Goal: Task Accomplishment & Management: Use online tool/utility

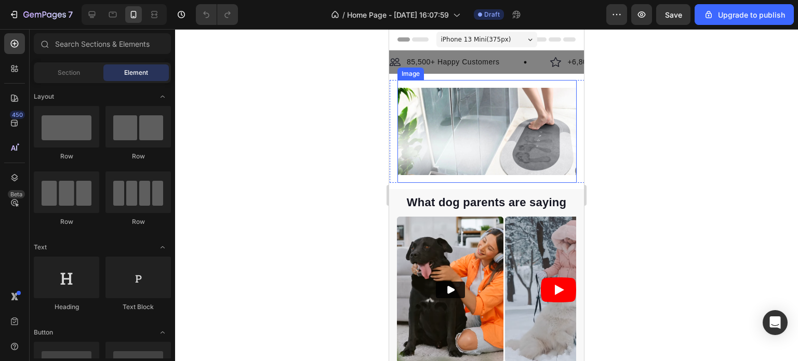
click at [490, 123] on img at bounding box center [486, 131] width 179 height 87
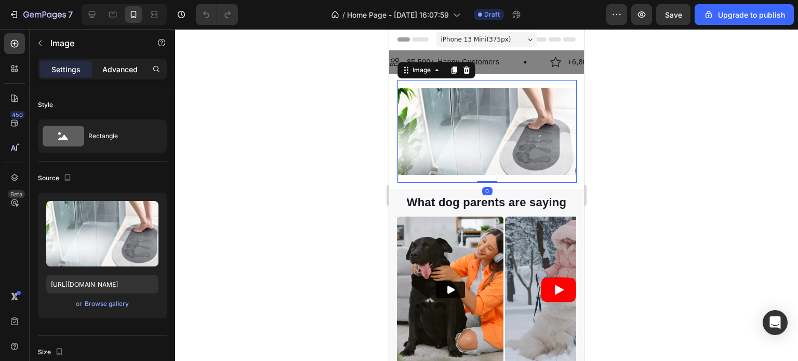
click at [117, 66] on p "Advanced" at bounding box center [119, 69] width 35 height 11
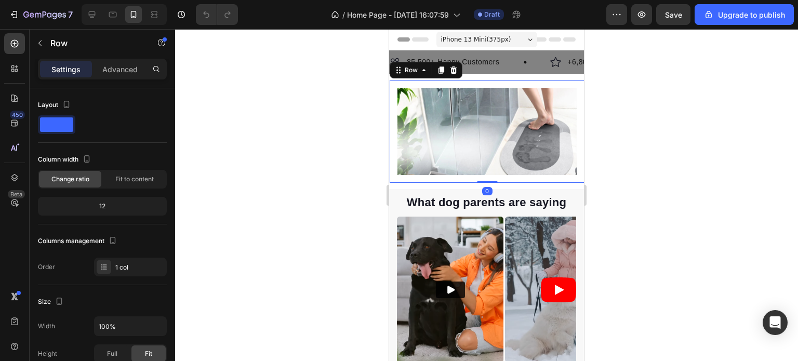
click at [574, 145] on div "Image Row 0" at bounding box center [487, 131] width 195 height 103
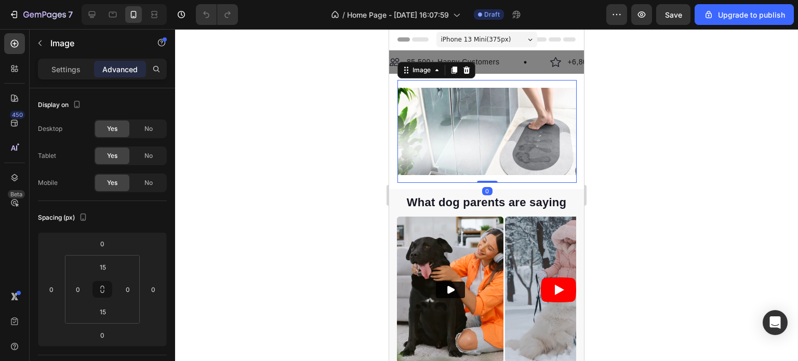
click at [538, 143] on img at bounding box center [486, 131] width 179 height 87
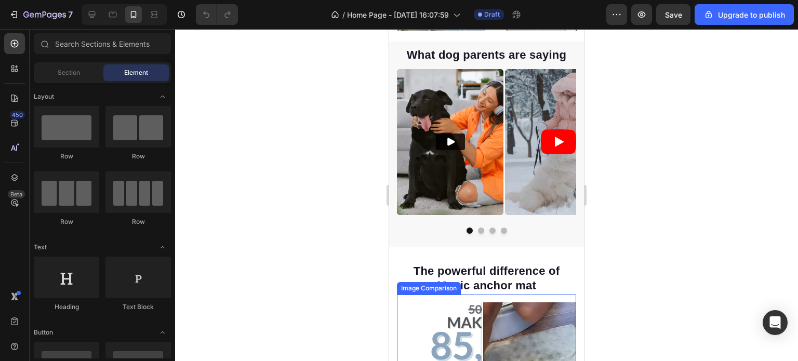
scroll to position [135, 0]
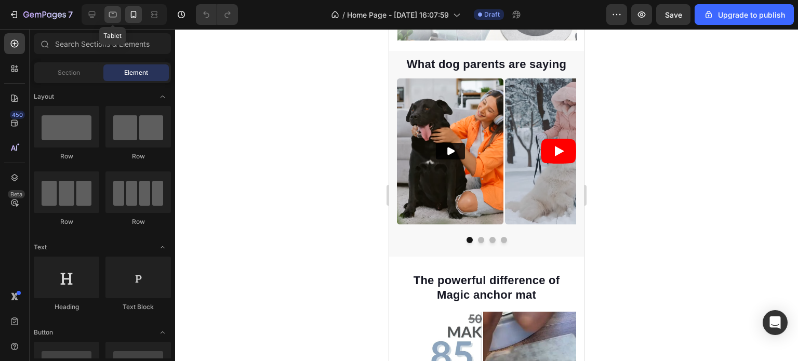
click at [112, 14] on icon at bounding box center [113, 14] width 10 height 10
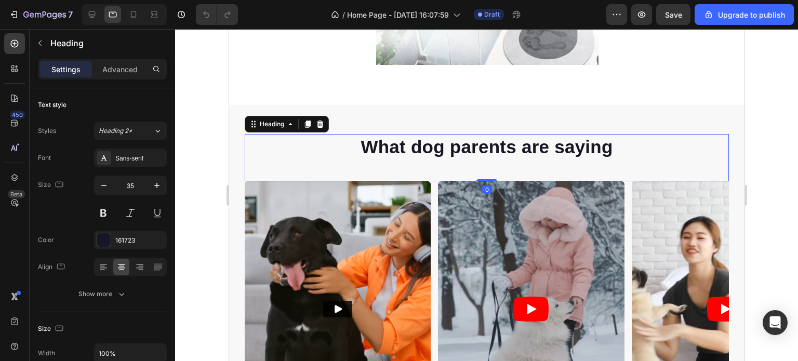
click at [442, 168] on div "What dog parents are saying Heading 0" at bounding box center [486, 158] width 484 height 48
click at [120, 65] on p "Advanced" at bounding box center [119, 69] width 35 height 11
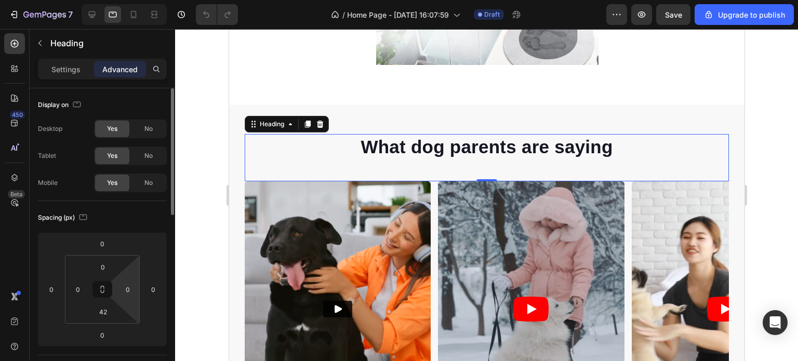
scroll to position [52, 0]
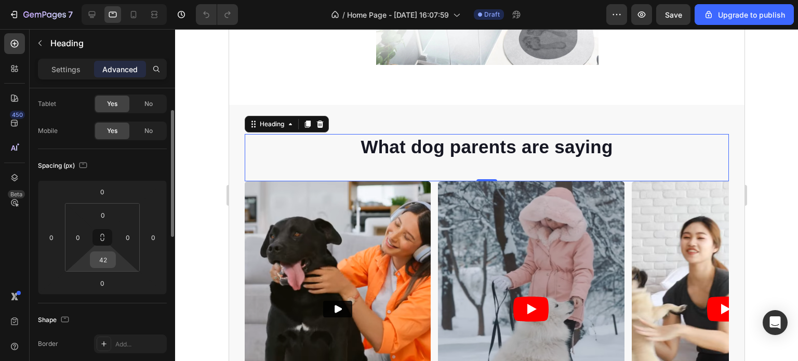
click at [108, 259] on input "42" at bounding box center [102, 260] width 21 height 16
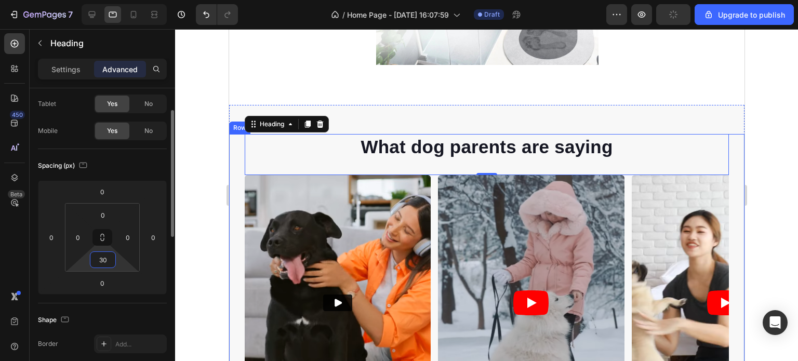
type input "3"
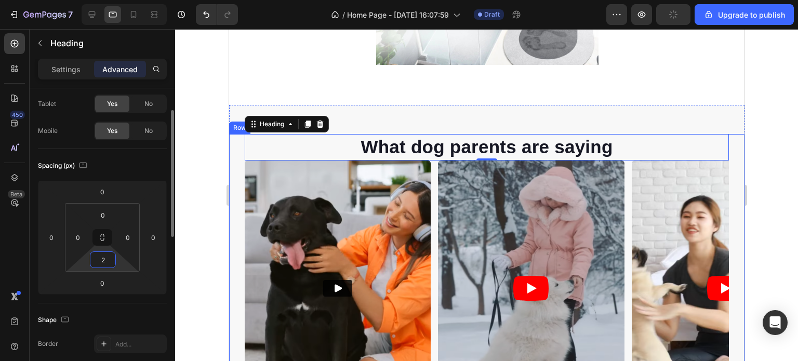
type input "25"
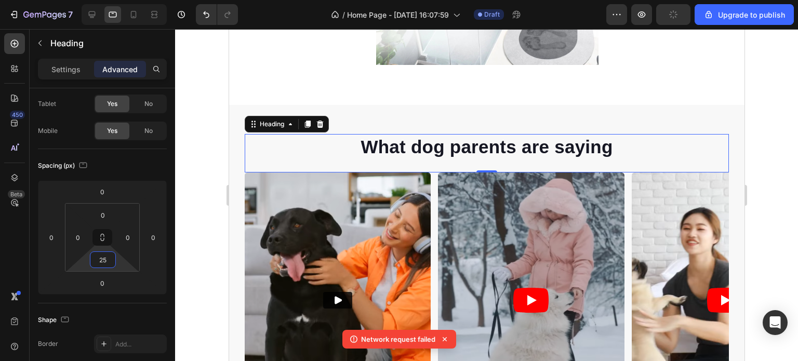
click at [767, 217] on div at bounding box center [486, 195] width 623 height 332
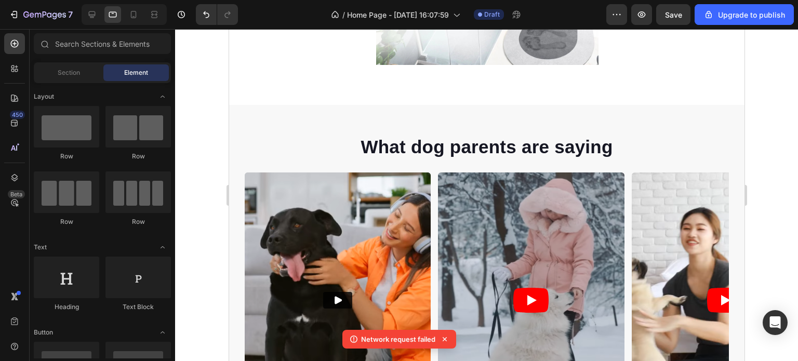
click at [443, 339] on icon at bounding box center [445, 339] width 10 height 10
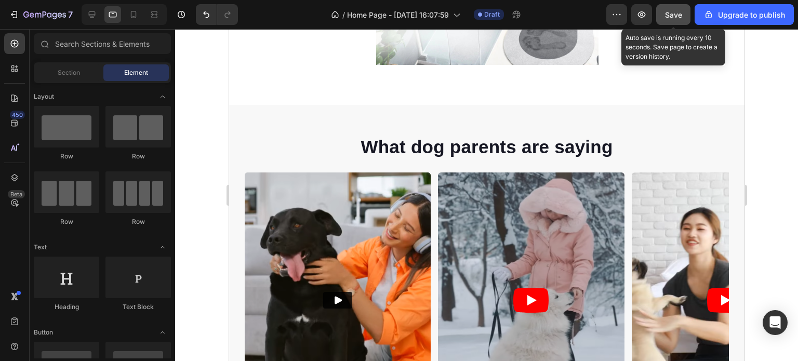
click at [676, 18] on span "Save" at bounding box center [673, 14] width 17 height 9
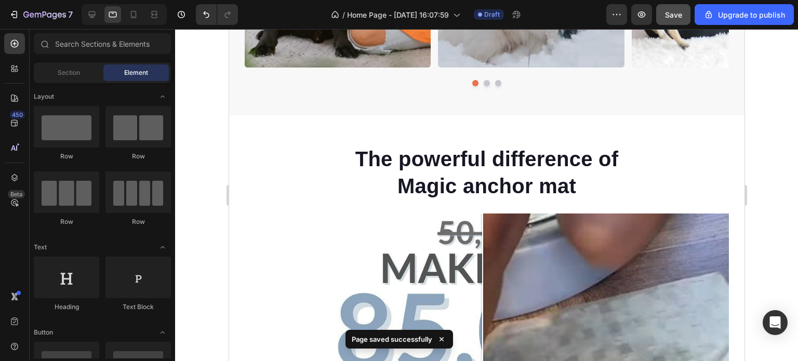
scroll to position [446, 0]
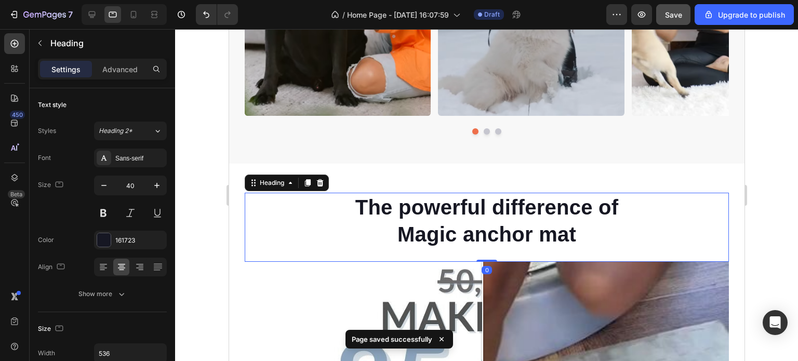
click at [487, 216] on h2 "The powerful difference of Magic anchor mat" at bounding box center [486, 221] width 278 height 56
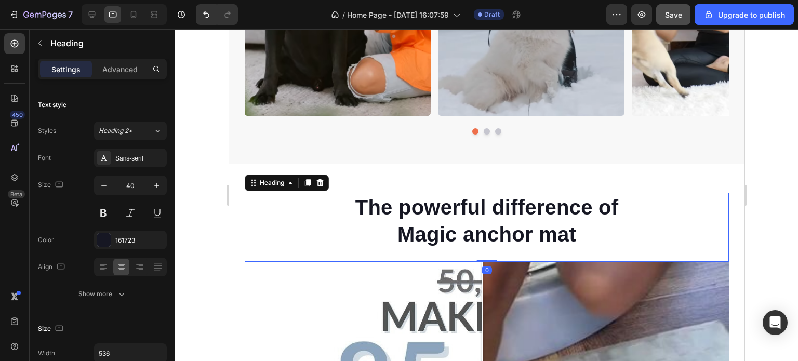
click at [488, 214] on h2 "The powerful difference of Magic anchor mat" at bounding box center [486, 221] width 278 height 56
click at [119, 71] on p "Advanced" at bounding box center [119, 69] width 35 height 11
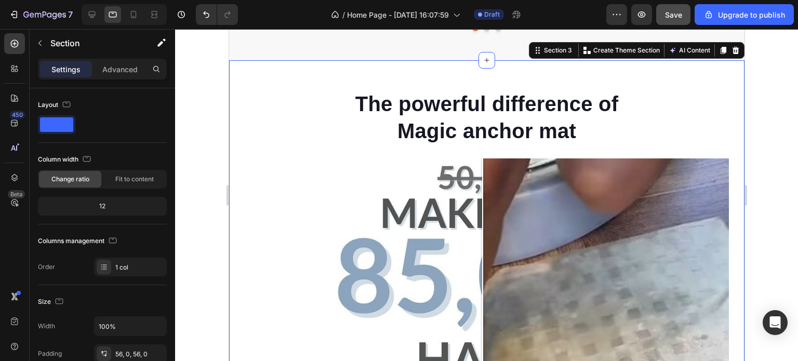
scroll to position [550, 0]
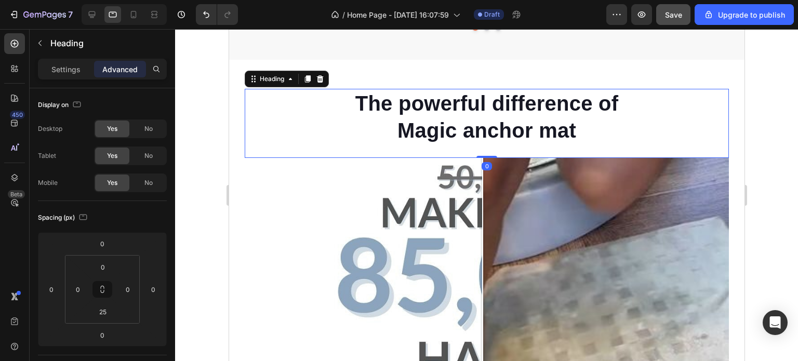
click at [478, 120] on h2 "The powerful difference of Magic anchor mat" at bounding box center [486, 117] width 278 height 56
click at [65, 69] on p "Settings" at bounding box center [65, 69] width 29 height 11
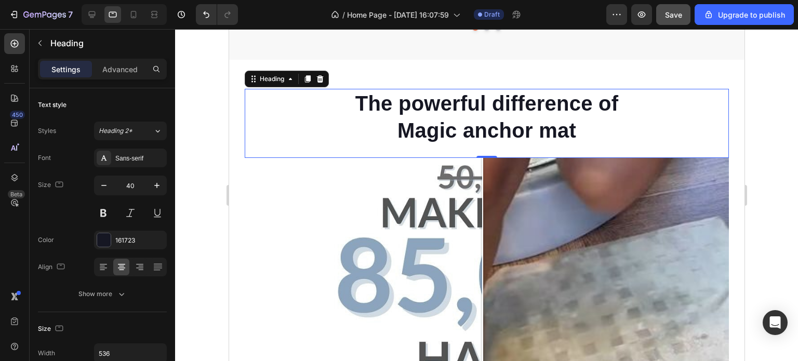
click at [760, 159] on div at bounding box center [486, 195] width 623 height 332
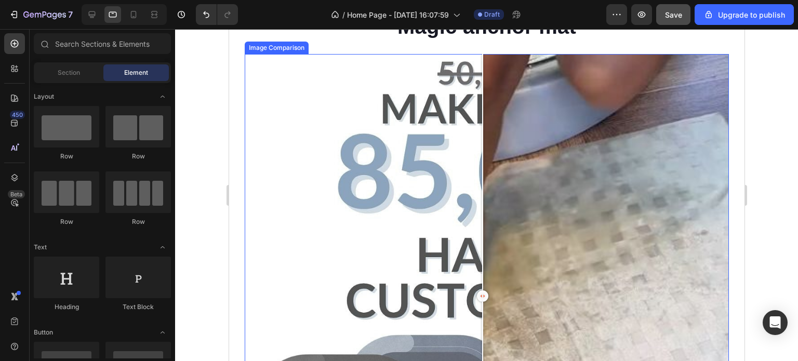
scroll to position [602, 0]
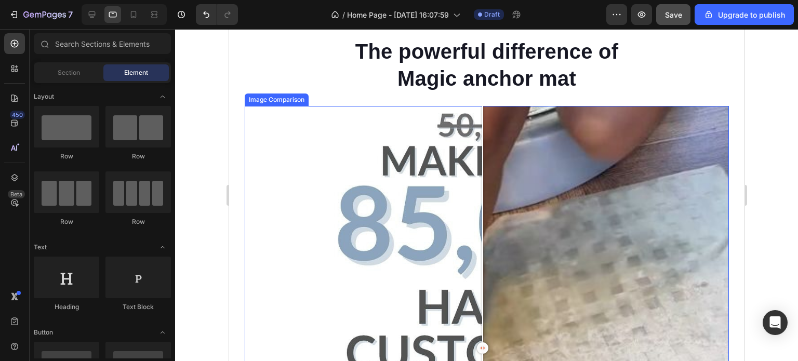
click at [313, 126] on div at bounding box center [486, 348] width 484 height 484
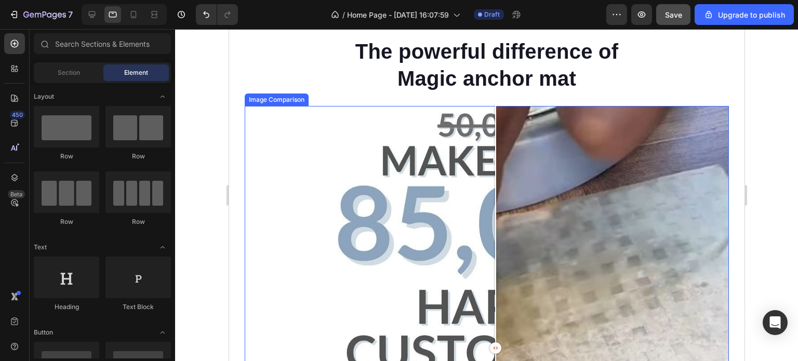
drag, startPoint x: 313, startPoint y: 126, endPoint x: 531, endPoint y: 133, distance: 218.8
click at [496, 133] on div at bounding box center [495, 224] width 1 height 236
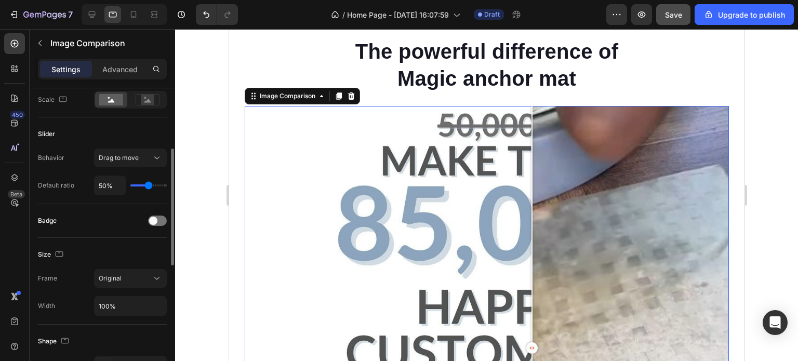
scroll to position [208, 0]
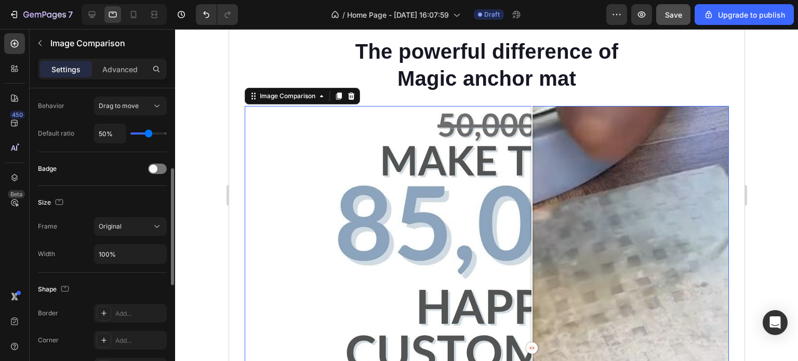
type input "41%"
type input "41"
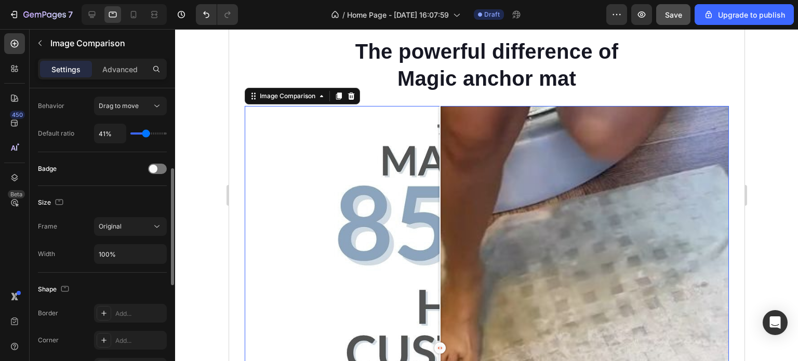
type input "38%"
type input "38"
type input "29%"
type input "29"
type input "26%"
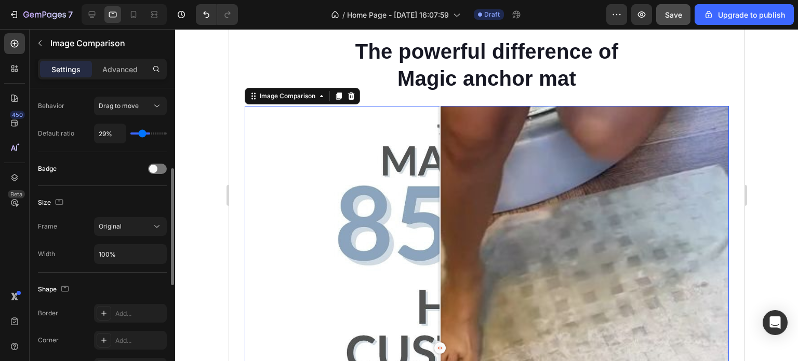
type input "26"
type input "25%"
type input "25"
type input "23%"
type input "23"
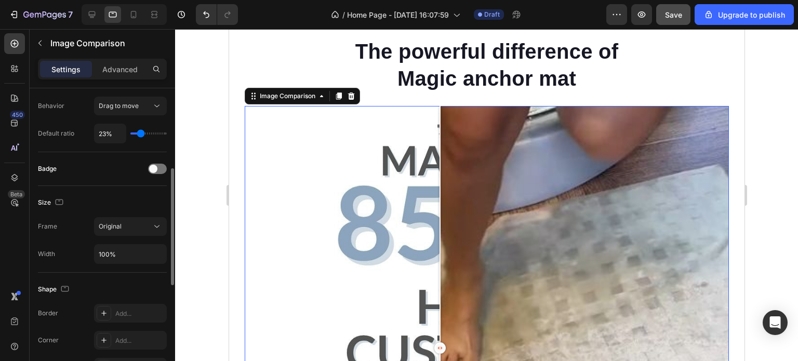
type input "22%"
type input "22"
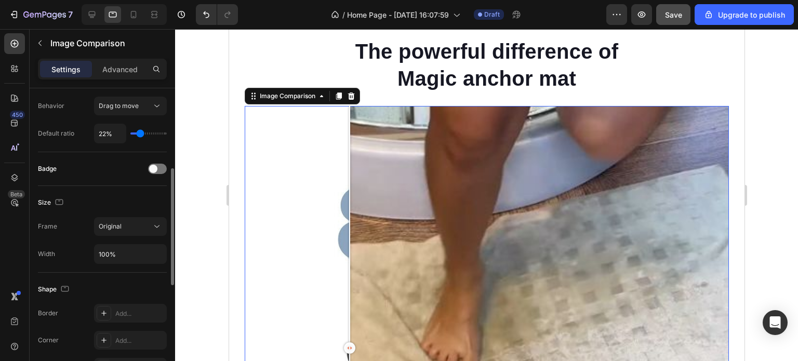
type input "20%"
type input "20"
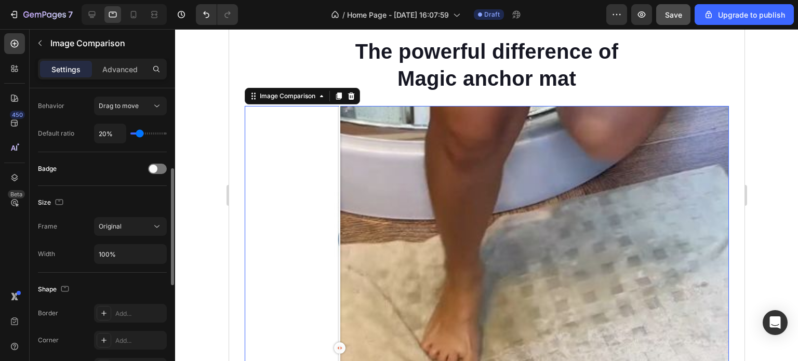
type input "19%"
type input "19"
type input "28%"
type input "28"
type input "54%"
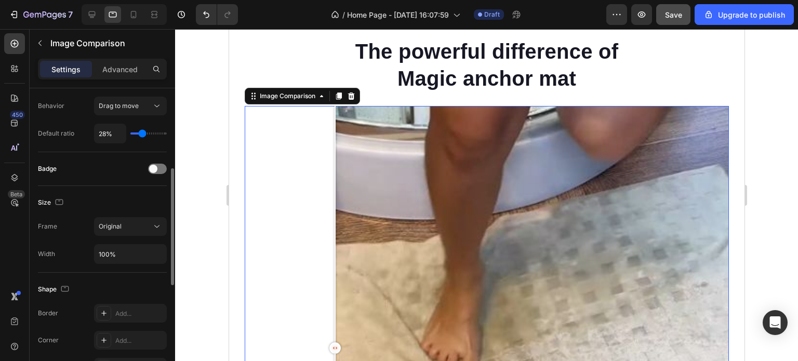
type input "54"
type input "56%"
type input "56"
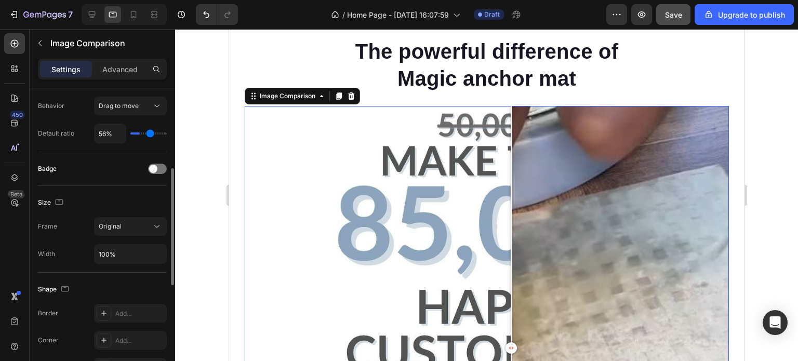
type input "57%"
type input "57"
type input "59%"
type input "59"
type input "60%"
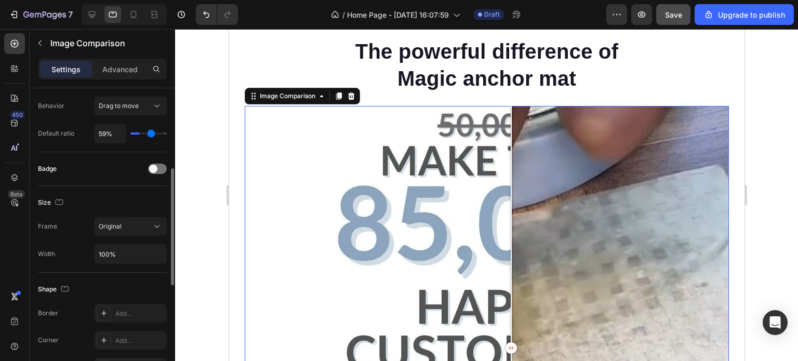
type input "60"
type input "62%"
type input "62"
type input "63%"
type input "63"
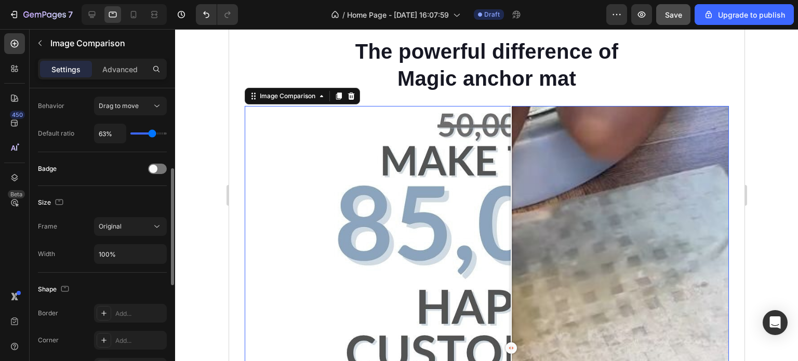
type input "64%"
type input "64"
type input "66%"
type input "66"
type input "67%"
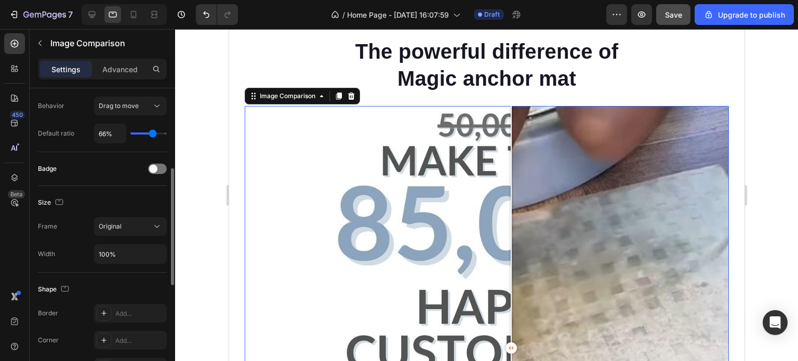
type input "67"
type input "69%"
type input "69"
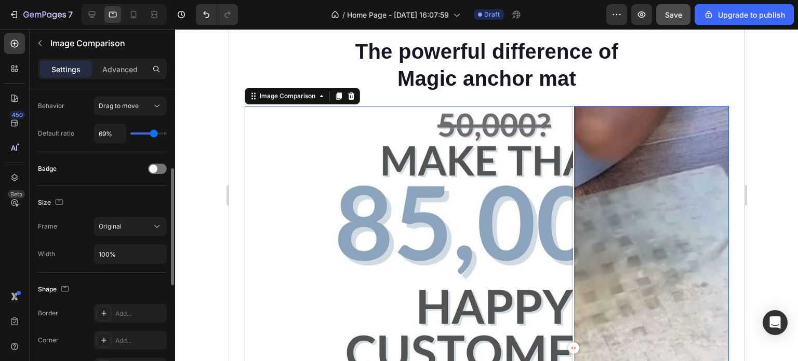
type input "70%"
type input "70"
type input "72%"
type input "72"
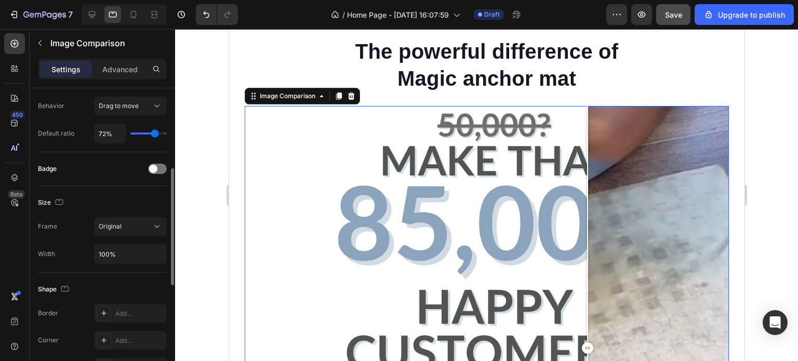
type input "66%"
type input "66"
type input "44%"
type input "44"
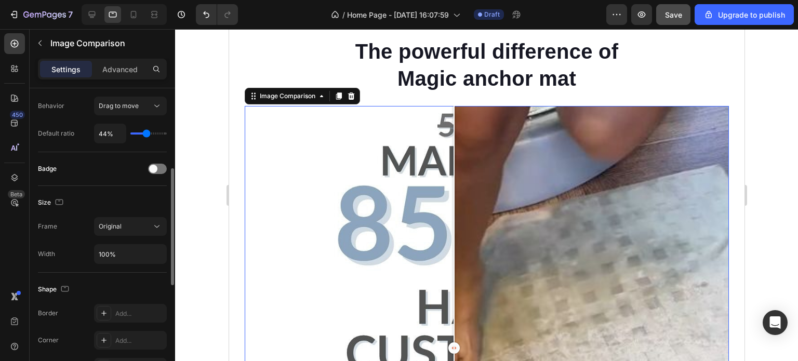
type input "45%"
type input "45"
type input "47%"
type input "47"
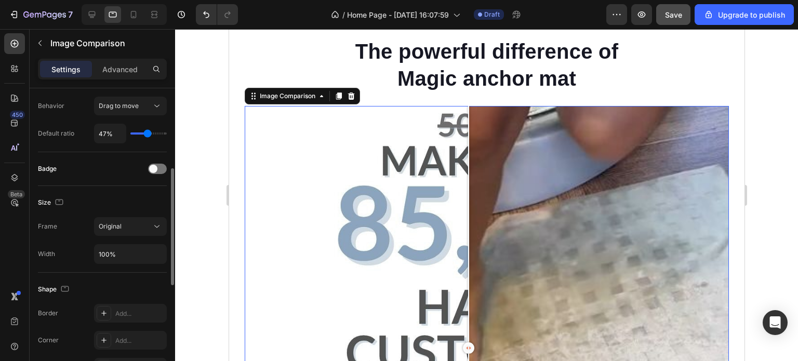
type input "48%"
type input "48"
type input "51%"
type input "51"
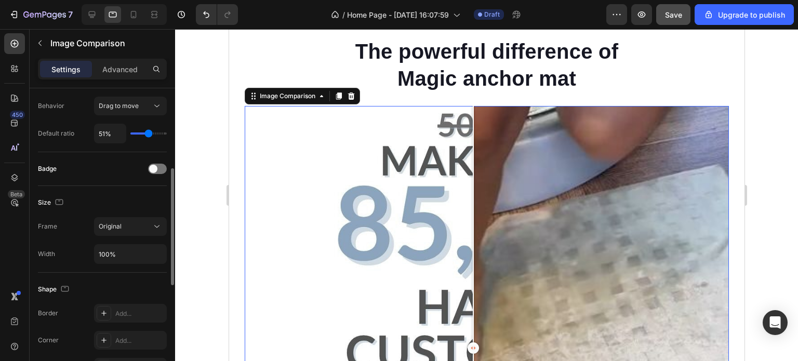
type input "59%"
type input "59"
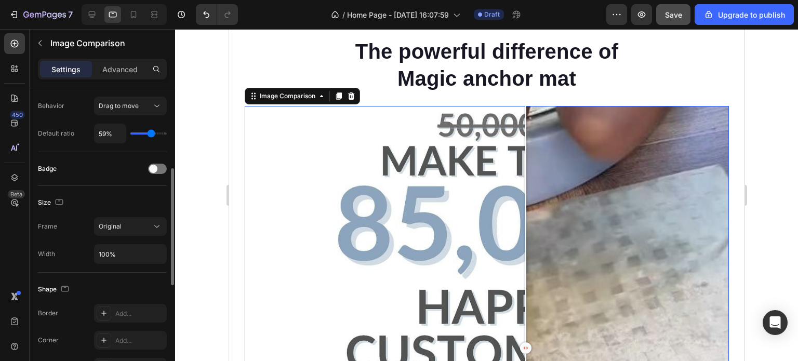
type input "56%"
type input "56"
type input "51%"
type input "51"
type input "44%"
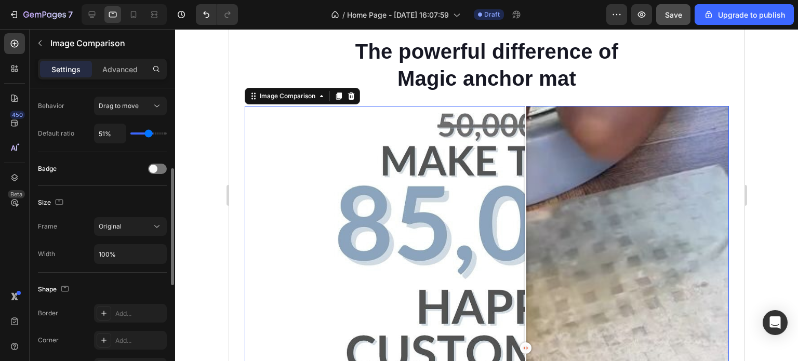
type input "44"
type input "42%"
type input "42"
type input "41%"
type input "41"
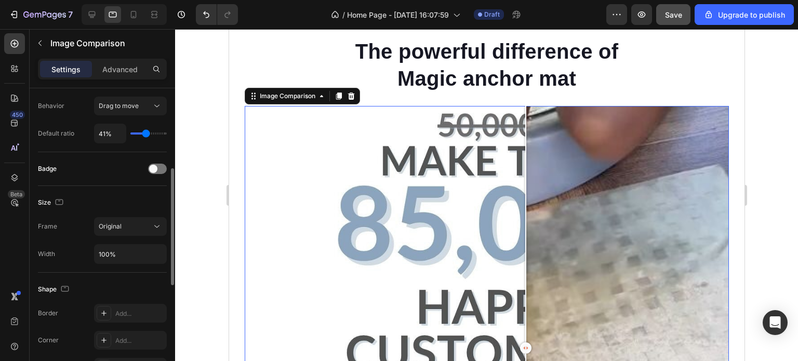
type input "40%"
type input "40"
type input "38%"
type input "38"
type input "37%"
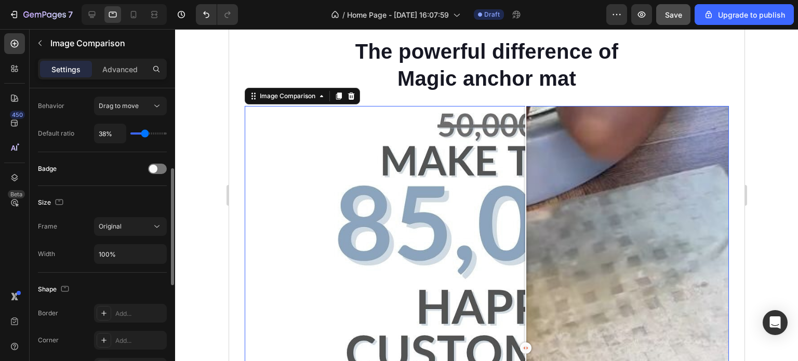
type input "37"
type input "35%"
type input "35"
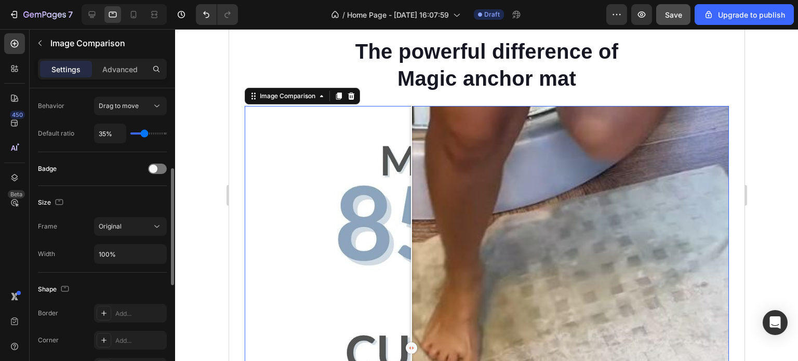
type input "34%"
type input "34"
type input "32%"
type input "32"
type input "31%"
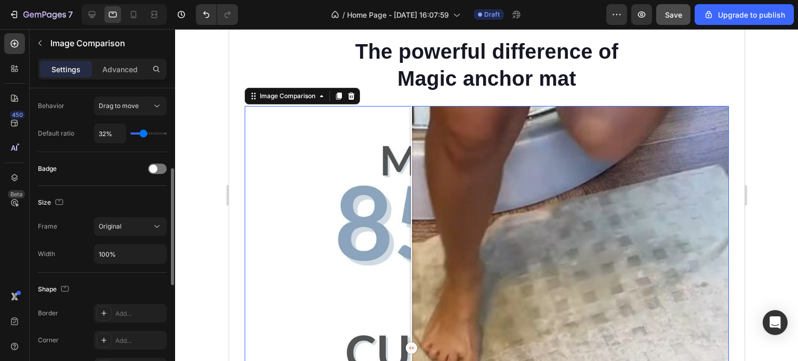
type input "31"
type input "29%"
type input "29"
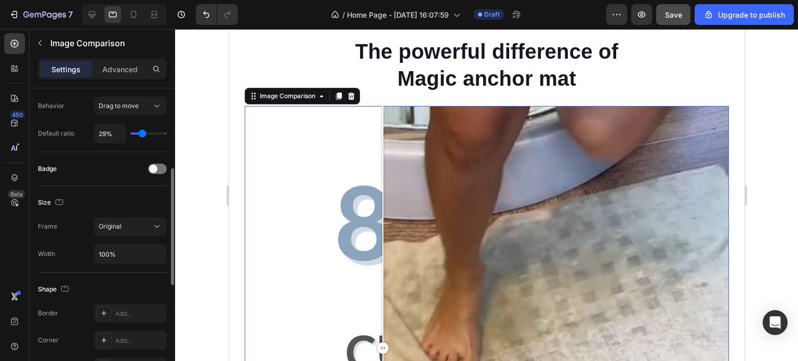
type input "31%"
type input "31"
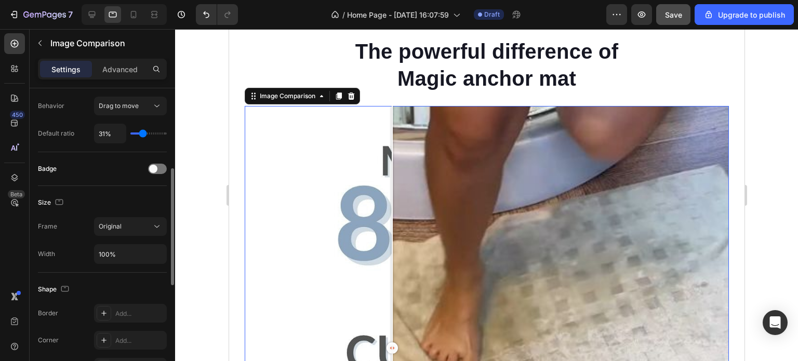
type input "32%"
type input "32"
type input "34%"
type input "34"
type input "35%"
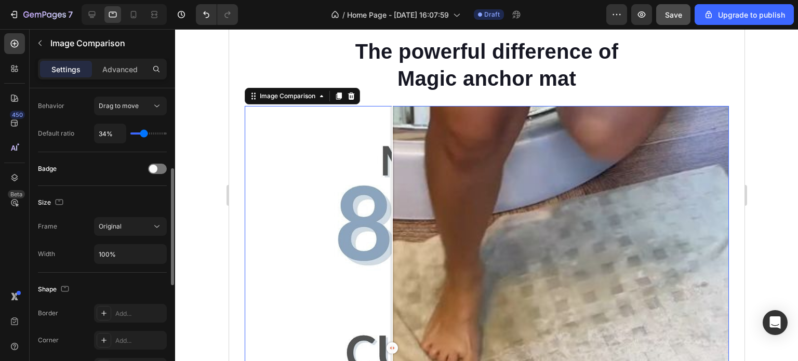
type input "35"
type input "37%"
type input "37"
type input "40%"
type input "40"
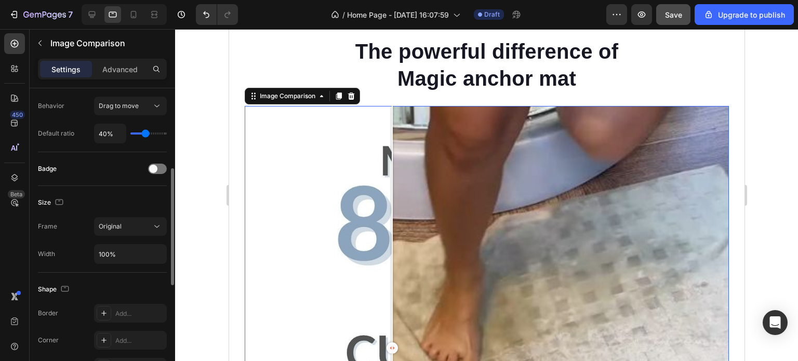
type input "41%"
type input "41"
type input "42%"
type input "42"
type input "44%"
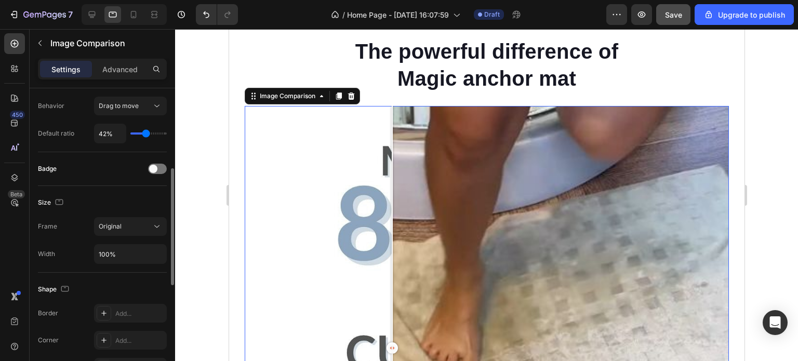
type input "44"
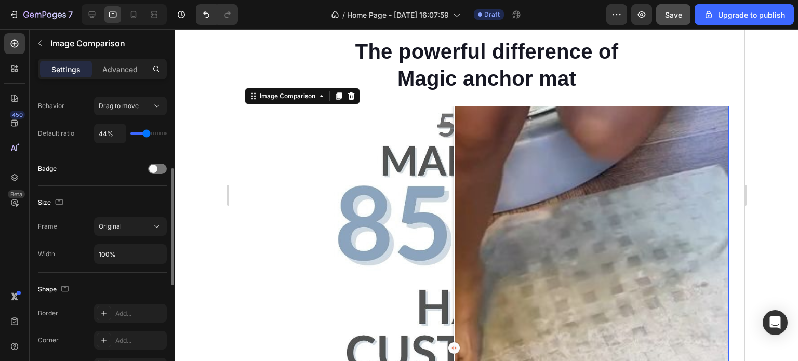
type input "45%"
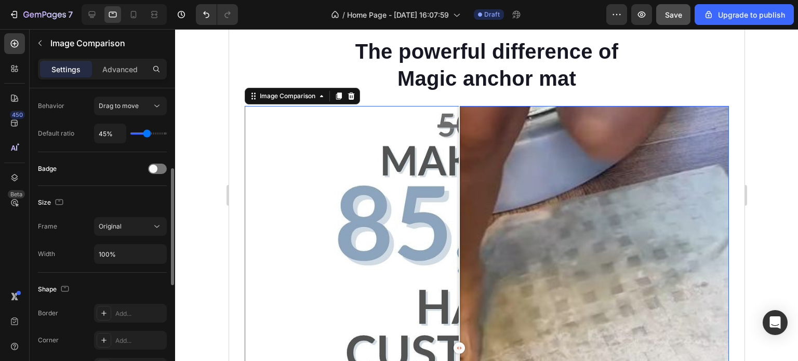
type input "45"
click at [147, 132] on input "range" at bounding box center [148, 133] width 36 height 2
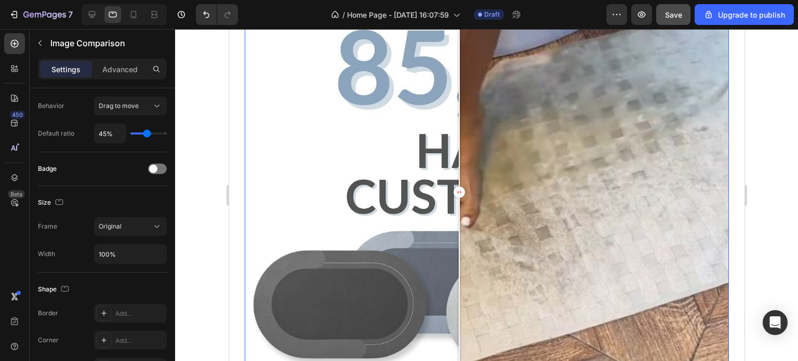
scroll to position [602, 0]
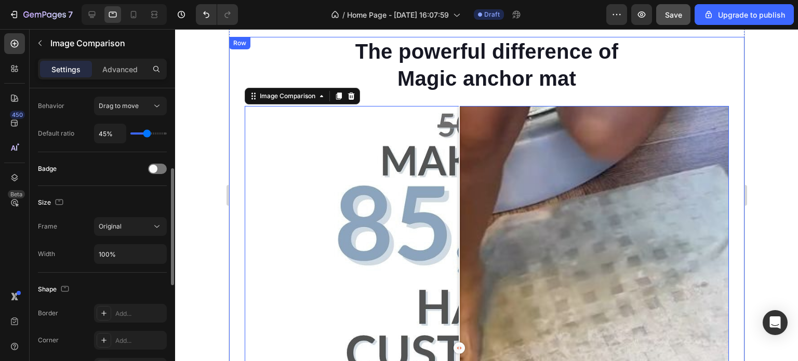
type input "44%"
type input "44"
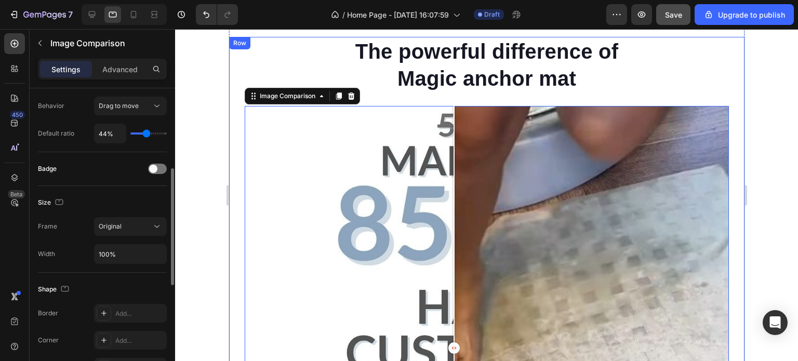
type input "45%"
type input "45"
type input "47%"
type input "47"
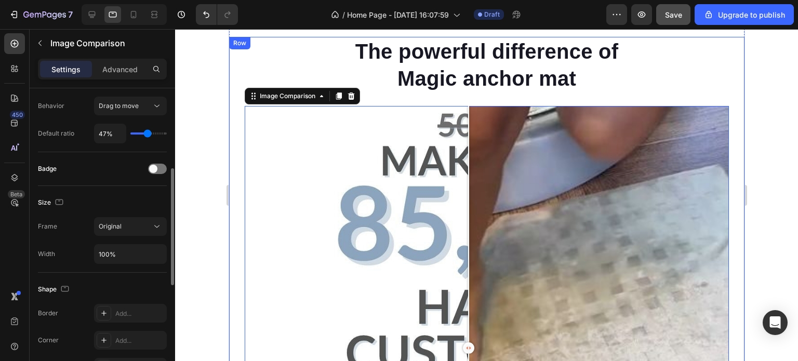
type input "48%"
type input "48"
type input "50%"
type input "50"
type input "51%"
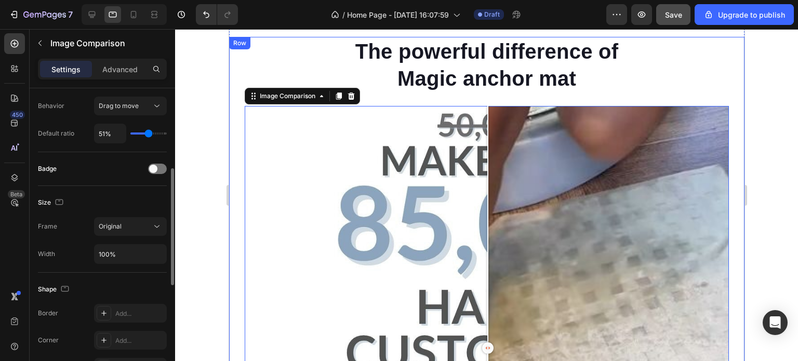
type input "51"
click at [149, 132] on input "range" at bounding box center [148, 133] width 36 height 2
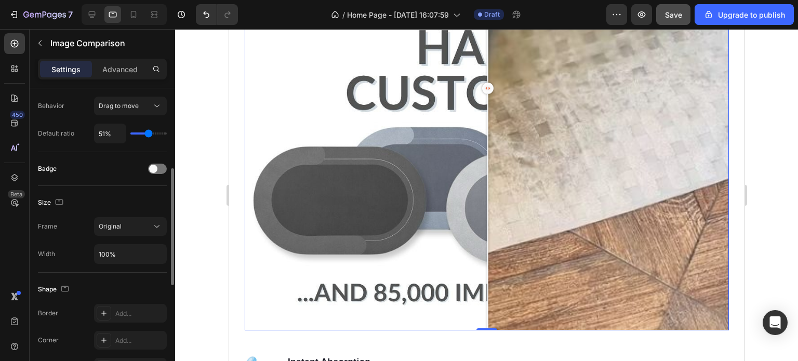
scroll to position [260, 0]
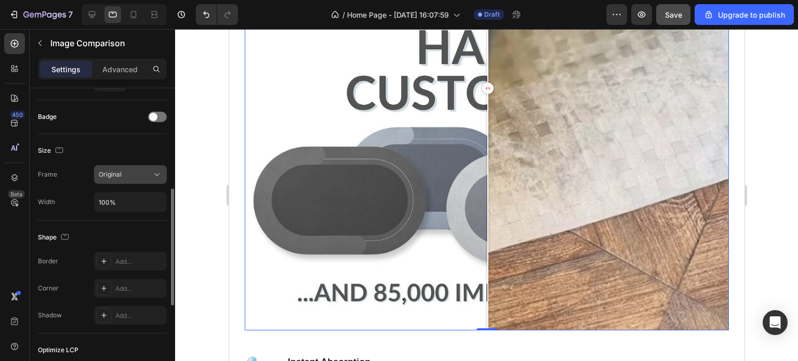
click at [130, 181] on button "Original" at bounding box center [130, 174] width 73 height 19
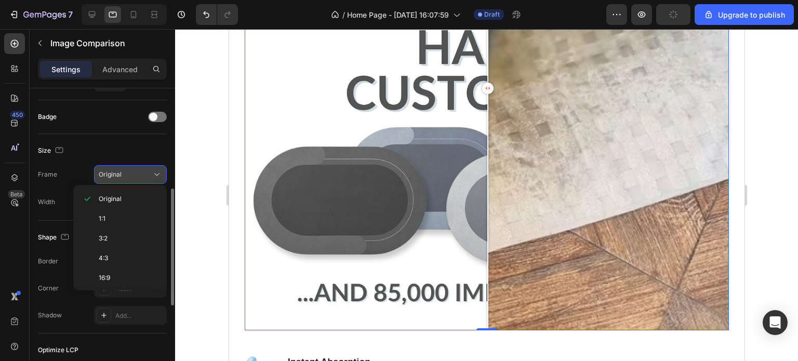
click at [136, 169] on div "Original" at bounding box center [130, 174] width 63 height 10
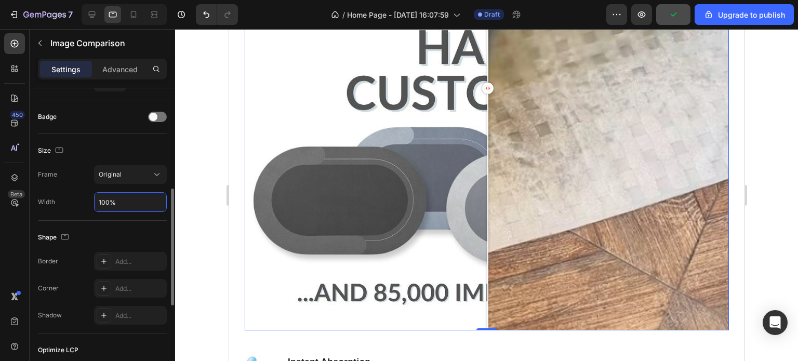
click at [121, 196] on input "100%" at bounding box center [131, 202] width 72 height 19
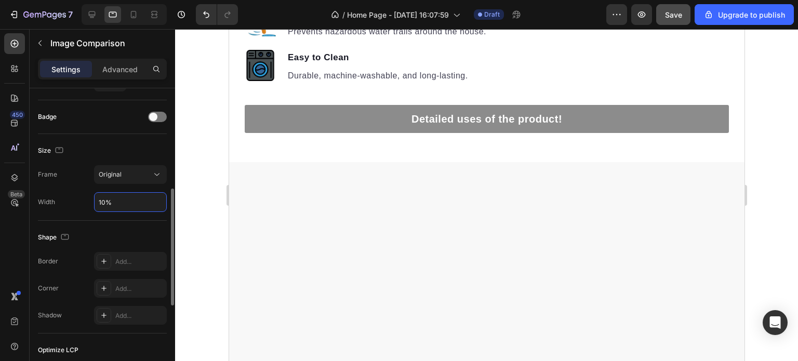
type input "100%"
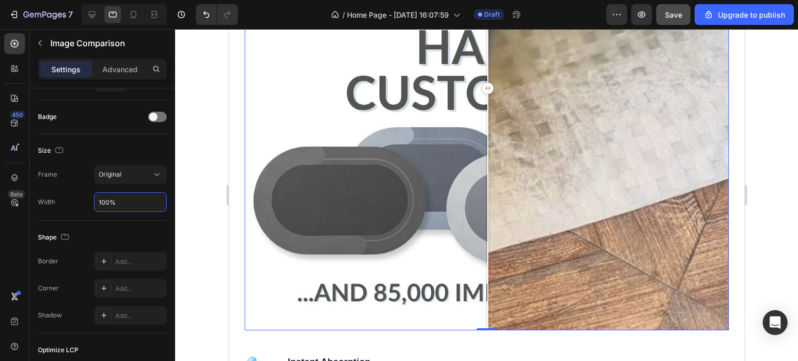
click at [216, 239] on div at bounding box center [486, 195] width 623 height 332
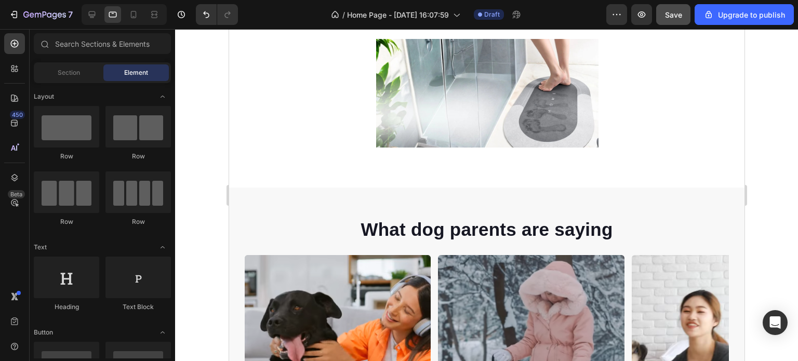
scroll to position [0, 0]
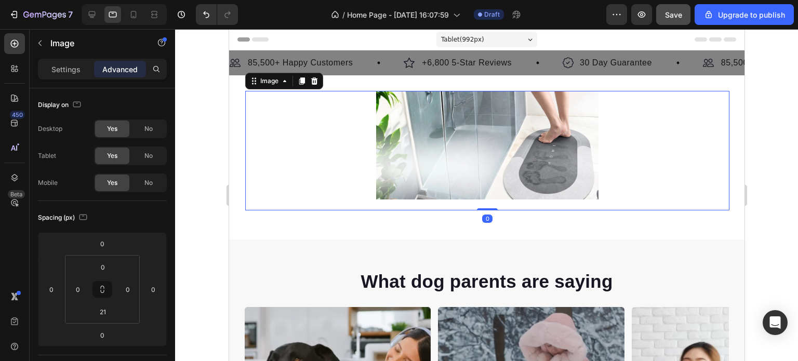
click at [425, 162] on img at bounding box center [487, 145] width 222 height 109
click at [65, 68] on p "Settings" at bounding box center [65, 69] width 29 height 11
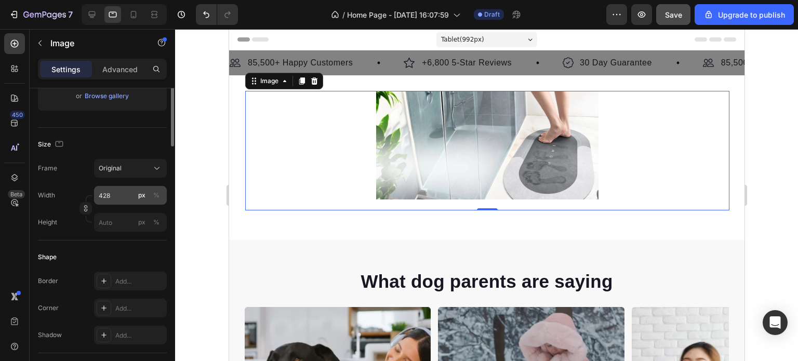
scroll to position [104, 0]
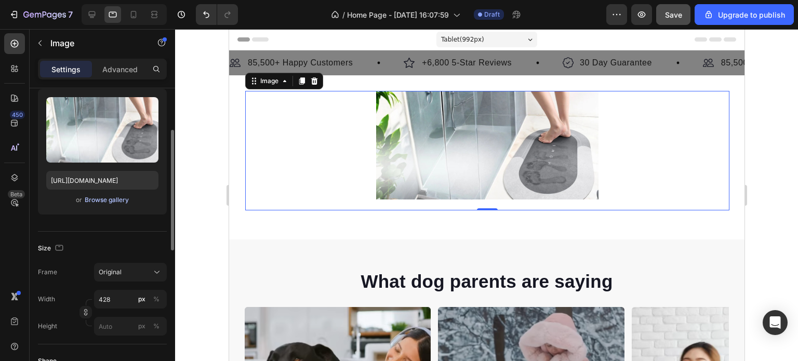
click at [118, 199] on div "Browse gallery" at bounding box center [107, 199] width 44 height 9
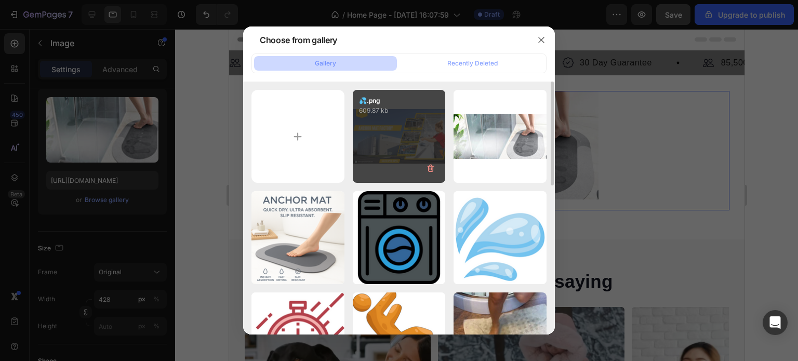
click at [391, 143] on div "💦.png 609.87 kb" at bounding box center [399, 136] width 93 height 93
type input "[URL][DOMAIN_NAME]"
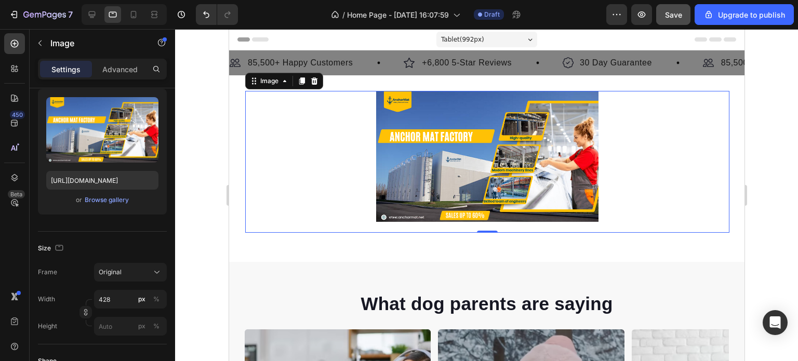
click at [287, 164] on div at bounding box center [487, 156] width 484 height 131
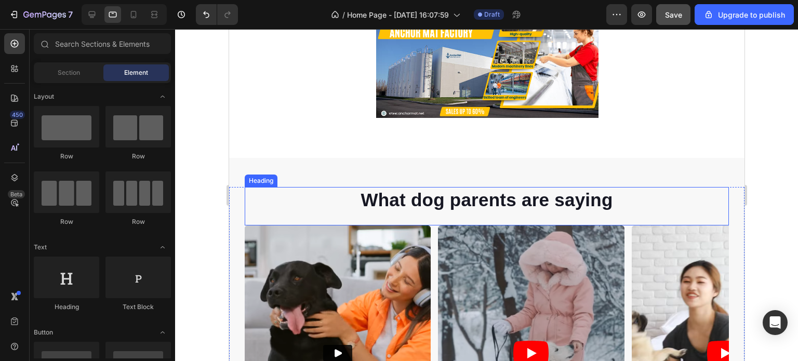
click at [481, 196] on p "What dog parents are saying" at bounding box center [486, 200] width 482 height 24
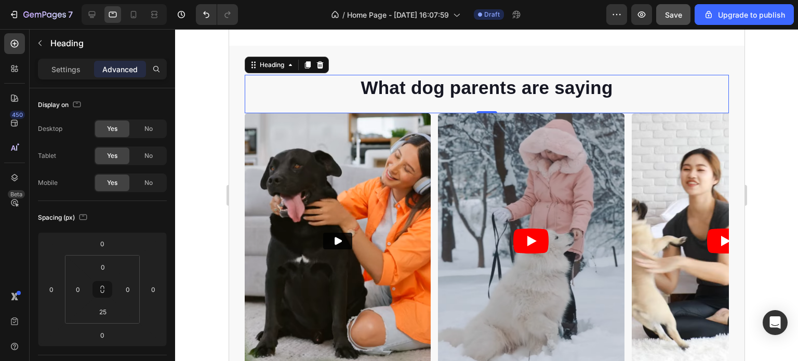
scroll to position [364, 0]
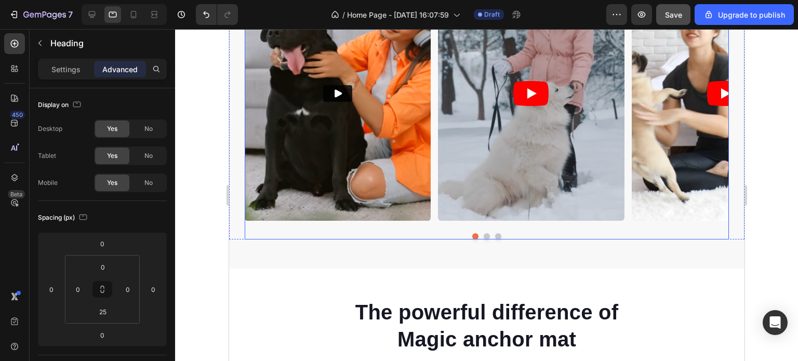
click at [483, 236] on button "Dot" at bounding box center [486, 236] width 6 height 6
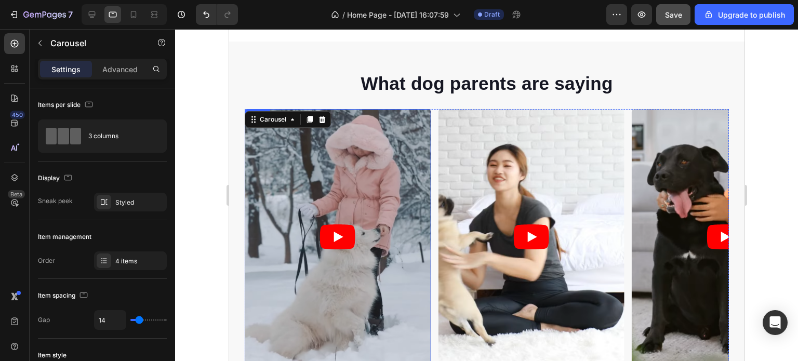
scroll to position [312, 0]
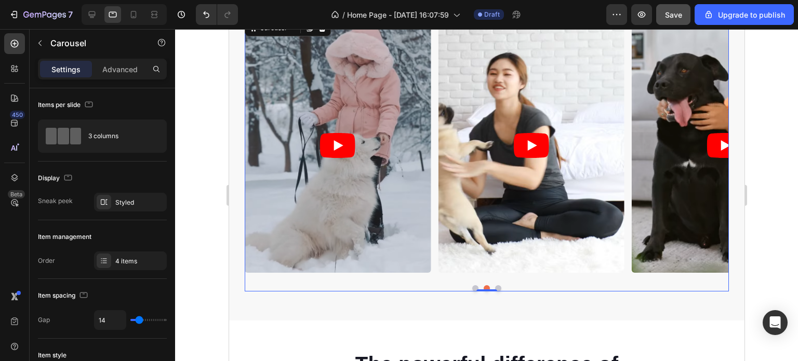
click at [495, 287] on button "Dot" at bounding box center [498, 288] width 6 height 6
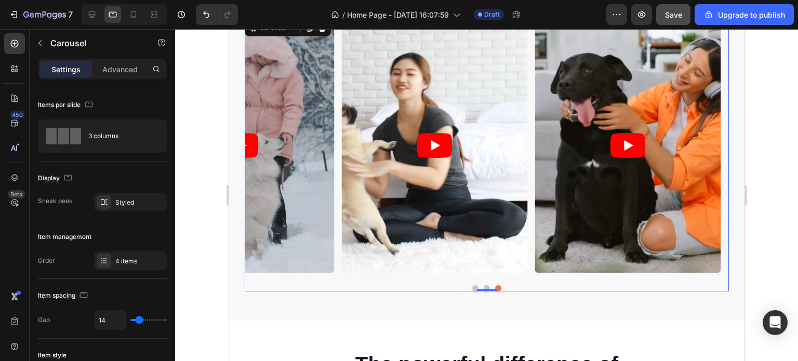
click at [495, 287] on button "Dot" at bounding box center [498, 288] width 6 height 6
click at [483, 286] on button "Dot" at bounding box center [486, 288] width 6 height 6
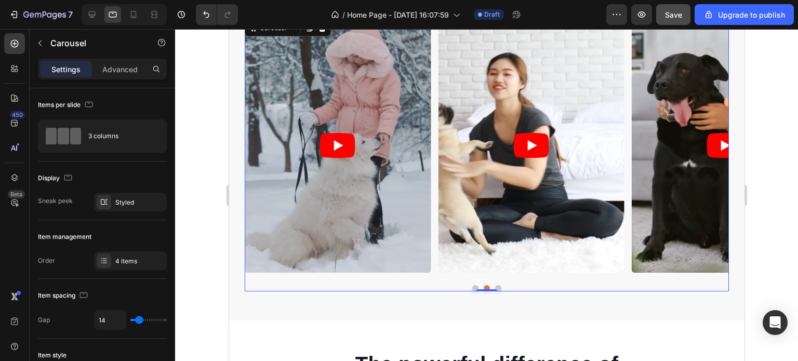
click at [467, 288] on div at bounding box center [486, 288] width 484 height 6
click at [472, 288] on button "Dot" at bounding box center [475, 288] width 6 height 6
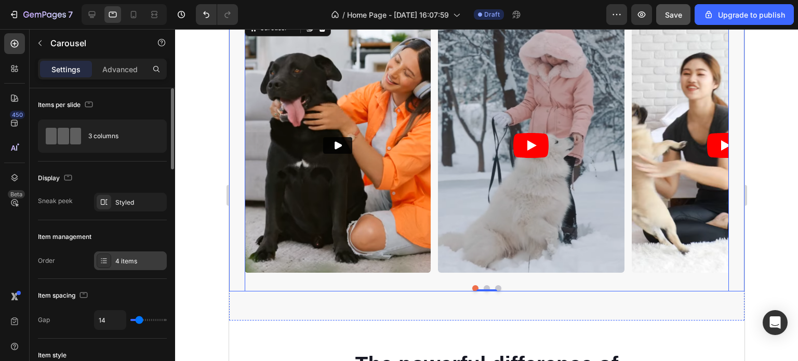
click at [108, 259] on icon at bounding box center [104, 261] width 8 height 8
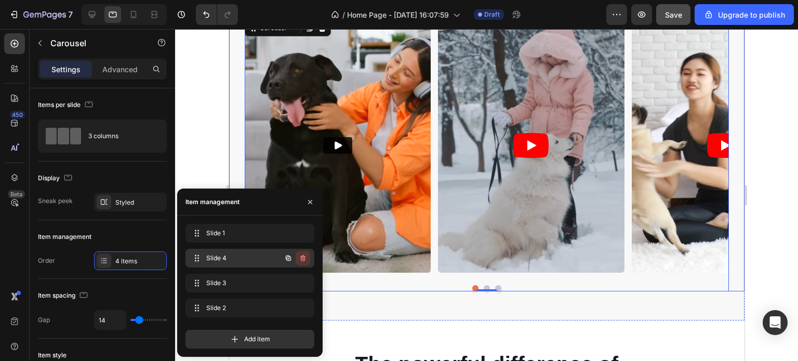
click at [299, 259] on icon "button" at bounding box center [303, 258] width 8 height 8
click at [299, 259] on div "Delete" at bounding box center [295, 258] width 19 height 9
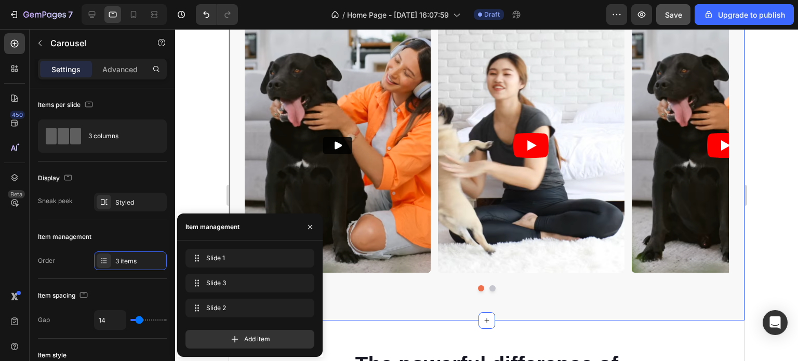
click at [520, 304] on div "What dog parents are saying Heading Video Video Video Carousel Row Section 2 Yo…" at bounding box center [486, 135] width 515 height 371
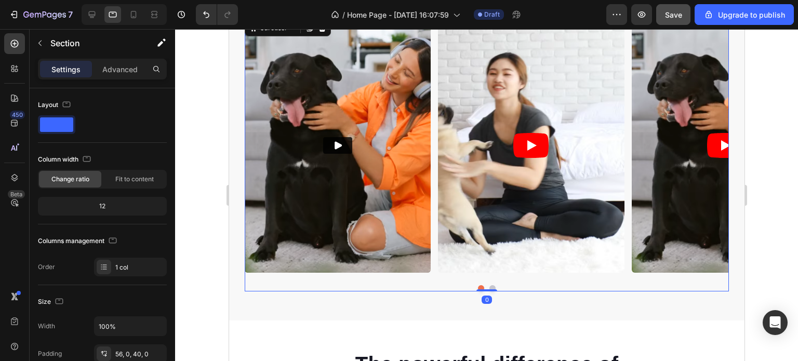
click at [489, 287] on button "Dot" at bounding box center [492, 288] width 6 height 6
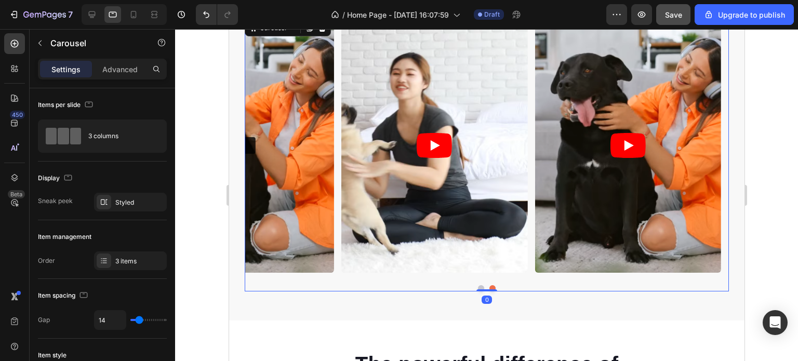
click at [477, 287] on button "Dot" at bounding box center [480, 288] width 6 height 6
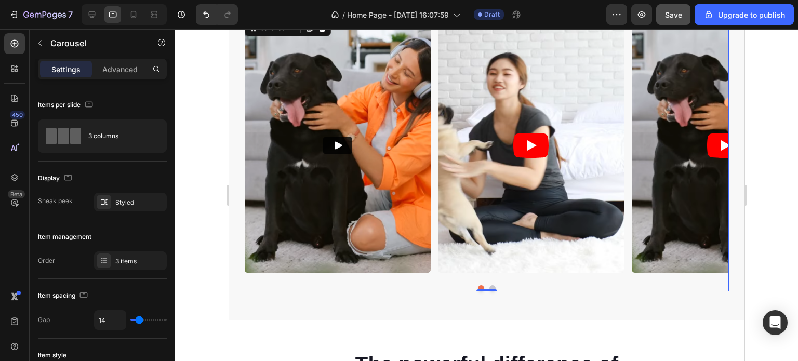
click at [489, 287] on button "Dot" at bounding box center [492, 288] width 6 height 6
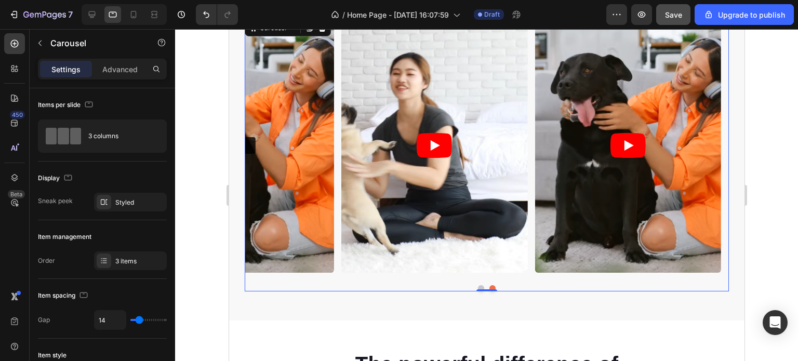
click at [477, 287] on button "Dot" at bounding box center [480, 288] width 6 height 6
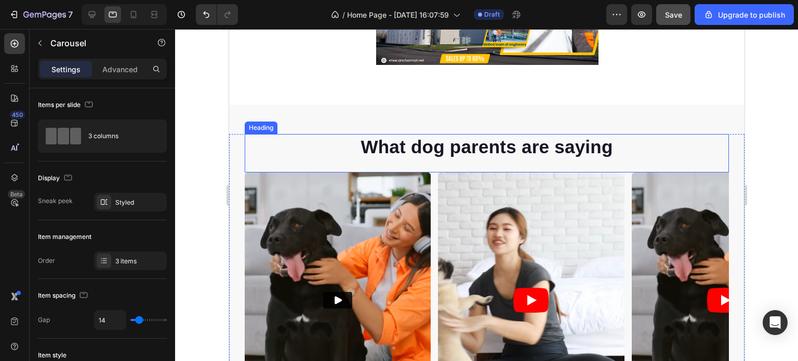
scroll to position [156, 0]
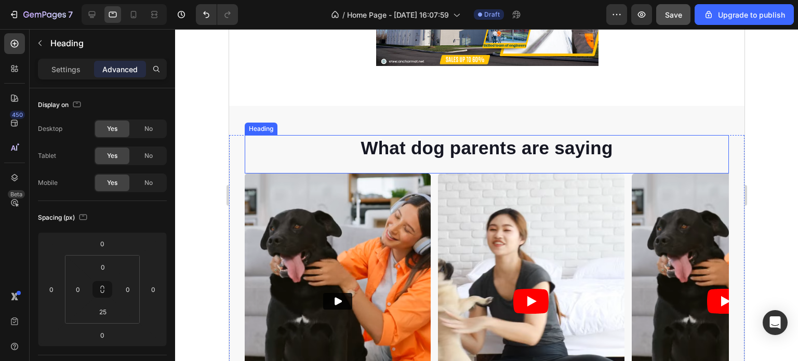
click at [609, 149] on p "What dog parents are saying" at bounding box center [486, 148] width 482 height 24
click at [607, 149] on p "What dog parents are saying" at bounding box center [486, 148] width 482 height 24
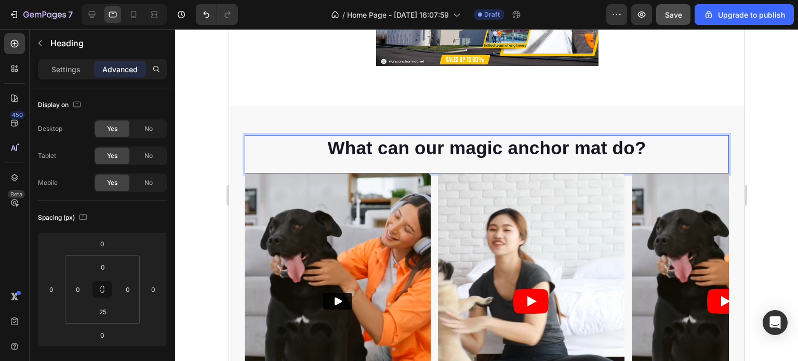
click at [767, 153] on div at bounding box center [486, 195] width 623 height 332
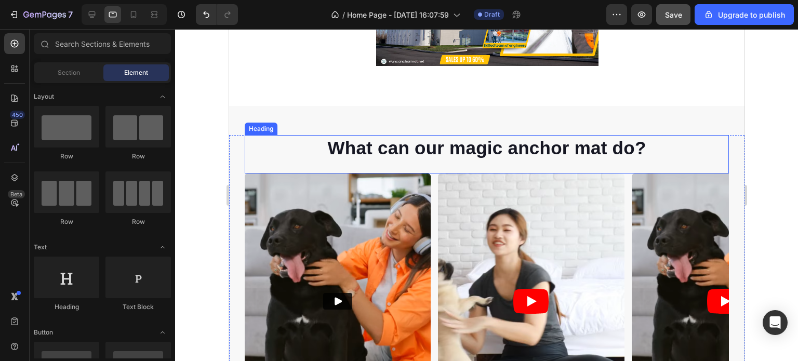
click at [327, 148] on p "What can our magic anchor mat do?" at bounding box center [486, 148] width 482 height 24
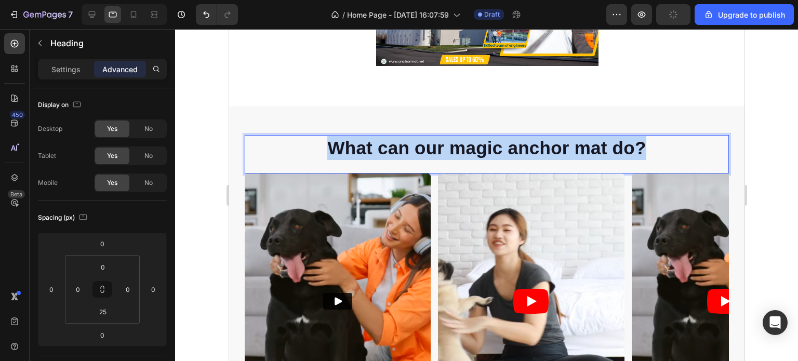
drag, startPoint x: 642, startPoint y: 148, endPoint x: 328, endPoint y: 147, distance: 314.3
click at [328, 147] on p "What can our magic anchor mat do?" at bounding box center [486, 148] width 482 height 24
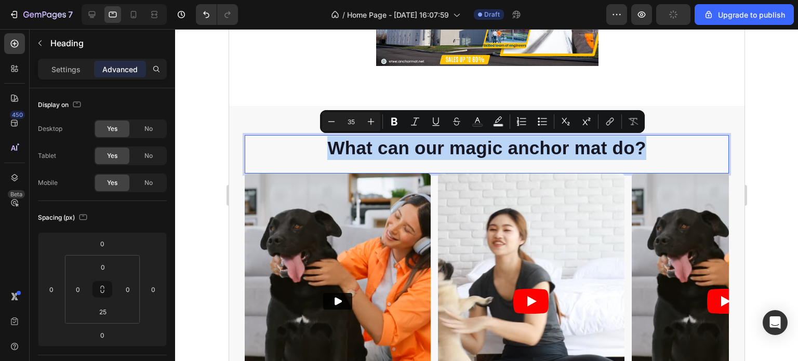
copy p "What can our magic anchor mat do?"
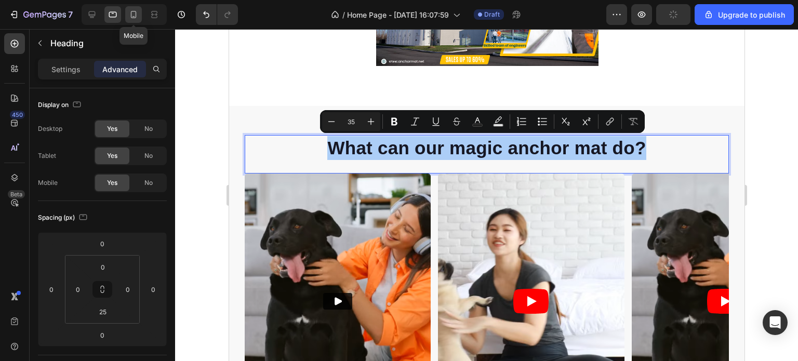
click at [134, 18] on icon at bounding box center [133, 14] width 10 height 10
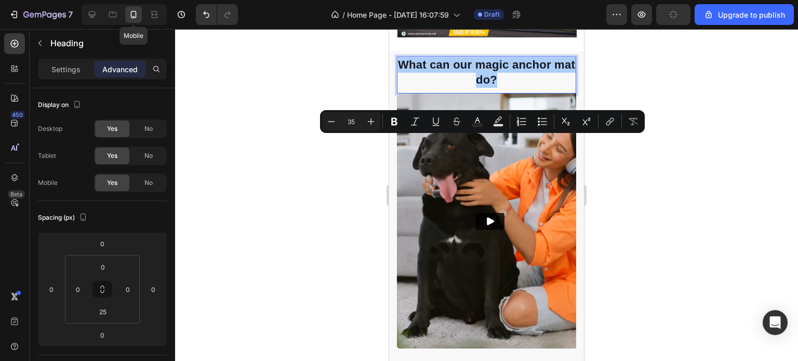
type input "10"
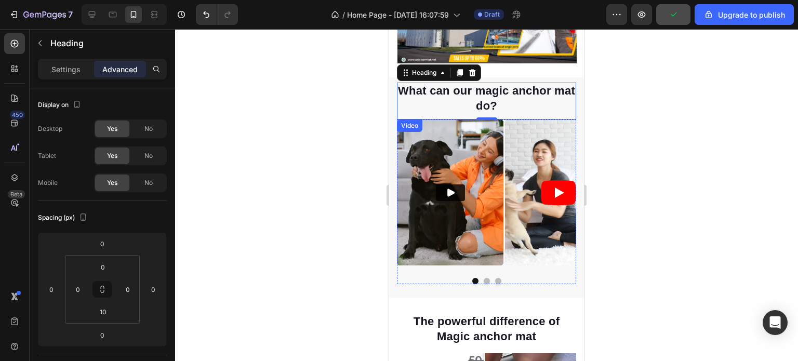
scroll to position [90, 0]
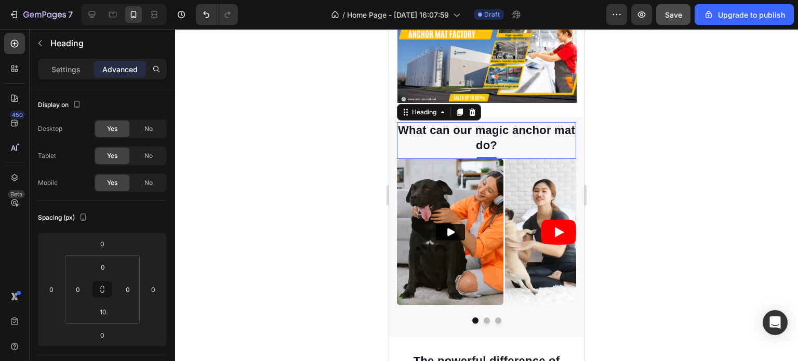
click at [615, 162] on div at bounding box center [486, 195] width 623 height 332
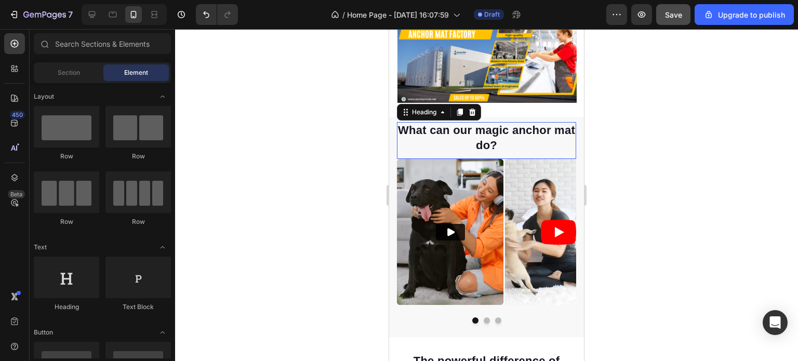
click at [487, 137] on p "What can our magic anchor mat do?" at bounding box center [486, 138] width 177 height 30
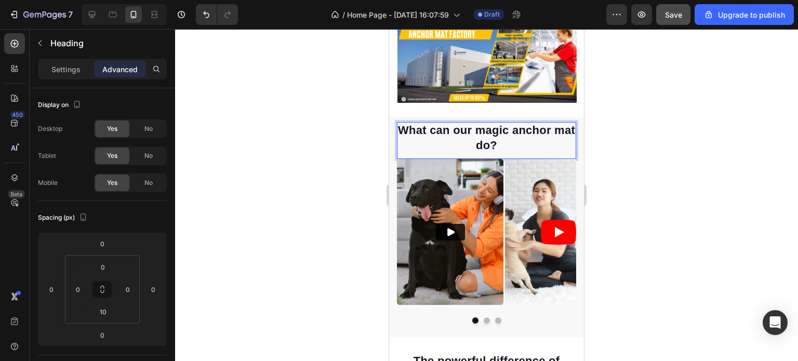
click at [504, 141] on p "What can our magic anchor mat do?" at bounding box center [486, 138] width 177 height 30
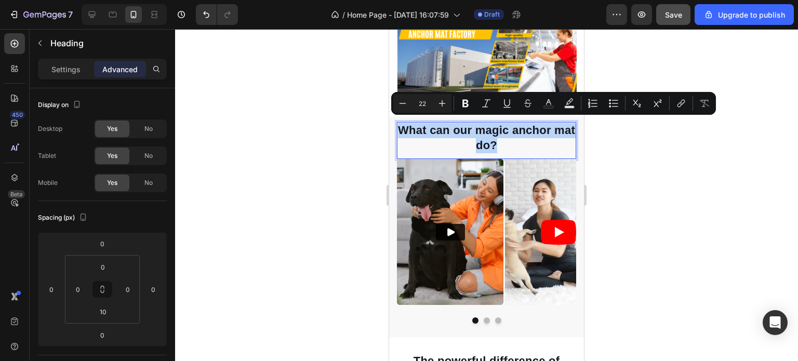
drag, startPoint x: 505, startPoint y: 141, endPoint x: 408, endPoint y: 126, distance: 97.8
click at [408, 126] on p "What can our magic anchor mat do?" at bounding box center [486, 138] width 177 height 30
click at [405, 103] on icon "Editor contextual toolbar" at bounding box center [402, 103] width 10 height 10
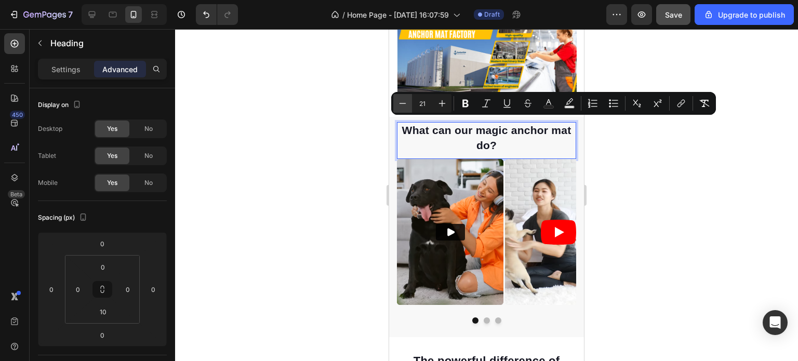
click at [405, 103] on icon "Editor contextual toolbar" at bounding box center [402, 103] width 10 height 10
type input "20"
click at [601, 168] on div at bounding box center [486, 195] width 623 height 332
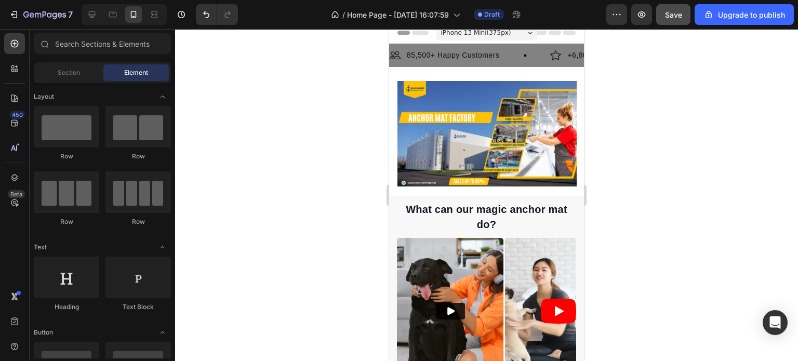
scroll to position [0, 0]
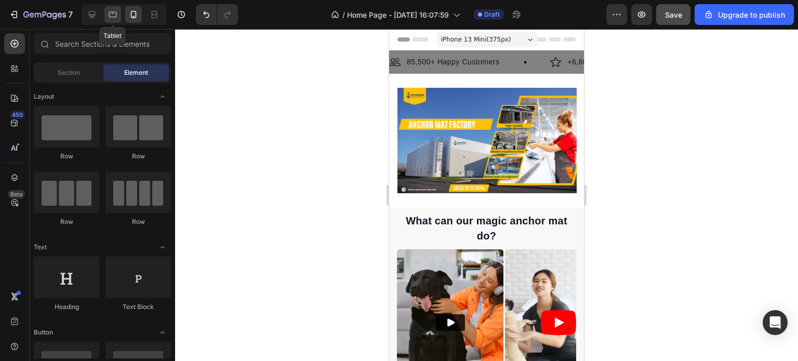
click at [110, 14] on icon at bounding box center [113, 14] width 10 height 10
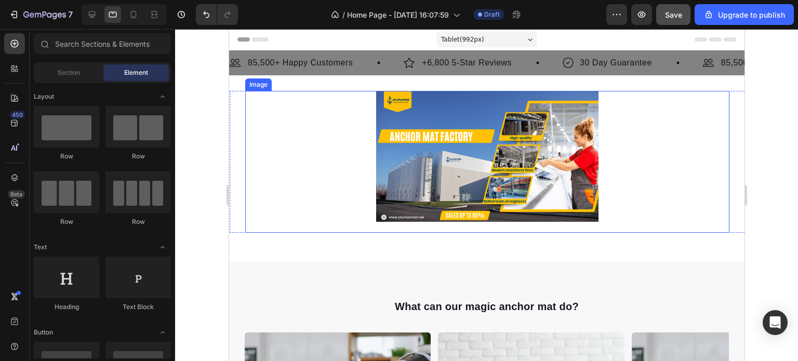
click at [417, 168] on img at bounding box center [487, 156] width 222 height 131
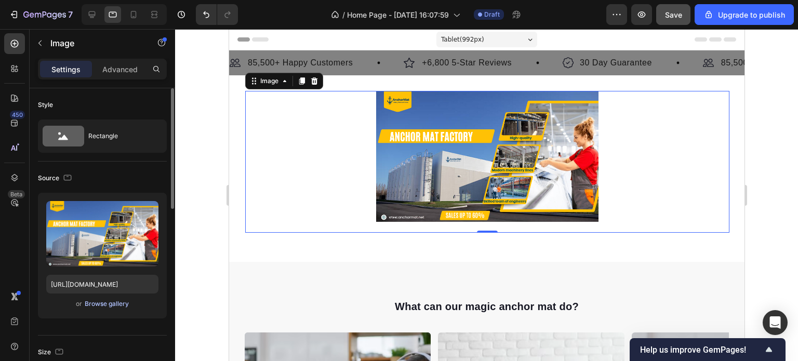
click at [114, 305] on div "Browse gallery" at bounding box center [107, 303] width 44 height 9
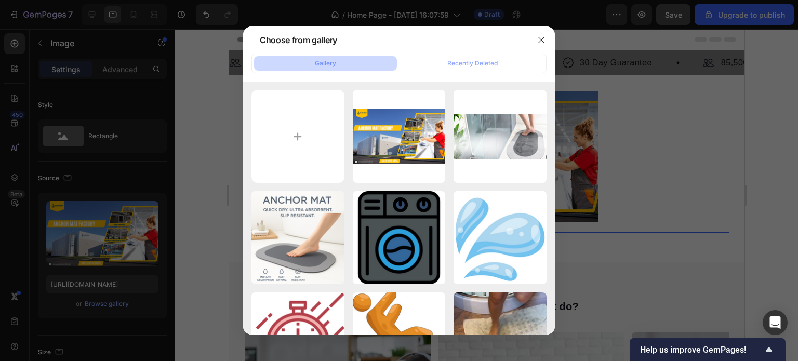
click at [324, 60] on div "Gallery" at bounding box center [325, 63] width 21 height 9
click at [297, 137] on input "file" at bounding box center [297, 136] width 93 height 93
type input "C:\fakepath\💦 (1000 x 500 px).png"
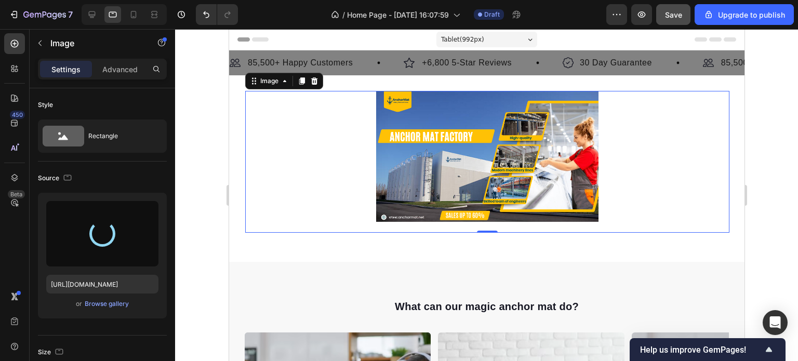
type input "[URL][DOMAIN_NAME]"
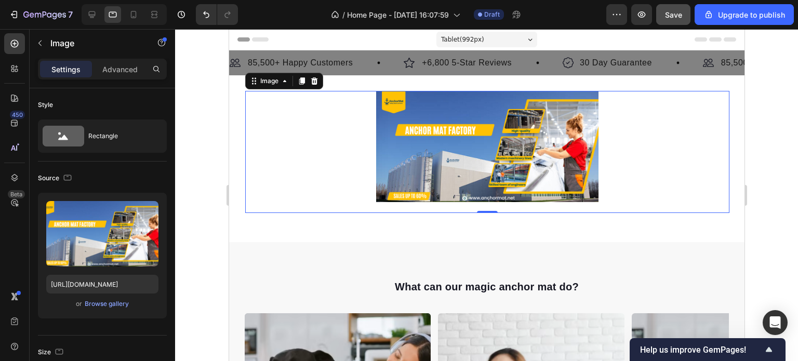
click at [312, 144] on div at bounding box center [487, 146] width 484 height 111
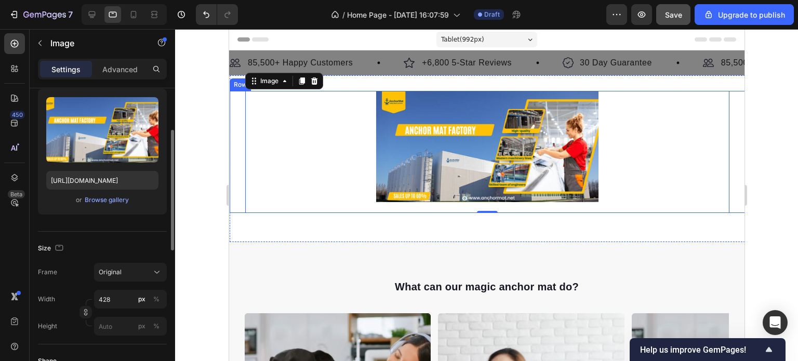
scroll to position [156, 0]
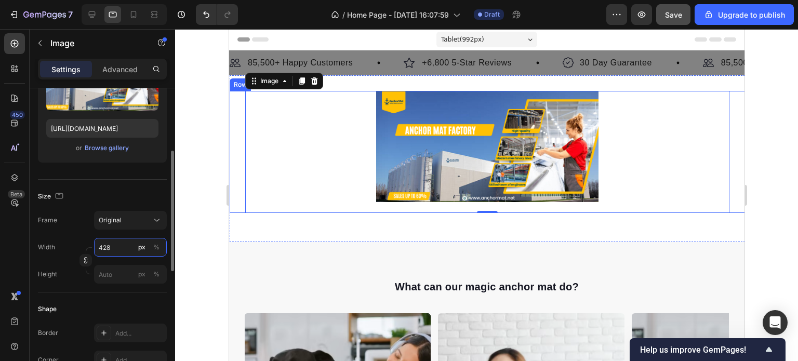
click at [112, 247] on input "428" at bounding box center [130, 247] width 73 height 19
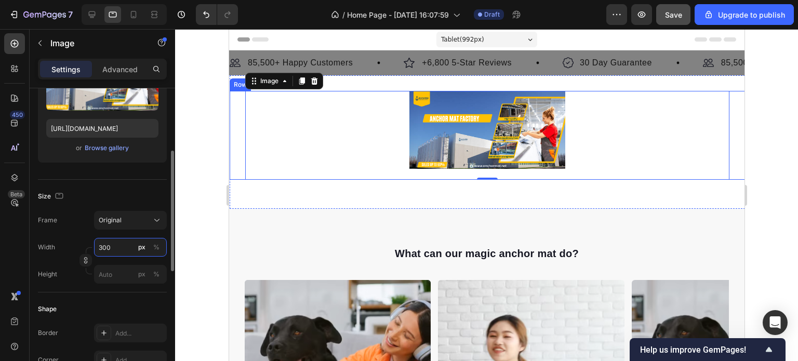
type input "428"
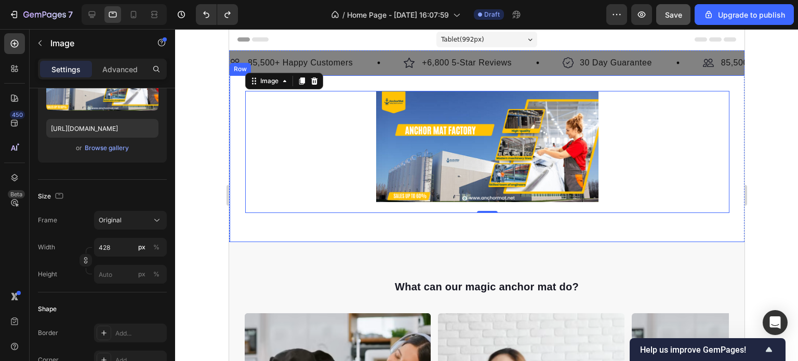
click at [491, 226] on div "Image 0 Row Row" at bounding box center [486, 158] width 515 height 167
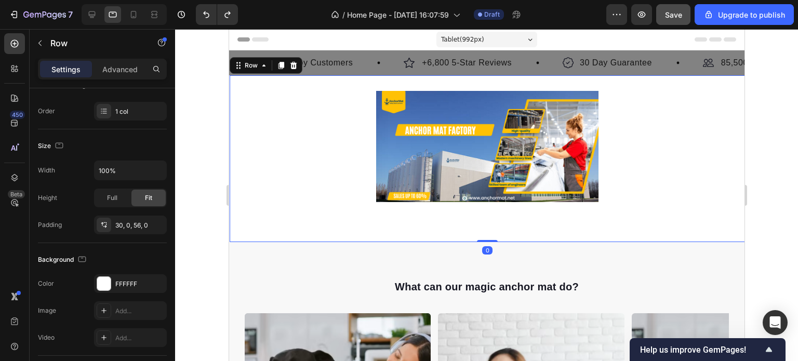
scroll to position [0, 0]
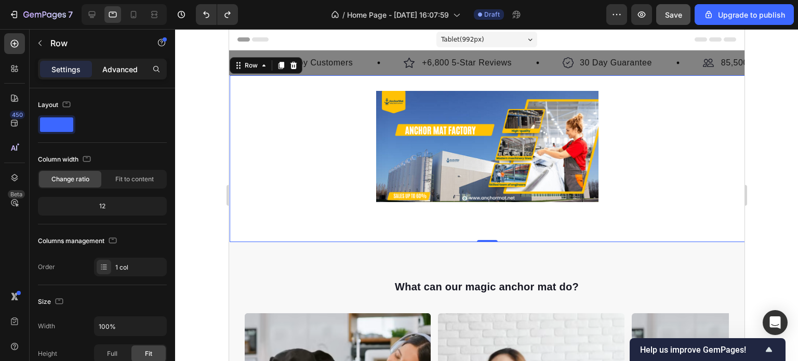
click at [126, 69] on p "Advanced" at bounding box center [119, 69] width 35 height 11
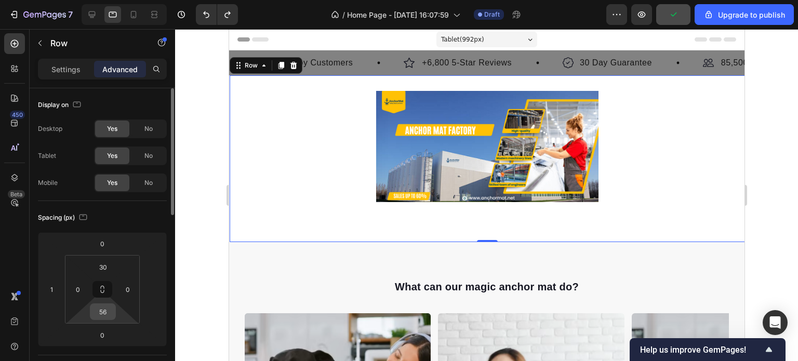
click at [106, 314] on input "56" at bounding box center [102, 312] width 21 height 16
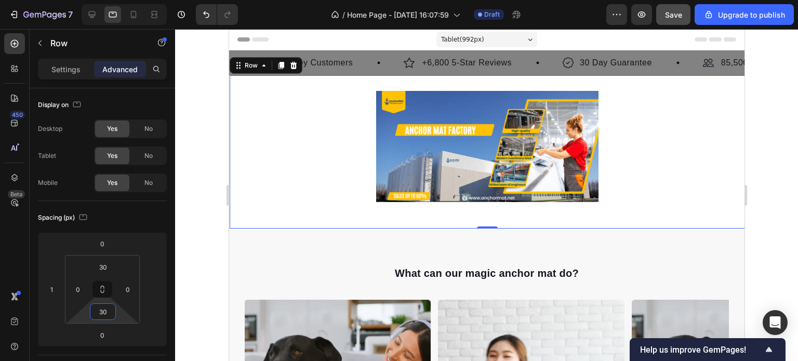
type input "30"
click at [781, 229] on div at bounding box center [486, 195] width 623 height 332
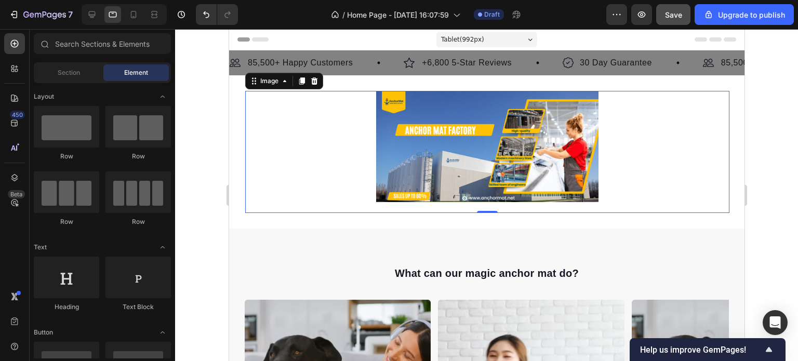
click at [535, 149] on img at bounding box center [487, 146] width 222 height 111
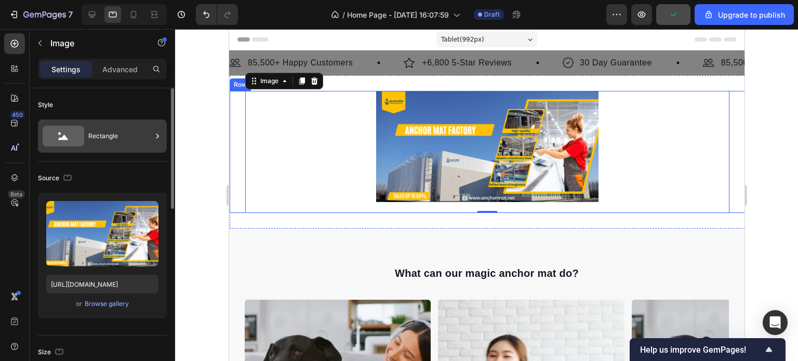
click at [118, 136] on div "Rectangle" at bounding box center [119, 136] width 63 height 24
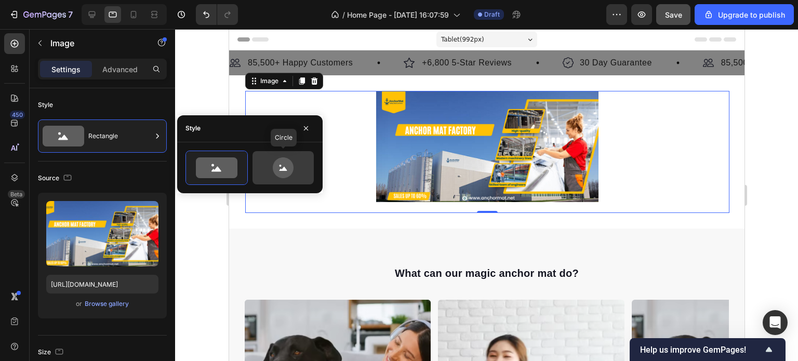
click at [257, 164] on div at bounding box center [282, 167] width 61 height 33
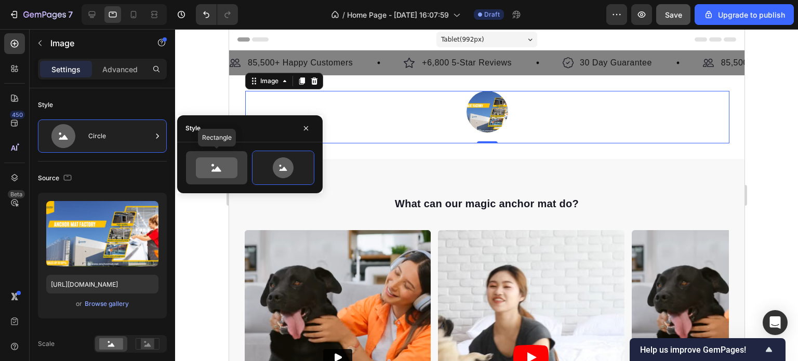
click at [211, 170] on icon at bounding box center [217, 167] width 42 height 21
type input "100"
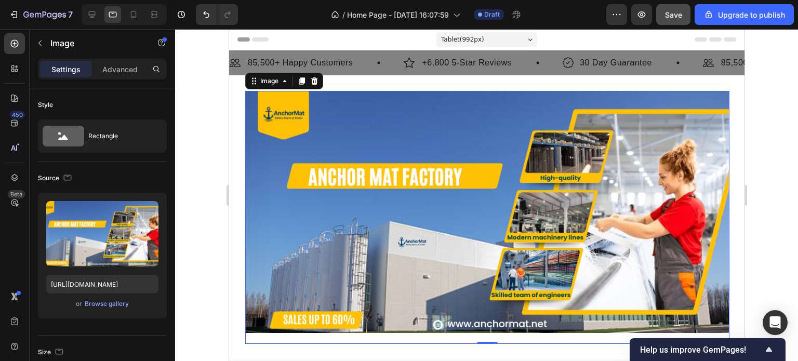
click at [759, 168] on div at bounding box center [486, 195] width 623 height 332
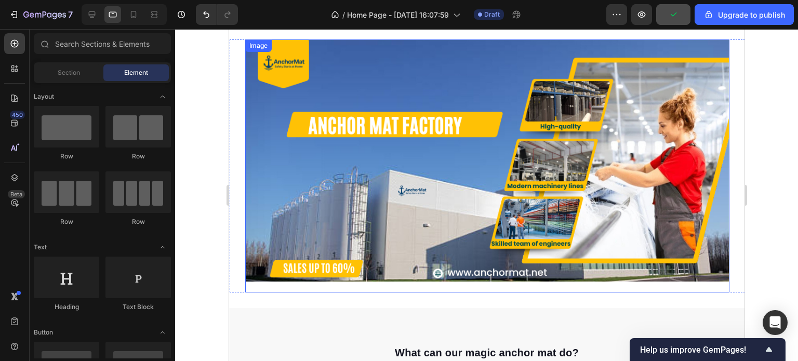
scroll to position [52, 0]
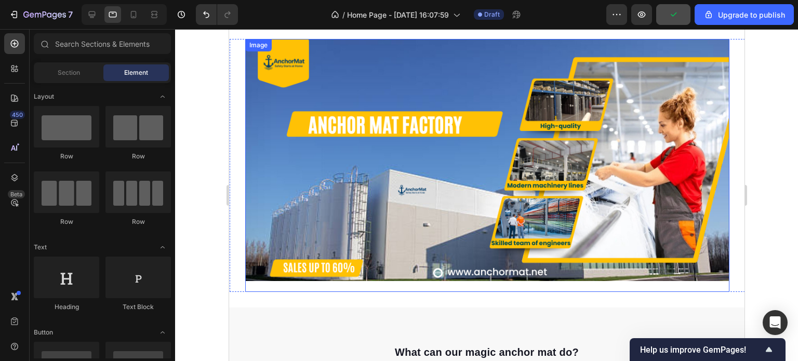
click at [618, 145] on img at bounding box center [487, 160] width 484 height 242
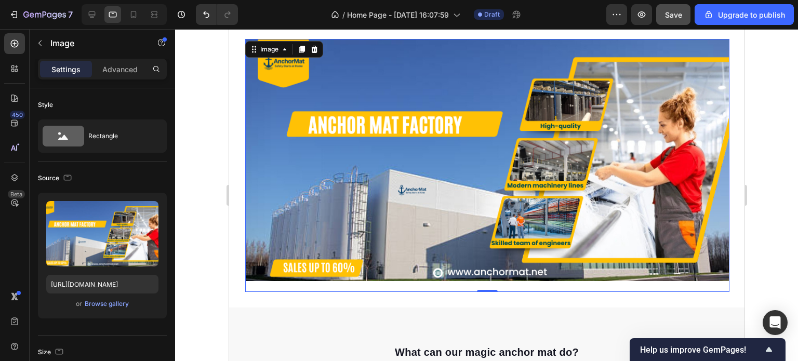
click at [776, 158] on div at bounding box center [486, 195] width 623 height 332
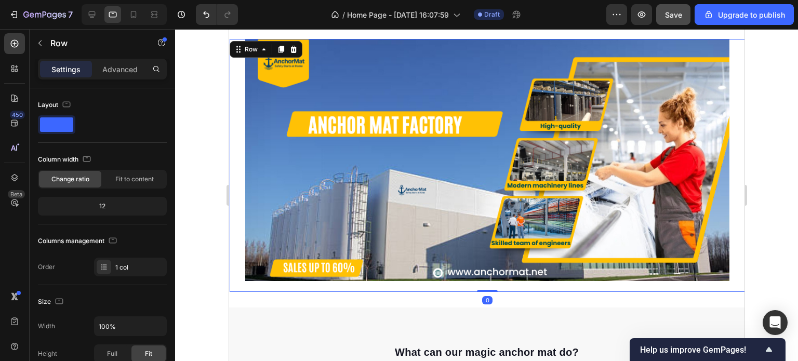
click at [235, 157] on div "Image Row 0" at bounding box center [486, 165] width 515 height 253
click at [770, 176] on div at bounding box center [486, 195] width 623 height 332
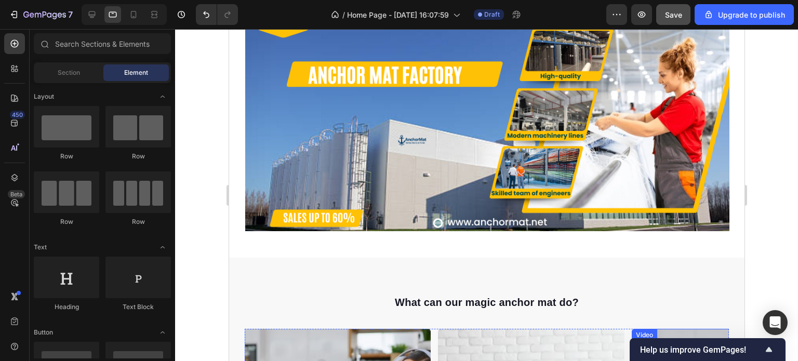
scroll to position [104, 0]
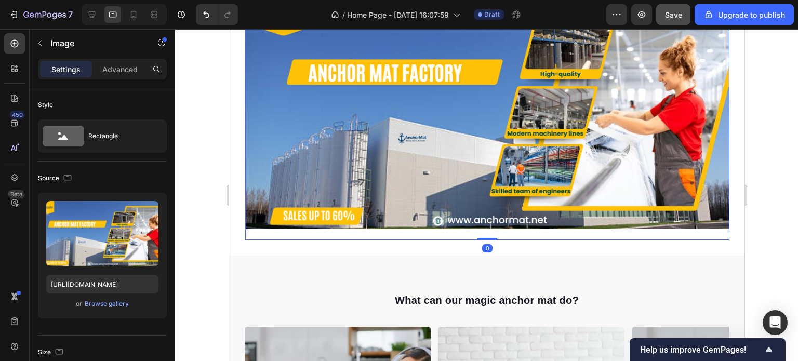
click at [393, 144] on img at bounding box center [487, 108] width 484 height 242
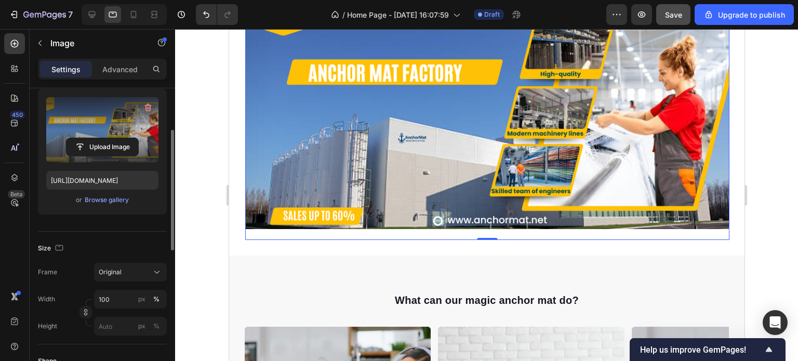
scroll to position [156, 0]
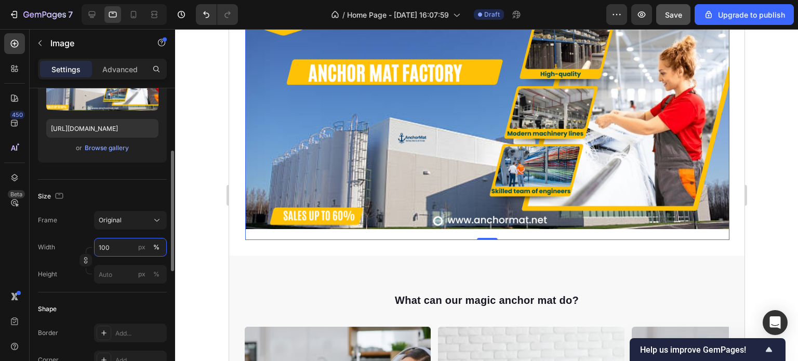
click at [110, 247] on input "100" at bounding box center [130, 247] width 73 height 19
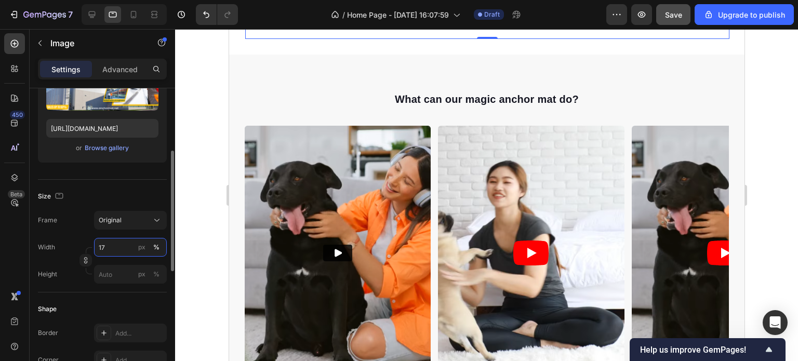
type input "170"
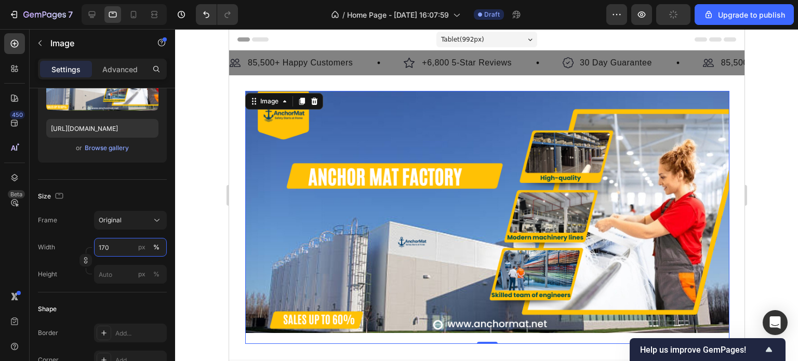
scroll to position [52, 0]
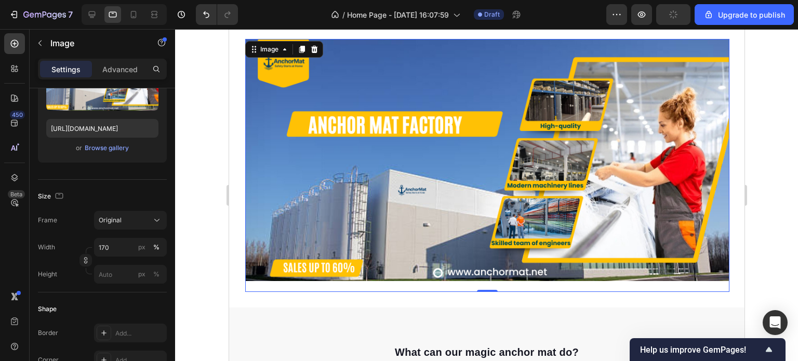
click at [763, 198] on div at bounding box center [486, 195] width 623 height 332
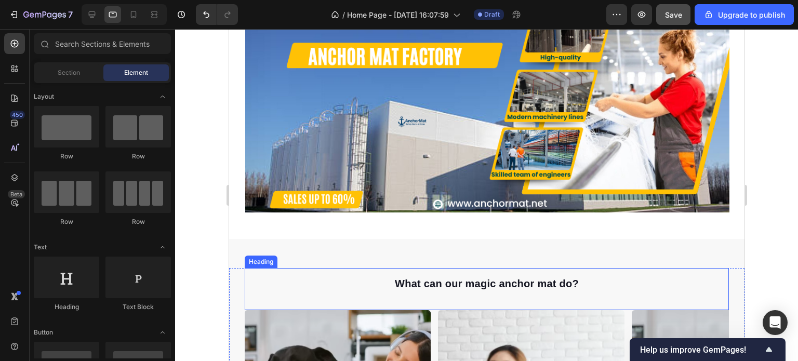
scroll to position [104, 0]
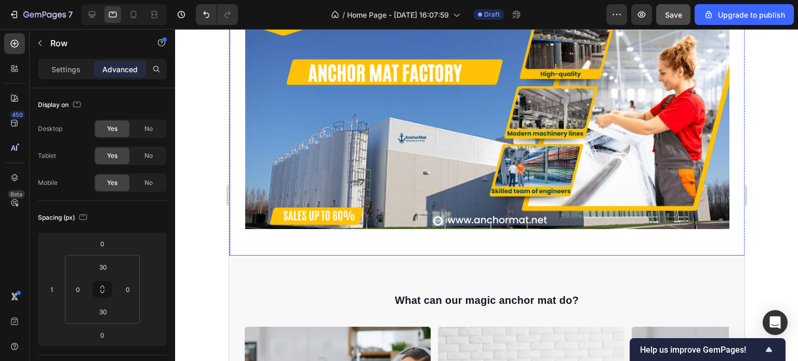
click at [575, 240] on div "Image Row Row" at bounding box center [486, 113] width 515 height 284
click at [106, 311] on input "30" at bounding box center [102, 312] width 21 height 16
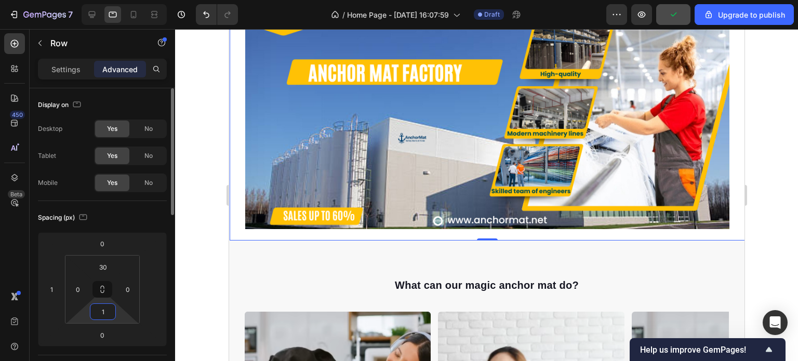
type input "10"
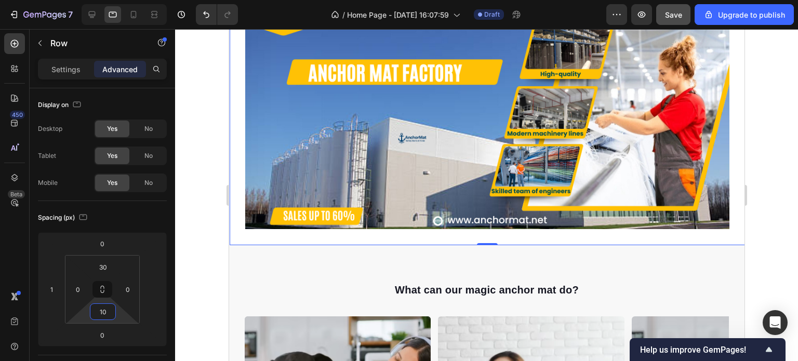
click at [765, 250] on div at bounding box center [486, 195] width 623 height 332
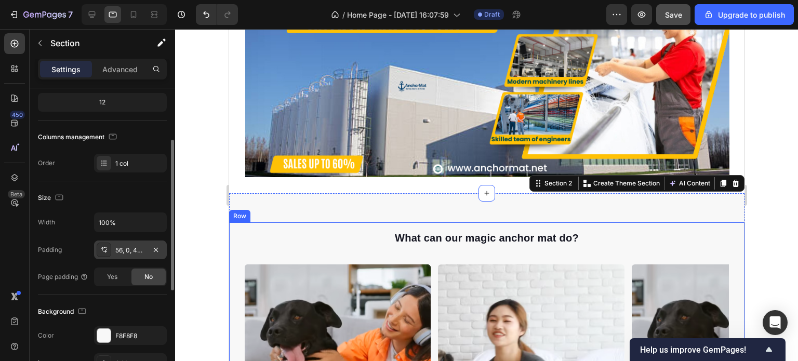
click at [125, 249] on div "56, 0, 40, 0" at bounding box center [130, 250] width 30 height 9
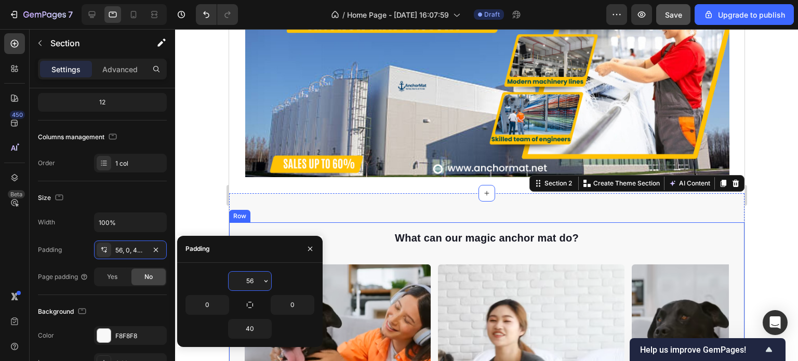
click at [256, 282] on input "56" at bounding box center [250, 281] width 43 height 19
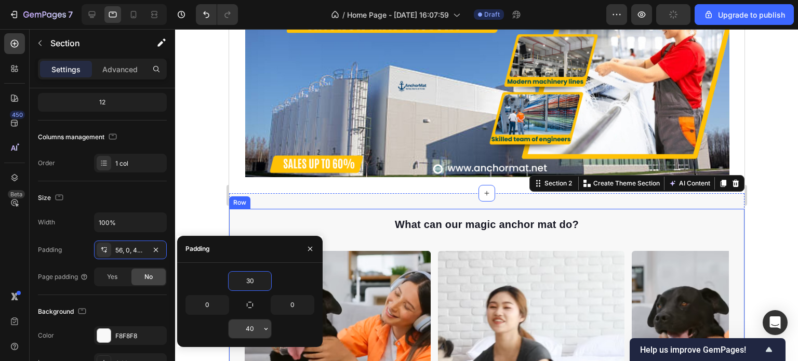
type input "30"
click at [257, 325] on input "40" at bounding box center [250, 329] width 43 height 19
type input "30"
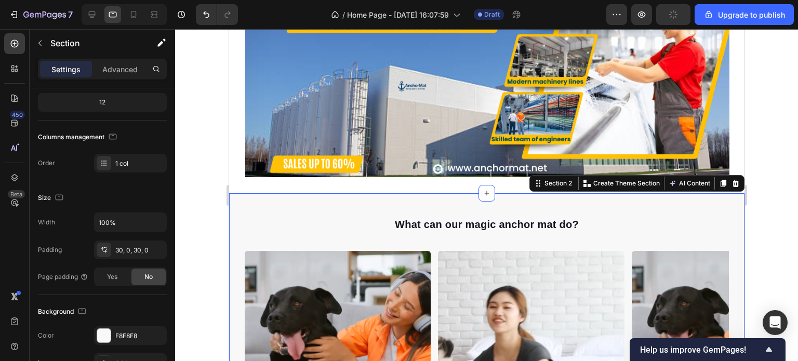
click at [763, 237] on div at bounding box center [486, 195] width 623 height 332
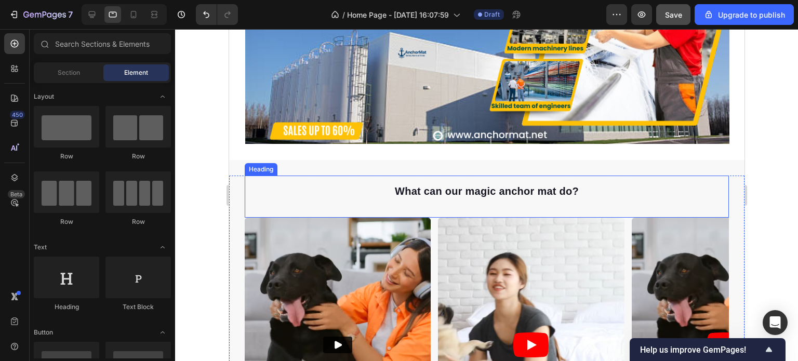
scroll to position [260, 0]
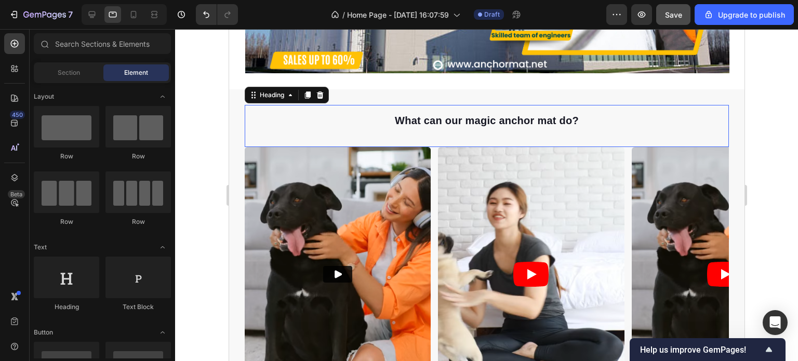
click at [543, 117] on span "What can our magic anchor mat do?" at bounding box center [486, 120] width 184 height 11
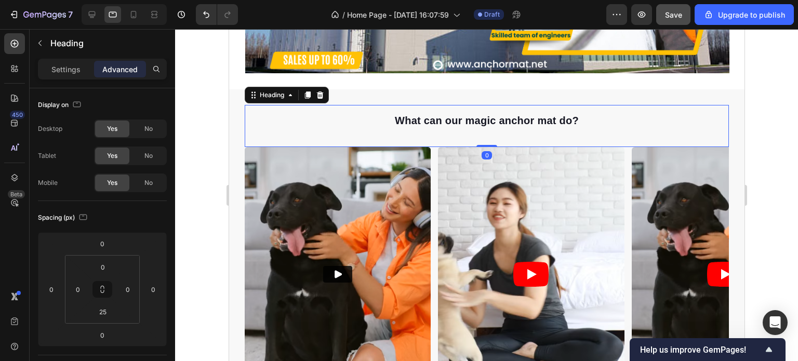
click at [578, 114] on h2 "What can our magic anchor mat do?" at bounding box center [486, 119] width 484 height 29
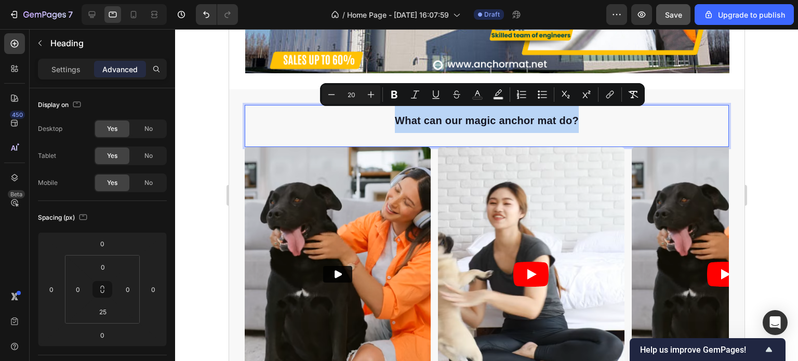
drag, startPoint x: 578, startPoint y: 114, endPoint x: 382, endPoint y: 112, distance: 195.9
click at [382, 112] on p "What can our magic anchor mat do?" at bounding box center [486, 119] width 482 height 27
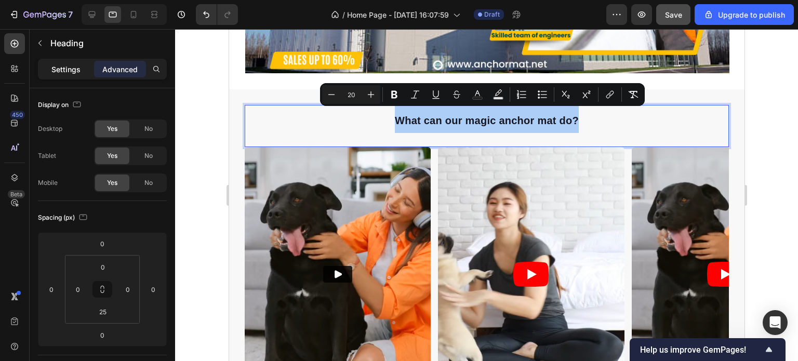
click at [63, 72] on p "Settings" at bounding box center [65, 69] width 29 height 11
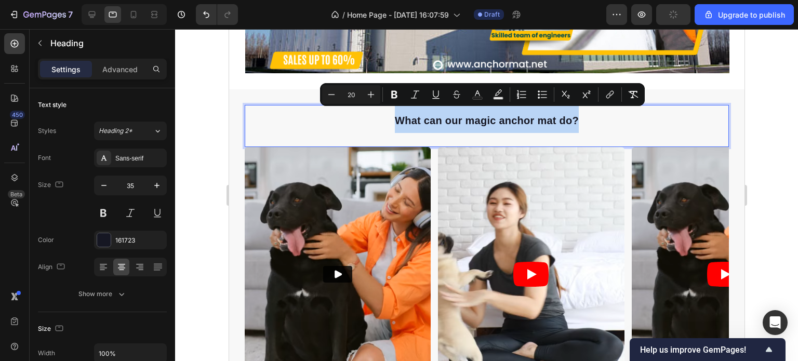
drag, startPoint x: 392, startPoint y: 116, endPoint x: 577, endPoint y: 128, distance: 185.9
click at [577, 128] on p "What can our magic anchor mat do?" at bounding box center [486, 119] width 482 height 27
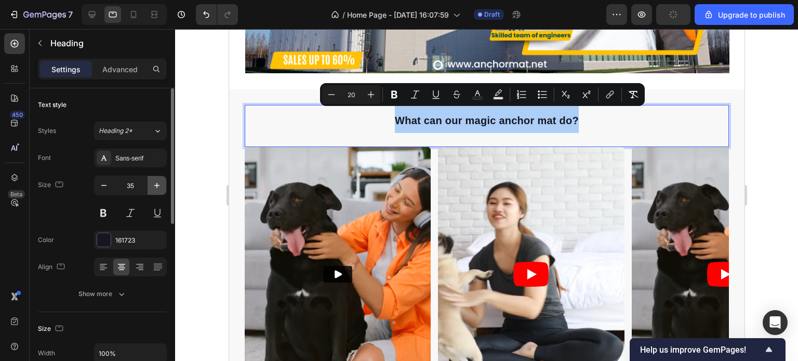
click at [158, 184] on icon "button" at bounding box center [157, 185] width 10 height 10
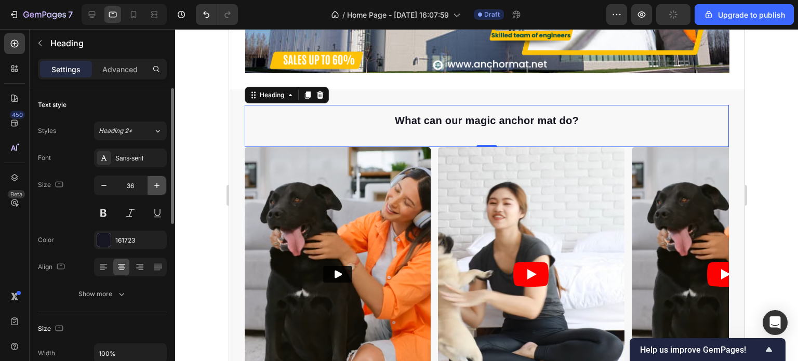
click at [158, 184] on icon "button" at bounding box center [157, 185] width 10 height 10
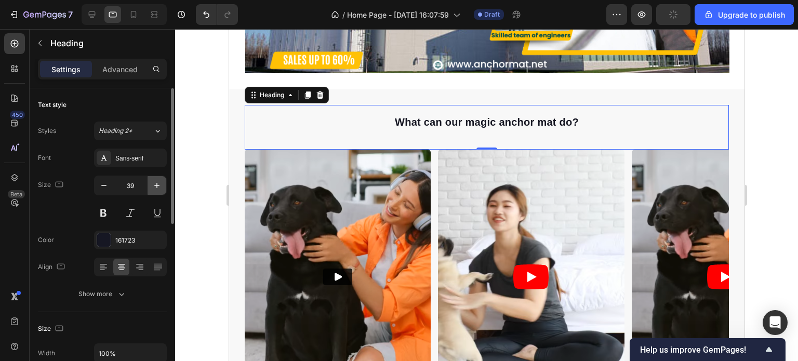
click at [158, 184] on icon "button" at bounding box center [157, 185] width 10 height 10
type input "40"
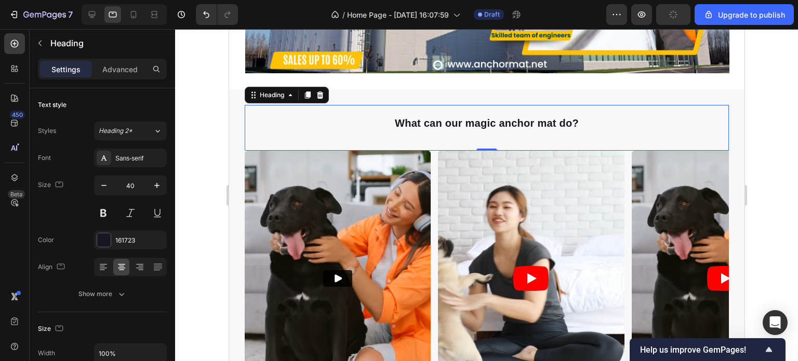
click at [781, 163] on div at bounding box center [486, 195] width 623 height 332
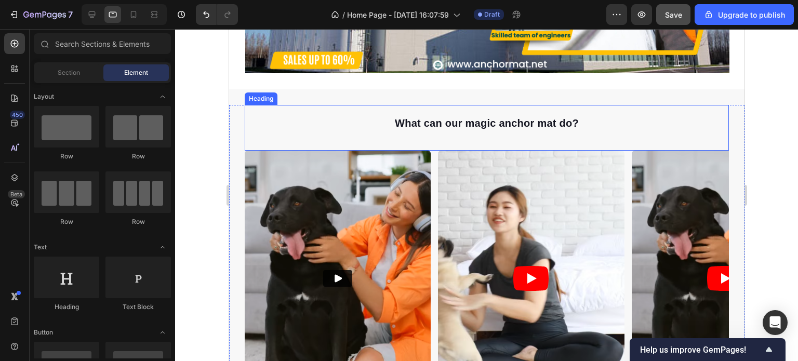
click at [489, 122] on span "What can our magic anchor mat do?" at bounding box center [486, 122] width 184 height 11
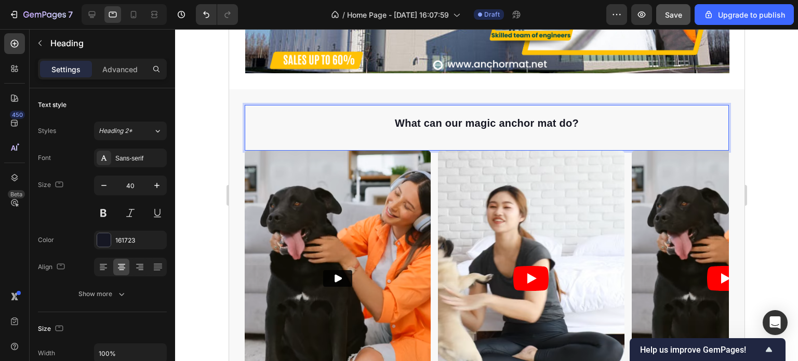
click at [561, 118] on span "What can our magic anchor mat do?" at bounding box center [486, 122] width 184 height 11
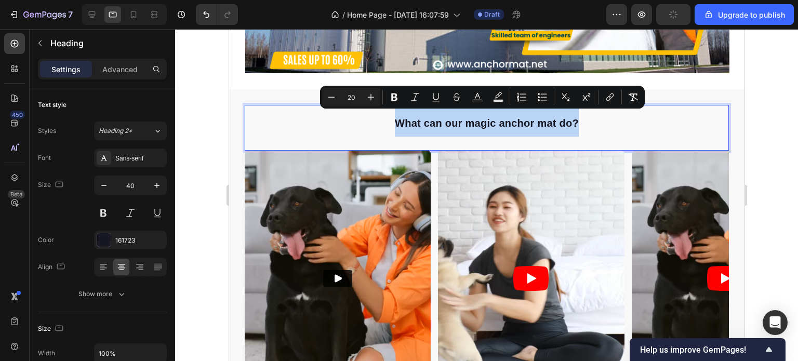
drag, startPoint x: 577, startPoint y: 118, endPoint x: 392, endPoint y: 117, distance: 184.4
click at [392, 117] on p "What can our magic anchor mat do?" at bounding box center [486, 121] width 482 height 31
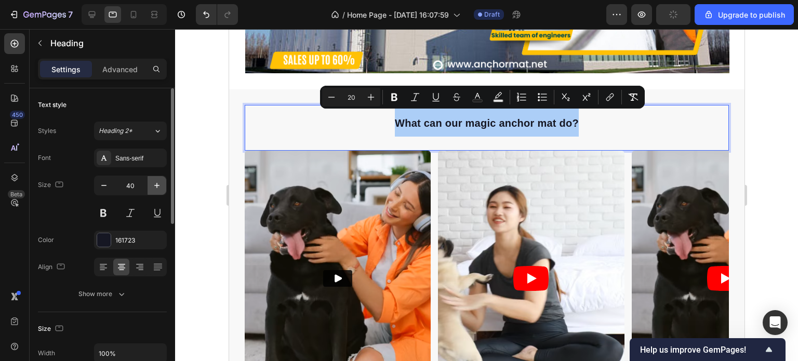
click at [156, 183] on icon "button" at bounding box center [157, 185] width 10 height 10
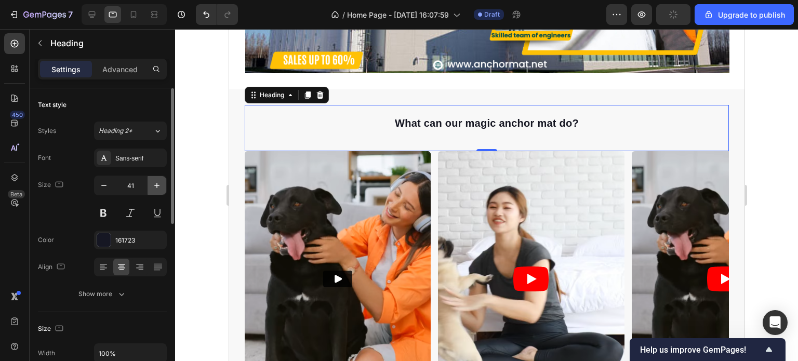
click at [156, 183] on icon "button" at bounding box center [157, 185] width 10 height 10
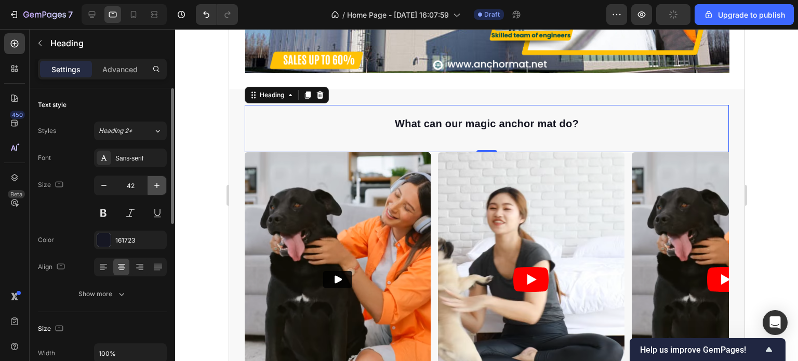
click at [156, 183] on icon "button" at bounding box center [157, 185] width 10 height 10
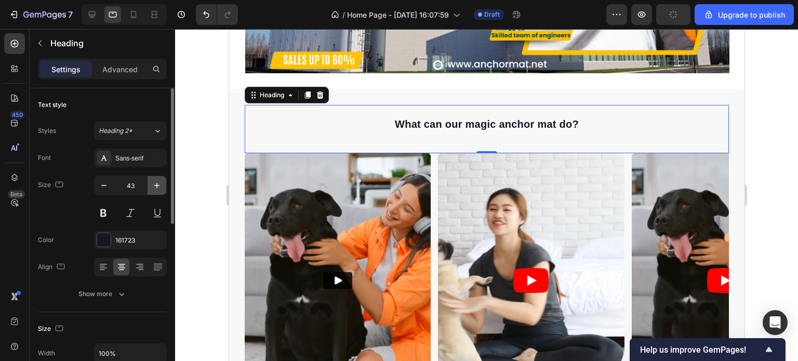
click at [156, 183] on icon "button" at bounding box center [157, 185] width 10 height 10
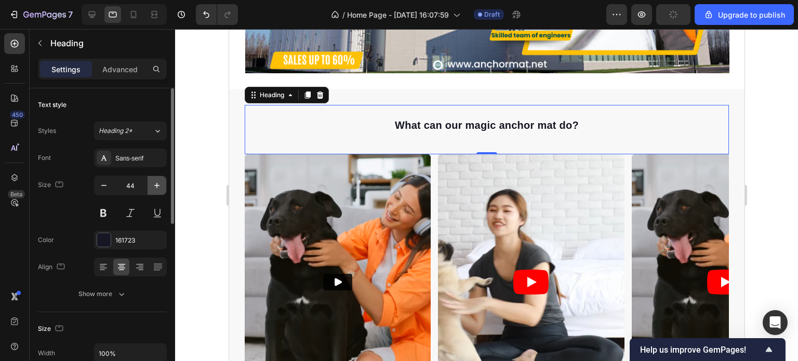
click at [156, 183] on icon "button" at bounding box center [157, 185] width 10 height 10
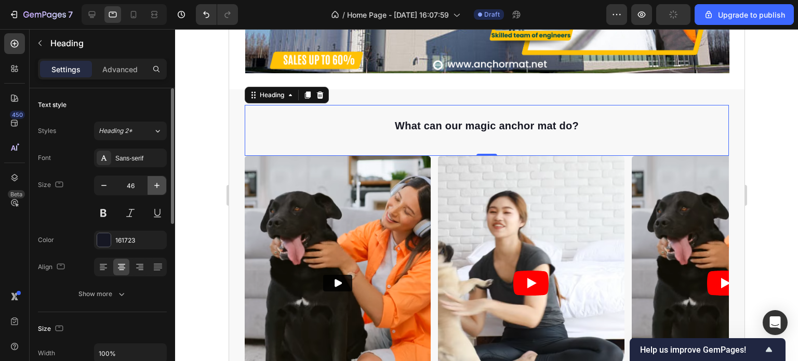
click at [156, 183] on icon "button" at bounding box center [157, 185] width 10 height 10
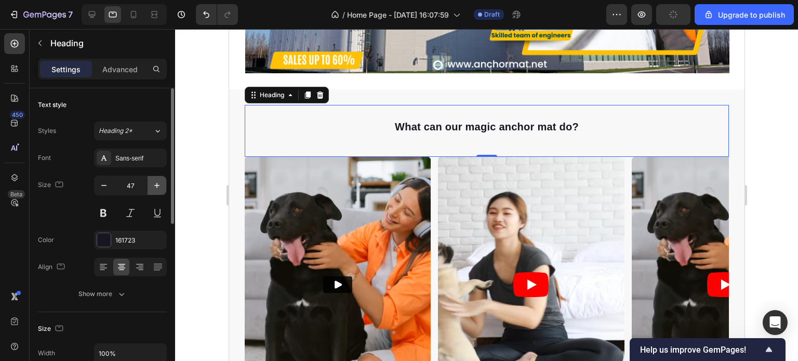
click at [156, 183] on icon "button" at bounding box center [157, 185] width 10 height 10
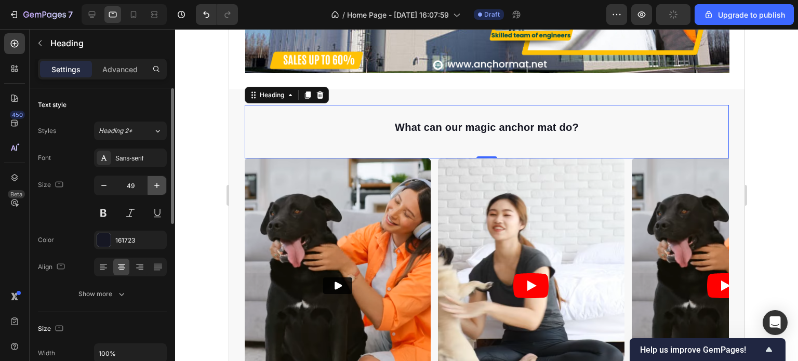
type input "50"
click at [761, 148] on div at bounding box center [486, 195] width 623 height 332
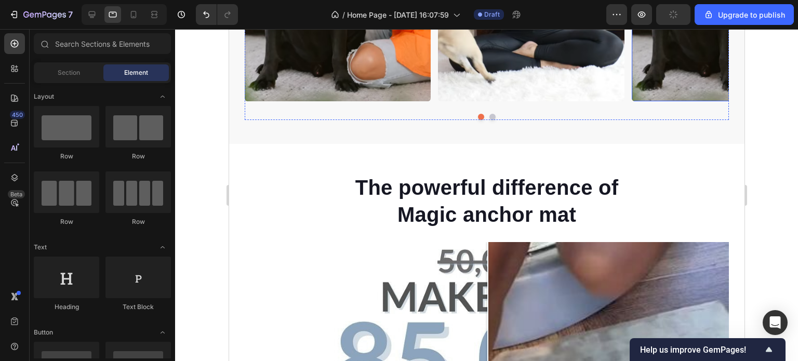
scroll to position [571, 0]
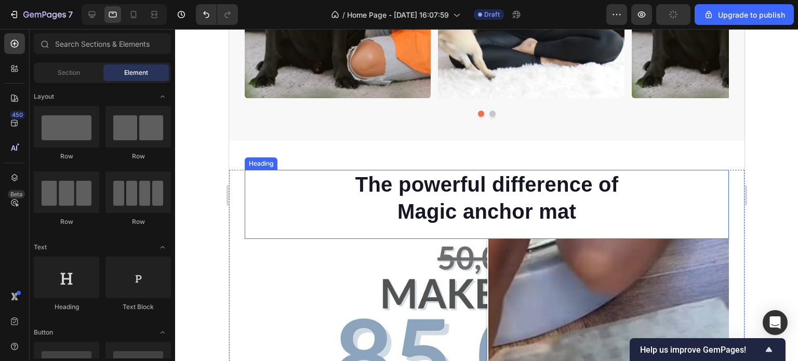
click at [521, 189] on h2 "The powerful difference of Magic anchor mat" at bounding box center [486, 198] width 278 height 56
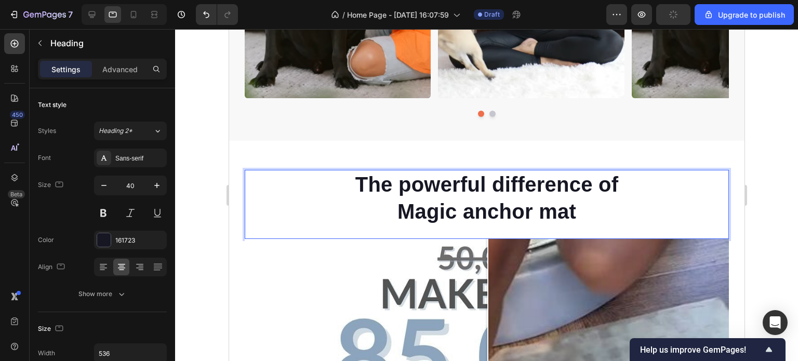
click at [521, 189] on h2 "The powerful difference of Magic anchor mat" at bounding box center [486, 198] width 278 height 56
click at [521, 189] on p "The powerful difference of Magic anchor mat" at bounding box center [486, 198] width 276 height 54
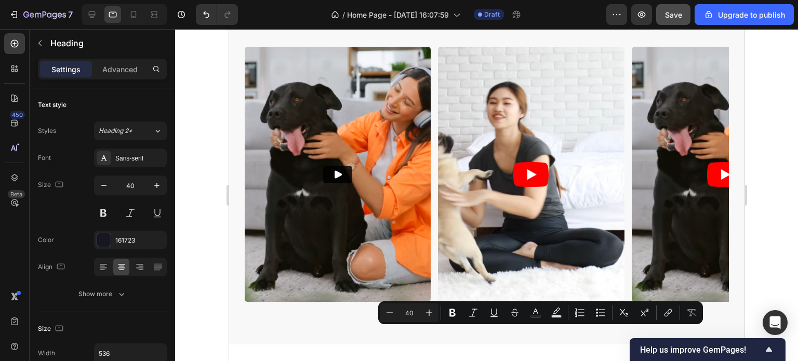
type input "16"
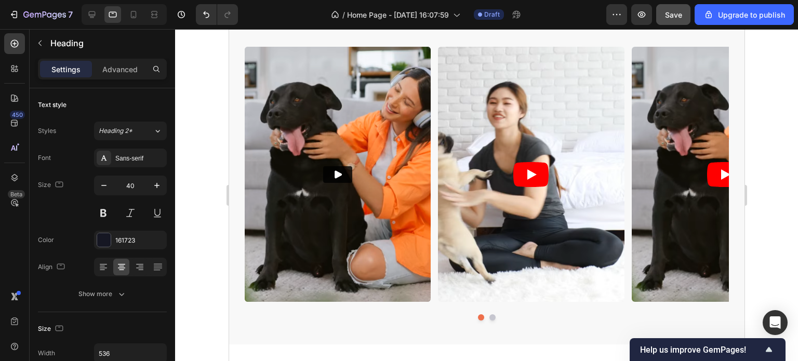
scroll to position [260, 0]
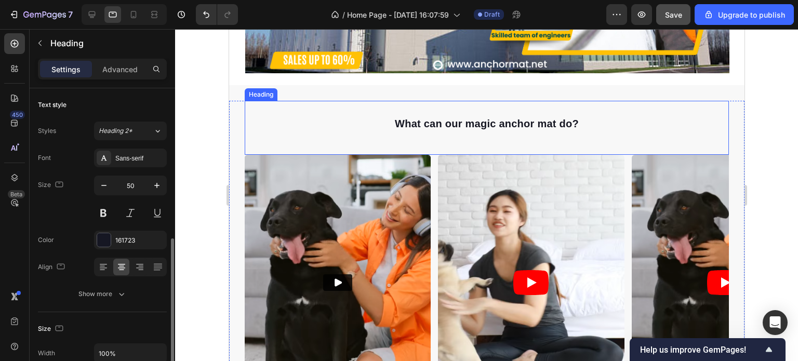
click at [522, 124] on span "What can our magic anchor mat do?" at bounding box center [486, 123] width 184 height 11
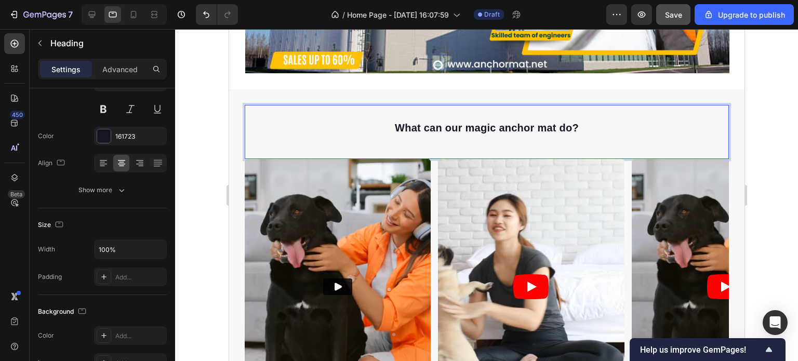
click at [568, 123] on span "What can our magic anchor mat do?" at bounding box center [486, 127] width 184 height 11
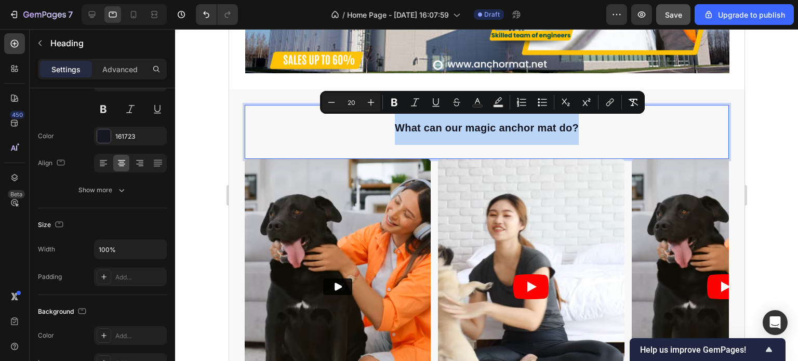
drag, startPoint x: 576, startPoint y: 123, endPoint x: 392, endPoint y: 122, distance: 184.4
click at [392, 122] on p "What can our magic anchor mat do?" at bounding box center [486, 125] width 482 height 39
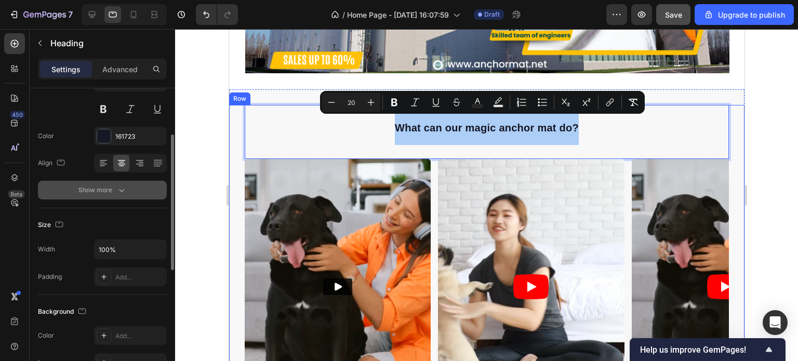
click at [119, 186] on icon "button" at bounding box center [121, 190] width 10 height 10
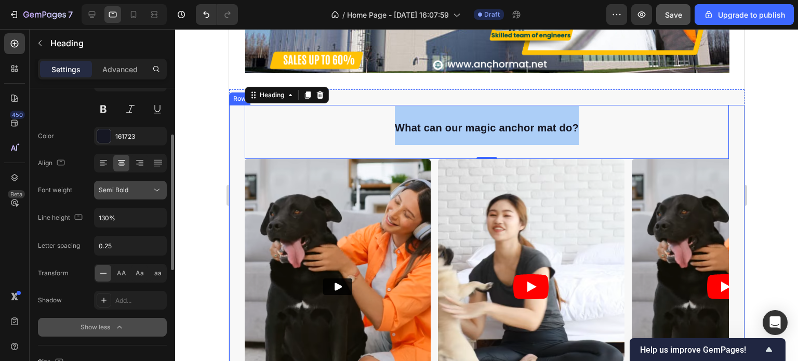
click at [136, 195] on div "Semi Bold" at bounding box center [130, 190] width 63 height 10
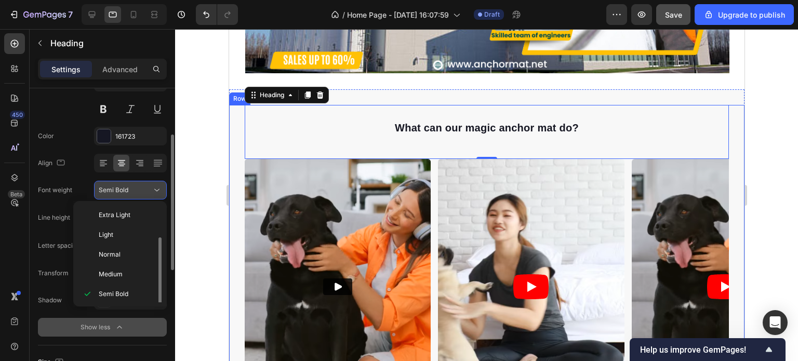
scroll to position [19, 0]
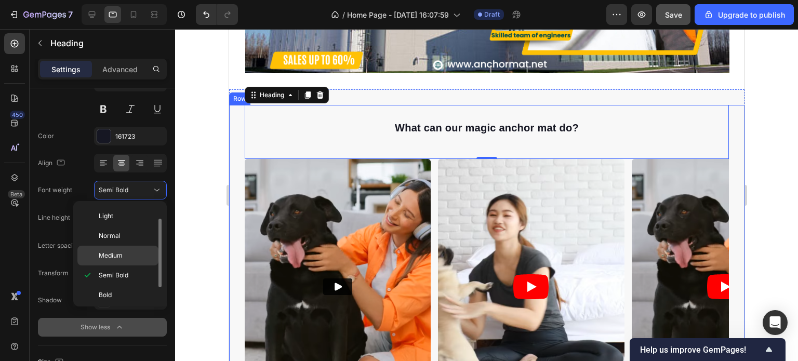
click at [121, 255] on span "Medium" at bounding box center [111, 255] width 24 height 9
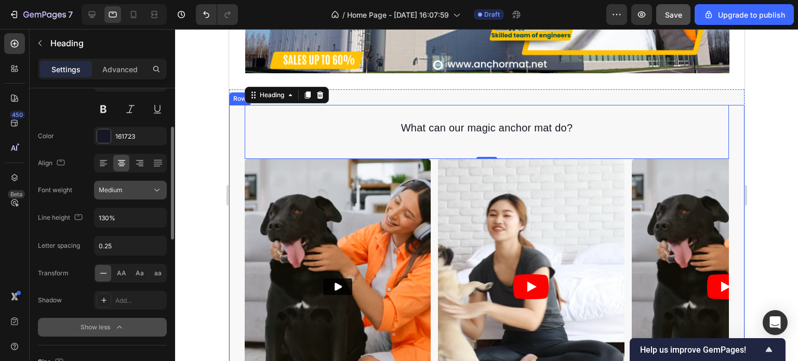
click at [141, 197] on button "Medium" at bounding box center [130, 190] width 73 height 19
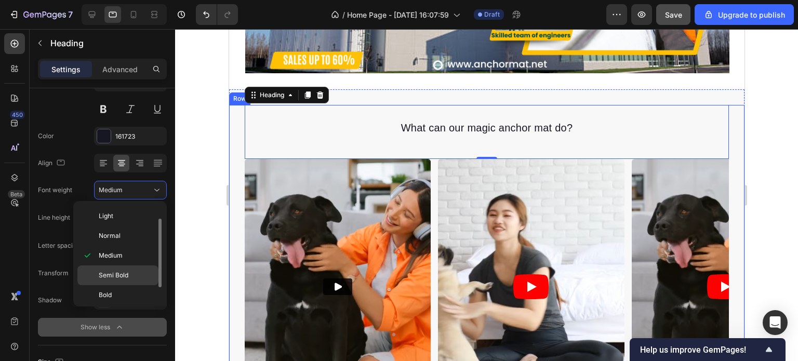
click at [122, 276] on span "Semi Bold" at bounding box center [114, 275] width 30 height 9
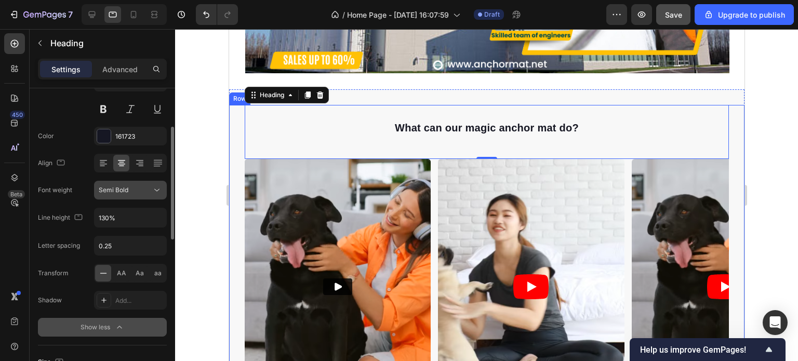
click at [133, 191] on div "Semi Bold" at bounding box center [125, 189] width 53 height 9
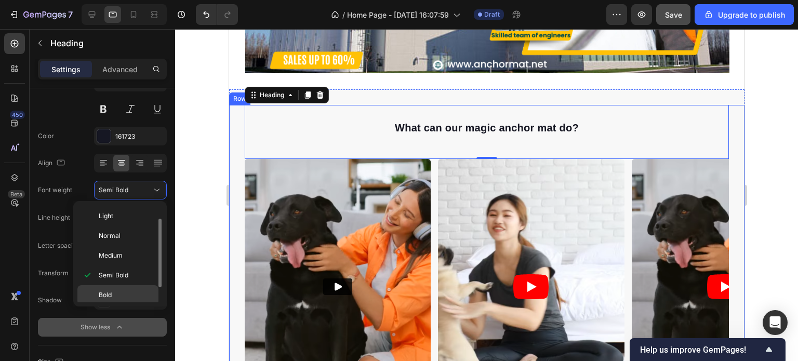
click at [112, 291] on p "Bold" at bounding box center [126, 294] width 55 height 9
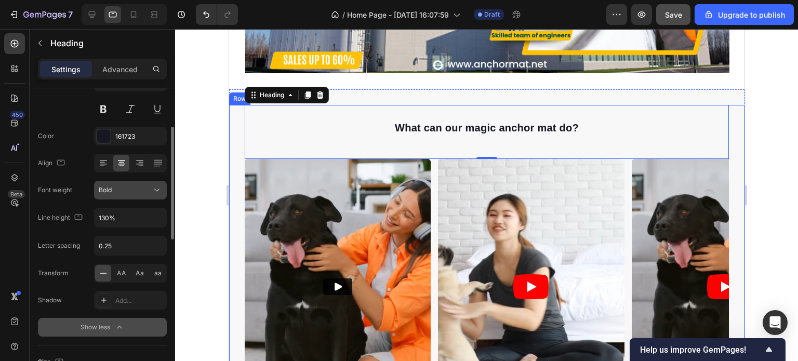
click at [133, 191] on div "Bold" at bounding box center [125, 189] width 53 height 9
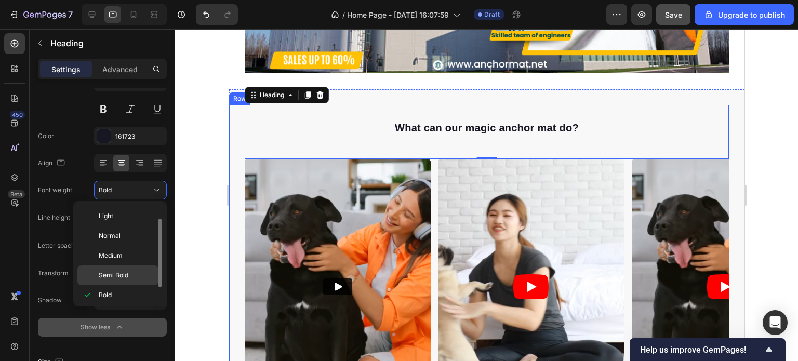
click at [119, 275] on span "Semi Bold" at bounding box center [114, 275] width 30 height 9
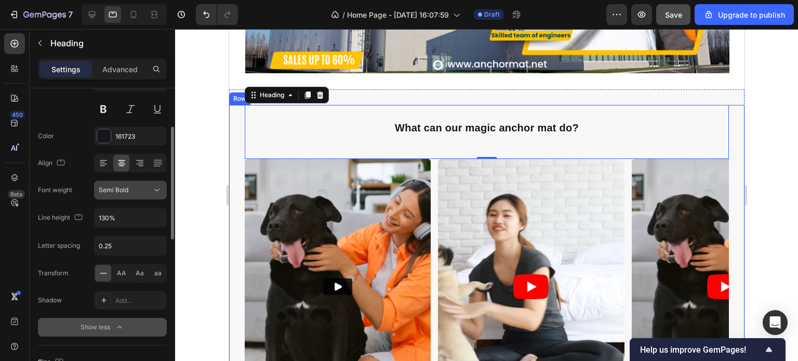
click at [134, 190] on div "Semi Bold" at bounding box center [125, 189] width 53 height 9
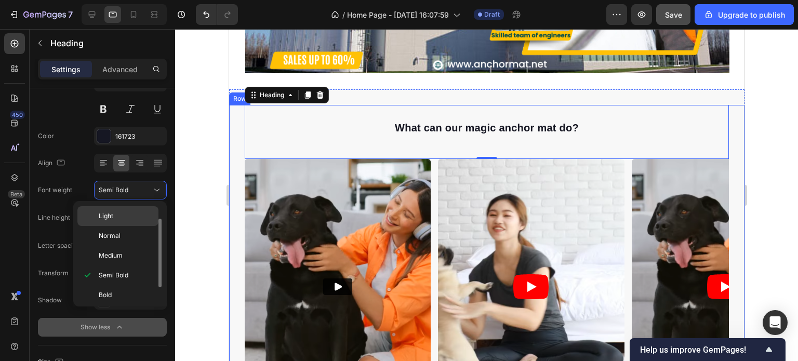
click at [122, 214] on p "Light" at bounding box center [126, 215] width 55 height 9
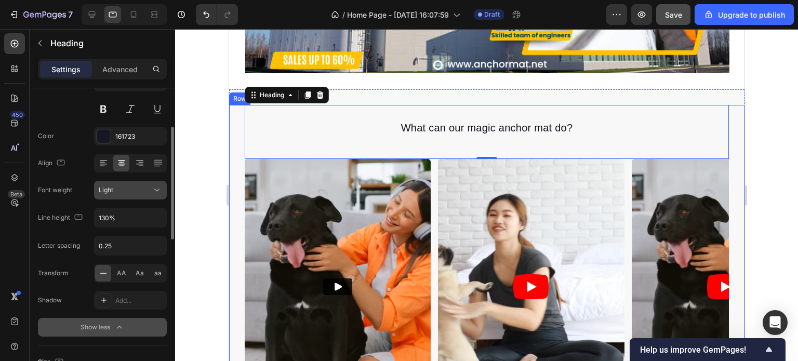
click at [137, 193] on div "Light" at bounding box center [125, 189] width 53 height 9
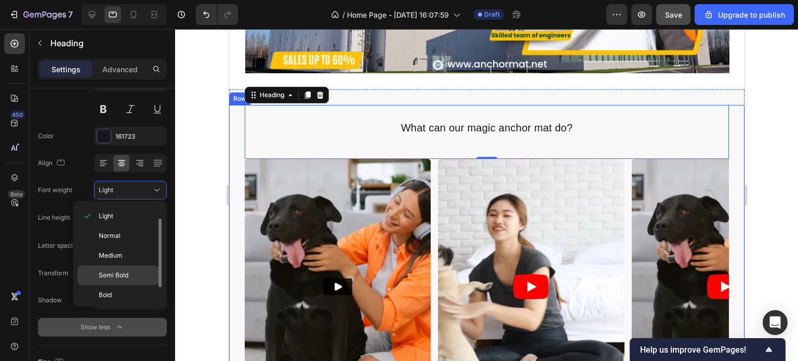
click at [123, 274] on span "Semi Bold" at bounding box center [114, 275] width 30 height 9
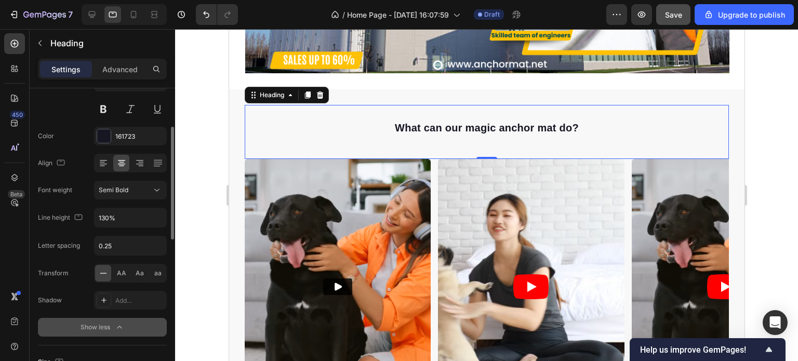
scroll to position [156, 0]
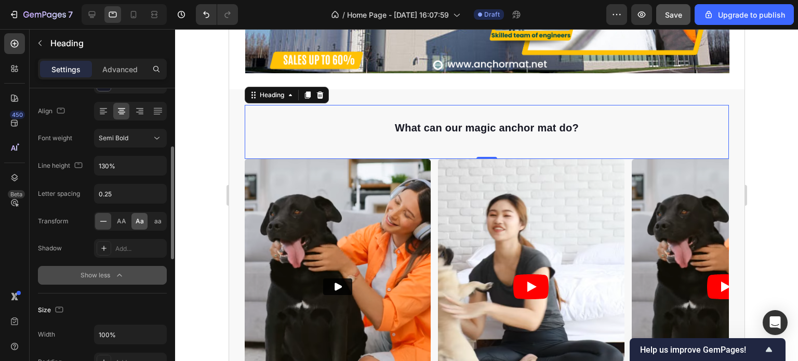
click at [139, 222] on span "Aa" at bounding box center [140, 221] width 8 height 9
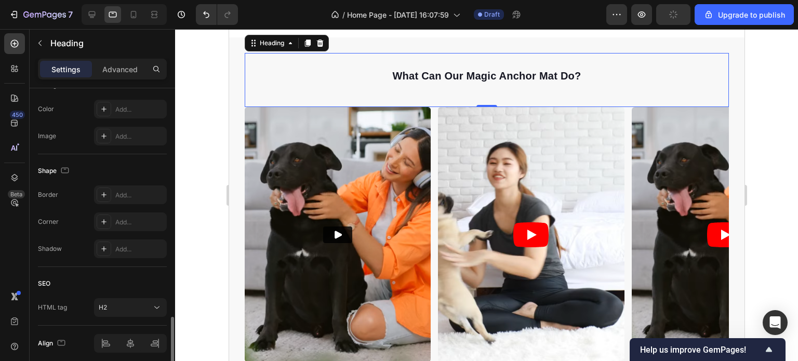
scroll to position [507, 0]
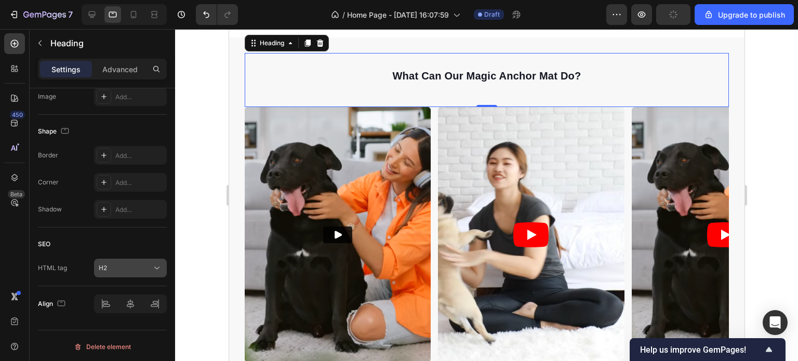
click at [126, 269] on div "H2" at bounding box center [125, 267] width 53 height 9
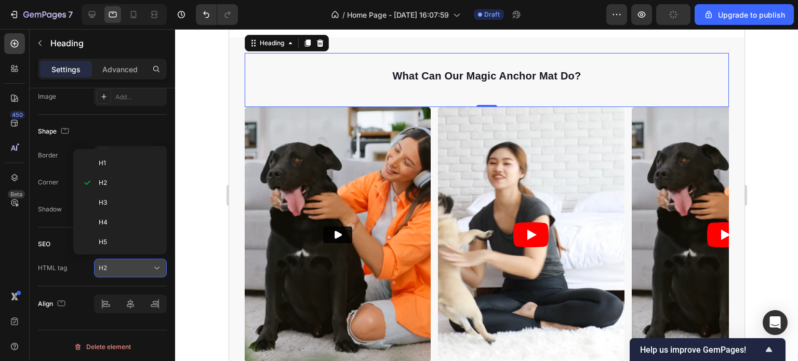
click at [126, 269] on div "H2" at bounding box center [125, 267] width 53 height 9
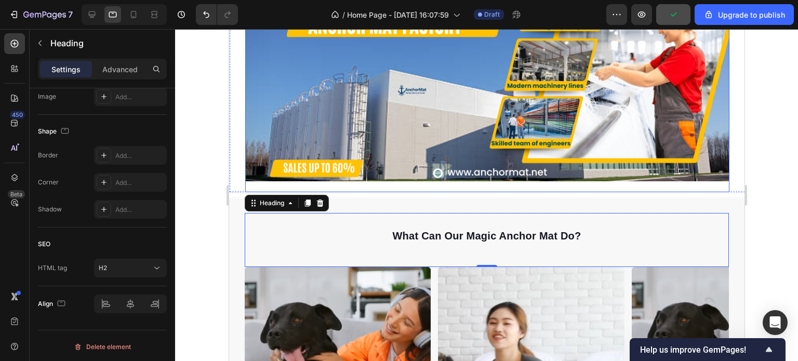
scroll to position [260, 0]
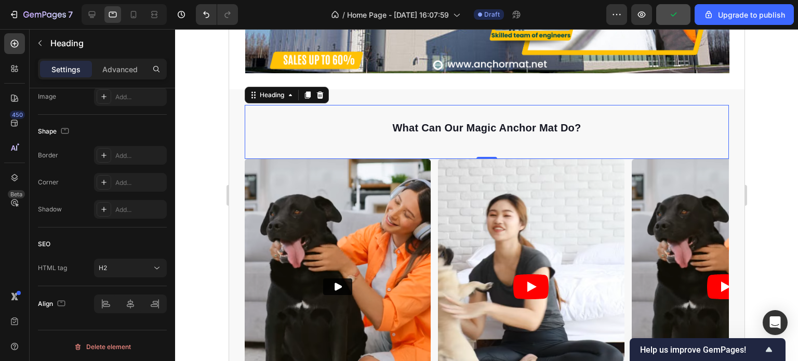
click at [768, 185] on div at bounding box center [486, 195] width 623 height 332
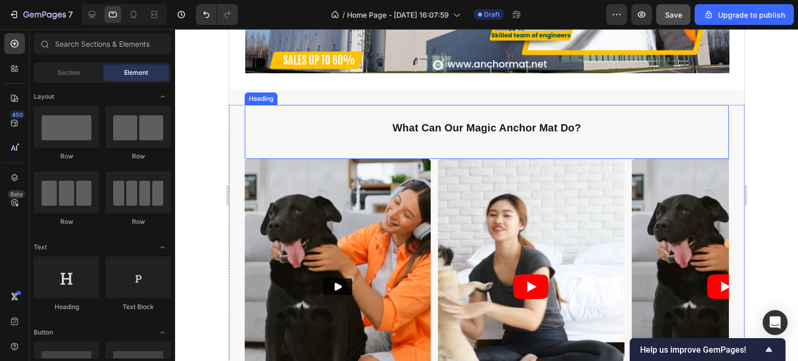
click at [507, 143] on div "what can our magic anchor mat do? Heading" at bounding box center [486, 132] width 484 height 54
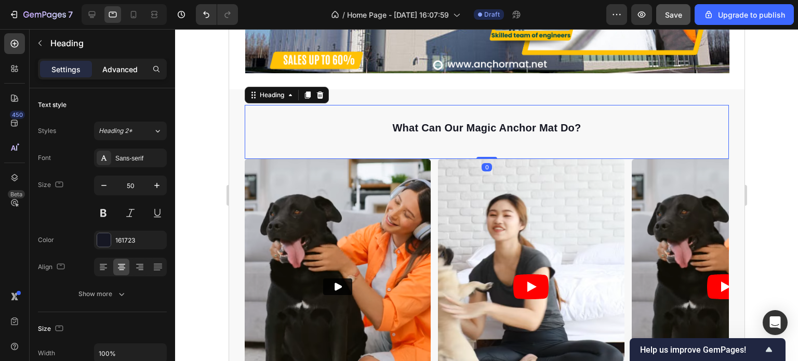
click at [117, 71] on p "Advanced" at bounding box center [119, 69] width 35 height 11
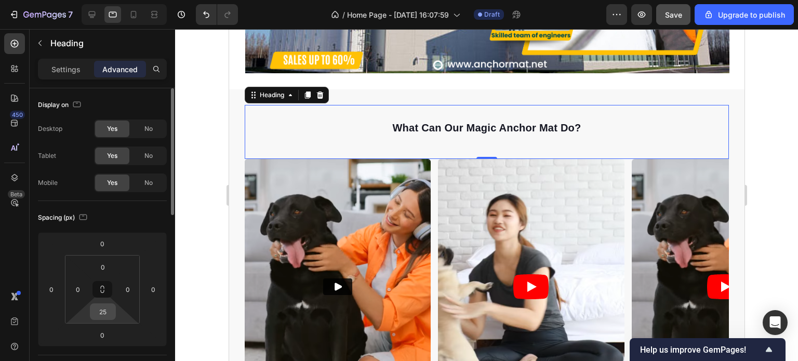
click at [106, 309] on input "25" at bounding box center [102, 312] width 21 height 16
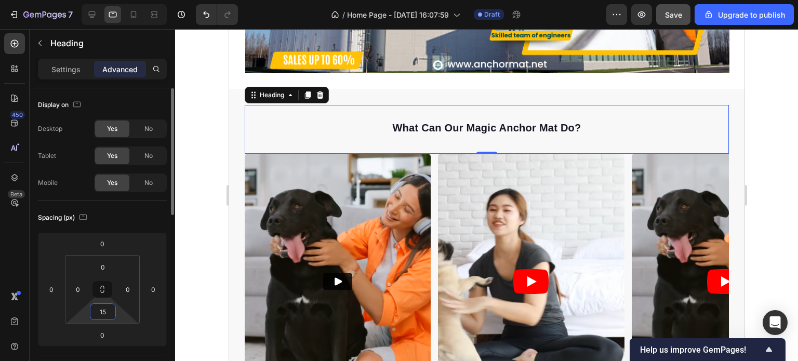
type input "1"
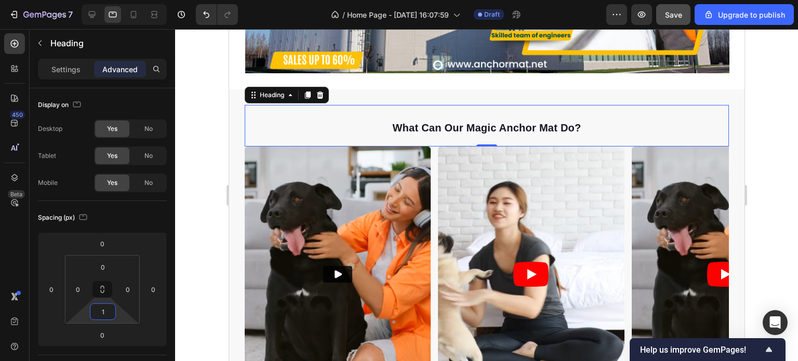
click at [770, 229] on div at bounding box center [486, 195] width 623 height 332
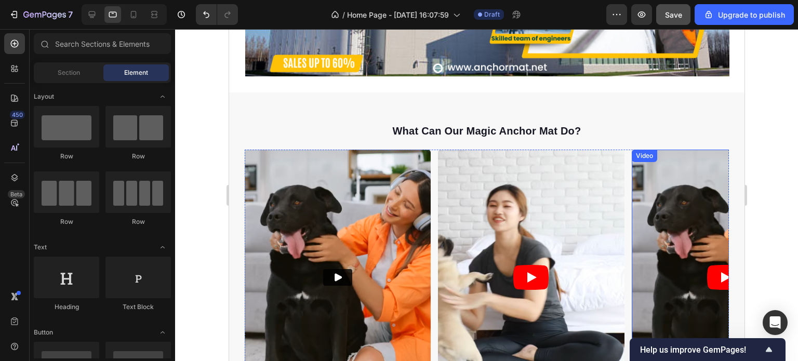
scroll to position [156, 0]
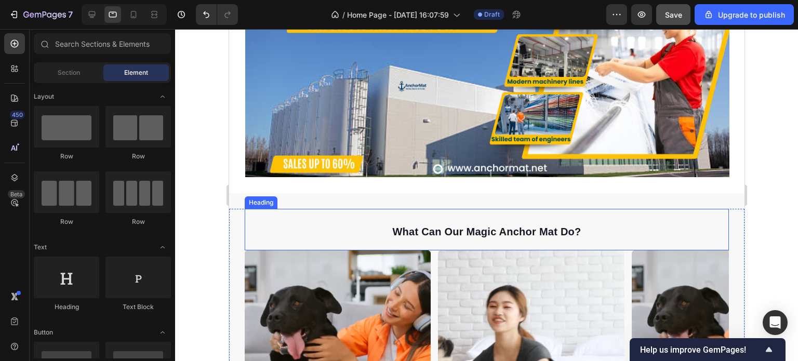
click at [486, 228] on span "what can our magic anchor mat do?" at bounding box center [486, 231] width 189 height 11
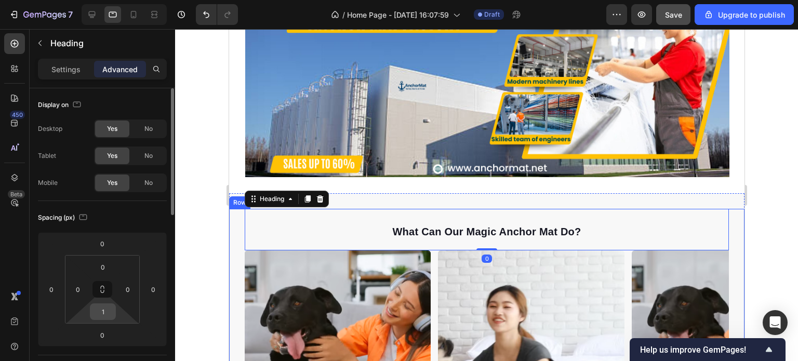
click at [107, 314] on input "1" at bounding box center [102, 312] width 21 height 16
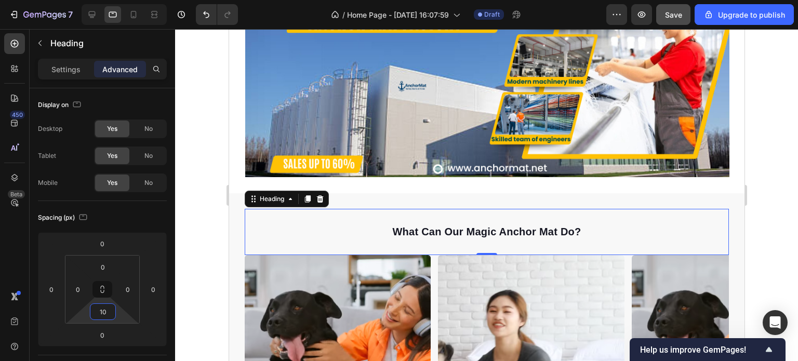
type input "10"
click at [772, 239] on div at bounding box center [486, 195] width 623 height 332
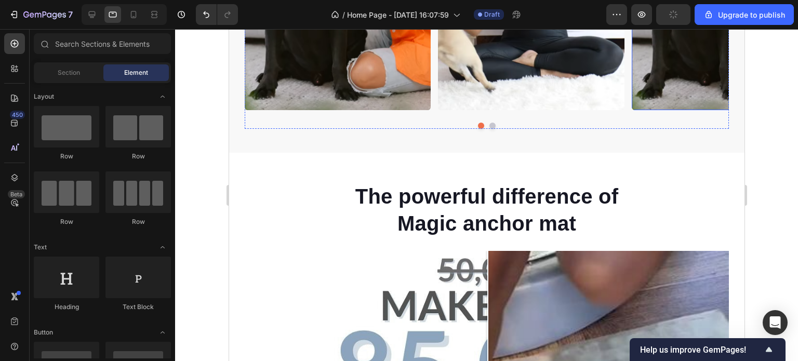
scroll to position [571, 0]
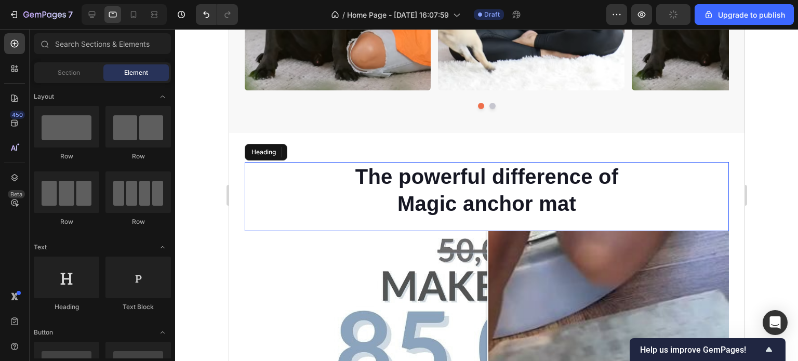
click at [541, 192] on h2 "The powerful difference of Magic anchor mat" at bounding box center [486, 190] width 278 height 56
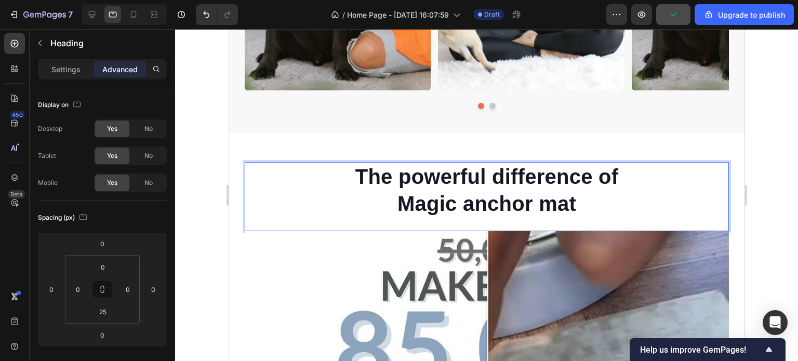
click at [530, 216] on h2 "The powerful difference of Magic anchor mat" at bounding box center [486, 190] width 278 height 56
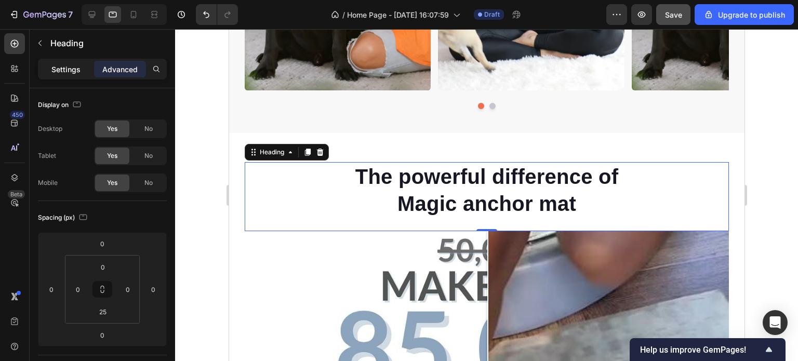
click at [69, 68] on p "Settings" at bounding box center [65, 69] width 29 height 11
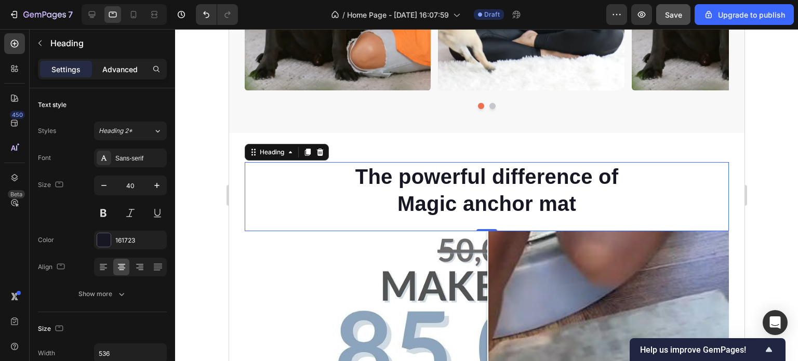
click at [116, 71] on p "Advanced" at bounding box center [119, 69] width 35 height 11
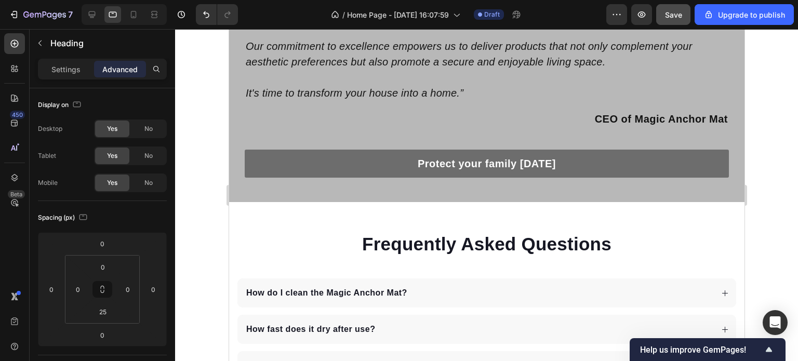
scroll to position [3065, 0]
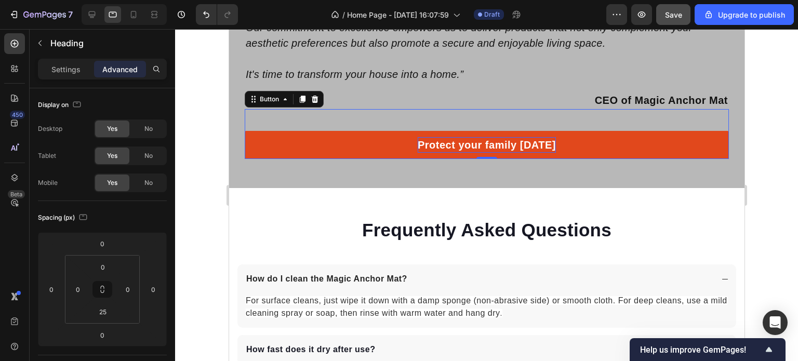
click at [543, 140] on p "Protect your family [DATE]" at bounding box center [486, 145] width 138 height 16
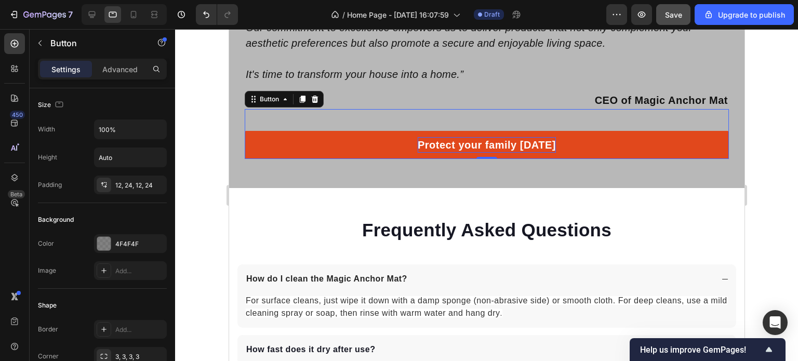
click at [546, 140] on p "Protect your family [DATE]" at bounding box center [486, 145] width 138 height 16
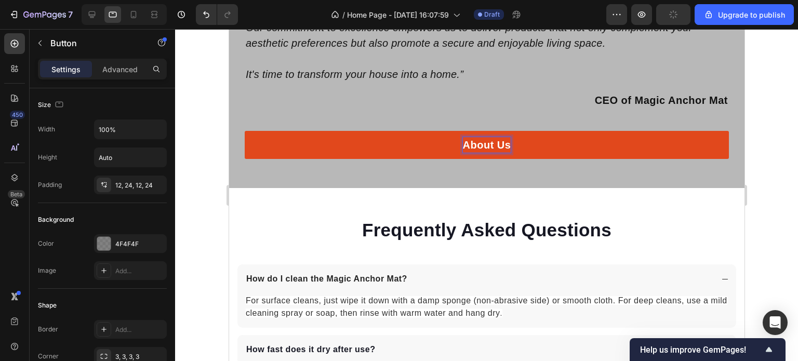
click at [774, 176] on div at bounding box center [486, 195] width 623 height 332
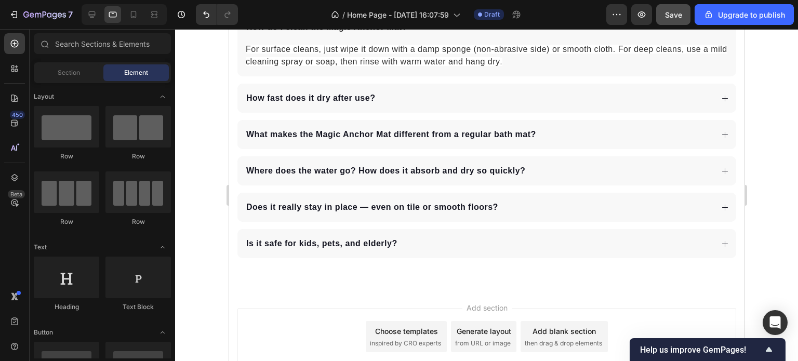
scroll to position [3230, 0]
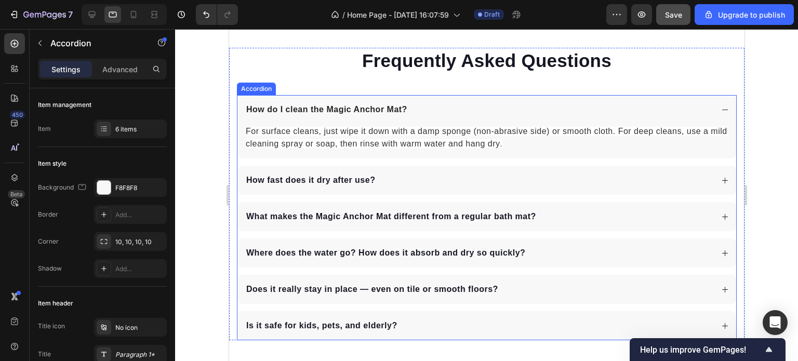
click at [454, 112] on div "How do I clean the Magic Anchor Mat ?" at bounding box center [478, 109] width 468 height 15
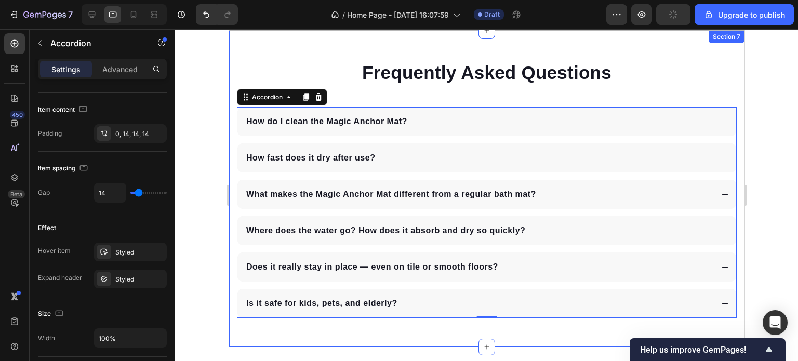
scroll to position [3178, 0]
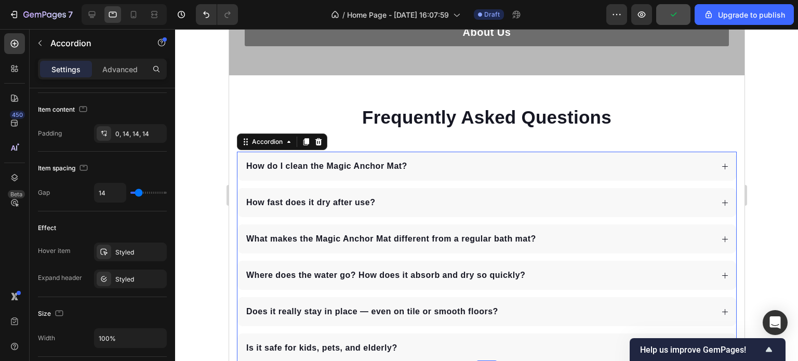
click at [772, 137] on div at bounding box center [486, 195] width 623 height 332
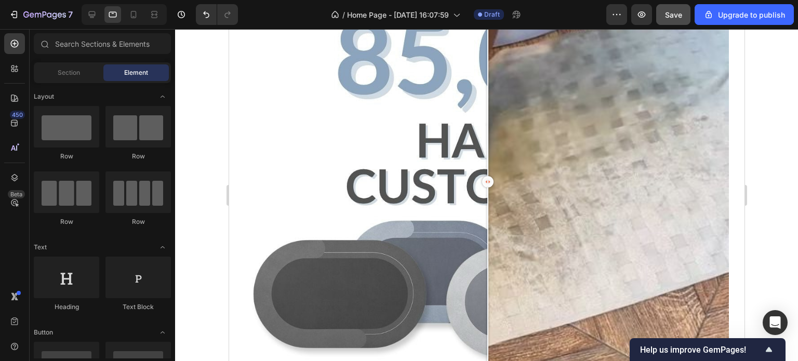
scroll to position [831, 0]
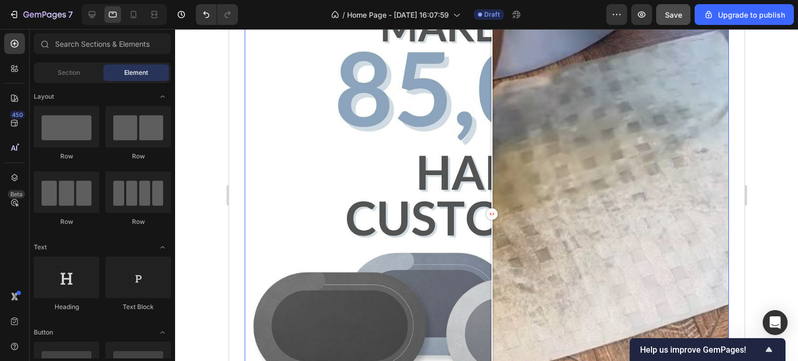
drag, startPoint x: 489, startPoint y: 210, endPoint x: 491, endPoint y: 222, distance: 12.2
click at [491, 222] on div at bounding box center [491, 214] width 21 height 484
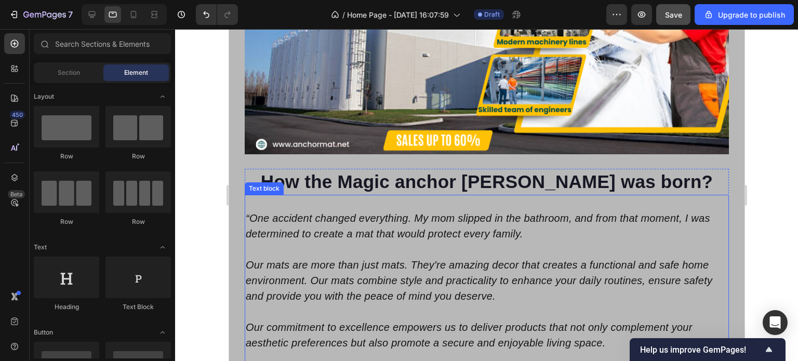
scroll to position [2866, 0]
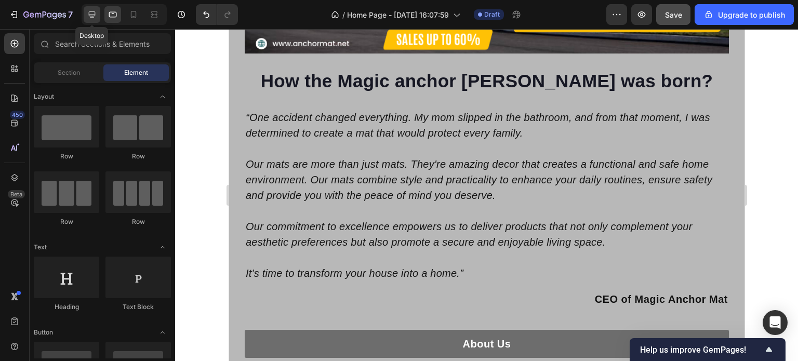
click at [95, 19] on icon at bounding box center [92, 14] width 10 height 10
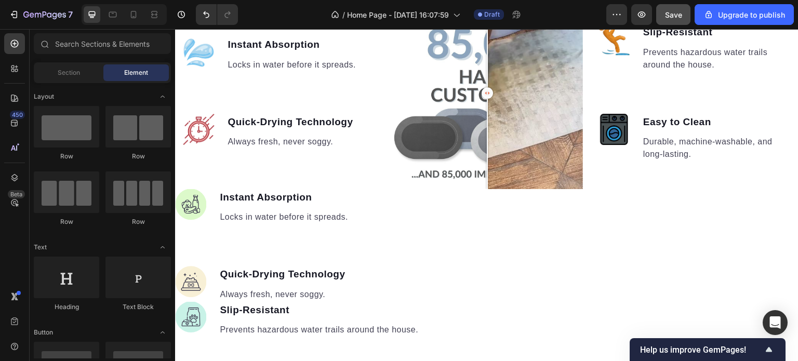
scroll to position [935, 0]
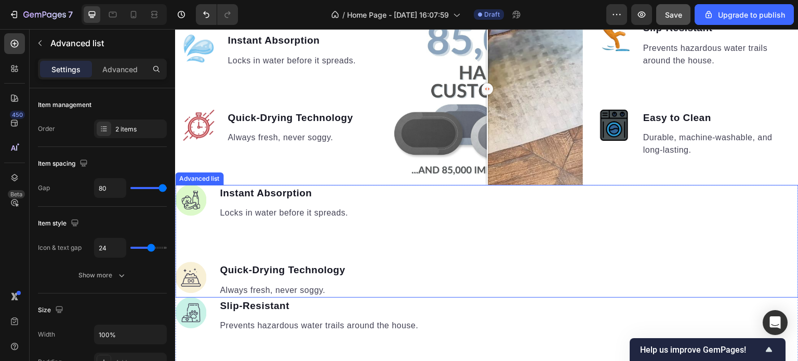
click at [366, 204] on div "Image Instant Absorption Text block Locks in water before it spreads. Text bloc…" at bounding box center [486, 241] width 623 height 113
click at [115, 68] on p "Advanced" at bounding box center [119, 69] width 35 height 11
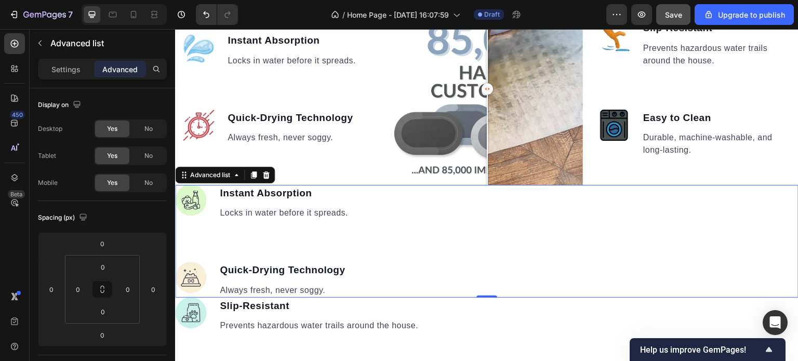
click at [446, 220] on div "Image Instant Absorption Text block Locks in water before it spreads. Text bloc…" at bounding box center [486, 241] width 623 height 113
click at [150, 159] on span "No" at bounding box center [148, 155] width 8 height 9
click at [150, 182] on span "No" at bounding box center [148, 182] width 8 height 9
click at [412, 238] on div "Image Instant Absorption Text block Locks in water before it spreads. Text bloc…" at bounding box center [486, 241] width 623 height 113
click at [136, 19] on icon at bounding box center [133, 14] width 10 height 10
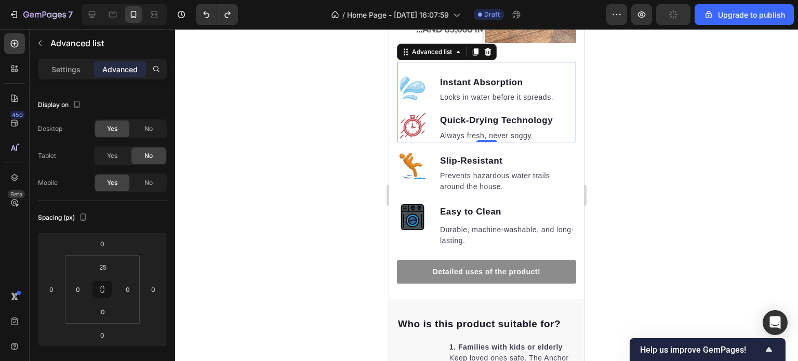
scroll to position [1069, 0]
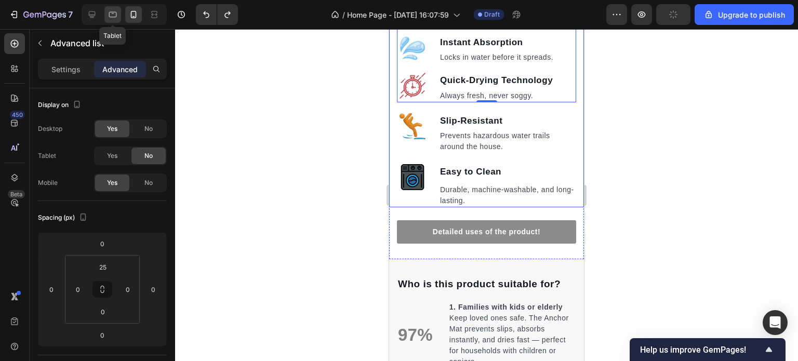
click at [111, 18] on icon at bounding box center [113, 14] width 10 height 10
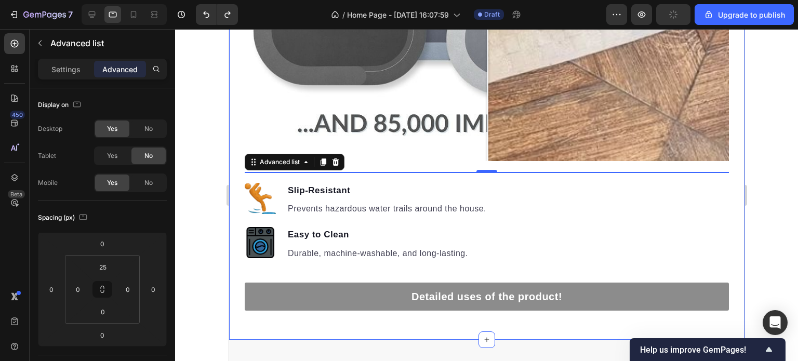
scroll to position [1254, 0]
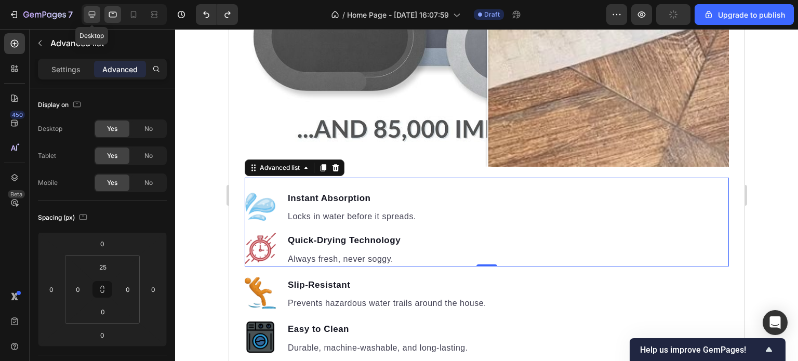
click at [91, 10] on icon at bounding box center [92, 14] width 10 height 10
type input "0"
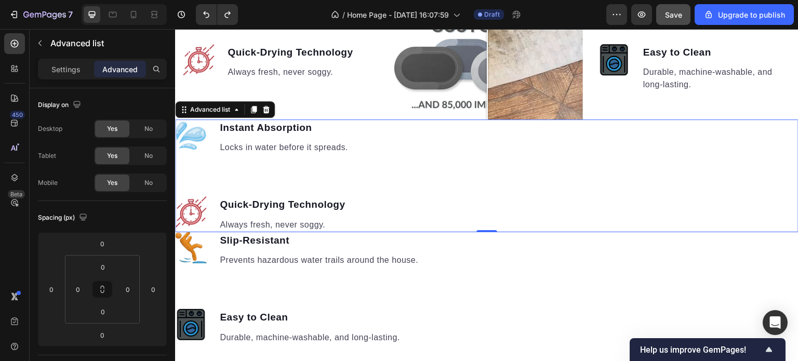
scroll to position [1000, 0]
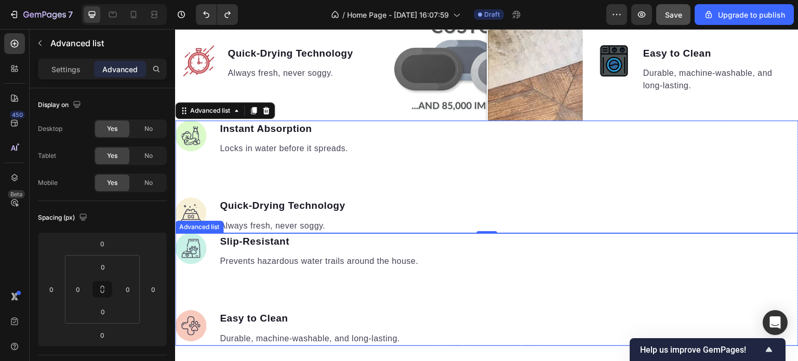
click at [446, 250] on div "Image Slip-Resistant Text block Prevents hazardous water trails around the hous…" at bounding box center [486, 289] width 623 height 113
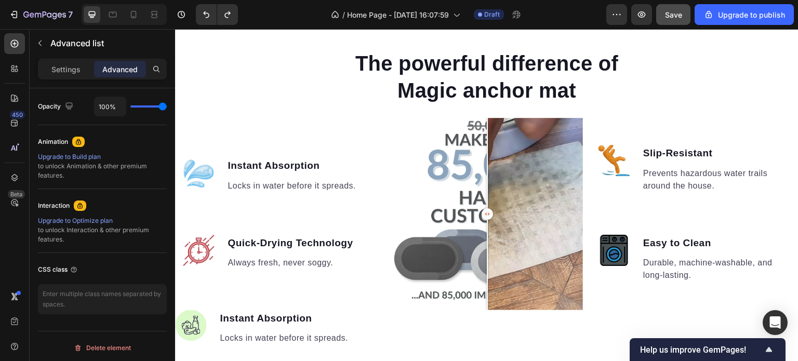
scroll to position [792, 0]
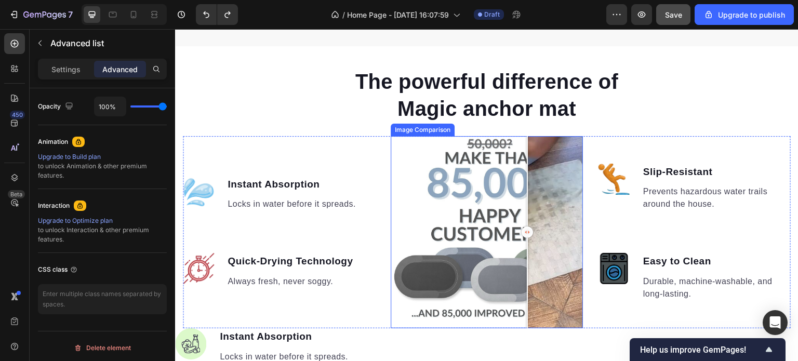
drag, startPoint x: 484, startPoint y: 233, endPoint x: 525, endPoint y: 238, distance: 41.4
click at [525, 238] on div at bounding box center [527, 232] width 11 height 11
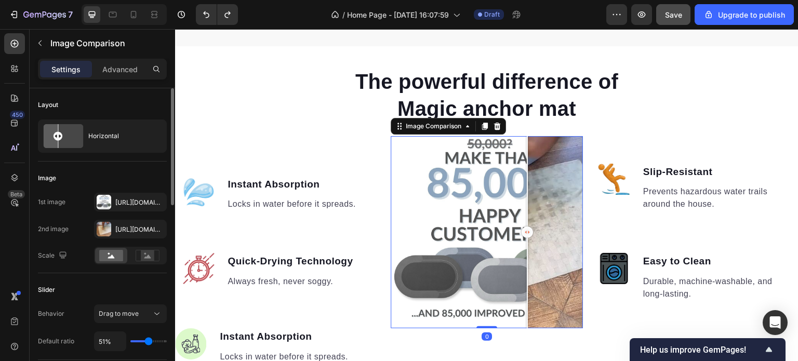
scroll to position [948, 0]
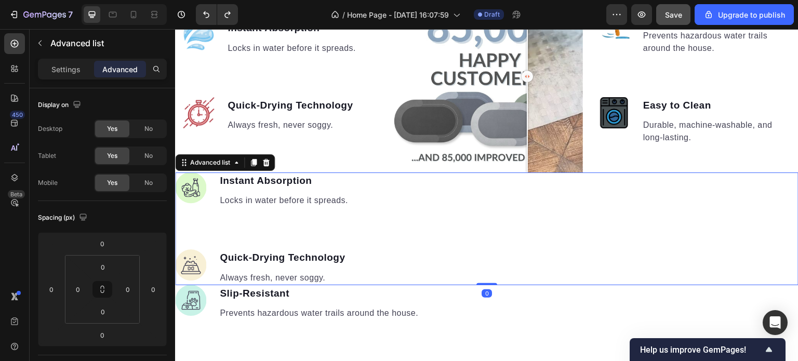
click at [355, 254] on div "Image Instant Absorption Text block Locks in water before it spreads. Text bloc…" at bounding box center [486, 228] width 623 height 113
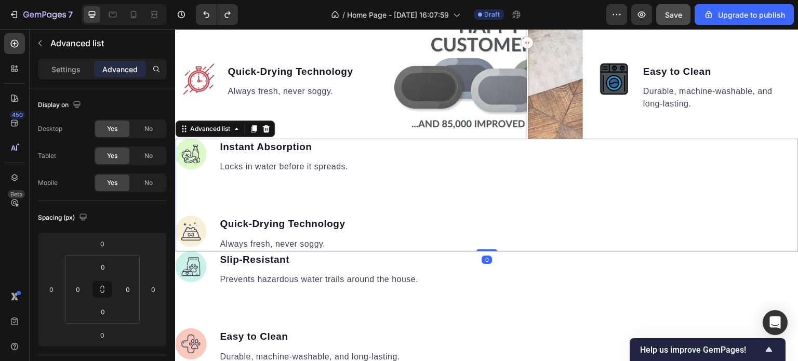
scroll to position [1104, 0]
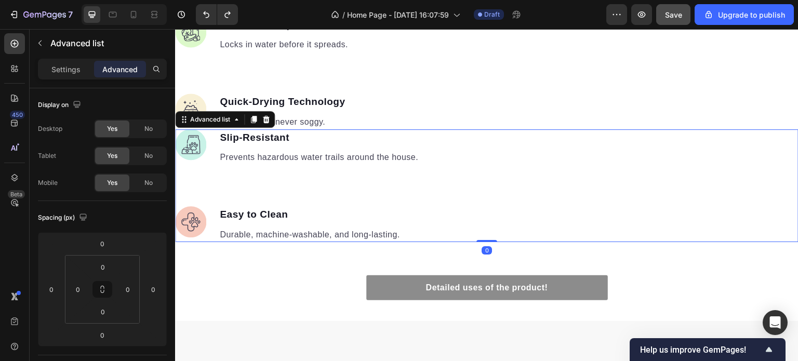
click at [376, 192] on ul "Image Slip-Resistant Text block Prevents hazardous water trails around the hous…" at bounding box center [297, 185] width 244 height 113
click at [141, 126] on div "No" at bounding box center [148, 129] width 34 height 17
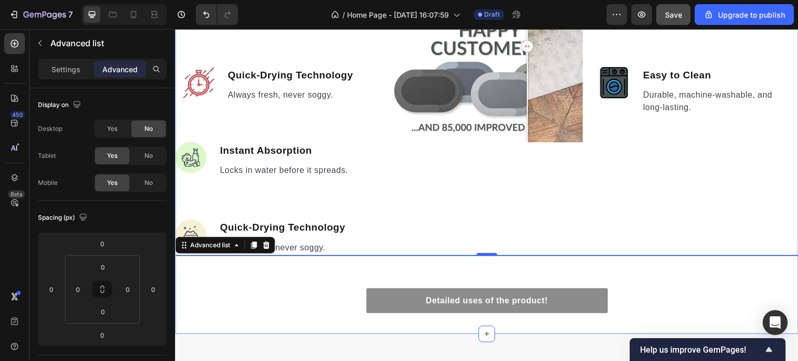
scroll to position [948, 0]
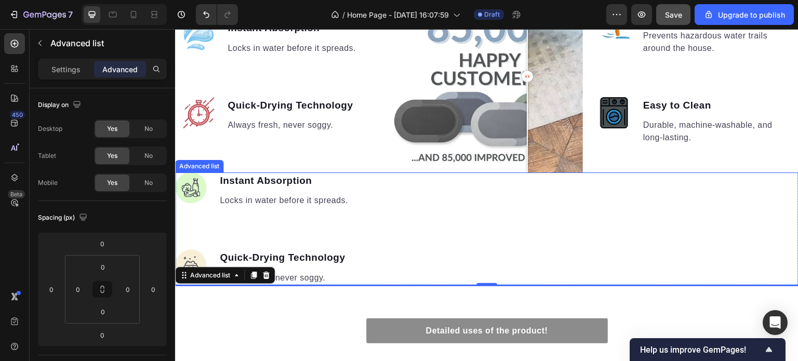
click at [382, 205] on div "Image Instant Absorption Text block Locks in water before it spreads. Text bloc…" at bounding box center [486, 228] width 623 height 113
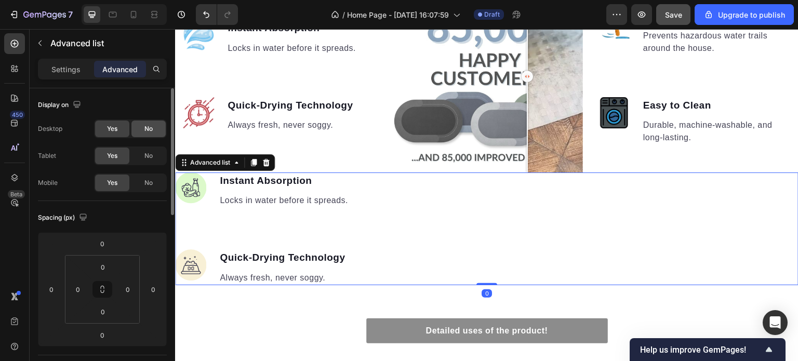
click at [148, 126] on span "No" at bounding box center [148, 128] width 8 height 9
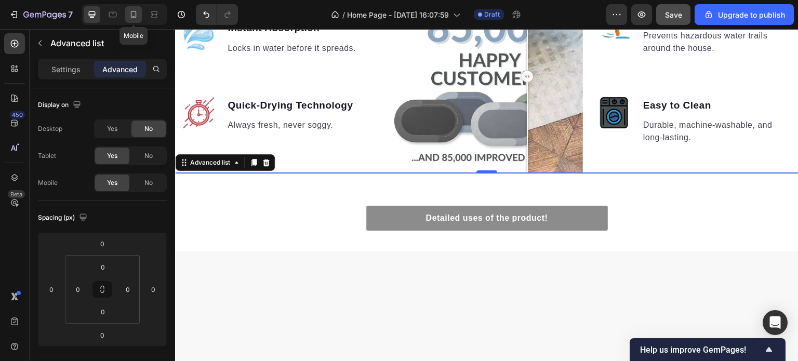
click at [135, 15] on icon at bounding box center [133, 14] width 10 height 10
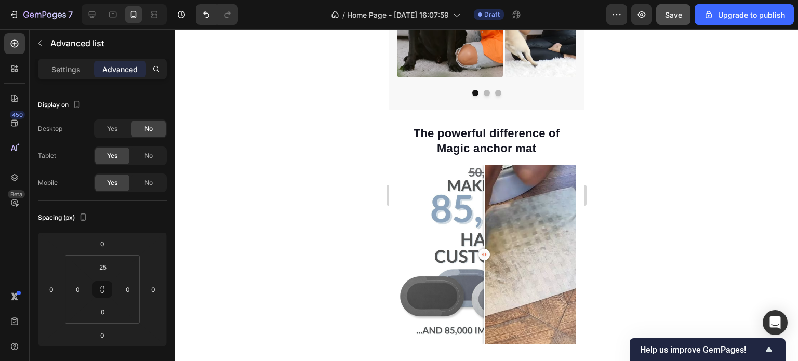
scroll to position [550, 0]
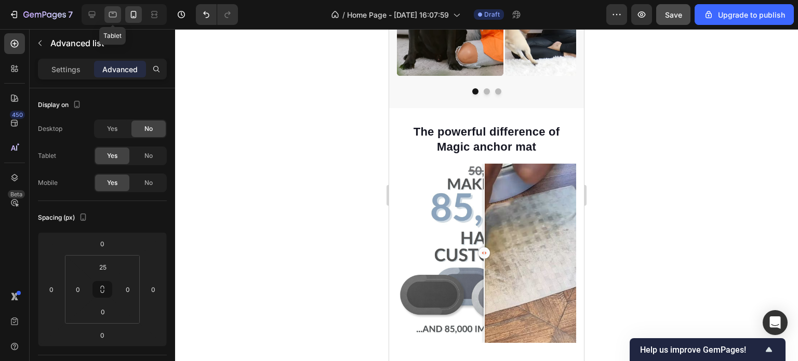
click at [118, 15] on div at bounding box center [112, 14] width 17 height 17
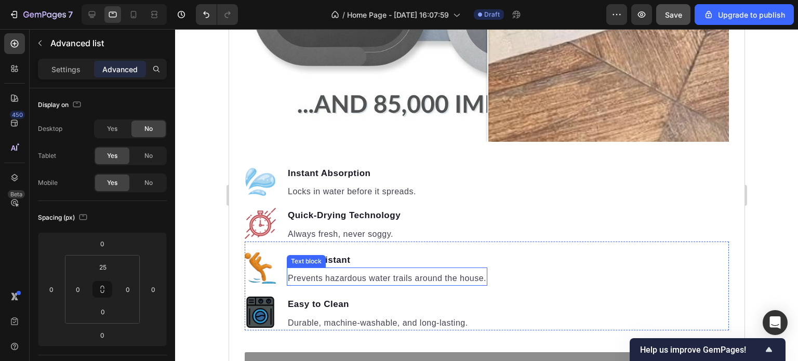
scroll to position [1109, 0]
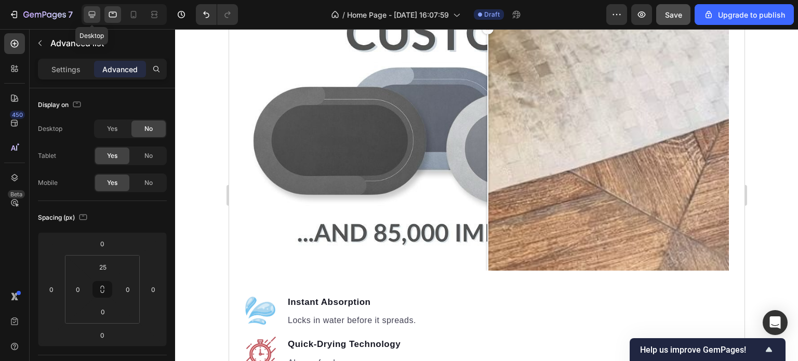
click at [91, 16] on icon at bounding box center [92, 14] width 7 height 7
type input "0"
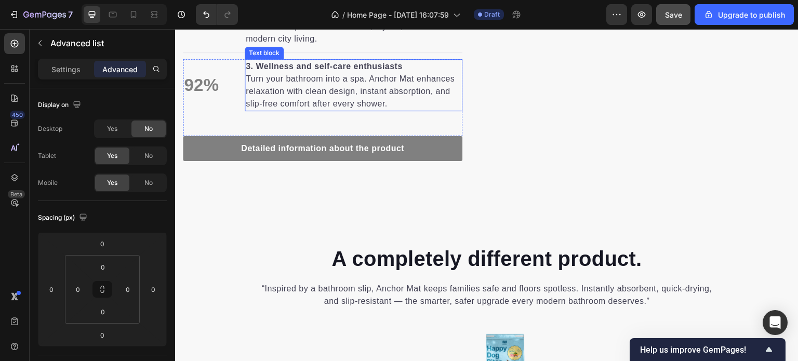
scroll to position [1109, 0]
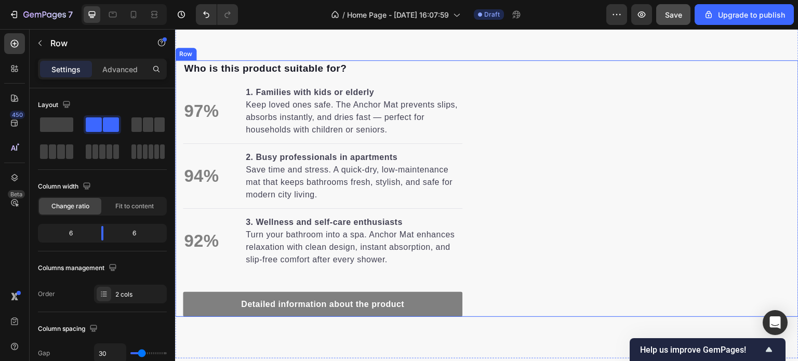
click at [567, 234] on div "Image" at bounding box center [643, 188] width 296 height 257
click at [495, 166] on div "Image" at bounding box center [643, 188] width 296 height 257
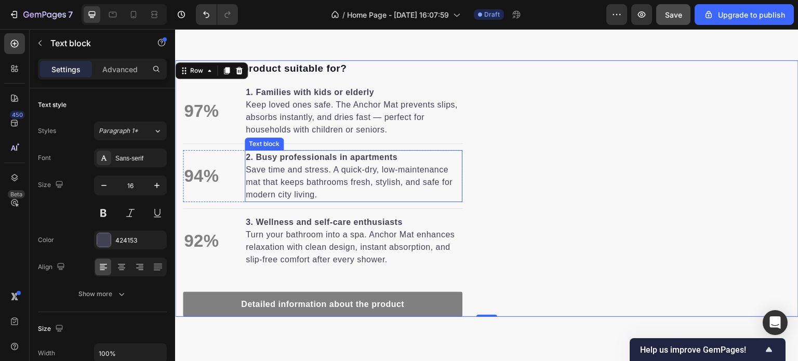
click at [444, 164] on p "2. Busy professionals in apartments Save time and stress. A quick-dry, low-main…" at bounding box center [354, 176] width 216 height 50
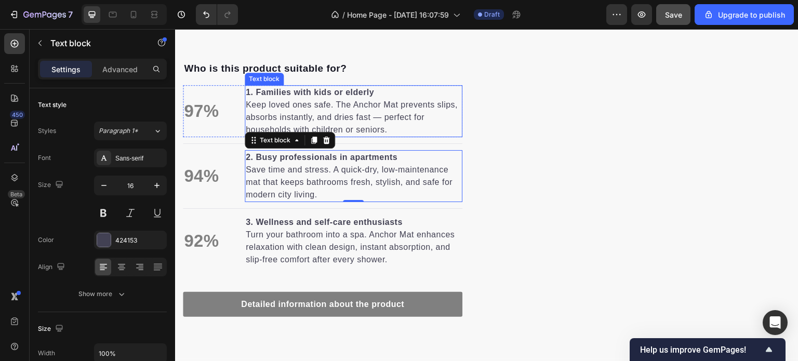
click at [440, 136] on div "1. Families with kids or elderly Keep loved ones safe. The Anchor Mat prevents …" at bounding box center [354, 111] width 218 height 52
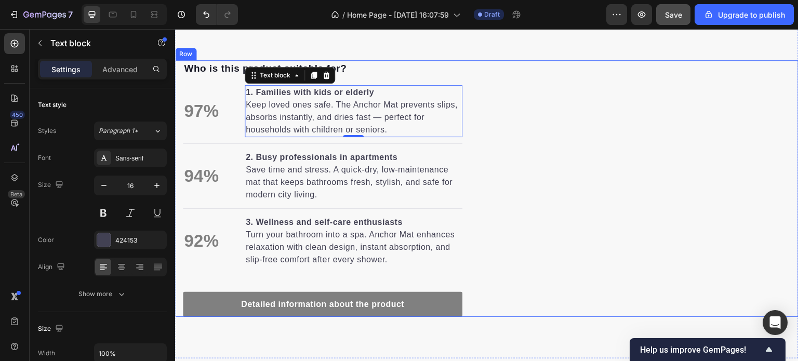
click at [519, 134] on div "Image" at bounding box center [643, 188] width 296 height 257
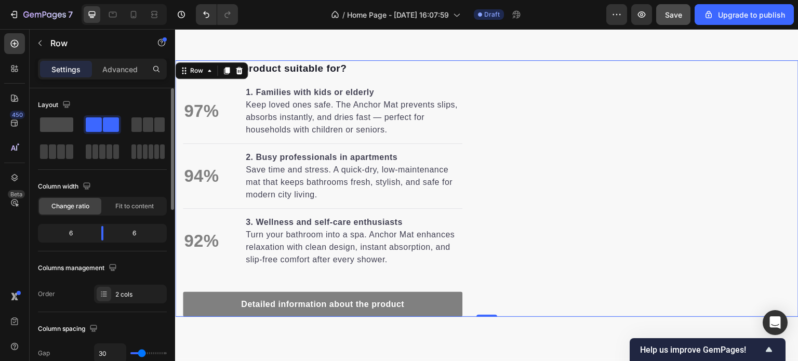
click at [60, 120] on span at bounding box center [56, 124] width 33 height 15
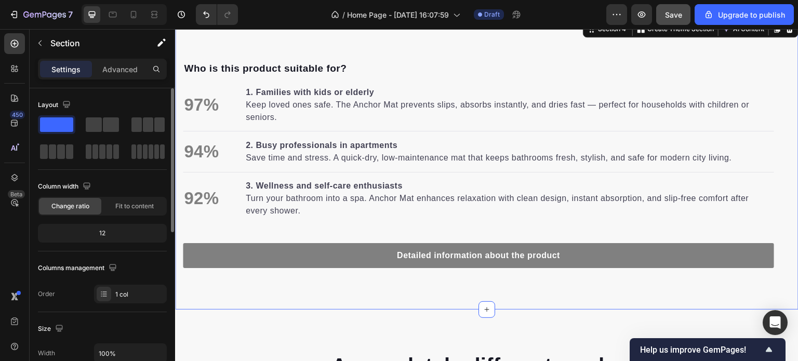
click at [484, 284] on div "Who is this product suitable for? Text block 97% Text block 1. Families with ki…" at bounding box center [486, 164] width 623 height 291
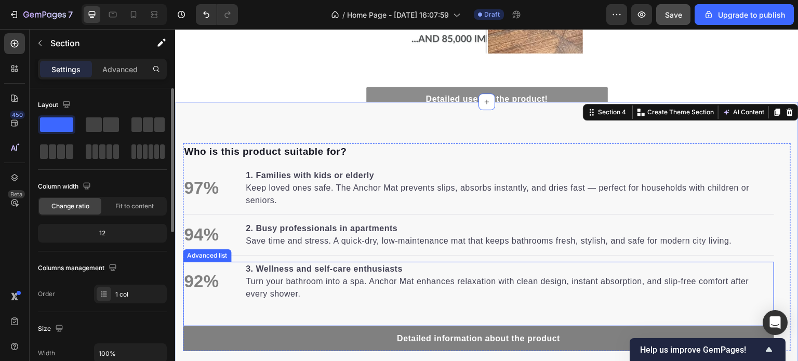
scroll to position [1005, 0]
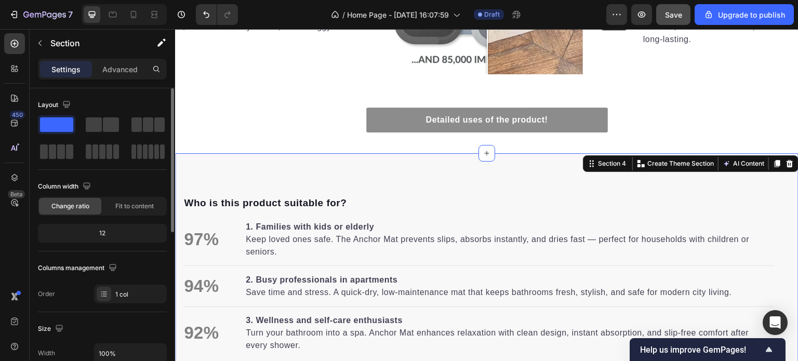
click at [451, 187] on div "Who is this product suitable for? Text block 97% Text block 1. Families with ki…" at bounding box center [486, 298] width 623 height 291
click at [116, 70] on p "Advanced" at bounding box center [119, 69] width 35 height 11
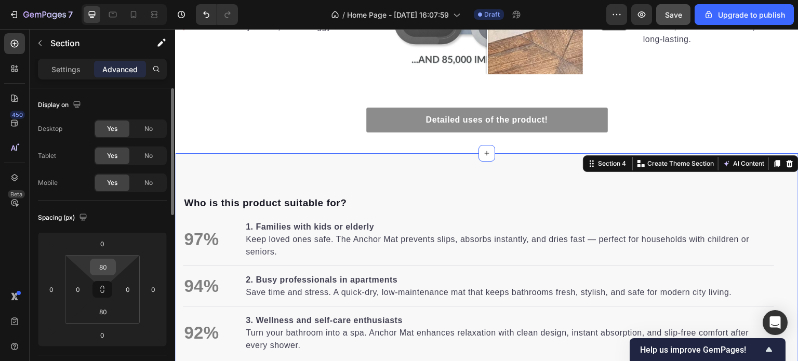
click at [108, 266] on input "80" at bounding box center [102, 267] width 21 height 16
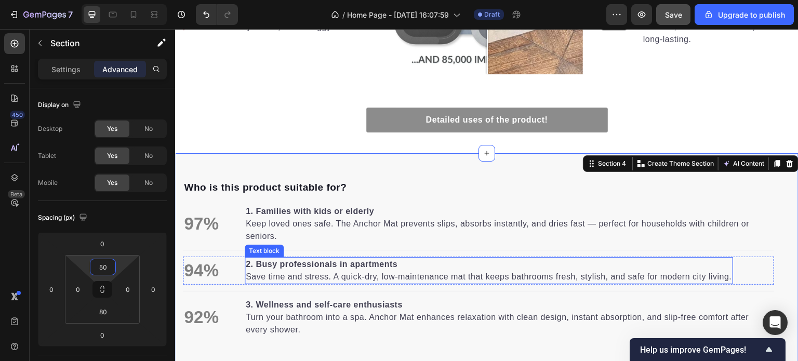
scroll to position [1161, 0]
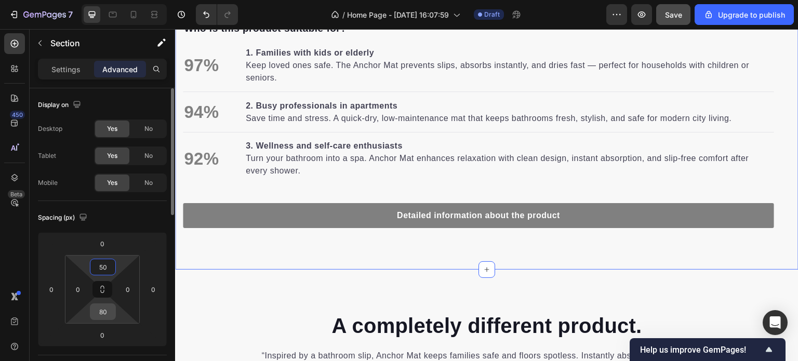
type input "50"
click at [107, 311] on input "80" at bounding box center [102, 312] width 21 height 16
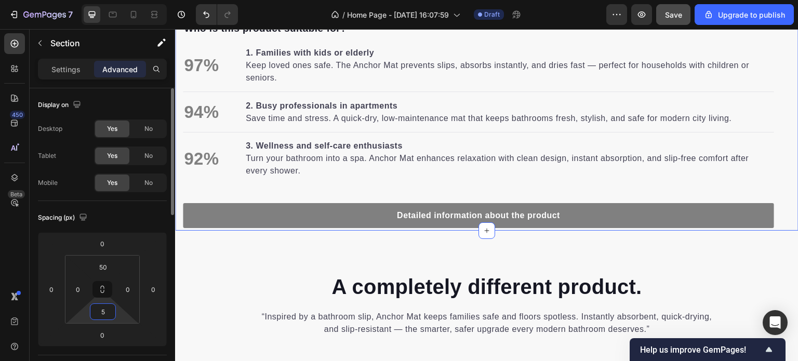
type input "50"
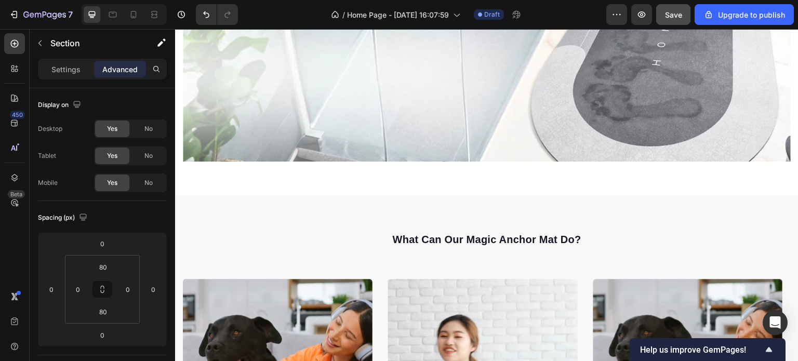
scroll to position [260, 0]
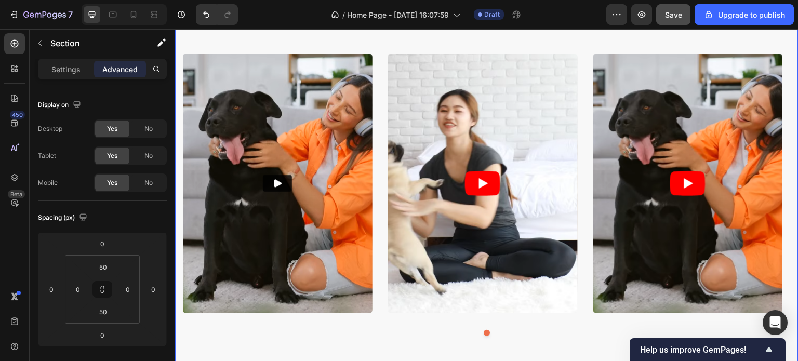
scroll to position [312, 0]
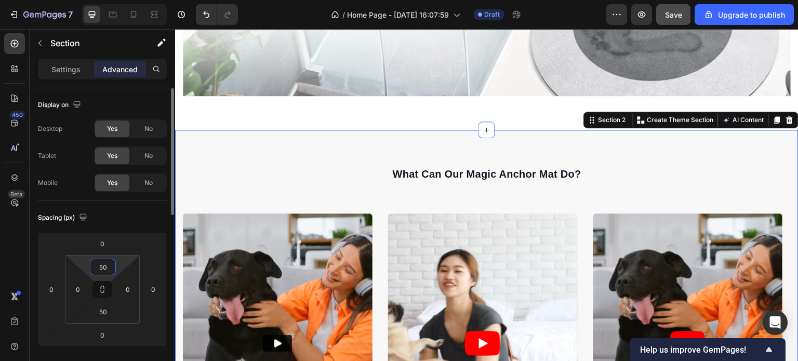
click at [107, 268] on input "50" at bounding box center [102, 267] width 21 height 16
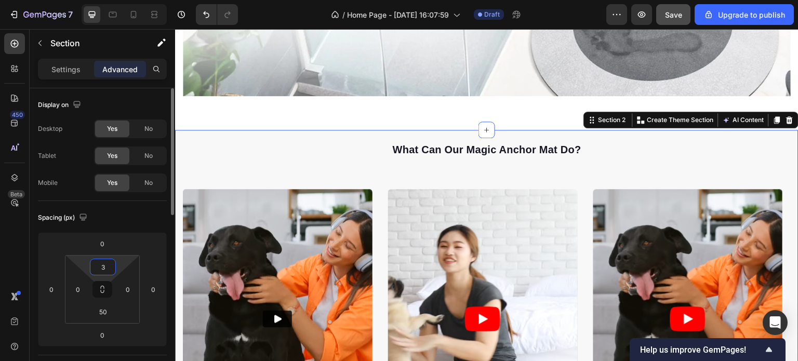
type input "30"
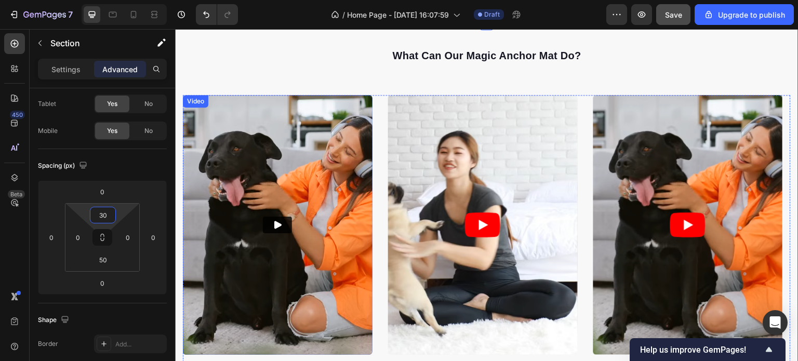
scroll to position [364, 0]
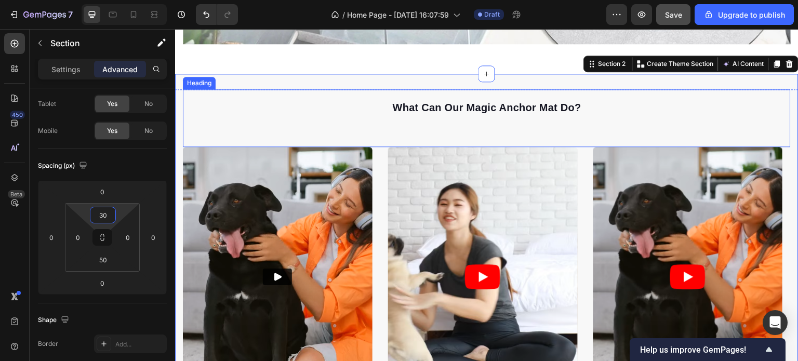
click at [432, 103] on span "what can our magic anchor mat do?" at bounding box center [486, 107] width 189 height 11
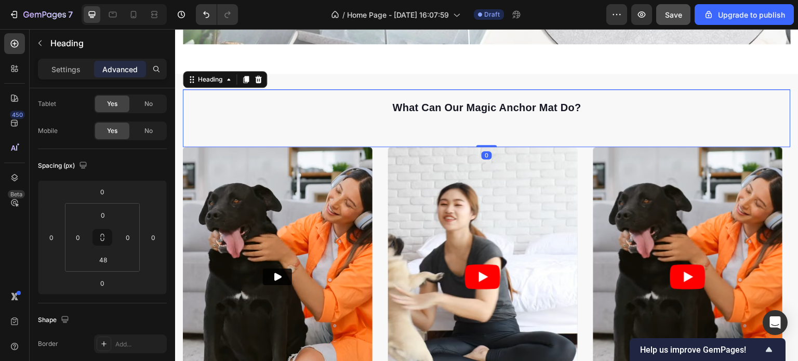
scroll to position [0, 0]
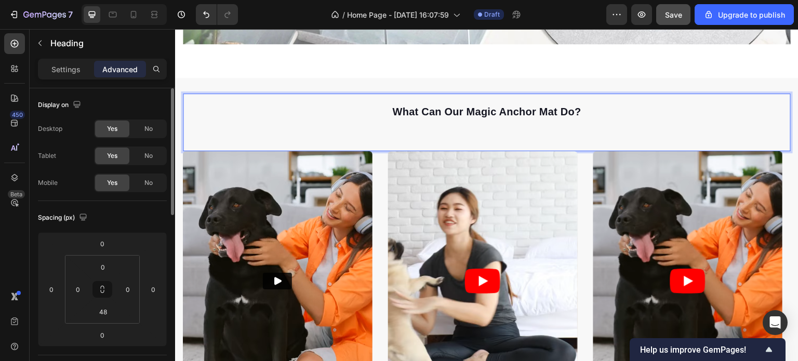
click at [579, 104] on h2 "what can our magic anchor mat do?" at bounding box center [487, 110] width 608 height 33
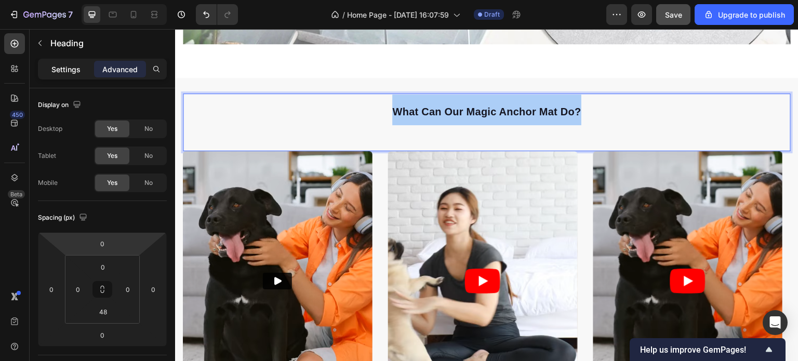
click at [71, 65] on p "Settings" at bounding box center [65, 69] width 29 height 11
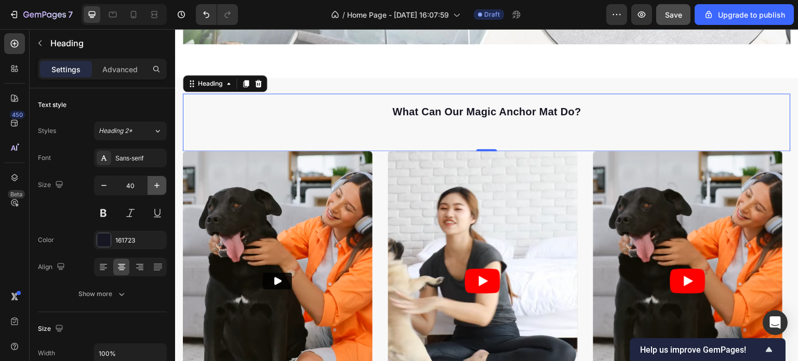
click at [157, 188] on icon "button" at bounding box center [157, 185] width 10 height 10
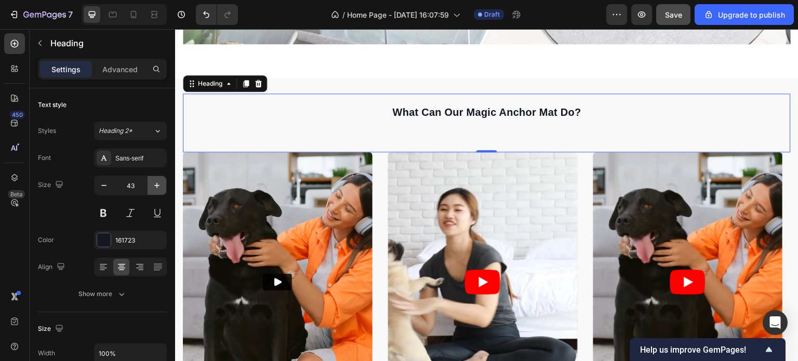
click at [157, 188] on icon "button" at bounding box center [157, 185] width 10 height 10
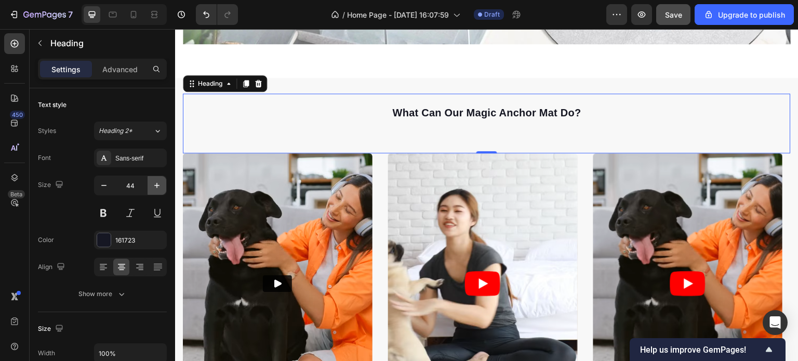
click at [157, 188] on icon "button" at bounding box center [157, 185] width 10 height 10
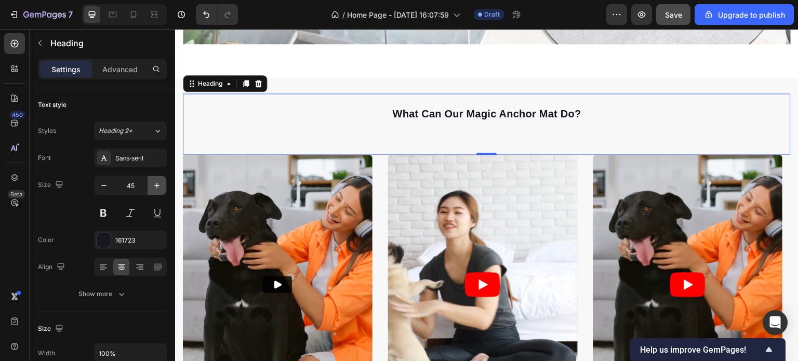
click at [157, 188] on icon "button" at bounding box center [157, 185] width 10 height 10
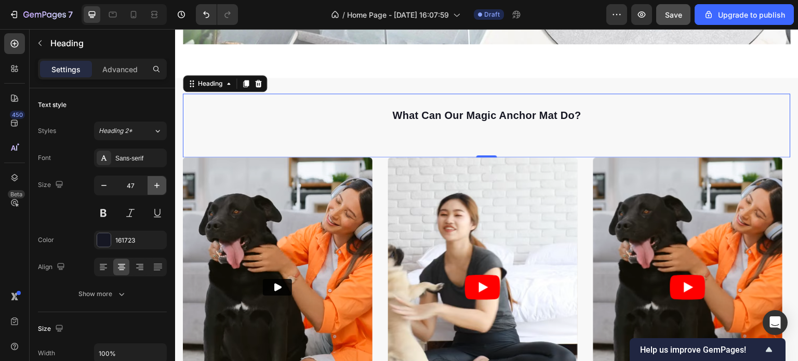
click at [157, 188] on icon "button" at bounding box center [157, 185] width 10 height 10
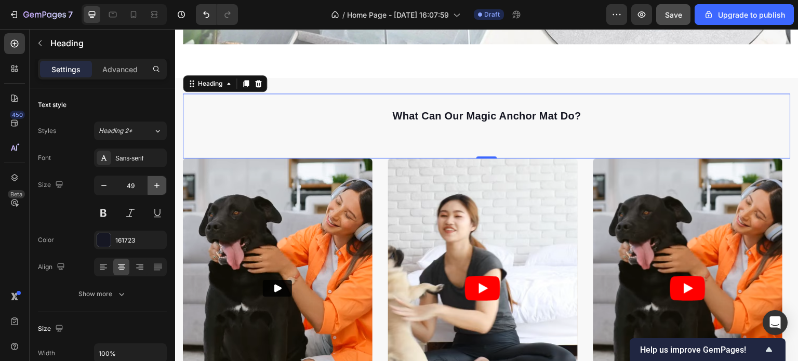
click at [157, 188] on icon "button" at bounding box center [157, 185] width 10 height 10
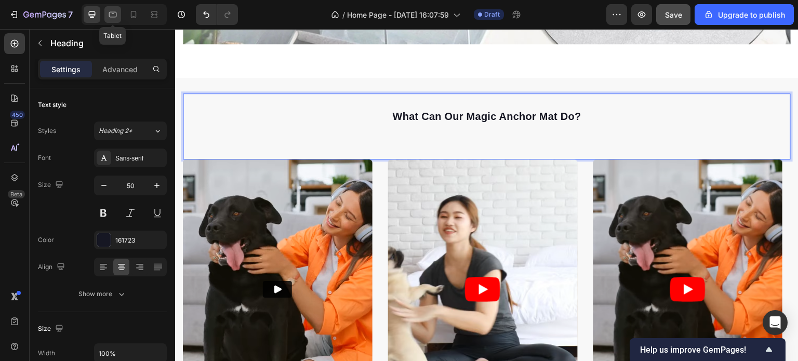
click at [116, 12] on icon at bounding box center [113, 14] width 10 height 10
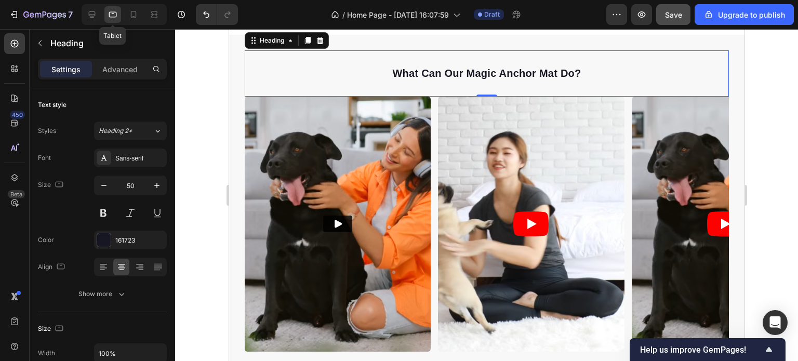
scroll to position [290, 0]
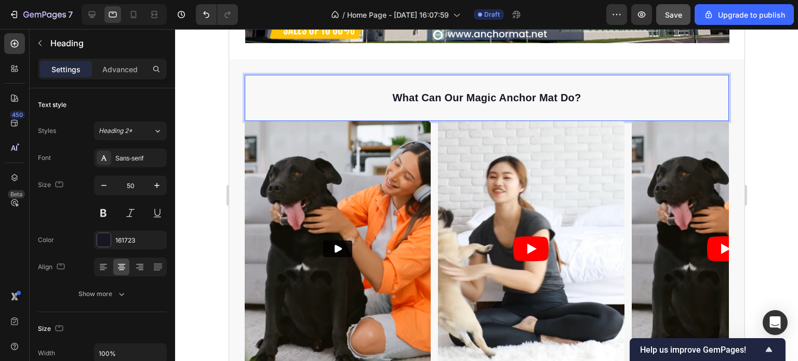
click at [435, 92] on span "what can our magic anchor mat do?" at bounding box center [486, 97] width 189 height 11
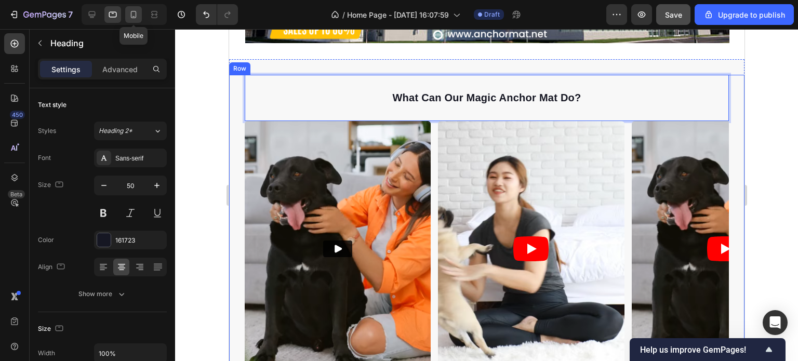
click at [129, 16] on icon at bounding box center [133, 14] width 10 height 10
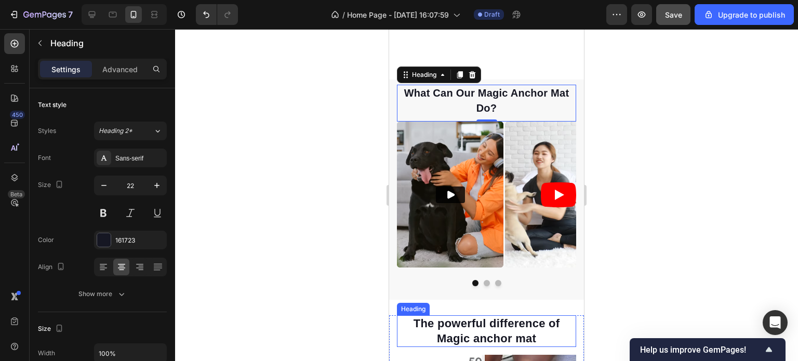
scroll to position [94, 0]
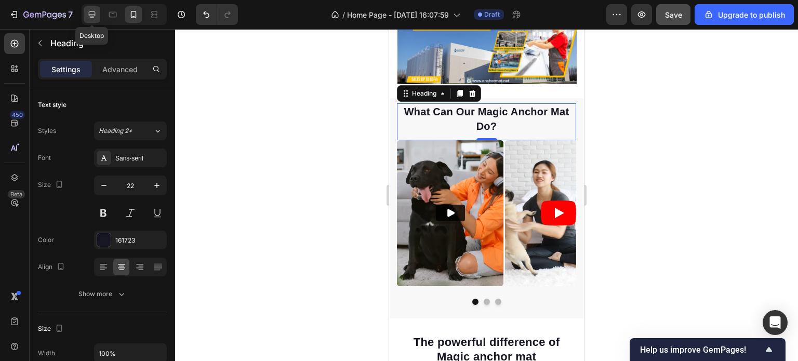
click at [90, 11] on icon at bounding box center [92, 14] width 10 height 10
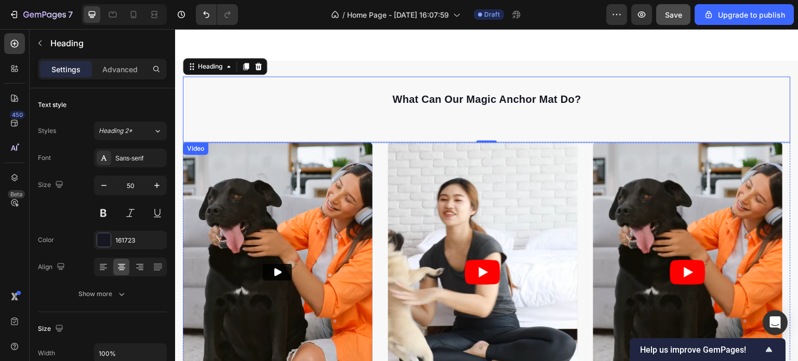
scroll to position [387, 0]
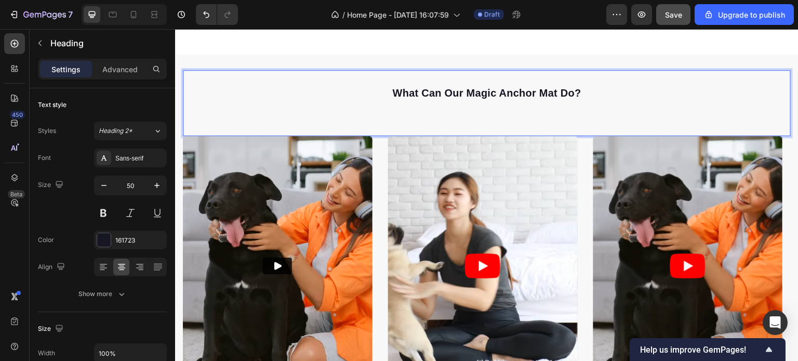
click at [528, 89] on span "what can our magic anchor mat do?" at bounding box center [486, 92] width 189 height 11
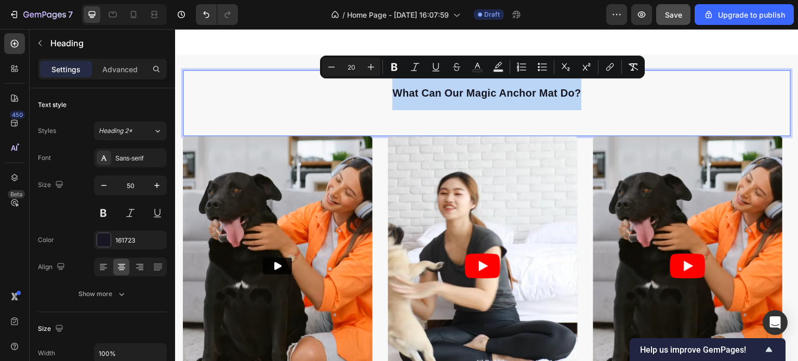
drag, startPoint x: 581, startPoint y: 87, endPoint x: 392, endPoint y: 86, distance: 189.1
click at [392, 86] on p "what can our magic anchor mat do?" at bounding box center [487, 90] width 606 height 39
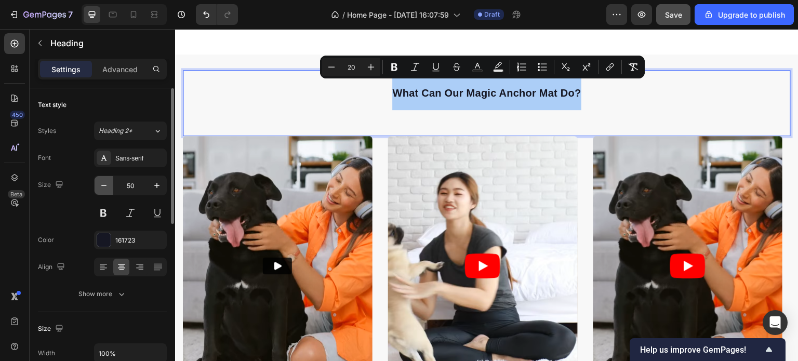
click at [103, 184] on icon "button" at bounding box center [104, 185] width 10 height 10
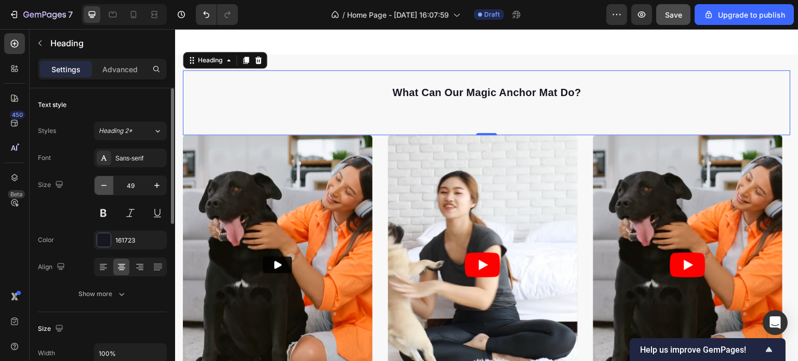
click at [103, 184] on icon "button" at bounding box center [104, 185] width 10 height 10
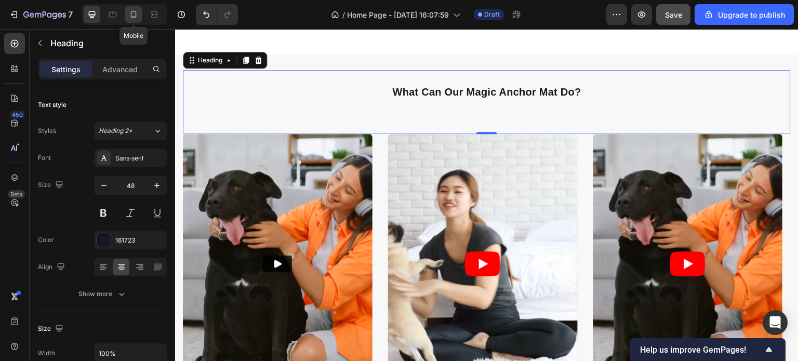
click at [134, 10] on icon at bounding box center [133, 14] width 10 height 10
type input "22"
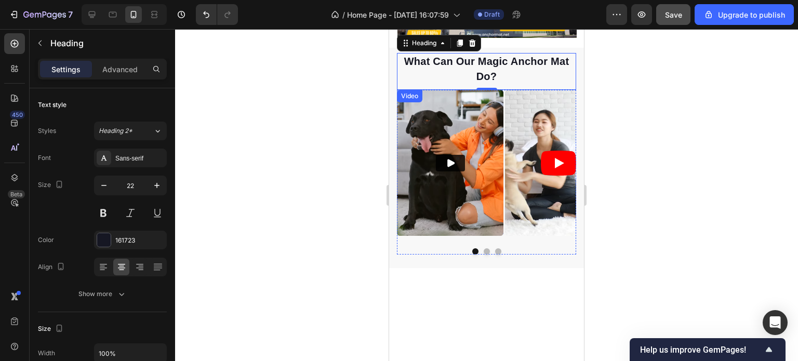
scroll to position [37, 0]
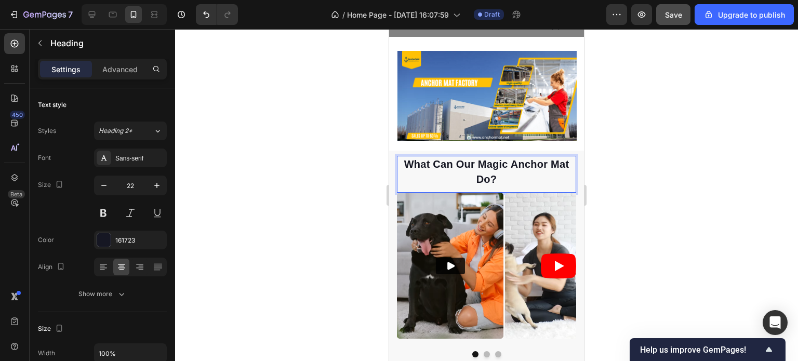
click at [484, 175] on span "what can our magic anchor mat do?" at bounding box center [486, 171] width 165 height 26
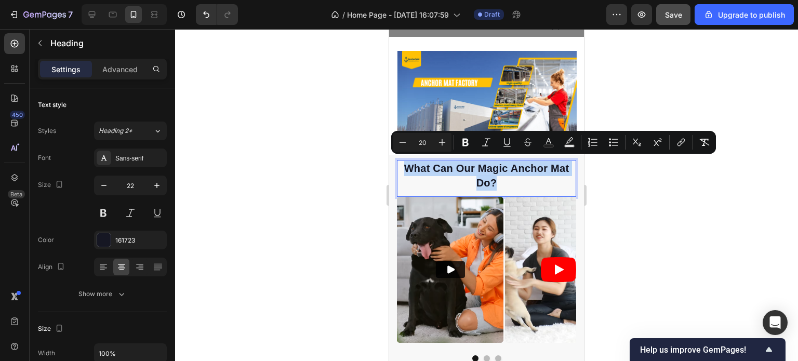
drag, startPoint x: 494, startPoint y: 180, endPoint x: 401, endPoint y: 161, distance: 94.5
click at [401, 161] on p "what can our magic anchor mat do?" at bounding box center [486, 176] width 177 height 30
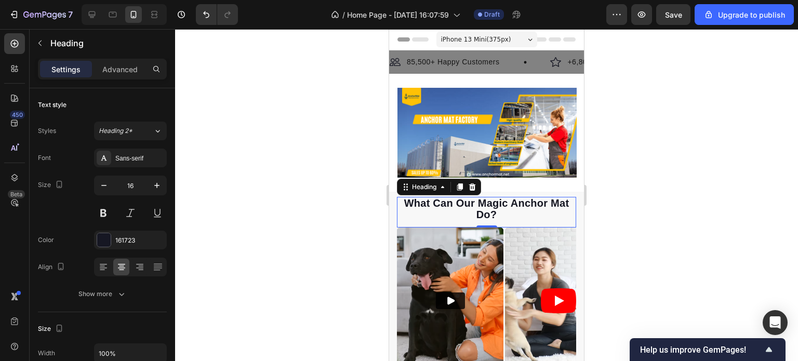
scroll to position [37, 0]
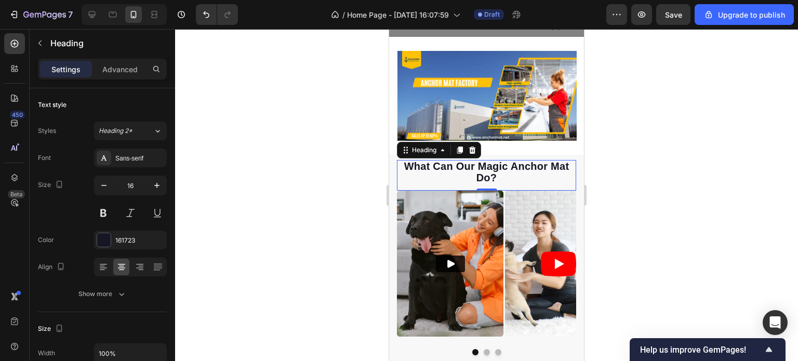
click at [103, 185] on icon "button" at bounding box center [103, 185] width 5 height 1
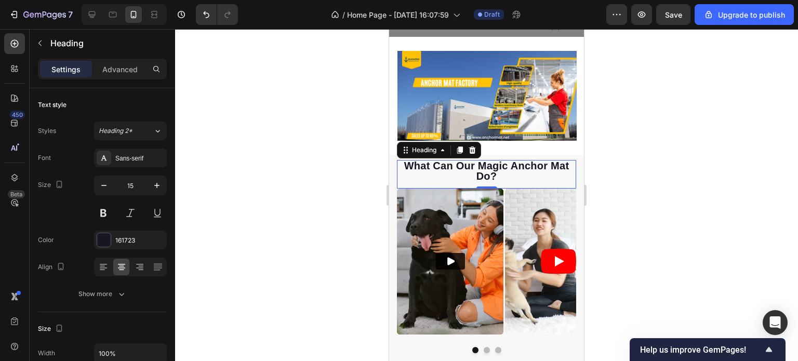
click at [103, 185] on icon "button" at bounding box center [103, 185] width 5 height 1
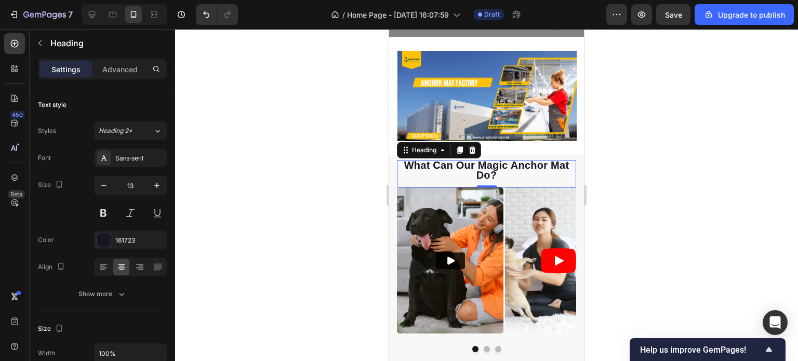
click at [103, 185] on icon "button" at bounding box center [103, 185] width 5 height 1
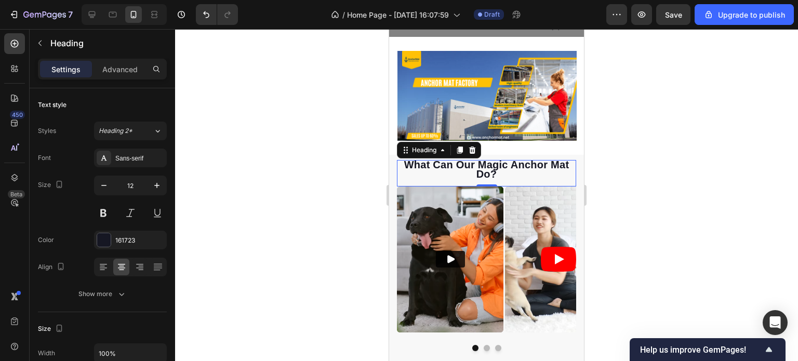
click at [103, 185] on icon "button" at bounding box center [103, 185] width 5 height 1
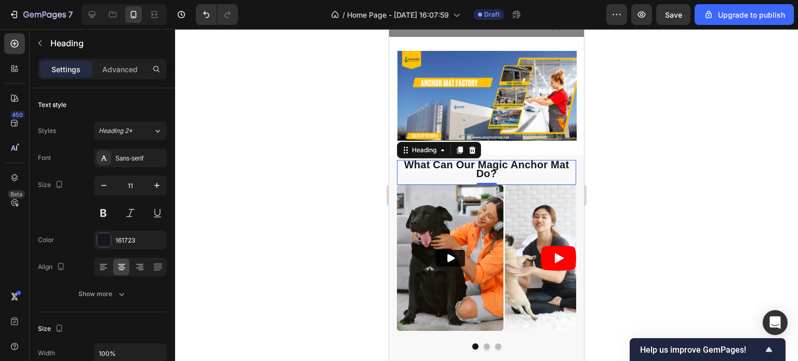
click at [103, 185] on icon "button" at bounding box center [103, 185] width 5 height 1
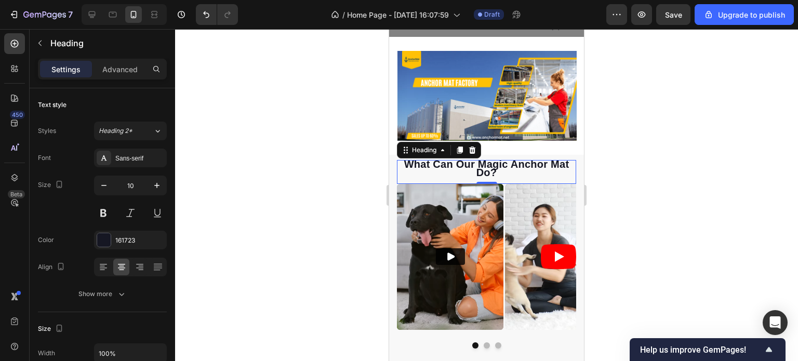
click at [103, 185] on icon "button" at bounding box center [103, 185] width 5 height 1
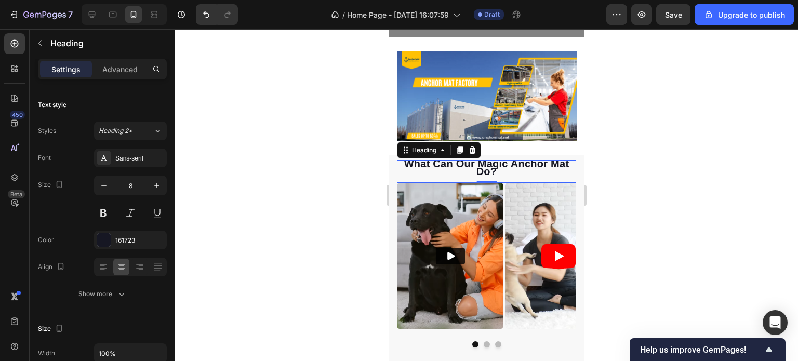
click at [103, 185] on icon "button" at bounding box center [103, 185] width 5 height 1
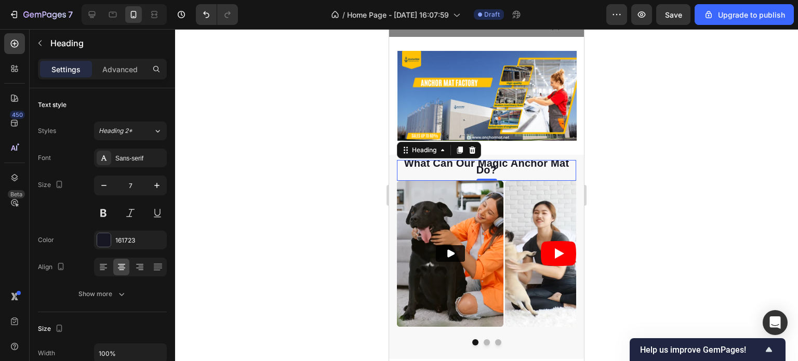
click at [103, 185] on icon "button" at bounding box center [103, 185] width 5 height 1
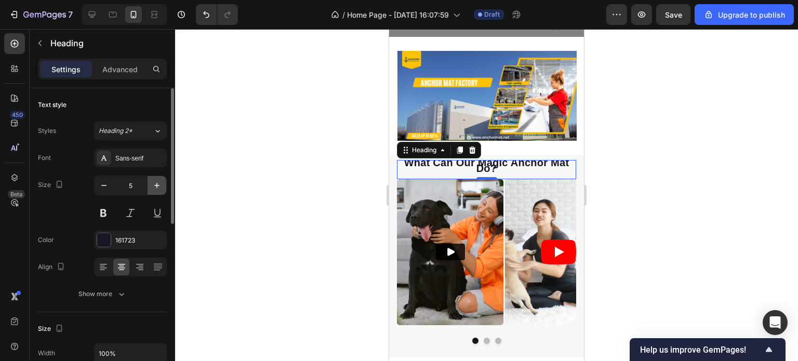
click at [157, 185] on icon "button" at bounding box center [156, 185] width 5 height 5
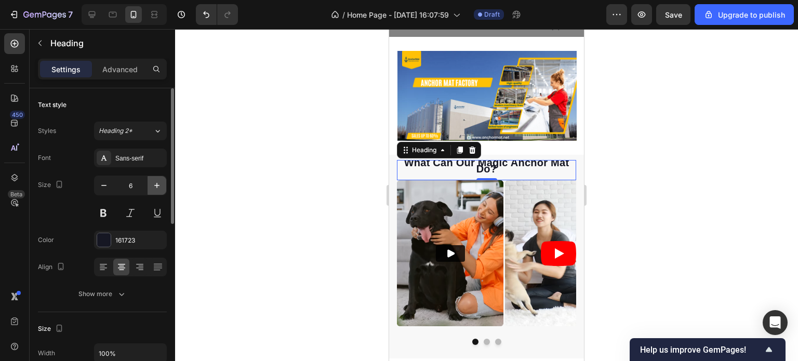
click at [157, 185] on icon "button" at bounding box center [156, 185] width 5 height 5
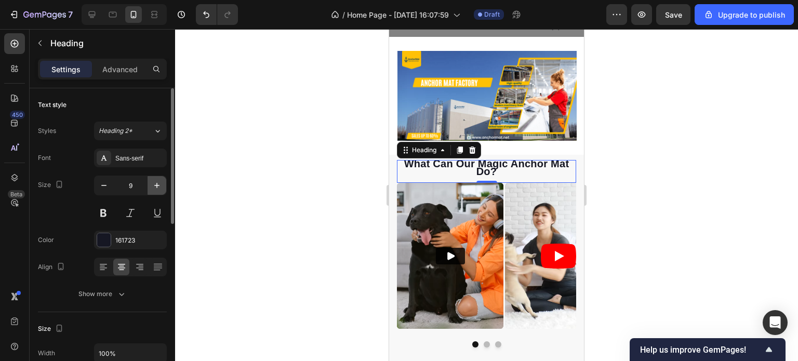
click at [157, 185] on icon "button" at bounding box center [156, 185] width 5 height 5
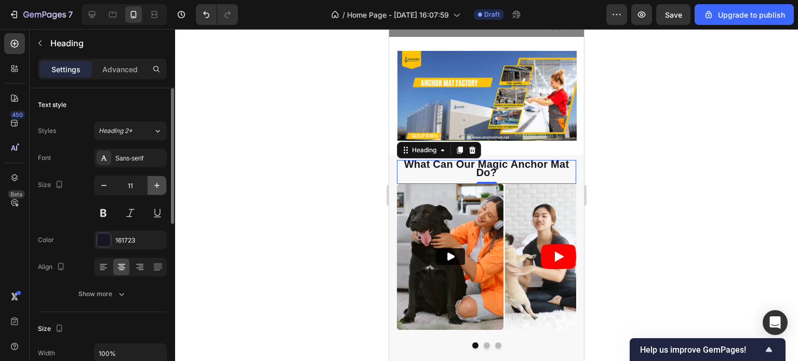
click at [157, 185] on icon "button" at bounding box center [156, 185] width 5 height 5
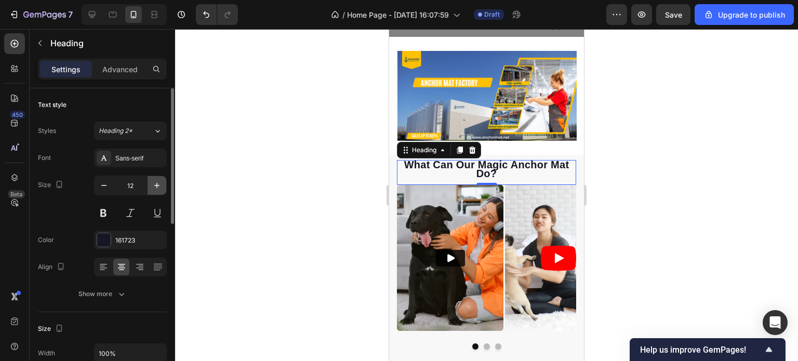
click at [157, 185] on icon "button" at bounding box center [156, 185] width 5 height 5
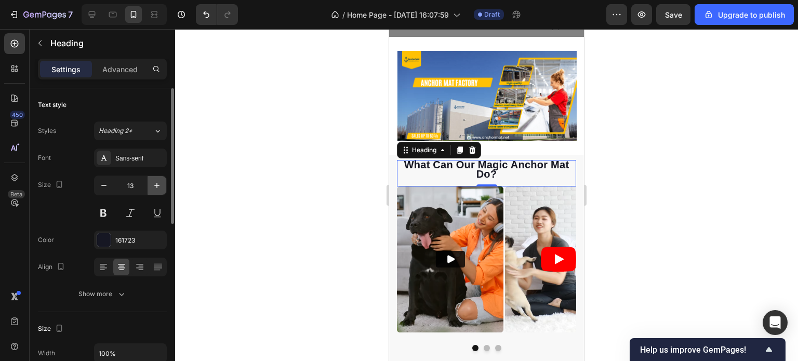
click at [157, 185] on icon "button" at bounding box center [156, 185] width 5 height 5
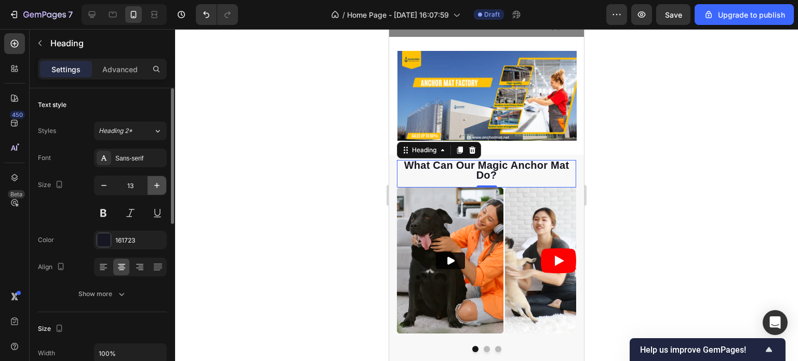
click at [157, 185] on icon "button" at bounding box center [156, 185] width 5 height 5
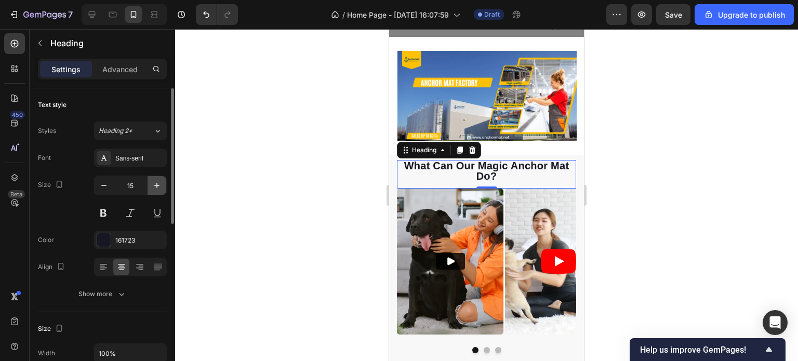
click at [157, 185] on icon "button" at bounding box center [156, 185] width 5 height 5
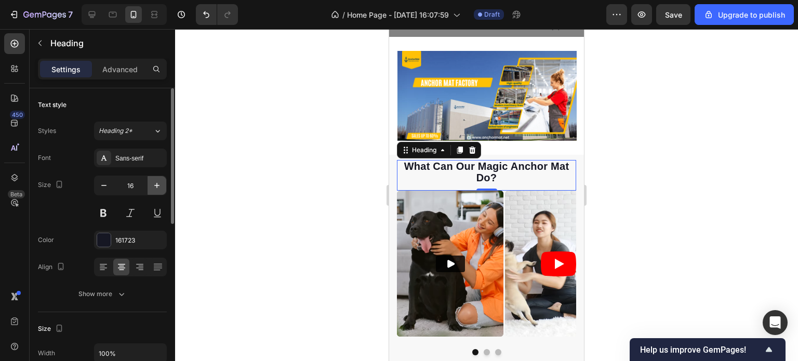
click at [157, 185] on icon "button" at bounding box center [156, 185] width 5 height 5
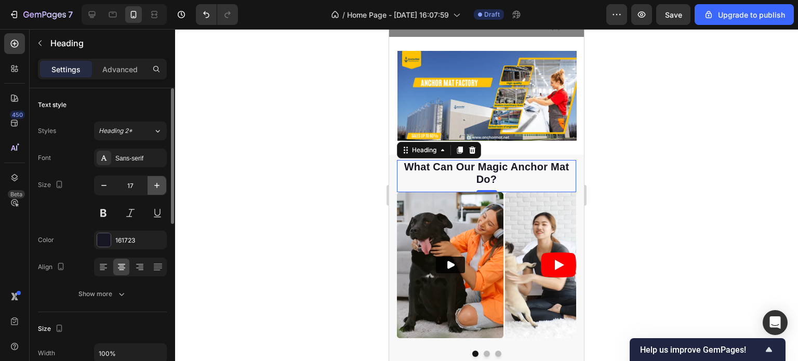
click at [157, 185] on icon "button" at bounding box center [156, 185] width 5 height 5
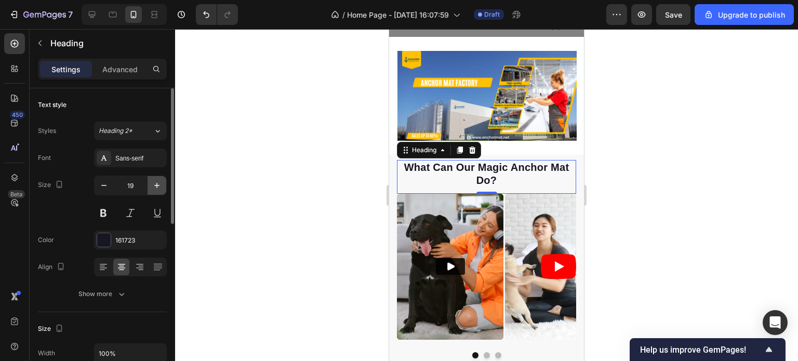
click at [157, 185] on icon "button" at bounding box center [156, 185] width 5 height 5
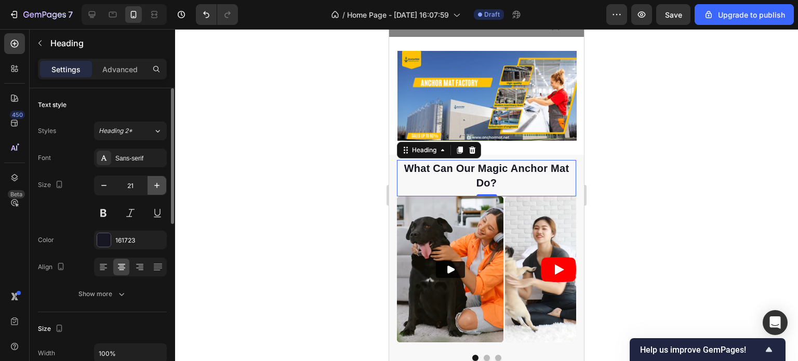
click at [157, 185] on icon "button" at bounding box center [156, 185] width 5 height 5
type input "22"
click at [710, 195] on div at bounding box center [486, 195] width 623 height 332
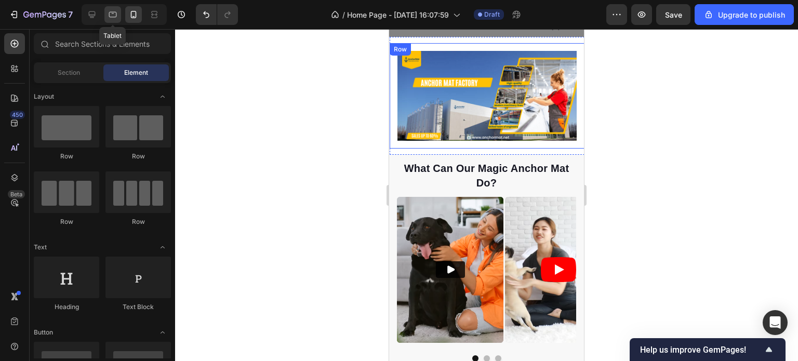
click at [106, 15] on div at bounding box center [112, 14] width 17 height 17
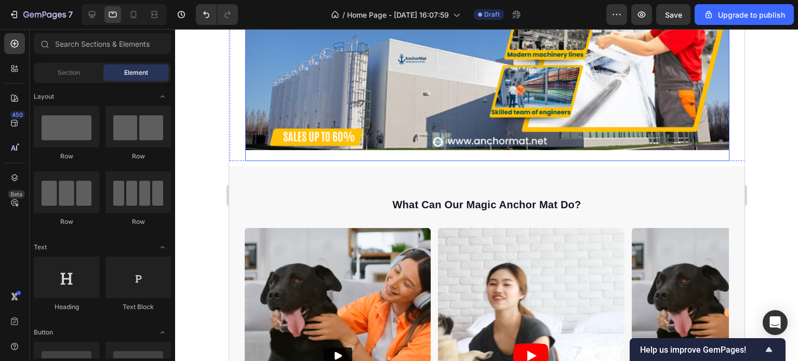
scroll to position [193, 0]
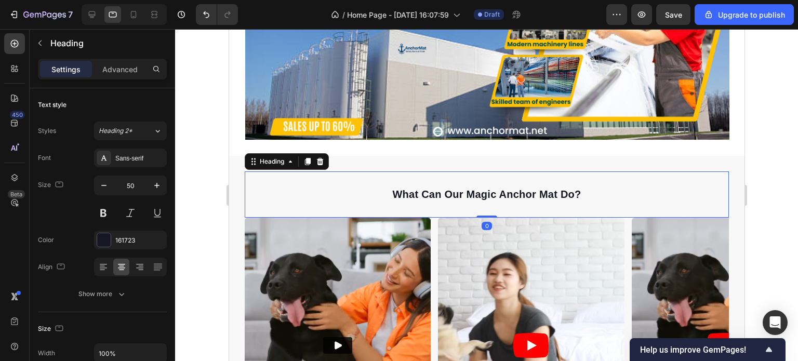
click at [455, 193] on span "what can our magic anchor mat do?" at bounding box center [486, 194] width 189 height 11
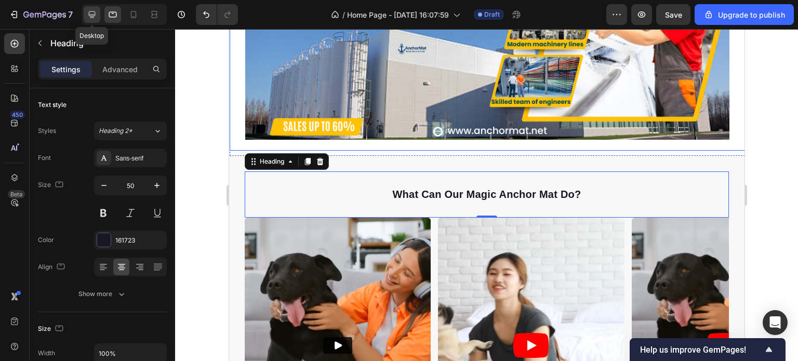
click at [94, 12] on icon at bounding box center [92, 14] width 10 height 10
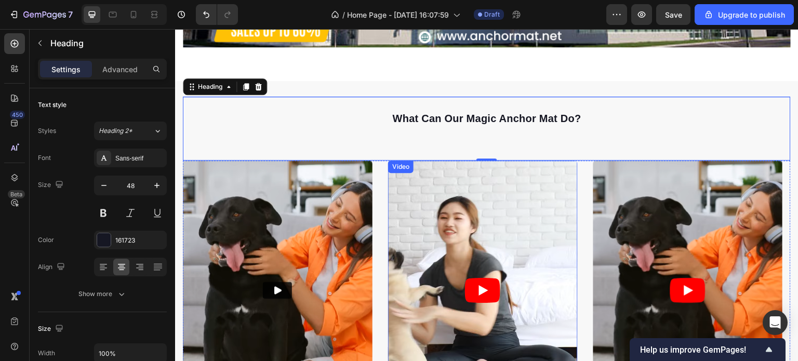
scroll to position [387, 0]
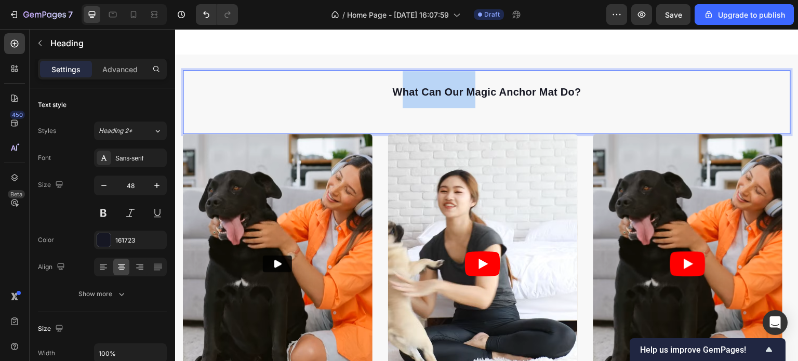
drag, startPoint x: 396, startPoint y: 87, endPoint x: 470, endPoint y: 87, distance: 73.3
click at [470, 87] on span "what can our magic anchor mat do?" at bounding box center [486, 91] width 189 height 11
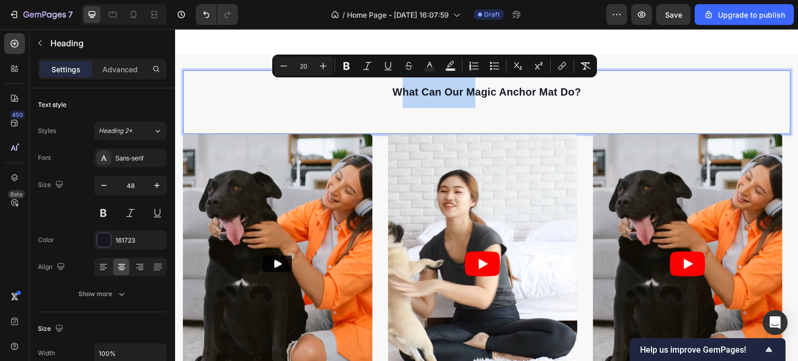
click at [395, 86] on span "what can our magic anchor mat do?" at bounding box center [486, 91] width 189 height 11
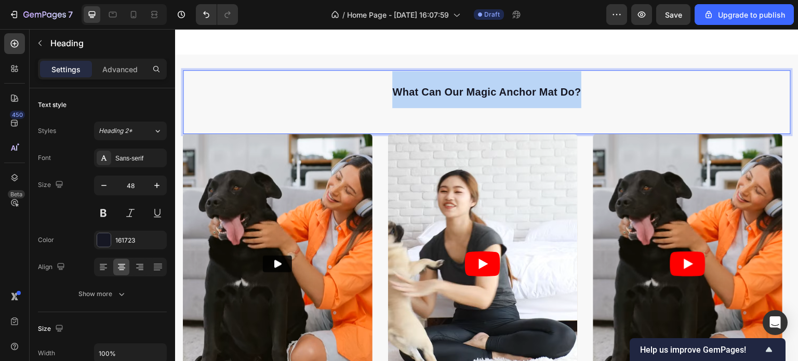
drag, startPoint x: 389, startPoint y: 85, endPoint x: 587, endPoint y: 89, distance: 197.5
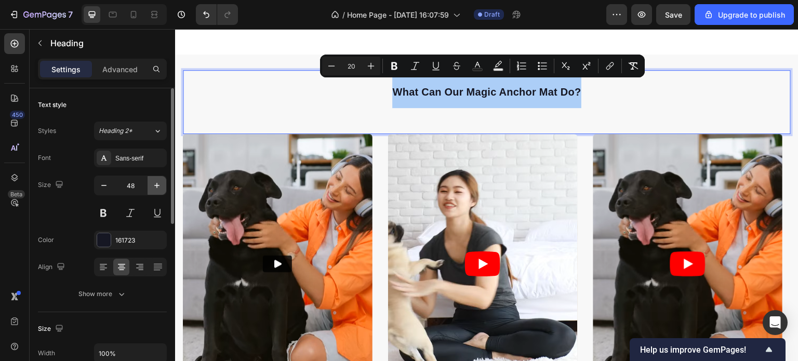
click at [154, 183] on icon "button" at bounding box center [157, 185] width 10 height 10
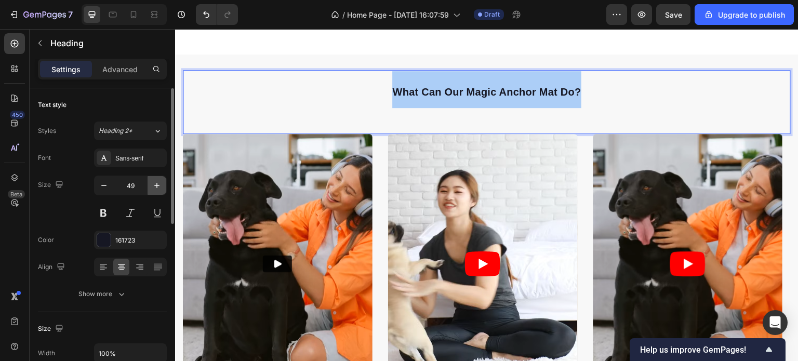
click at [154, 183] on icon "button" at bounding box center [157, 185] width 10 height 10
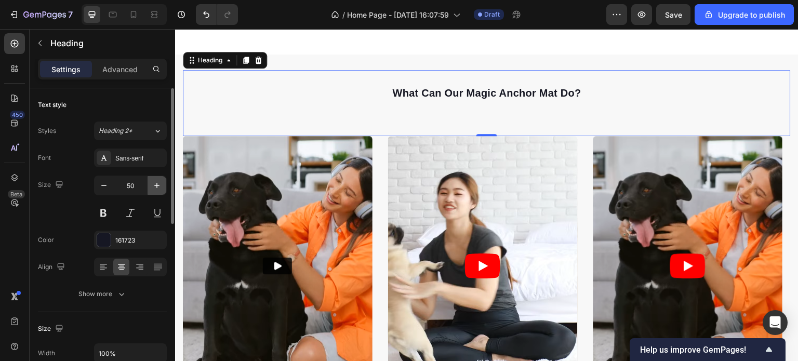
click at [154, 183] on icon "button" at bounding box center [157, 185] width 10 height 10
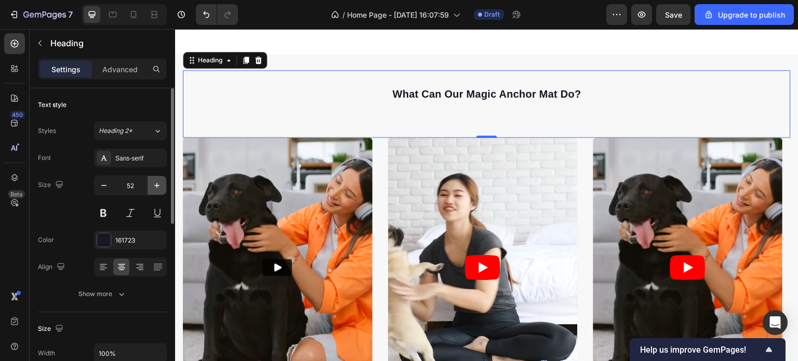
click at [154, 183] on icon "button" at bounding box center [157, 185] width 10 height 10
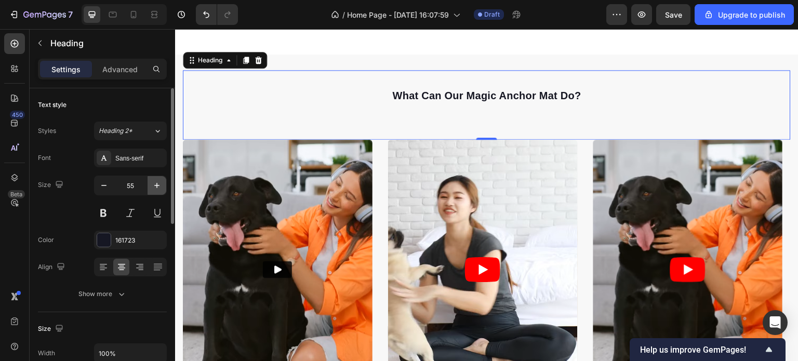
click at [154, 183] on icon "button" at bounding box center [157, 185] width 10 height 10
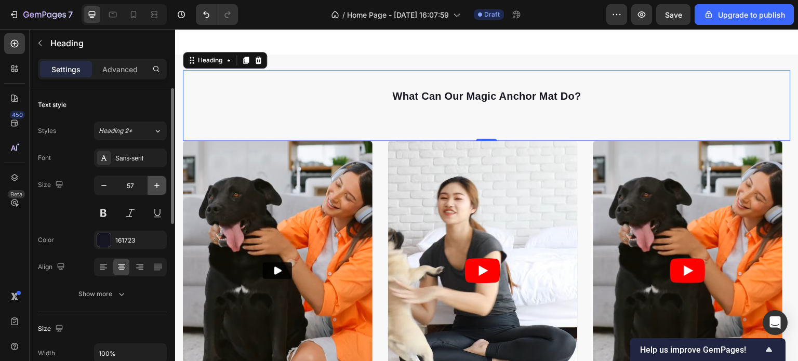
click at [154, 183] on icon "button" at bounding box center [157, 185] width 10 height 10
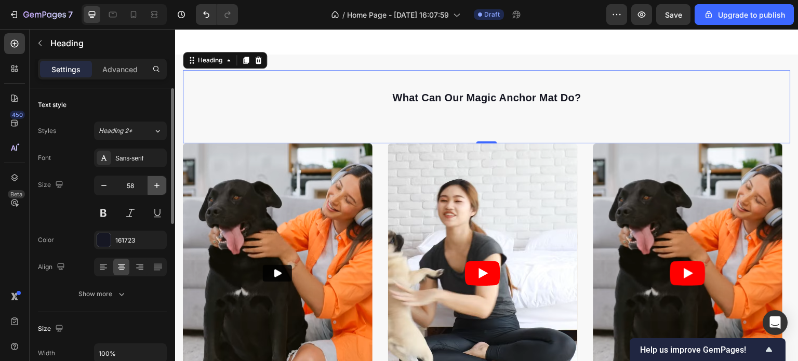
click at [154, 183] on icon "button" at bounding box center [157, 185] width 10 height 10
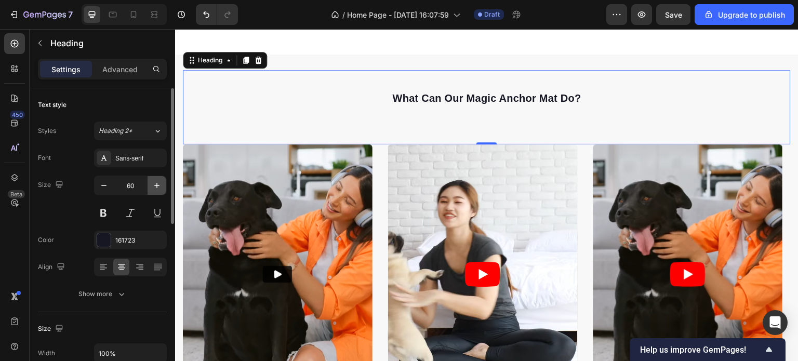
type input "61"
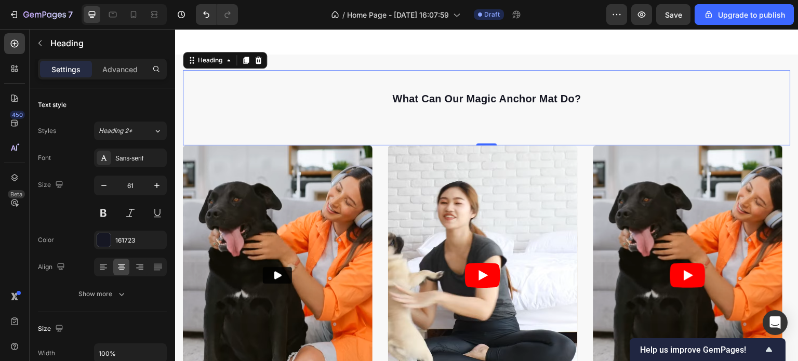
click at [520, 126] on div "what can our magic anchor mat do? Heading 0" at bounding box center [487, 107] width 608 height 75
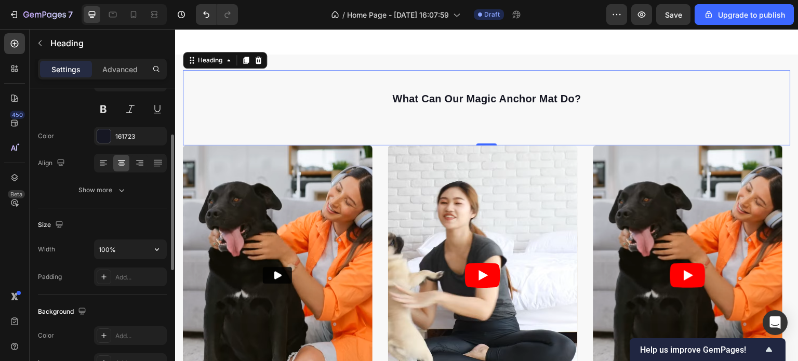
scroll to position [0, 0]
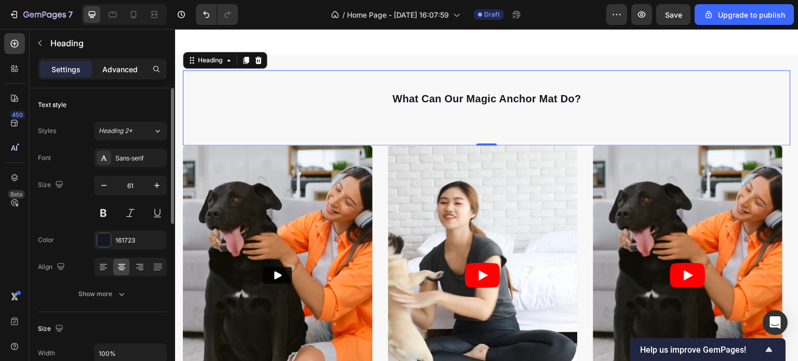
click at [124, 68] on p "Advanced" at bounding box center [119, 69] width 35 height 11
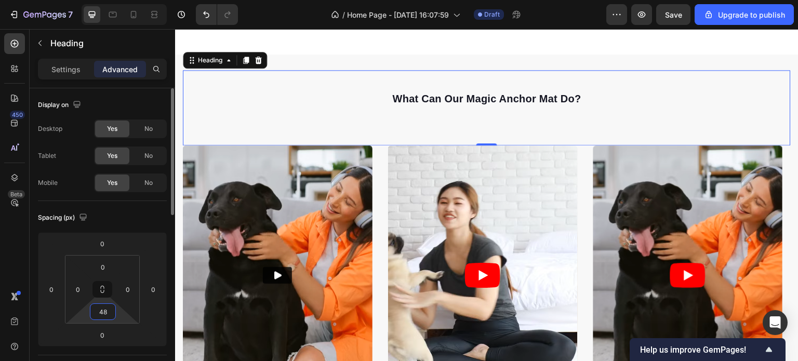
click at [112, 313] on input "48" at bounding box center [102, 312] width 21 height 16
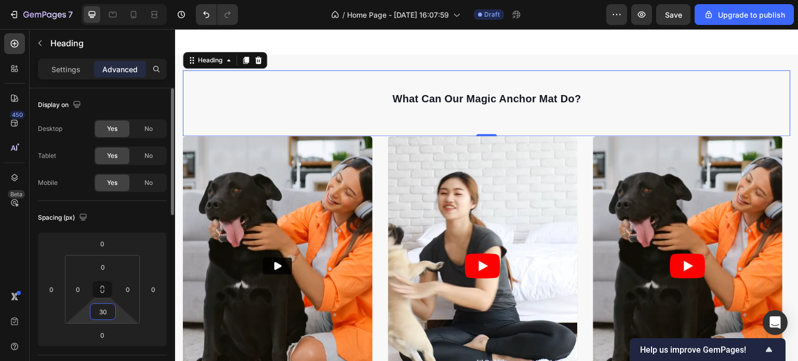
type input "3"
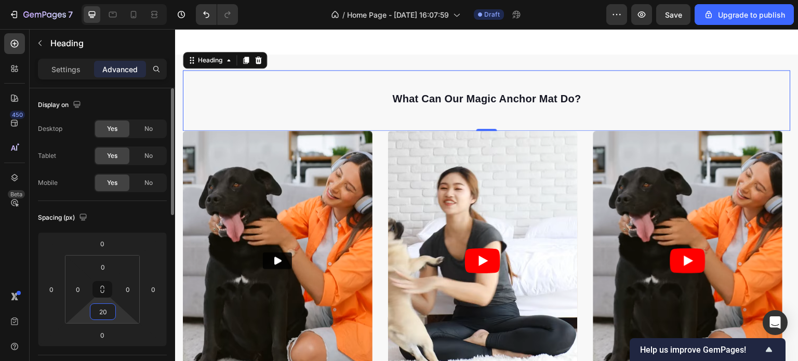
type input "2"
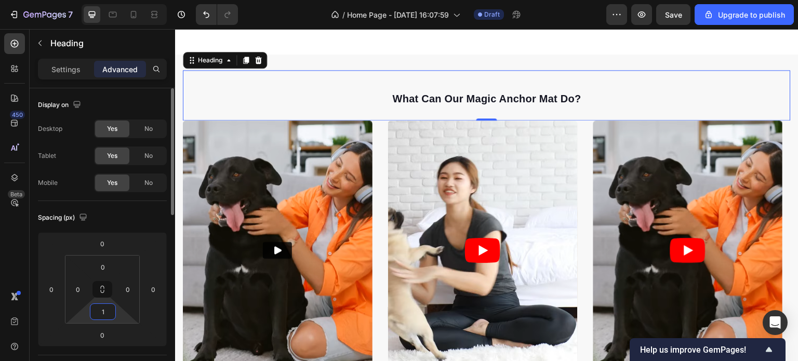
type input "15"
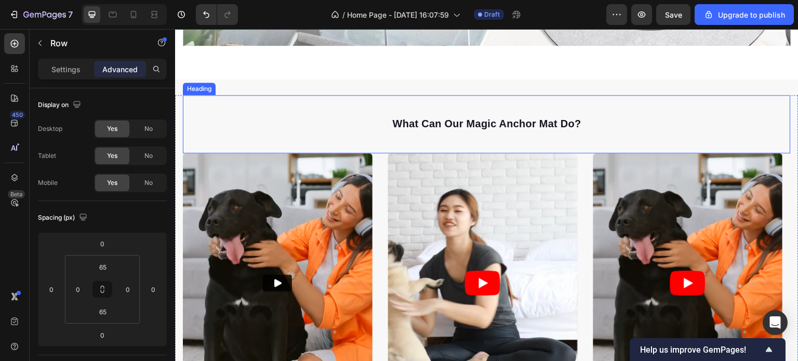
scroll to position [364, 0]
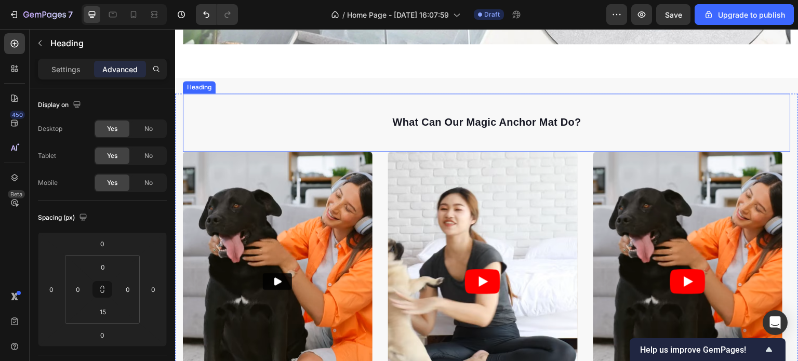
click at [559, 118] on span "what can our magic anchor mat do?" at bounding box center [486, 121] width 189 height 11
click at [584, 117] on h2 "what can our magic anchor mat do?" at bounding box center [487, 119] width 608 height 50
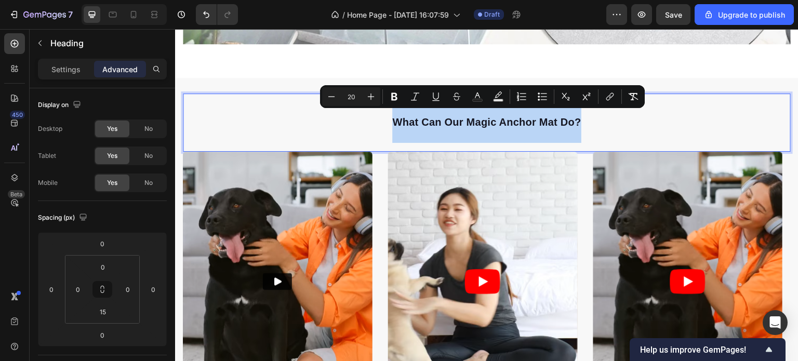
drag, startPoint x: 581, startPoint y: 117, endPoint x: 385, endPoint y: 118, distance: 195.9
click at [385, 118] on p "what can our magic anchor mat do?" at bounding box center [487, 119] width 606 height 48
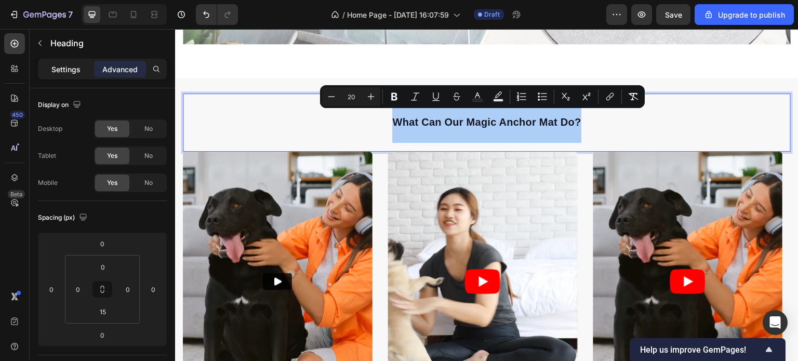
click at [73, 73] on p "Settings" at bounding box center [65, 69] width 29 height 11
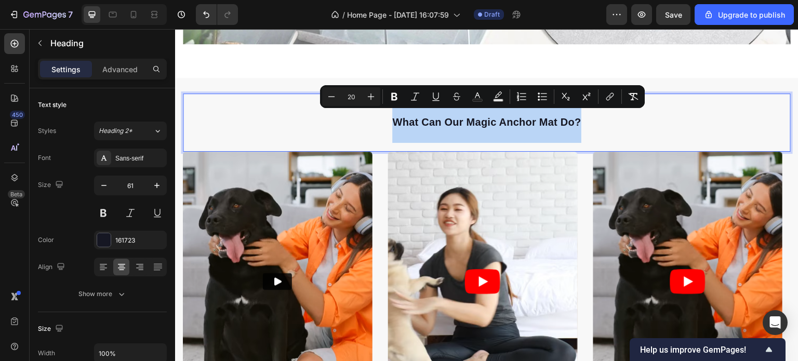
drag, startPoint x: 388, startPoint y: 118, endPoint x: 573, endPoint y: 127, distance: 184.7
click at [573, 127] on p "what can our magic anchor mat do?" at bounding box center [487, 119] width 606 height 48
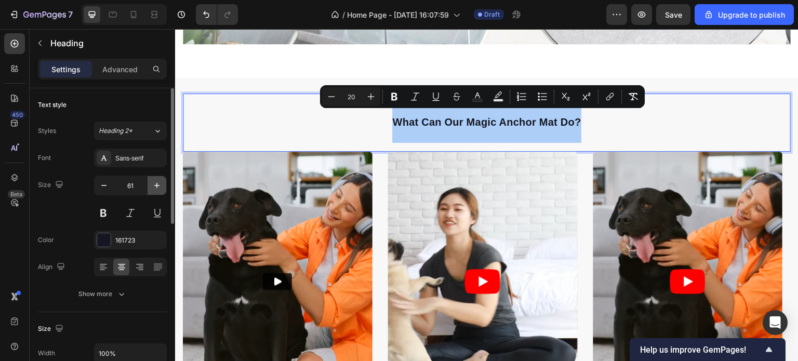
click at [158, 183] on icon "button" at bounding box center [157, 185] width 10 height 10
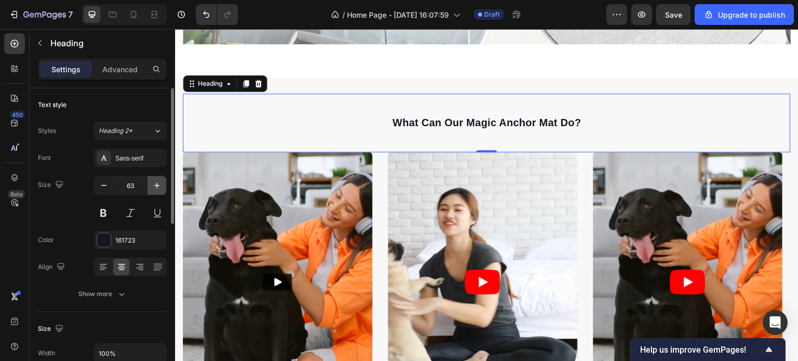
click at [158, 183] on icon "button" at bounding box center [157, 185] width 10 height 10
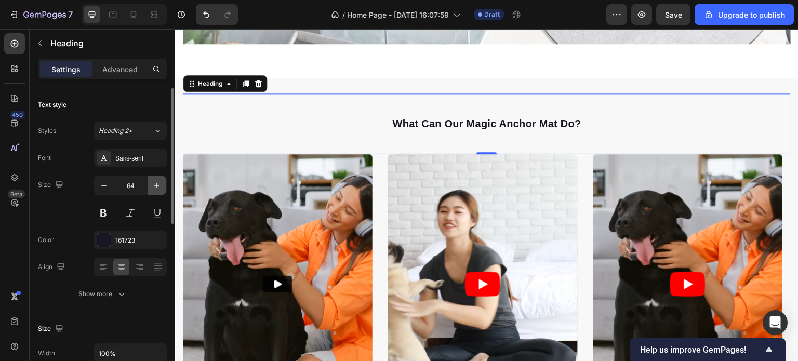
click at [158, 183] on icon "button" at bounding box center [157, 185] width 10 height 10
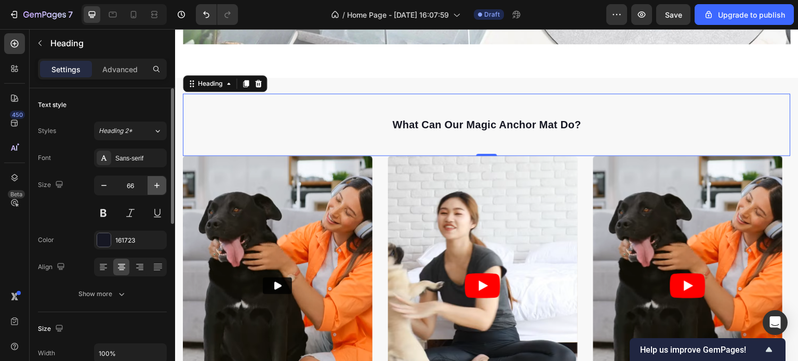
click at [158, 183] on icon "button" at bounding box center [157, 185] width 10 height 10
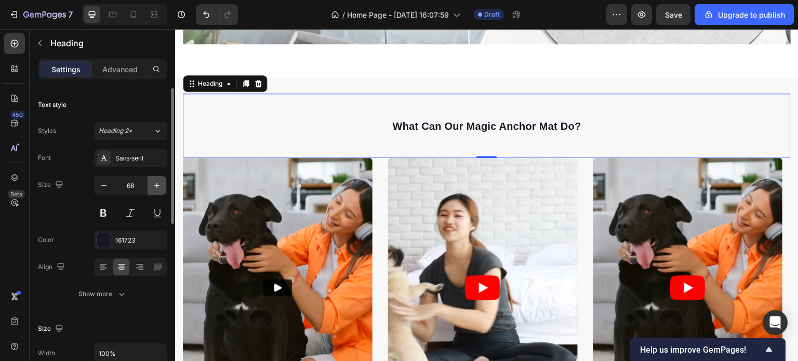
click at [158, 183] on icon "button" at bounding box center [157, 185] width 10 height 10
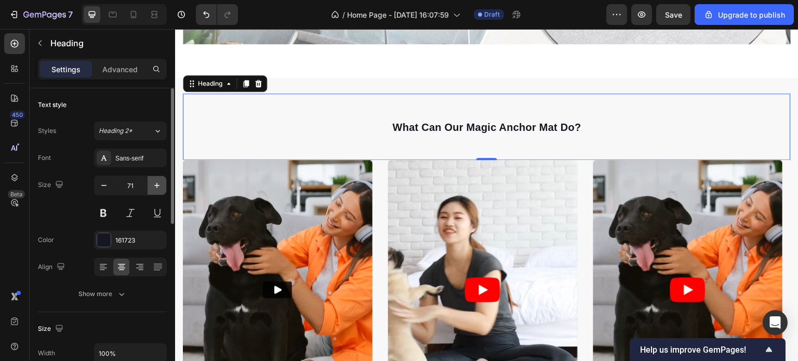
click at [158, 183] on icon "button" at bounding box center [157, 185] width 10 height 10
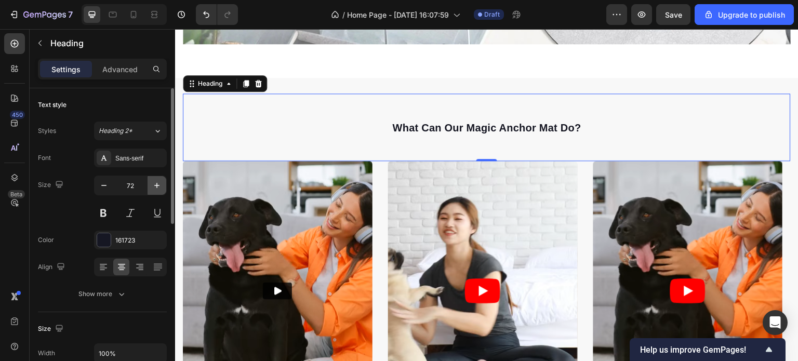
click at [158, 183] on icon "button" at bounding box center [157, 185] width 10 height 10
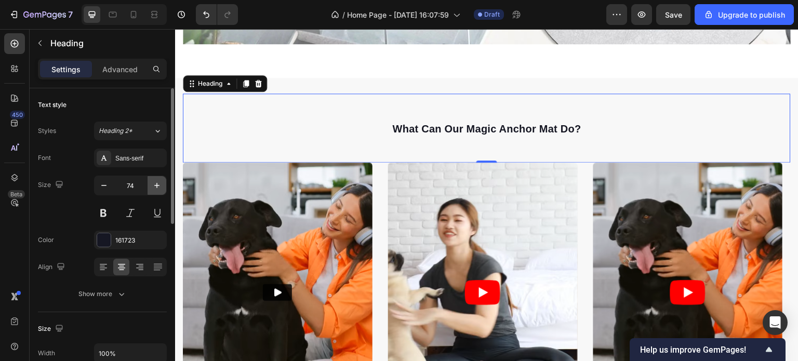
click at [158, 183] on icon "button" at bounding box center [157, 185] width 10 height 10
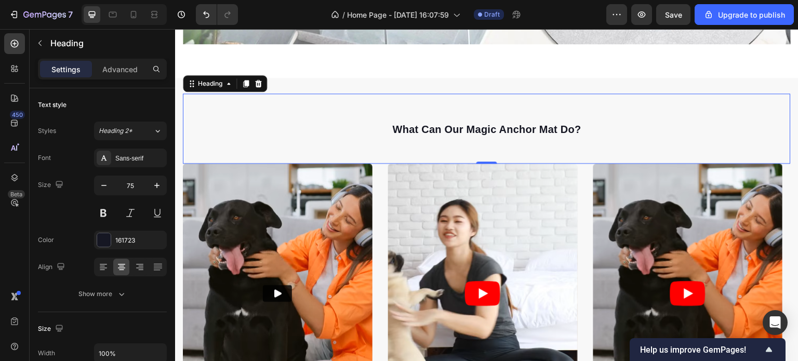
click at [425, 126] on span "what can our magic anchor mat do?" at bounding box center [486, 129] width 189 height 11
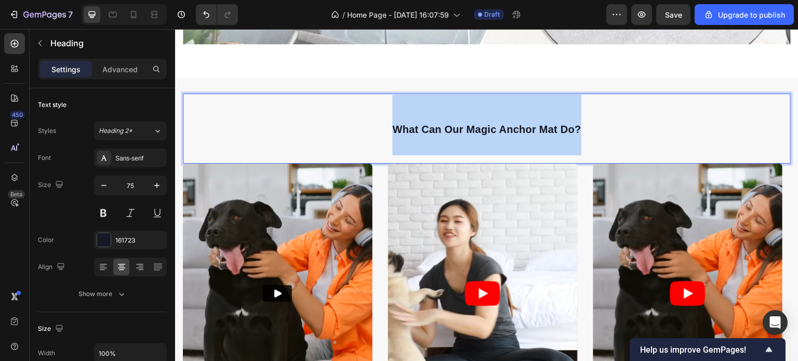
drag, startPoint x: 387, startPoint y: 122, endPoint x: 580, endPoint y: 127, distance: 192.8
click at [580, 127] on p "what can our magic anchor mat do?" at bounding box center [487, 125] width 606 height 61
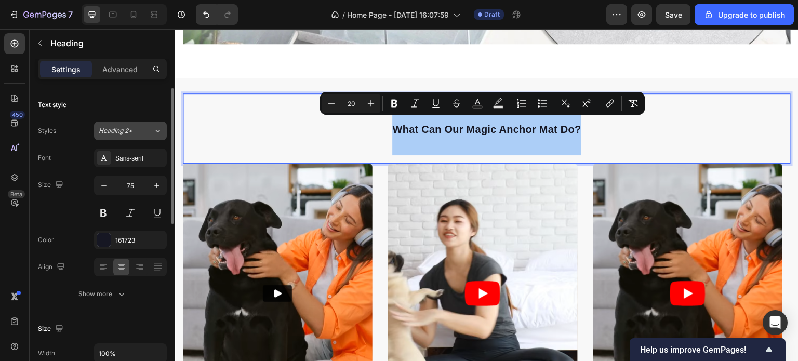
click at [141, 131] on div "Heading 2*" at bounding box center [126, 130] width 55 height 9
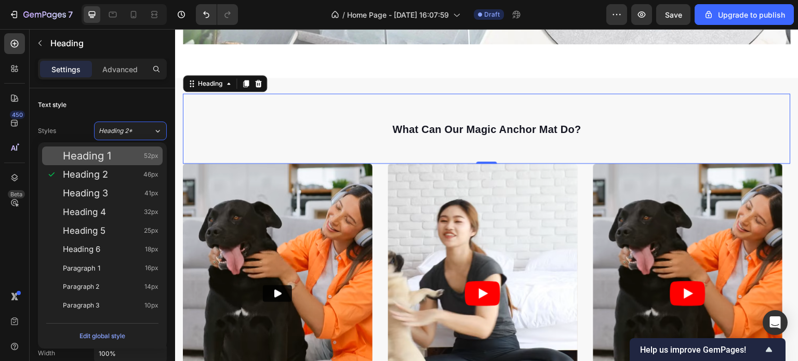
click at [85, 157] on span "Heading 1" at bounding box center [87, 156] width 48 height 10
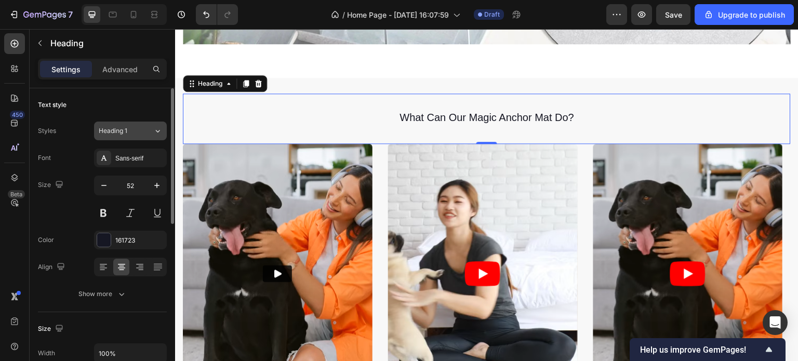
click at [132, 133] on div "Heading 1" at bounding box center [120, 130] width 42 height 9
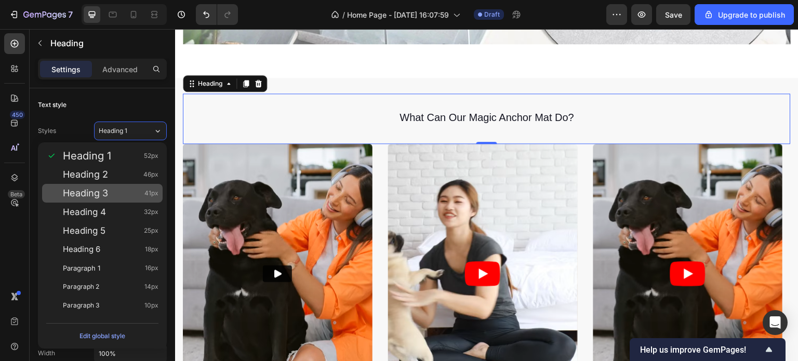
click at [111, 197] on div "Heading 3 41px" at bounding box center [111, 193] width 96 height 10
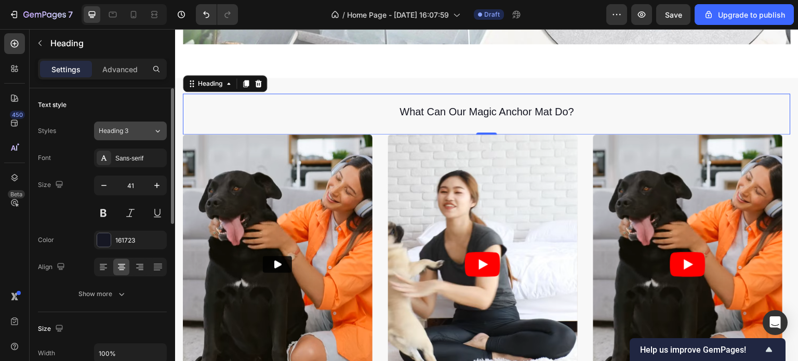
click at [138, 134] on div "Heading 3" at bounding box center [120, 130] width 42 height 9
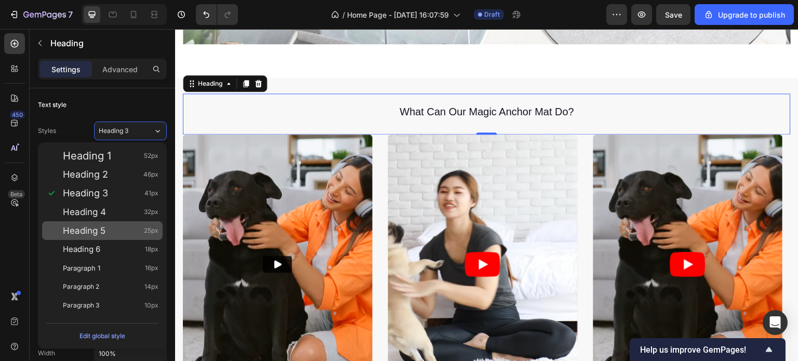
click at [110, 227] on div "Heading 5 25px" at bounding box center [111, 230] width 96 height 10
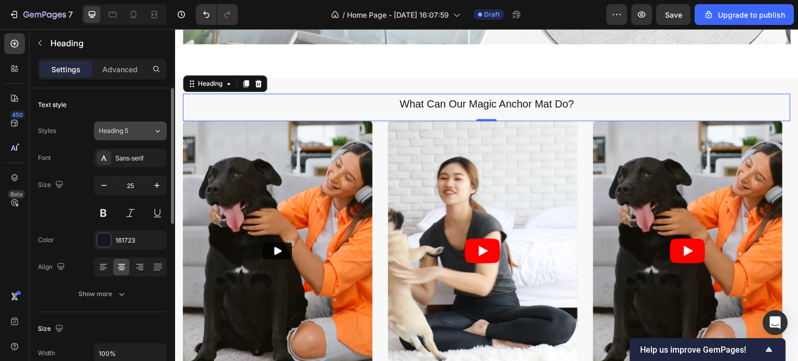
click at [138, 130] on div "Heading 5" at bounding box center [120, 130] width 42 height 9
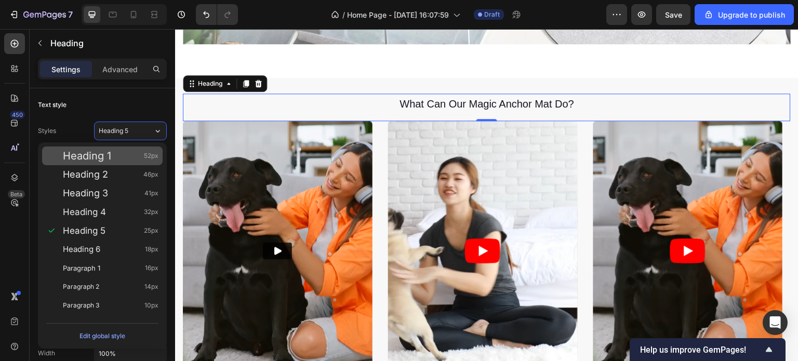
click at [125, 158] on div "Heading 1 52px" at bounding box center [111, 156] width 96 height 10
type input "52"
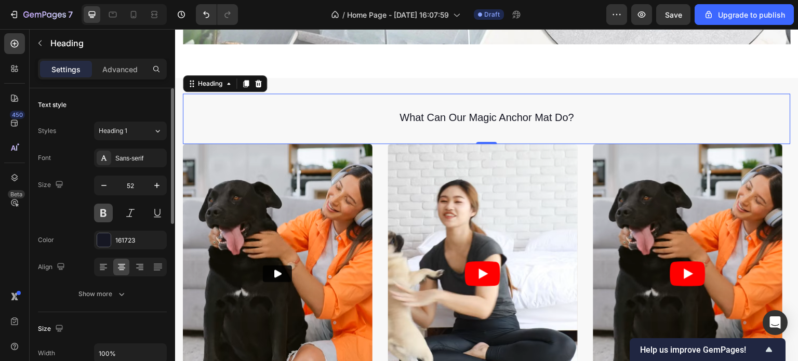
click at [100, 216] on button at bounding box center [103, 213] width 19 height 19
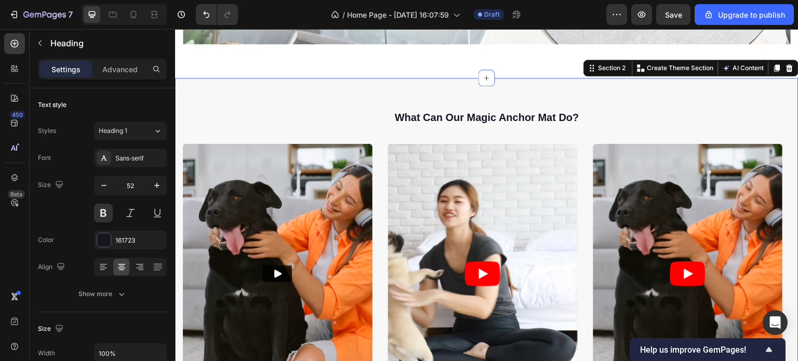
click at [543, 78] on div "⁠⁠⁠⁠⁠⁠⁠ what can our magic anchor mat do? Heading Video Video Video Carousel Ro…" at bounding box center [486, 269] width 623 height 383
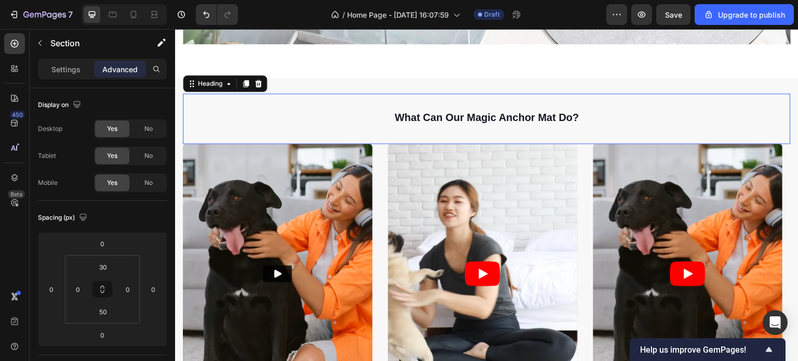
click at [517, 112] on span "what can our magic anchor mat do?" at bounding box center [487, 117] width 184 height 11
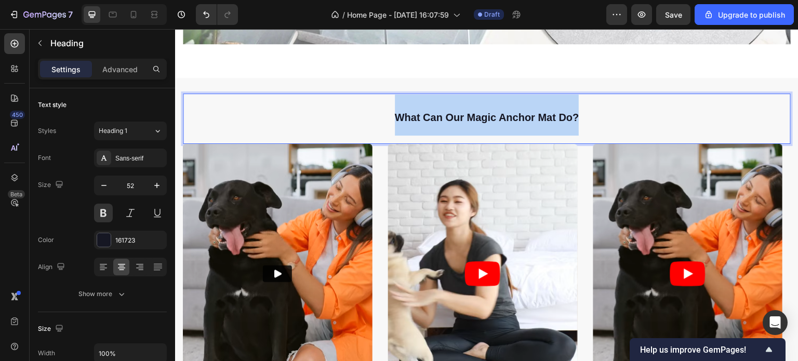
drag, startPoint x: 583, startPoint y: 111, endPoint x: 394, endPoint y: 113, distance: 189.1
click at [394, 113] on p "what can our magic anchor mat do?" at bounding box center [487, 115] width 606 height 41
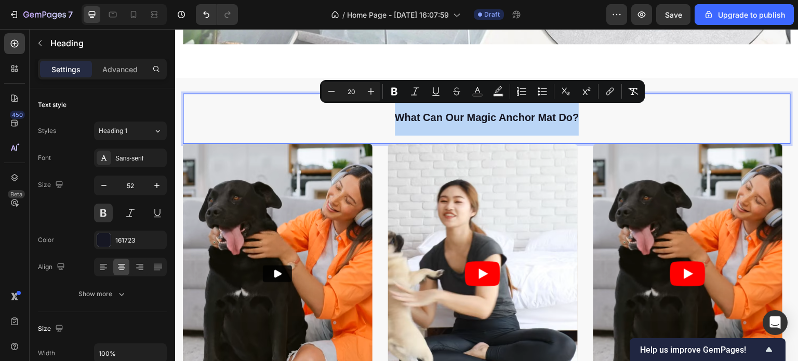
click at [300, 113] on p "what can our magic anchor mat do?" at bounding box center [487, 115] width 606 height 41
click at [390, 118] on p "what can our magic anchor mat do?" at bounding box center [487, 115] width 606 height 41
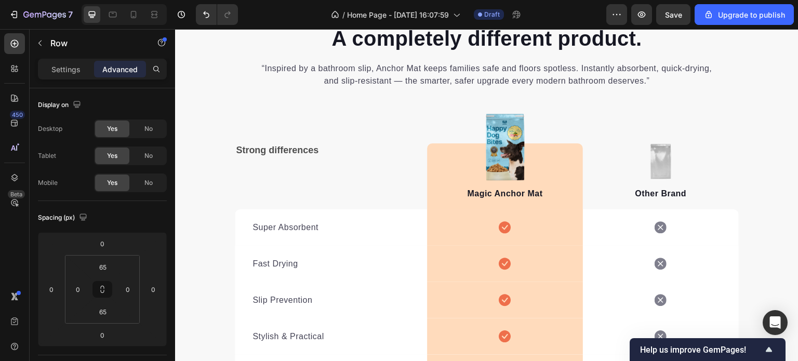
scroll to position [1455, 0]
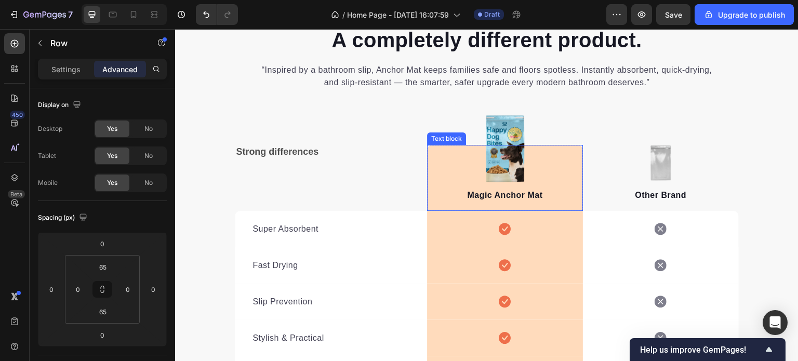
click at [499, 151] on div "Magic Anchor Mat Text block" at bounding box center [505, 178] width 156 height 66
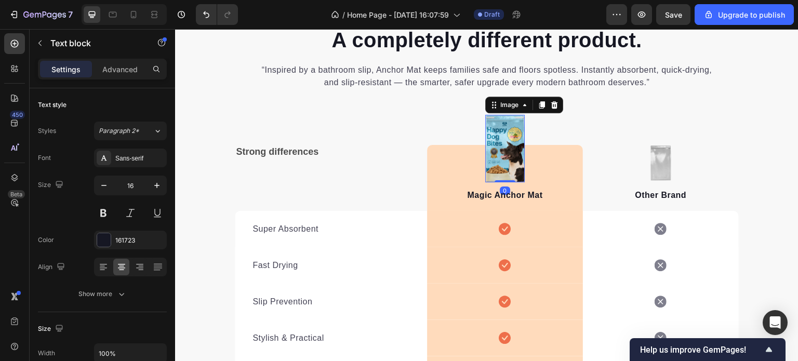
click at [508, 118] on img at bounding box center [504, 149] width 39 height 68
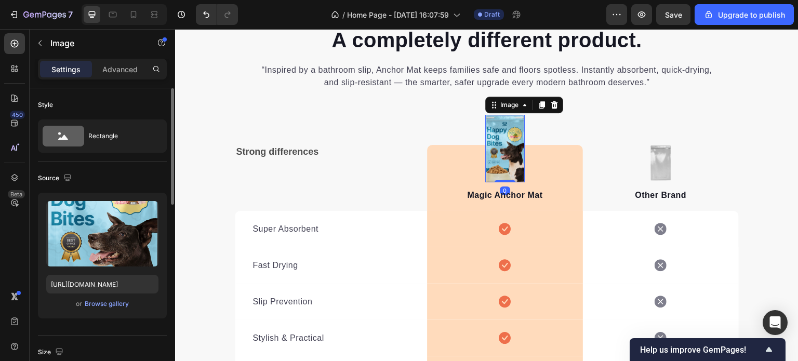
click at [129, 305] on div "or Browse gallery" at bounding box center [102, 304] width 112 height 12
click at [110, 303] on div "Browse gallery" at bounding box center [107, 303] width 44 height 9
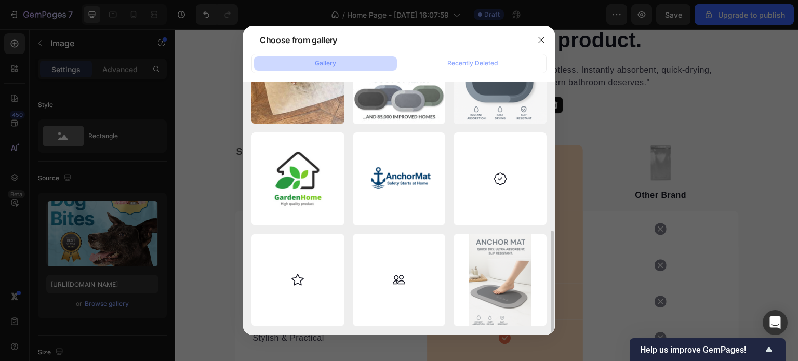
scroll to position [258, 0]
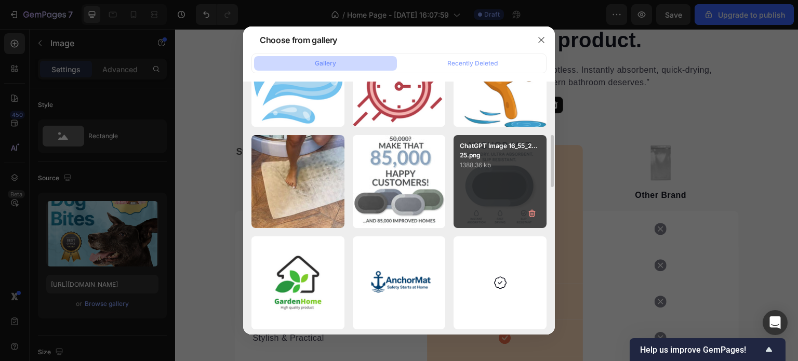
click at [495, 179] on div "ChatGPT Image 16_55_2...25.png 1388.36 kb" at bounding box center [500, 181] width 93 height 93
type input "https://cdn.shopify.com/s/files/1/0928/0408/8175/files/gempages_581590334857806…"
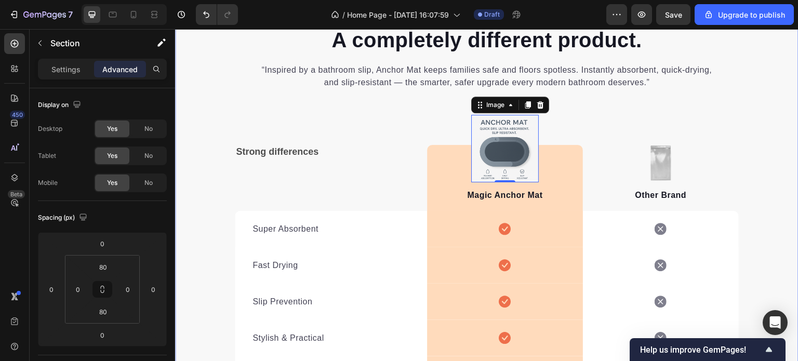
click at [762, 141] on div "A completely different product. Heading “Inspired by a bathroom slip, Anchor Ma…" at bounding box center [486, 245] width 623 height 440
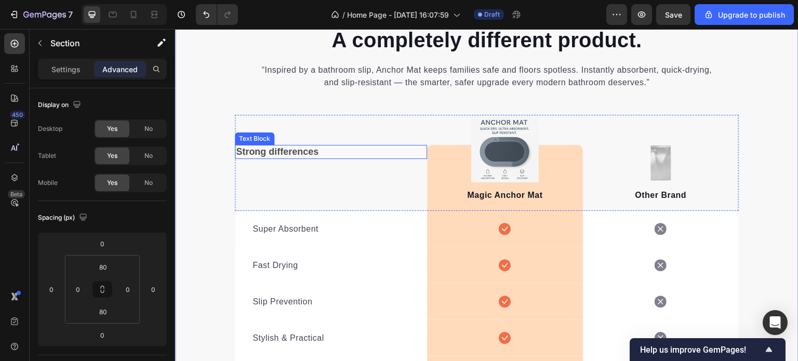
click at [275, 153] on p "Strong differences" at bounding box center [331, 152] width 190 height 12
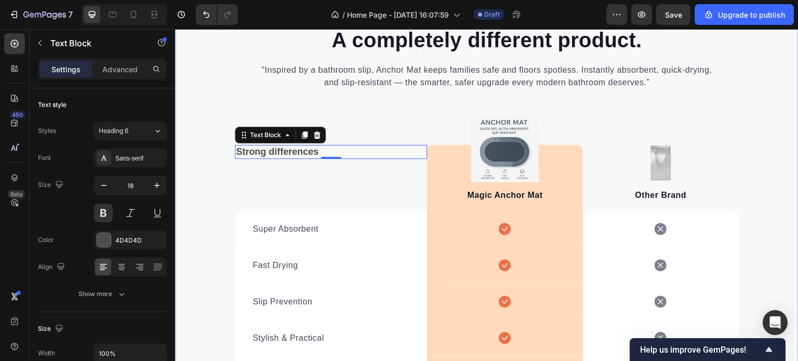
click at [754, 97] on div "A completely different product. Heading “Inspired by a bathroom slip, Anchor Ma…" at bounding box center [486, 245] width 623 height 440
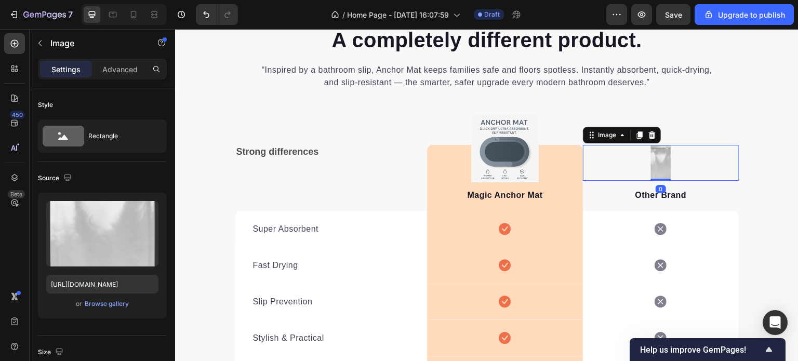
click at [650, 175] on img at bounding box center [661, 163] width 22 height 36
click at [101, 301] on div "Browse gallery" at bounding box center [107, 303] width 44 height 9
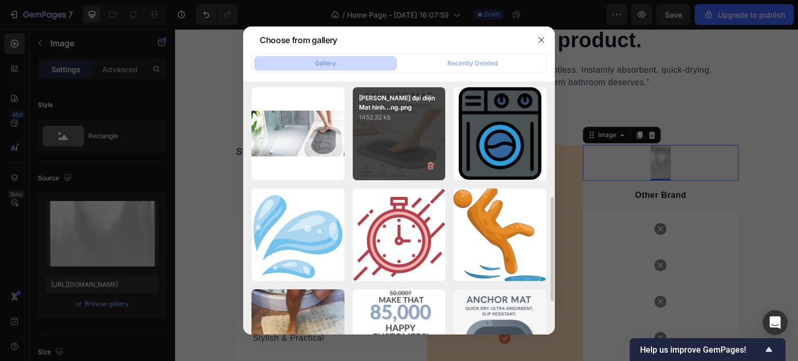
scroll to position [208, 0]
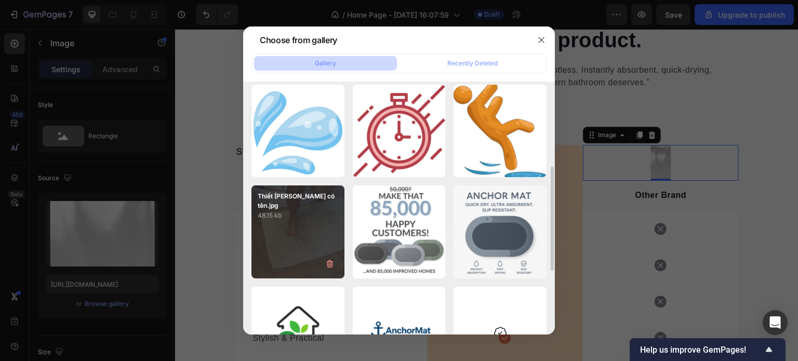
click at [295, 241] on div "Thiết kế chưa có tên.jpg 48.15 kb" at bounding box center [297, 231] width 93 height 93
type input "https://cdn.shopify.com/s/files/1/0928/0408/8175/files/gempages_581590334857806…"
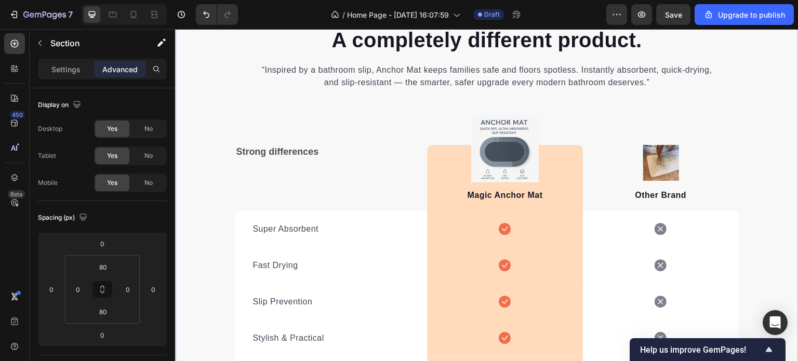
click at [773, 160] on div "A completely different product. Heading “Inspired by a bathroom slip, Anchor Ma…" at bounding box center [486, 245] width 623 height 440
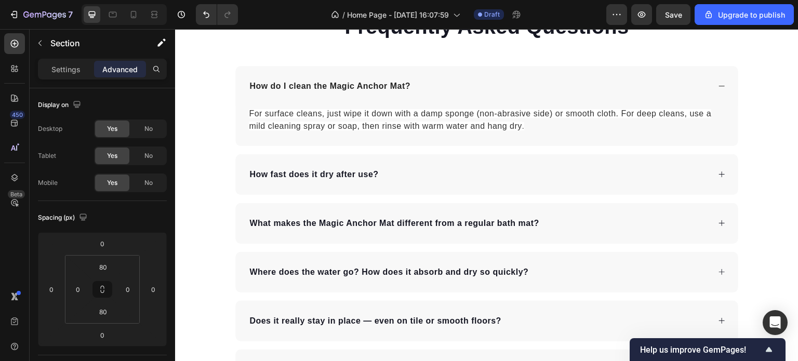
scroll to position [2648, 0]
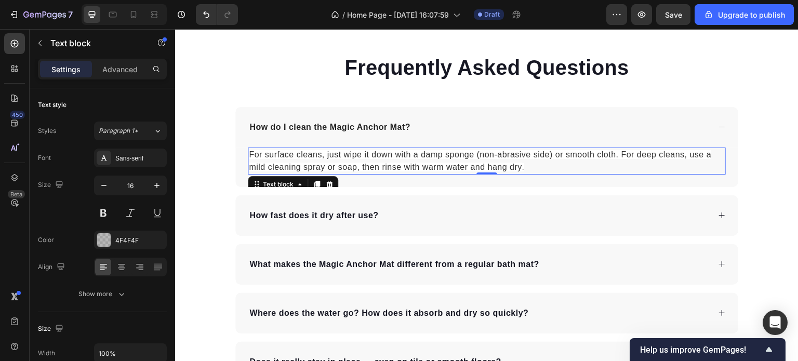
click at [394, 158] on span "For surface cleans, just wipe it down with a damp sponge (non-abrasive side) or…" at bounding box center [480, 160] width 462 height 21
click at [394, 157] on span "For surface cleans, just wipe it down with a damp sponge (non-abrasive side) or…" at bounding box center [480, 160] width 462 height 21
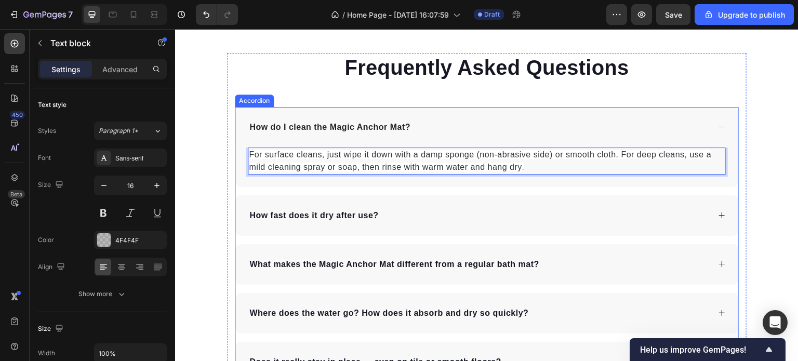
click at [374, 129] on strong "How do I clean the Magic Anchor Mat" at bounding box center [327, 127] width 156 height 9
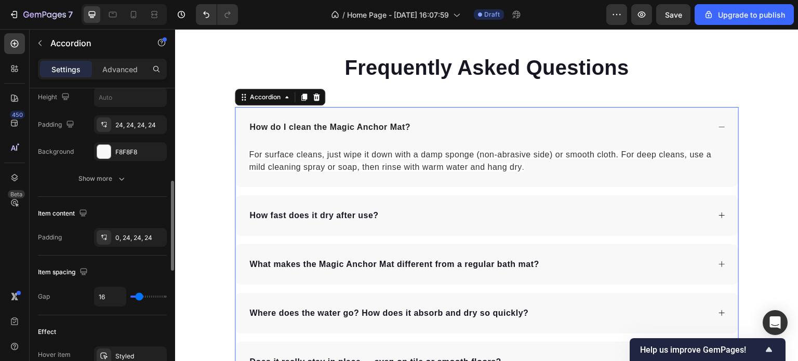
scroll to position [416, 0]
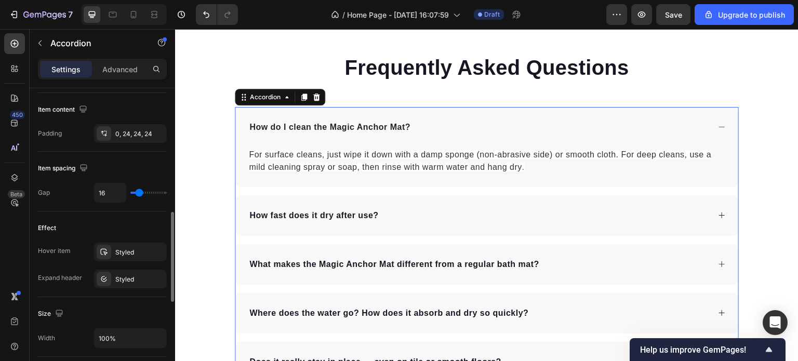
click at [363, 124] on strong "How do I clean the Magic Anchor Mat" at bounding box center [327, 127] width 156 height 9
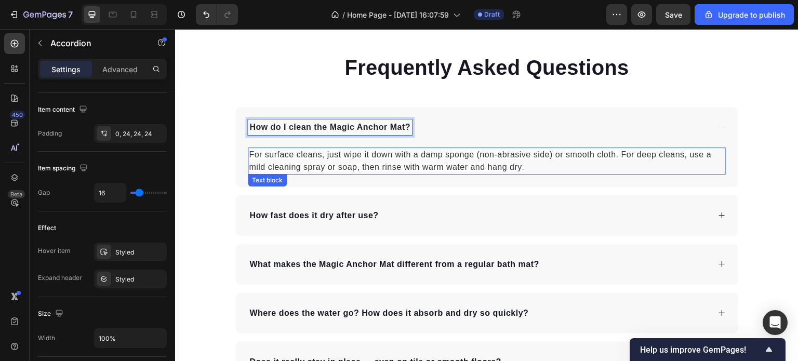
click at [472, 168] on span "For surface cleans, just wipe it down with a damp sponge (non-abrasive side) or…" at bounding box center [480, 160] width 462 height 21
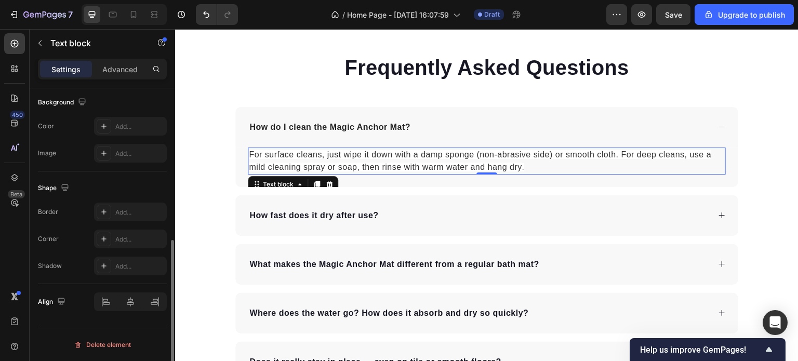
scroll to position [0, 0]
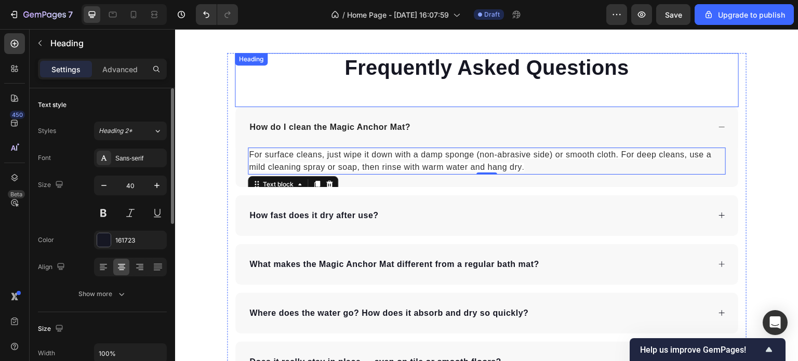
click at [525, 72] on h2 "Frequently Asked Questions" at bounding box center [487, 67] width 504 height 29
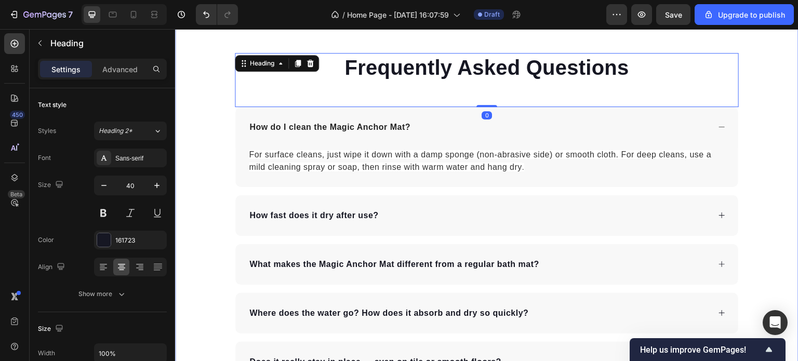
click at [772, 175] on div "Frequently Asked Questions Heading 0 How do I clean the Magic Anchor Mat ? For …" at bounding box center [486, 242] width 623 height 378
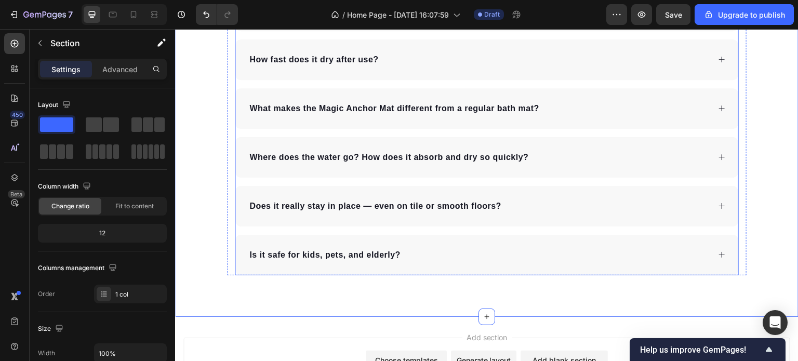
scroll to position [2751, 0]
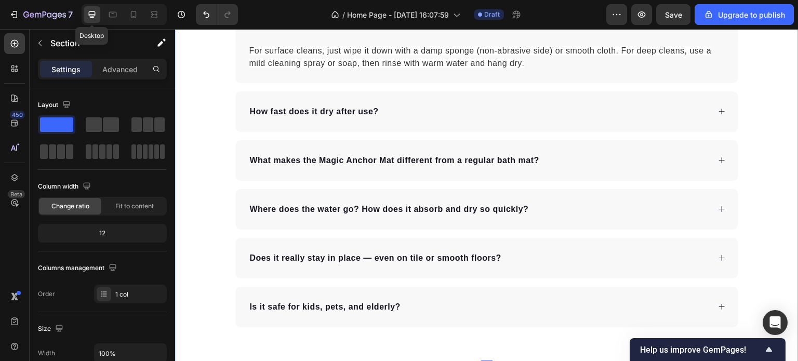
click at [92, 15] on icon at bounding box center [92, 14] width 7 height 7
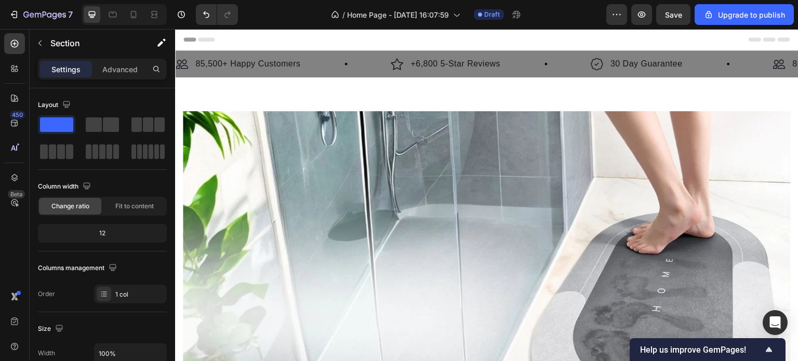
scroll to position [156, 0]
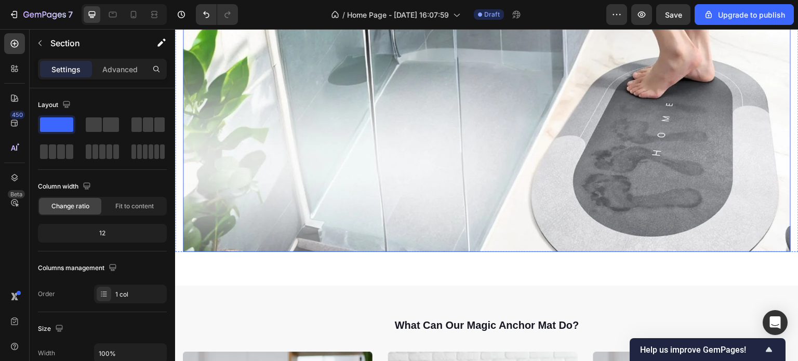
click at [442, 161] on img at bounding box center [487, 103] width 608 height 297
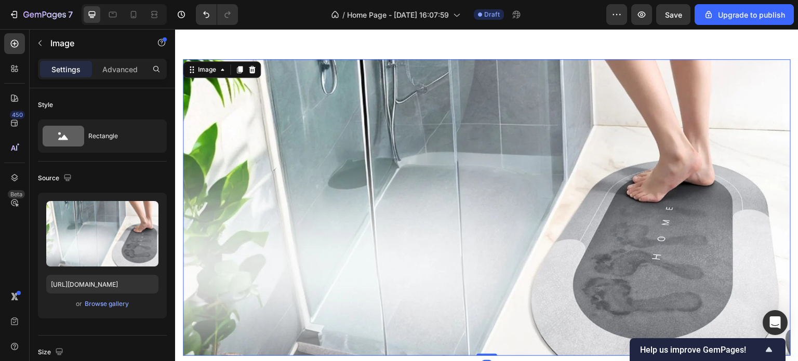
scroll to position [52, 0]
click at [119, 301] on div "Browse gallery" at bounding box center [107, 303] width 44 height 9
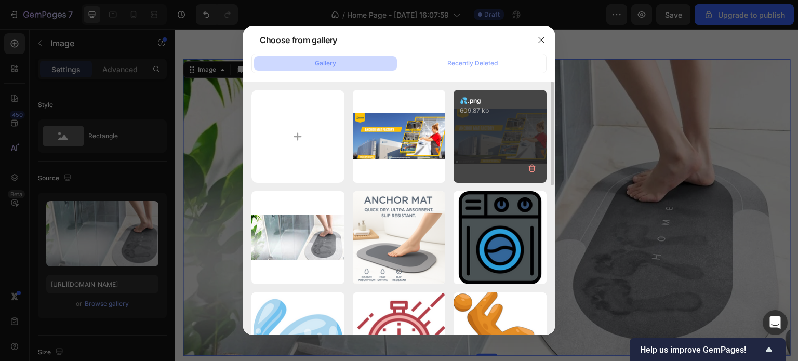
click at [476, 149] on div "💦.png 609.87 kb" at bounding box center [500, 136] width 93 height 93
type input "[URL][DOMAIN_NAME]"
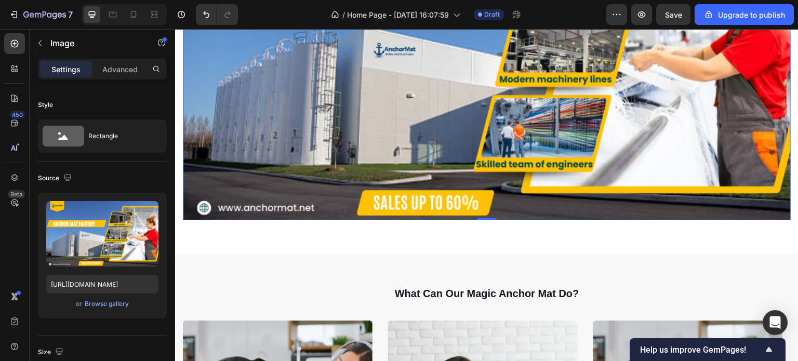
scroll to position [260, 0]
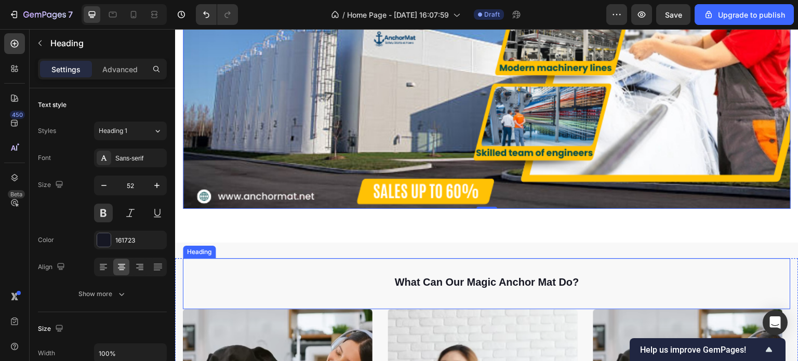
click at [645, 258] on h2 "what can our magic anchor mat do?" at bounding box center [487, 279] width 608 height 43
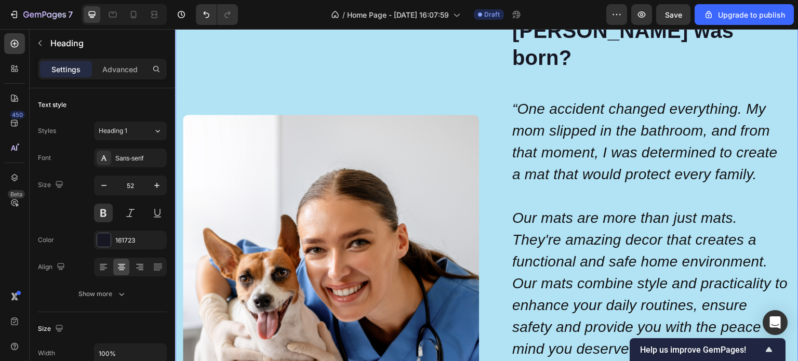
scroll to position [2078, 0]
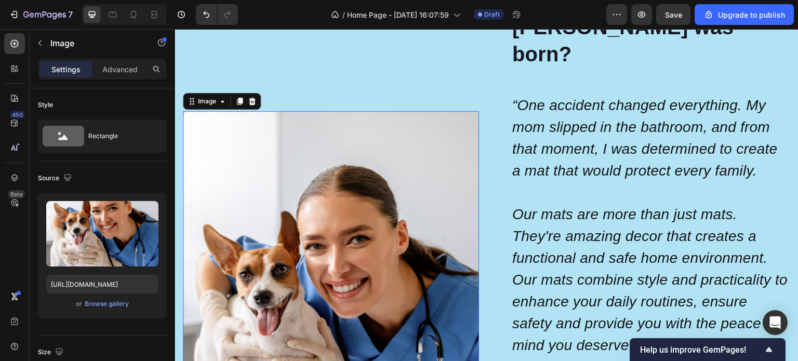
click at [411, 134] on img at bounding box center [331, 306] width 296 height 390
click at [251, 97] on icon at bounding box center [252, 101] width 8 height 8
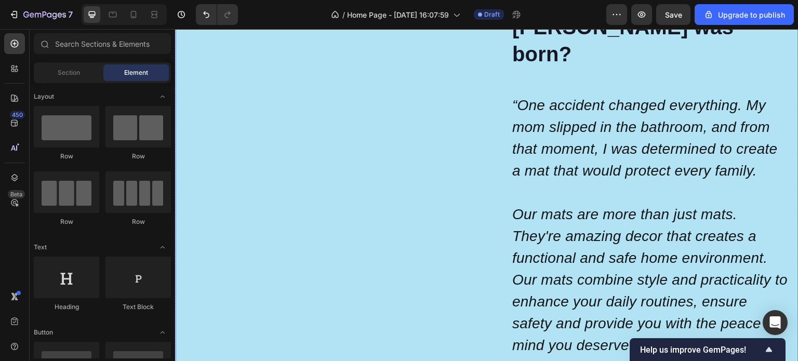
click at [319, 86] on div "Image" at bounding box center [331, 305] width 296 height 641
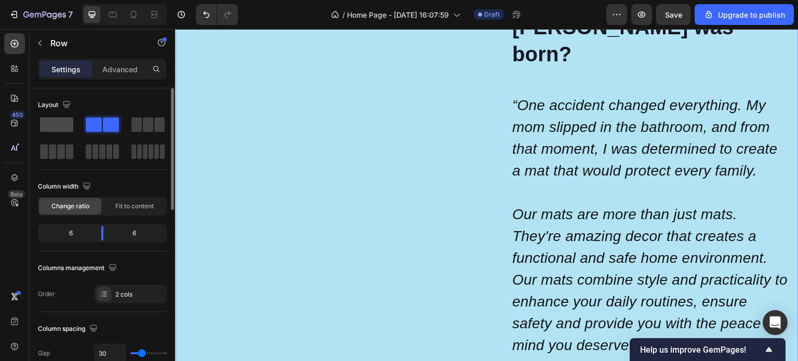
click at [51, 124] on span at bounding box center [56, 124] width 33 height 15
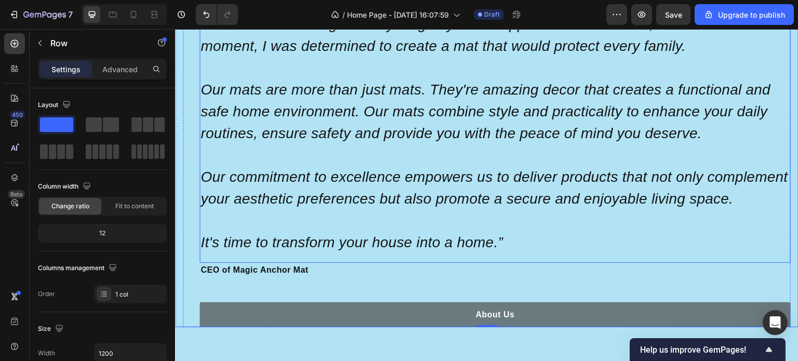
scroll to position [2182, 0]
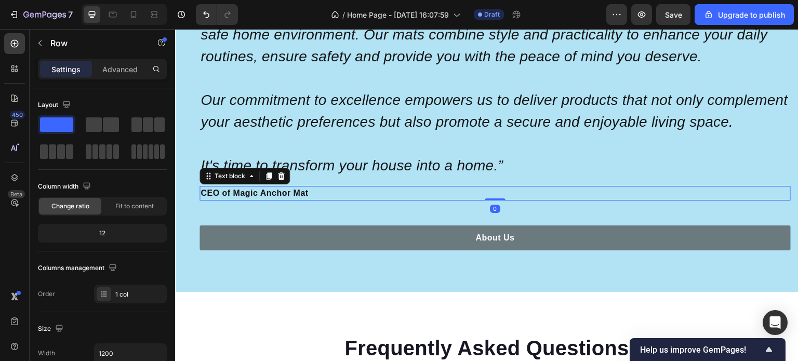
click at [254, 200] on p "CEO of Magic Anchor Mat" at bounding box center [495, 193] width 589 height 12
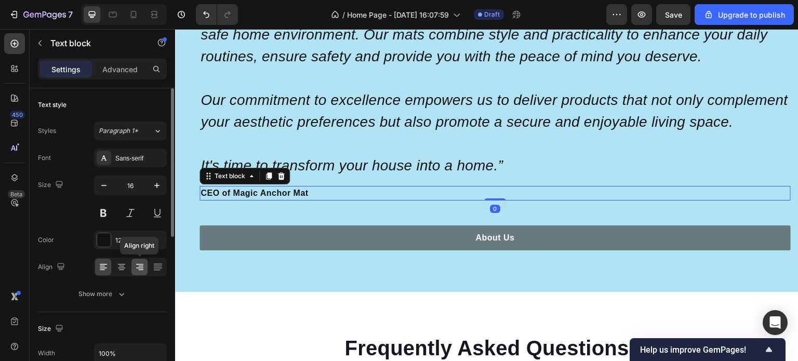
click at [137, 272] on div at bounding box center [139, 267] width 16 height 17
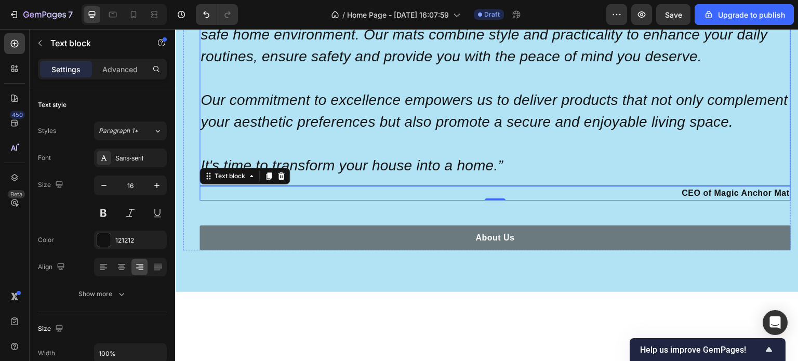
scroll to position [2026, 0]
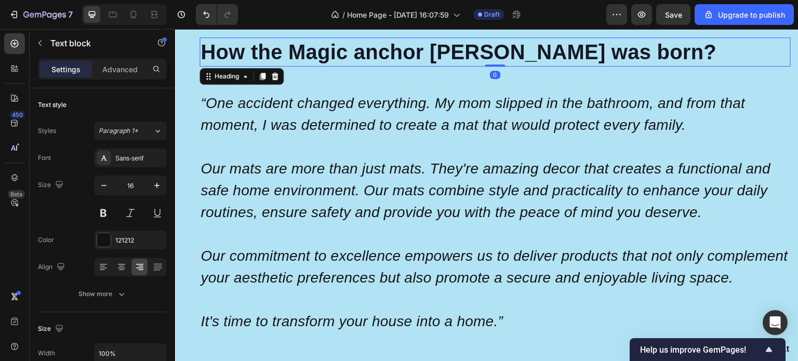
click at [313, 52] on strong "How the Magic anchor [PERSON_NAME] was born?" at bounding box center [459, 52] width 516 height 23
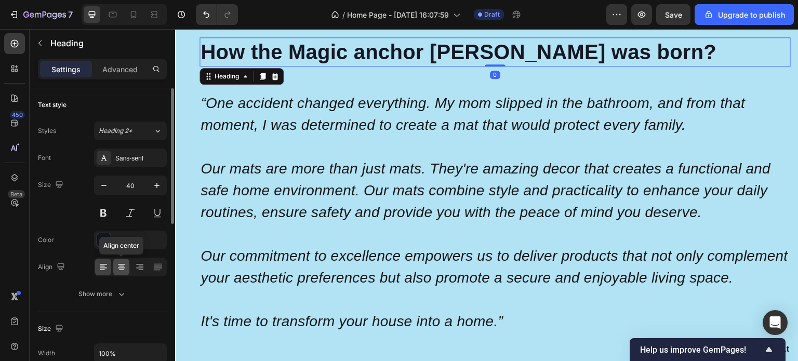
click at [122, 268] on icon at bounding box center [121, 267] width 10 height 10
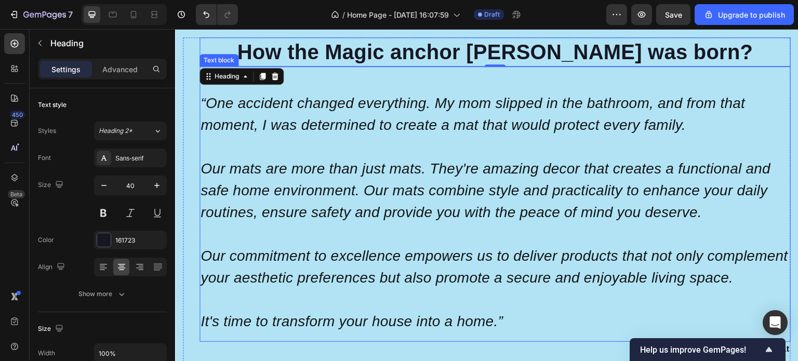
click at [509, 208] on p "Our mats are more than just mats. They're amazing decor that creates a function…" at bounding box center [495, 190] width 589 height 65
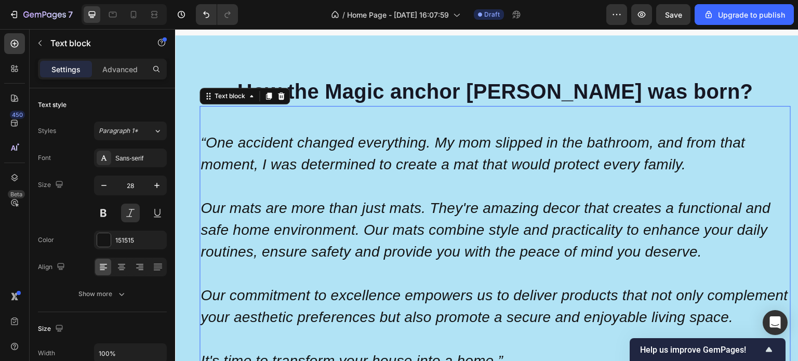
scroll to position [1870, 0]
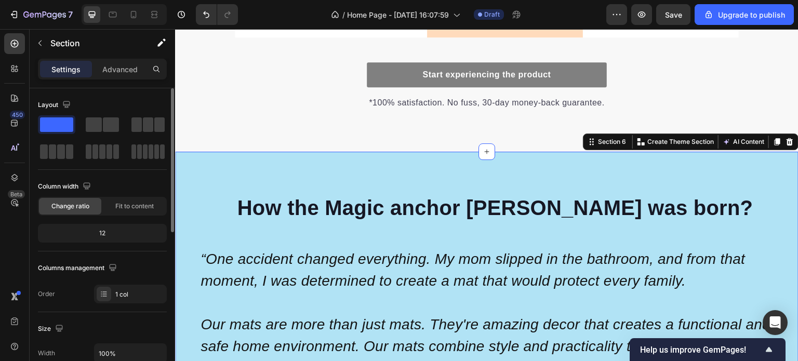
scroll to position [156, 0]
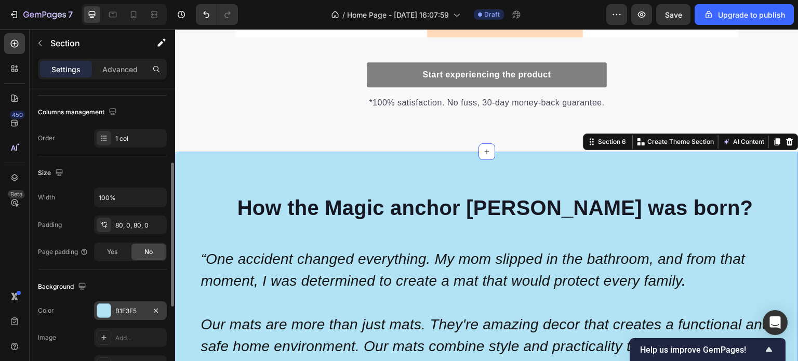
click at [100, 309] on div at bounding box center [104, 311] width 14 height 14
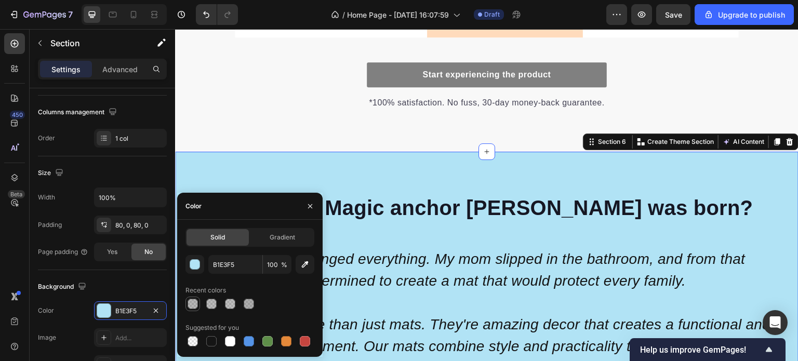
click at [195, 305] on div at bounding box center [193, 304] width 10 height 10
type input "4F4F4F"
type input "40"
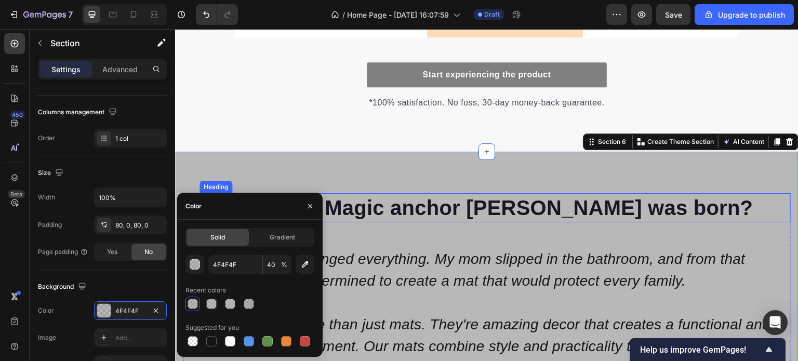
click at [436, 202] on strong "How the Magic anchor [PERSON_NAME] was born?" at bounding box center [495, 207] width 516 height 23
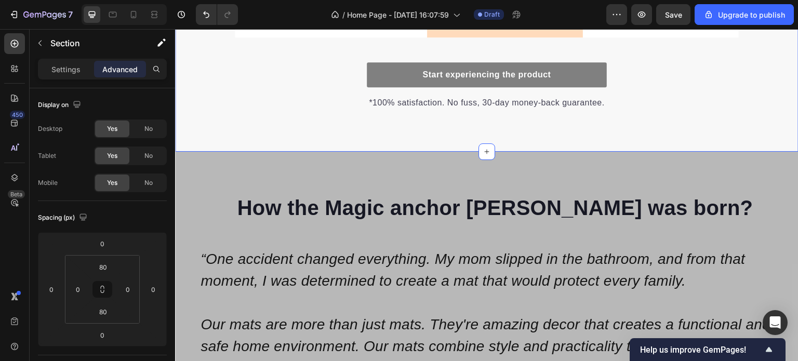
click at [107, 314] on input "80" at bounding box center [102, 312] width 21 height 16
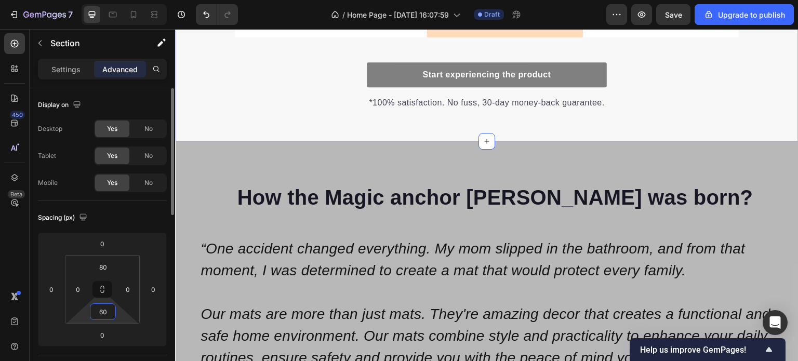
type input "6"
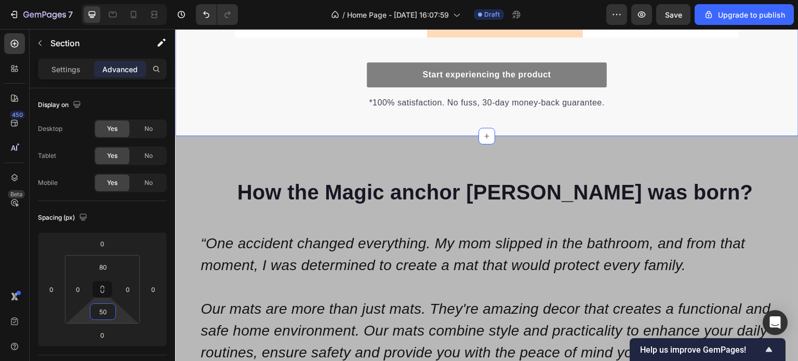
type input "50"
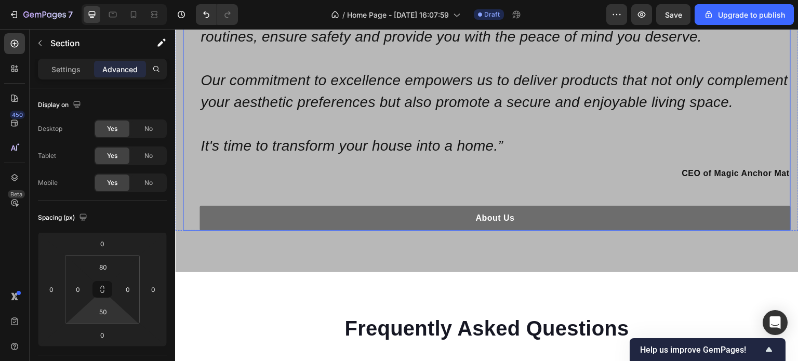
scroll to position [2130, 0]
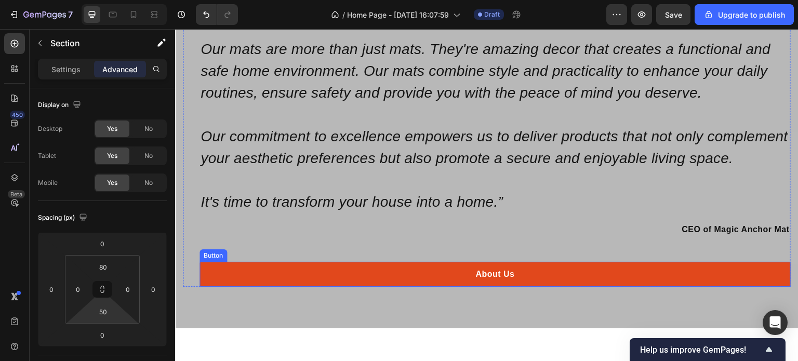
click at [243, 287] on link "About Us" at bounding box center [495, 274] width 591 height 25
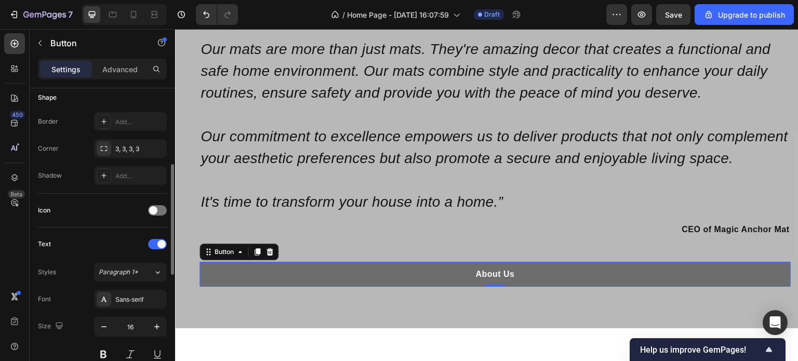
scroll to position [312, 0]
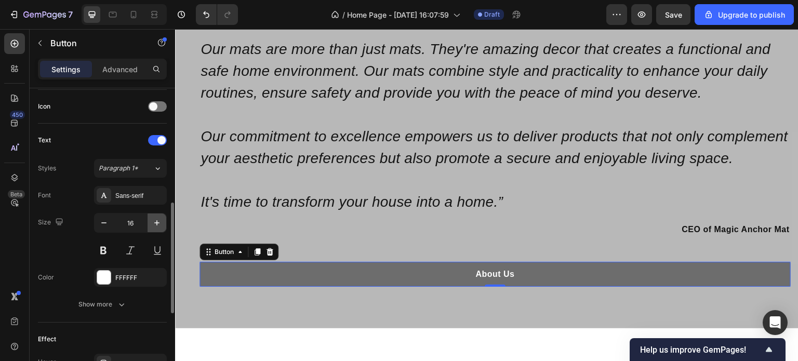
click at [156, 222] on icon "button" at bounding box center [156, 222] width 5 height 5
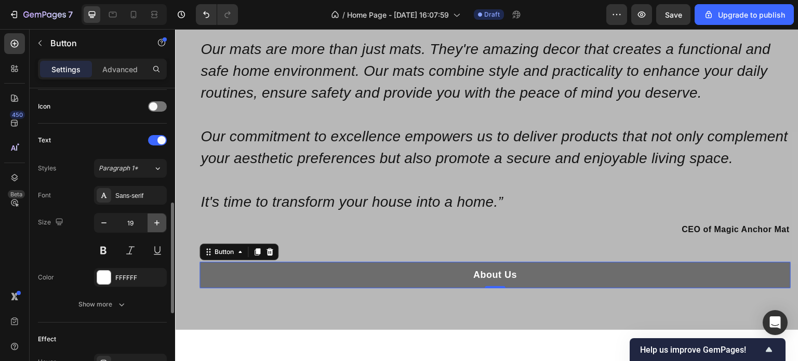
click at [156, 222] on icon "button" at bounding box center [156, 222] width 5 height 5
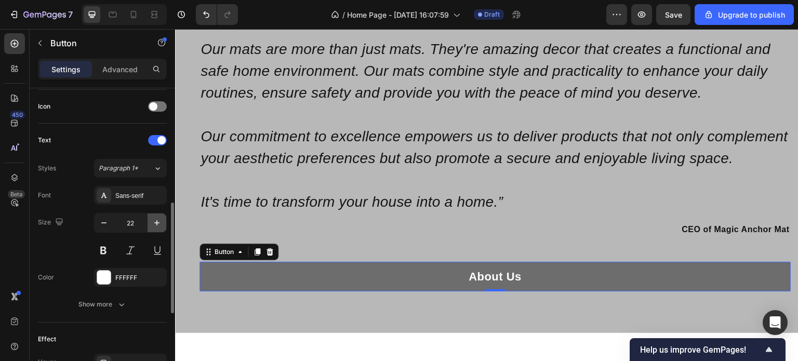
click at [156, 222] on icon "button" at bounding box center [156, 222] width 5 height 5
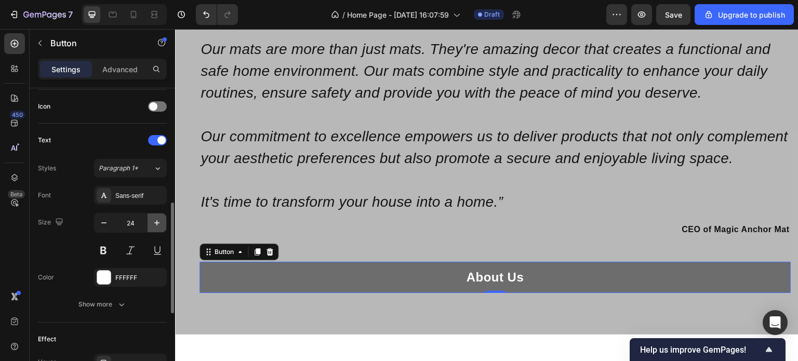
click at [156, 222] on icon "button" at bounding box center [156, 222] width 5 height 5
type input "26"
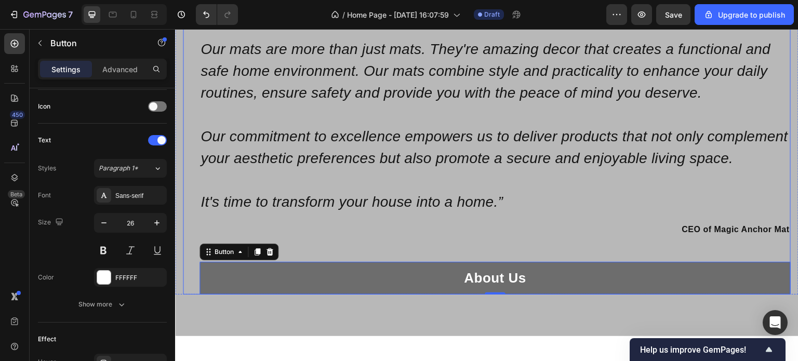
click at [514, 263] on div "About Us Button 0" at bounding box center [495, 266] width 591 height 58
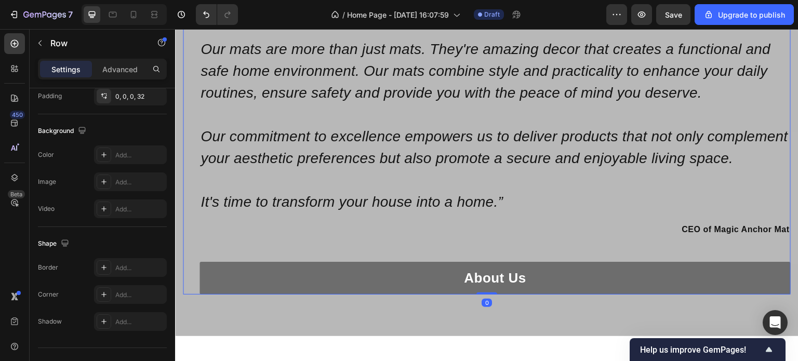
scroll to position [0, 0]
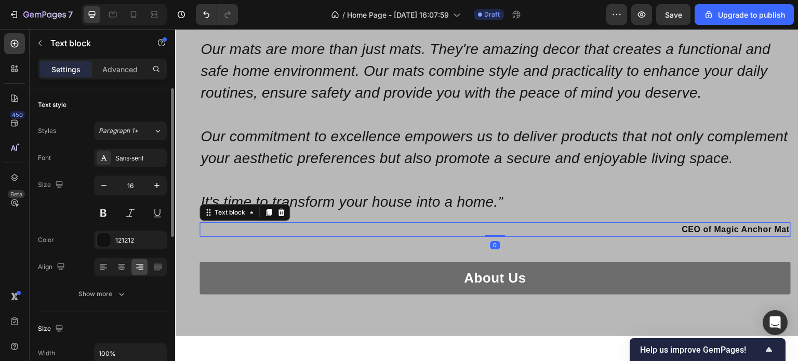
click at [519, 236] on p "CEO of Magic Anchor Mat" at bounding box center [495, 229] width 589 height 12
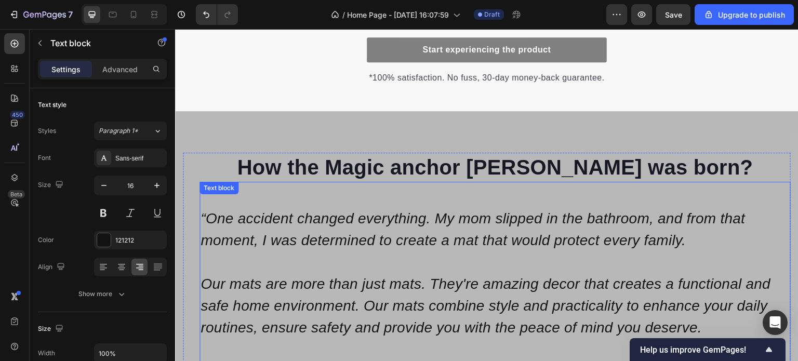
scroll to position [1818, 0]
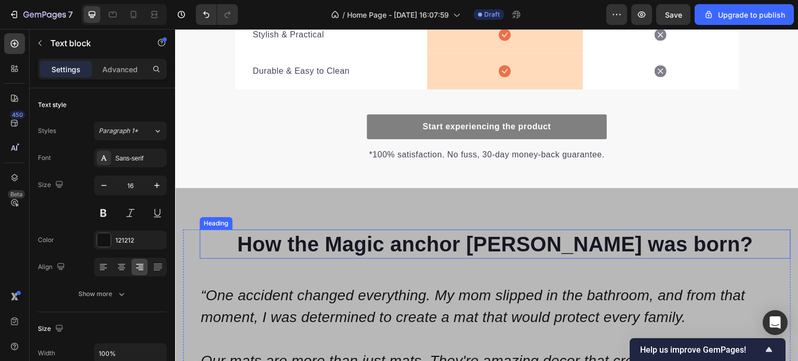
click at [520, 244] on strong "How the Magic anchor [PERSON_NAME] was born?" at bounding box center [495, 244] width 516 height 23
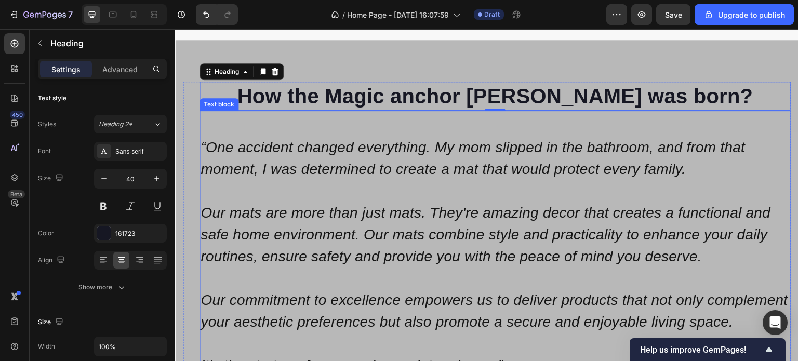
scroll to position [1974, 0]
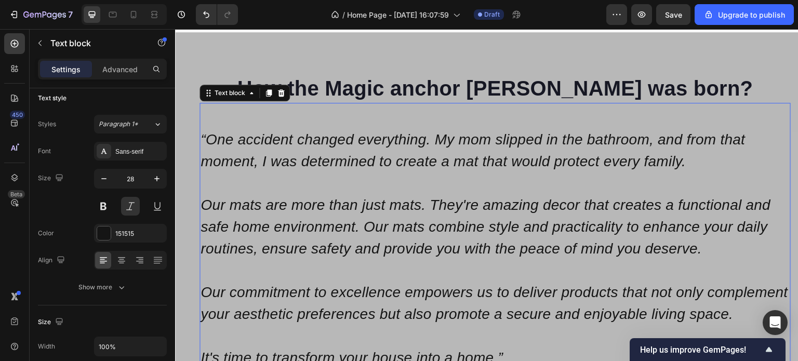
click at [392, 149] on p "“One accident changed everything. My mom slipped in the bathroom, and from that…" at bounding box center [495, 151] width 589 height 44
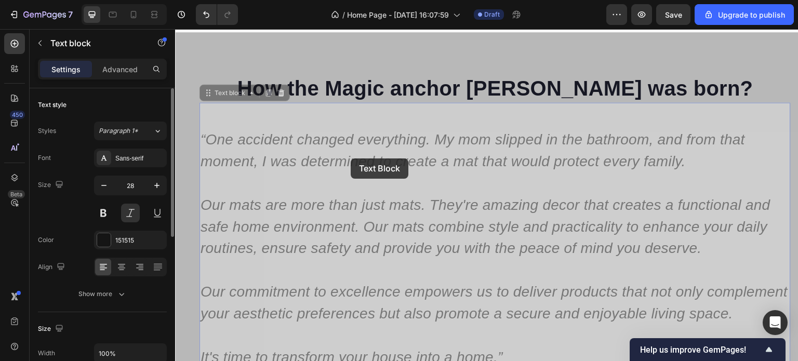
drag, startPoint x: 351, startPoint y: 158, endPoint x: 398, endPoint y: 162, distance: 47.9
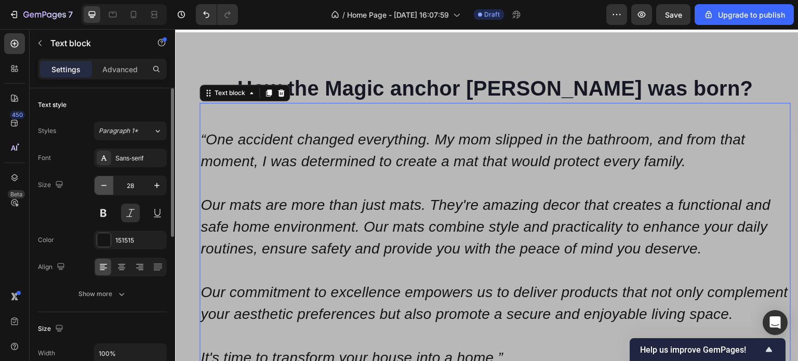
click at [103, 183] on icon "button" at bounding box center [104, 185] width 10 height 10
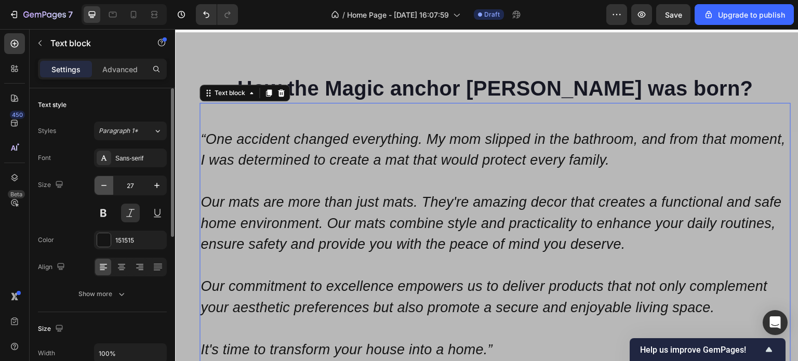
click at [103, 183] on icon "button" at bounding box center [104, 185] width 10 height 10
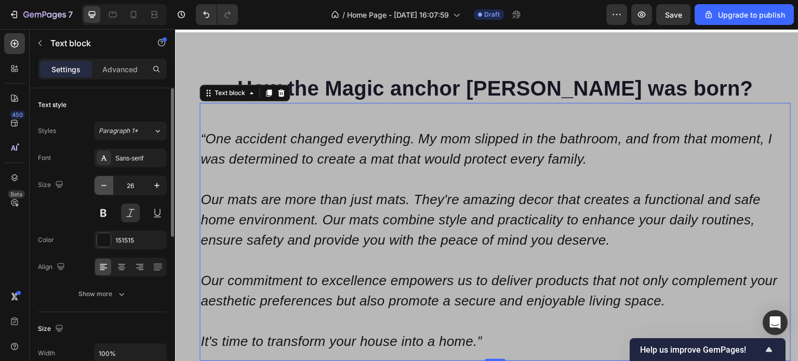
click at [103, 183] on icon "button" at bounding box center [104, 185] width 10 height 10
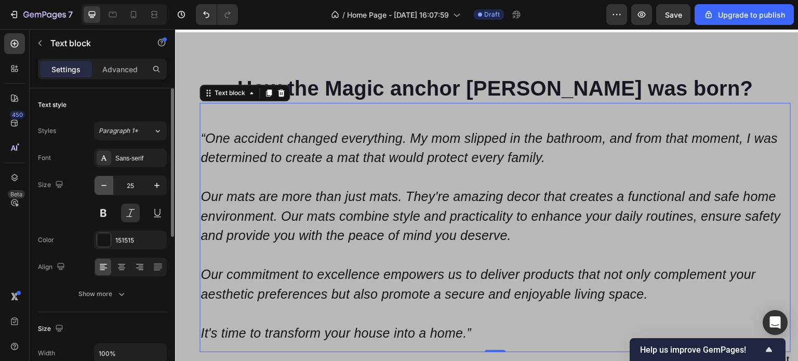
click at [103, 183] on icon "button" at bounding box center [104, 185] width 10 height 10
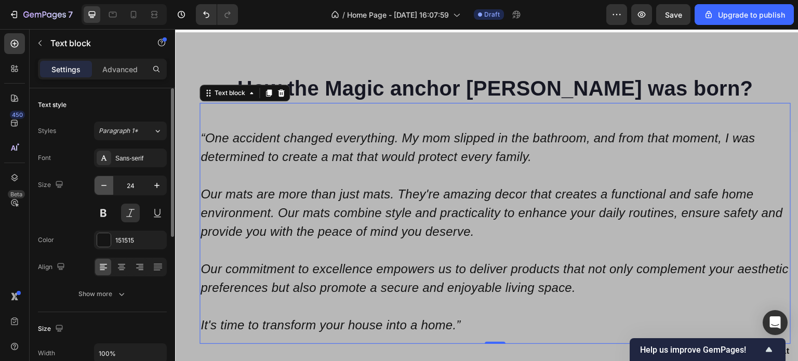
click at [103, 183] on icon "button" at bounding box center [104, 185] width 10 height 10
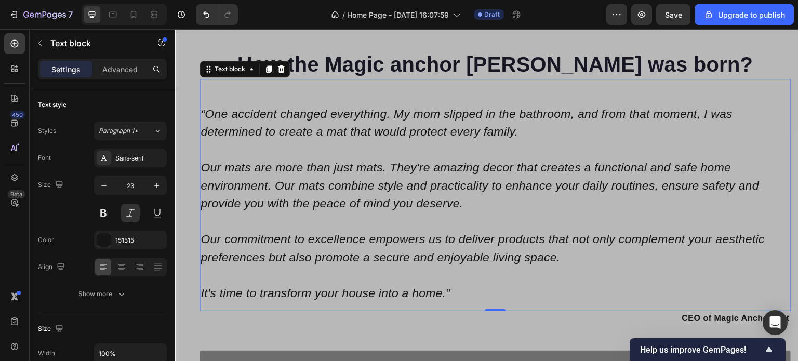
scroll to position [1974, 0]
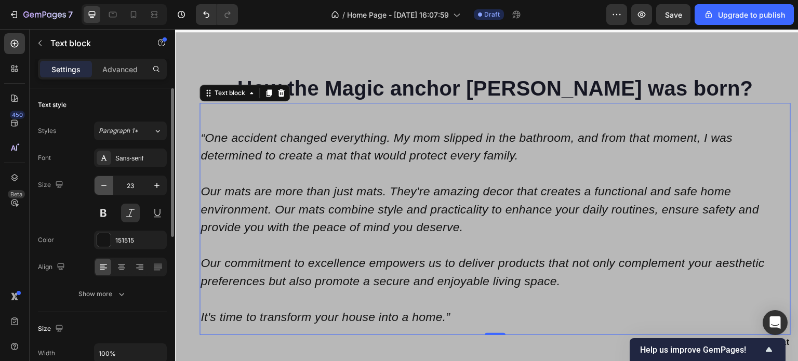
click at [102, 183] on icon "button" at bounding box center [104, 185] width 10 height 10
type input "22"
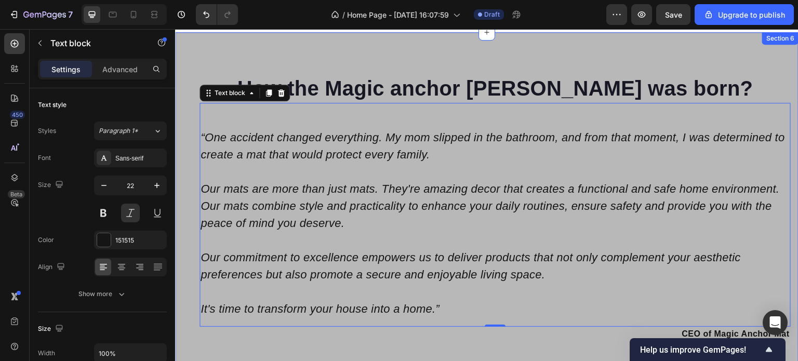
click at [598, 57] on div "Image How the Magic anchor mat was born? Heading “One accident changed everythi…" at bounding box center [486, 236] width 623 height 408
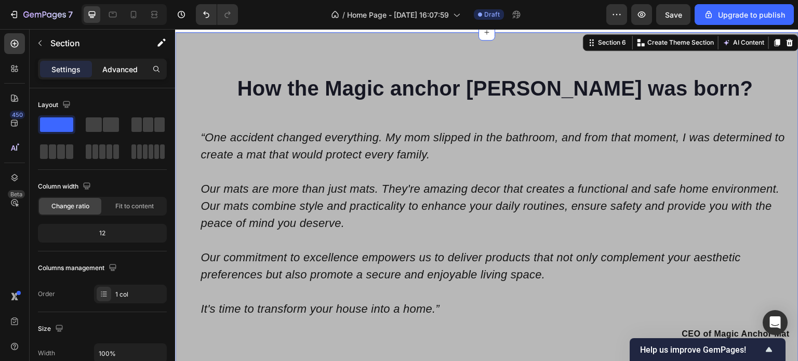
click at [130, 65] on p "Advanced" at bounding box center [119, 69] width 35 height 11
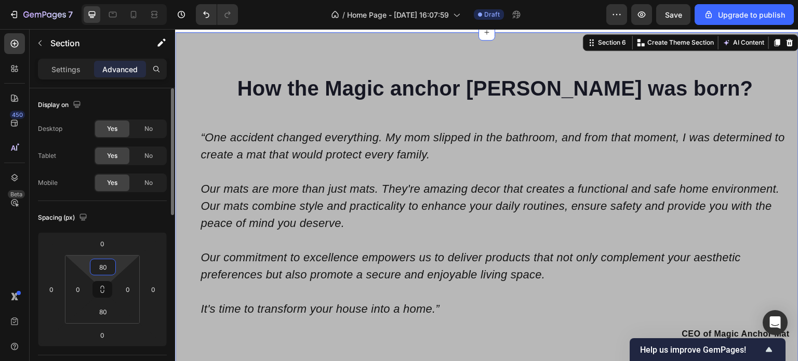
click at [103, 266] on input "80" at bounding box center [102, 267] width 21 height 16
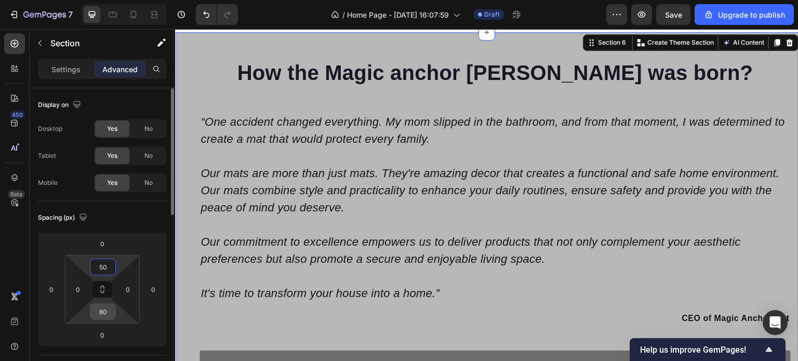
type input "50"
click at [104, 315] on input "80" at bounding box center [102, 312] width 21 height 16
type input "50"
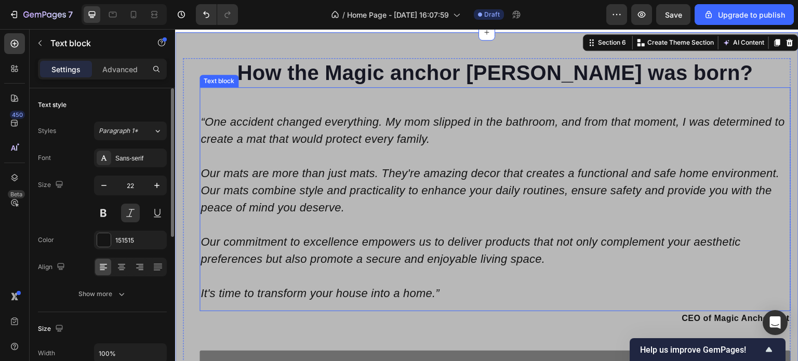
click at [450, 278] on p "Rich Text Editor. Editing area: main" at bounding box center [495, 276] width 589 height 17
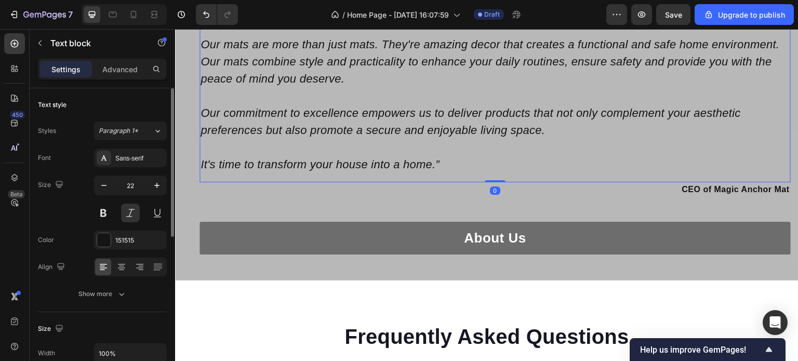
scroll to position [2130, 0]
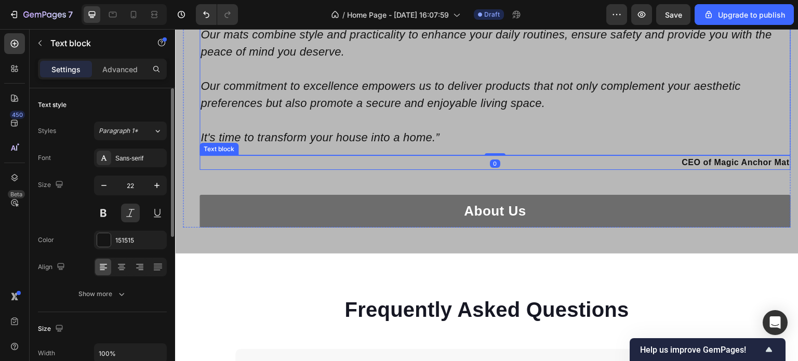
drag, startPoint x: 700, startPoint y: 162, endPoint x: 694, endPoint y: 162, distance: 6.3
click at [700, 162] on p "CEO of Magic Anchor Mat" at bounding box center [495, 162] width 589 height 12
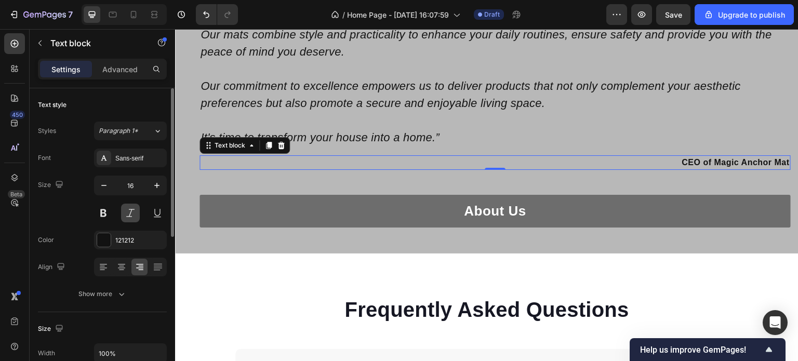
click at [127, 215] on button at bounding box center [130, 213] width 19 height 19
click at [156, 187] on icon "button" at bounding box center [157, 185] width 10 height 10
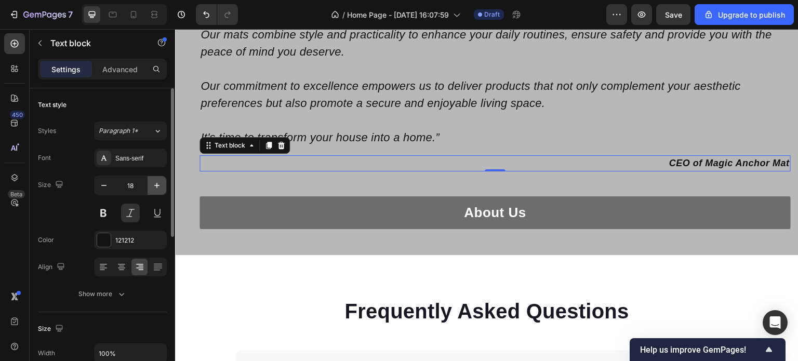
click at [156, 187] on icon "button" at bounding box center [157, 185] width 10 height 10
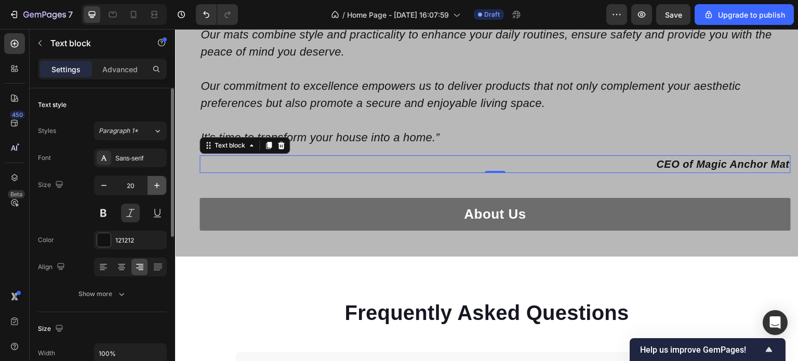
click at [156, 187] on icon "button" at bounding box center [157, 185] width 10 height 10
type input "22"
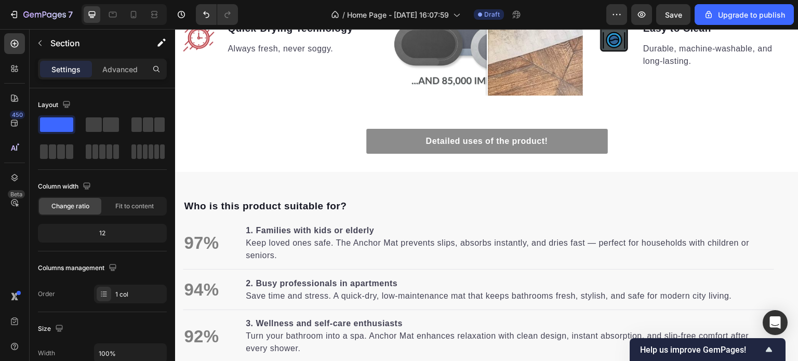
scroll to position [1143, 0]
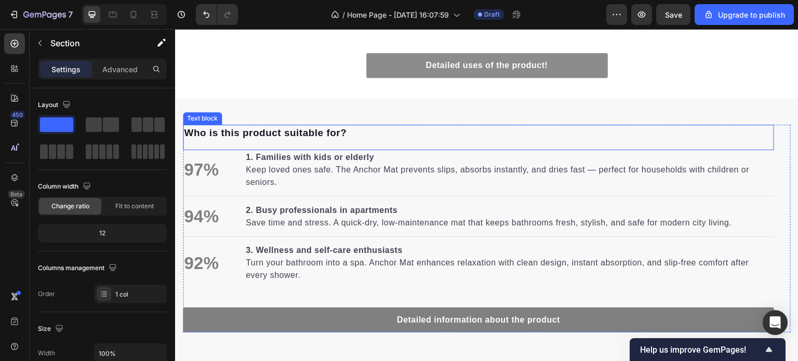
click at [277, 131] on p "Who is this product suitable for?" at bounding box center [478, 133] width 589 height 15
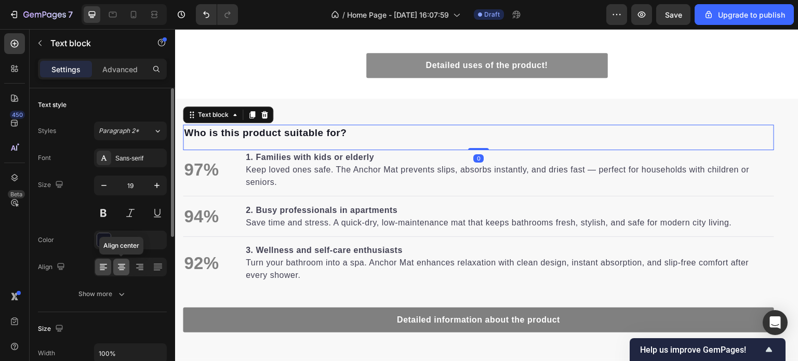
click at [118, 268] on icon at bounding box center [121, 267] width 10 height 10
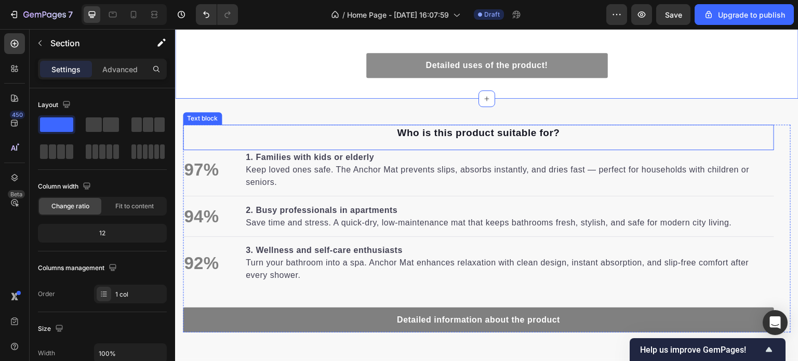
click at [435, 126] on p "Who is this product suitable for?" at bounding box center [478, 133] width 589 height 15
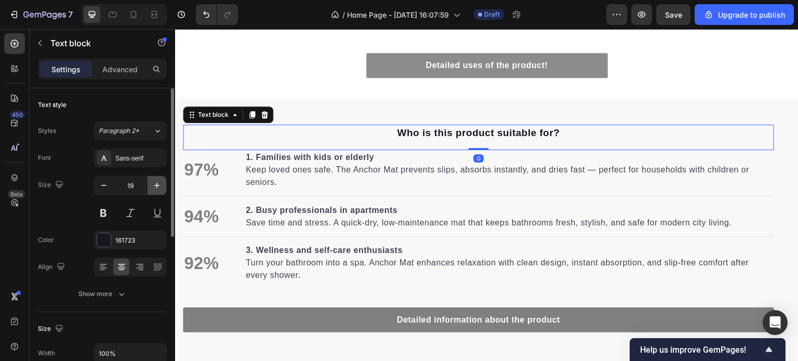
click at [155, 185] on icon "button" at bounding box center [156, 185] width 5 height 5
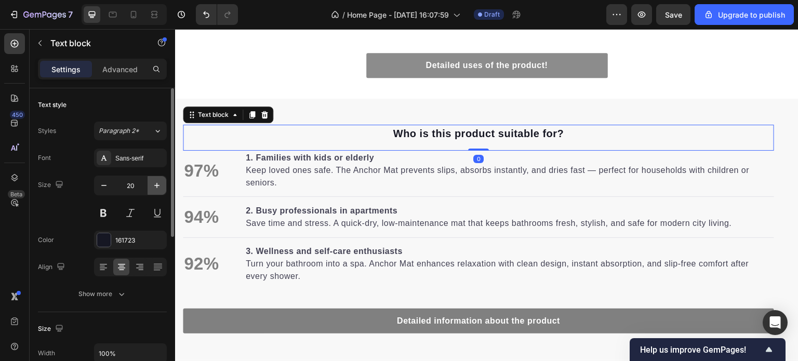
click at [155, 185] on icon "button" at bounding box center [156, 185] width 5 height 5
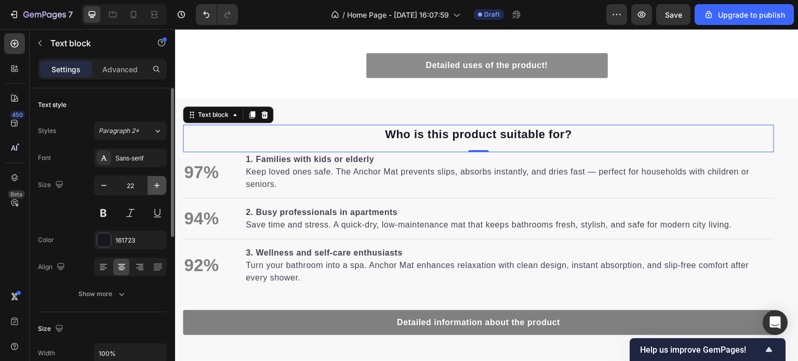
click at [155, 185] on icon "button" at bounding box center [156, 185] width 5 height 5
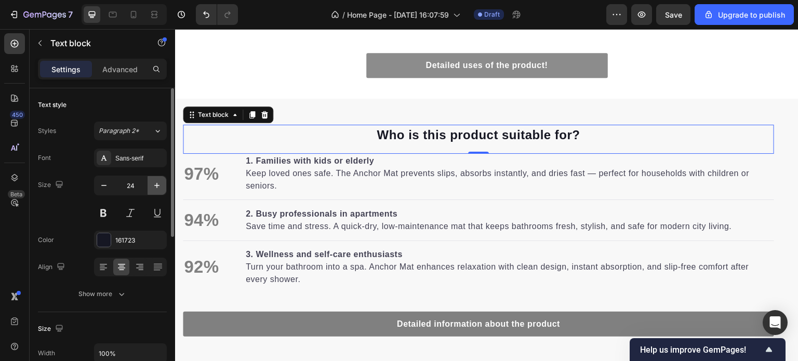
click at [155, 185] on icon "button" at bounding box center [156, 185] width 5 height 5
type input "26"
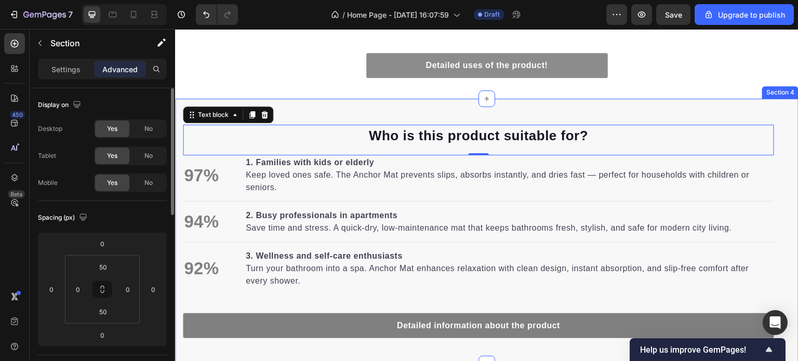
click at [677, 101] on div "Who is this product suitable for? Text block 0 97% Text block 1. Families with …" at bounding box center [486, 231] width 623 height 265
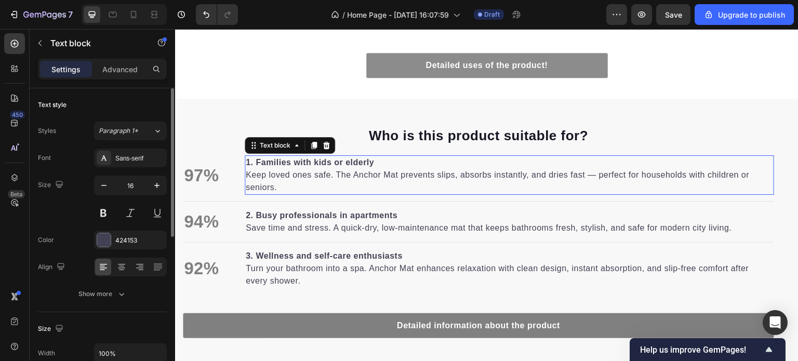
click at [546, 170] on p "1. Families with kids or elderly Keep loved ones safe. The Anchor Mat prevents …" at bounding box center [509, 174] width 527 height 37
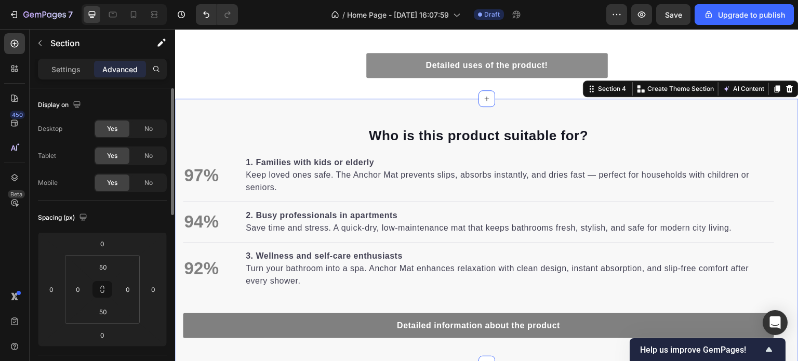
click at [687, 112] on div "Who is this product suitable for? Text block 97% Text block 1. Families with ki…" at bounding box center [486, 231] width 623 height 265
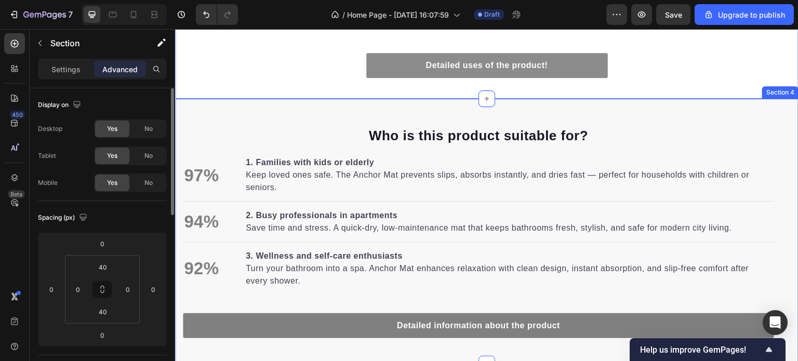
click at [433, 114] on div "Who is this product suitable for? Text block 97% Text block 1. Families with ki…" at bounding box center [486, 231] width 623 height 265
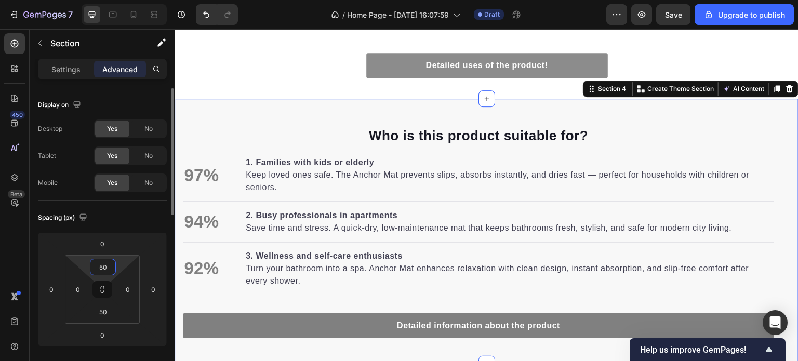
click at [109, 269] on input "50" at bounding box center [102, 267] width 21 height 16
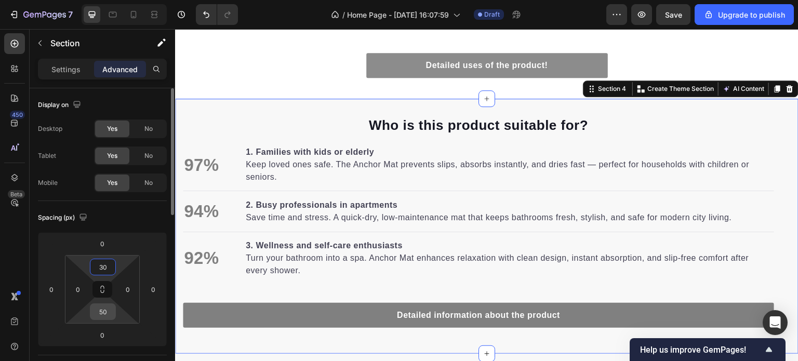
type input "30"
click at [104, 317] on input "50" at bounding box center [102, 312] width 21 height 16
type input "30"
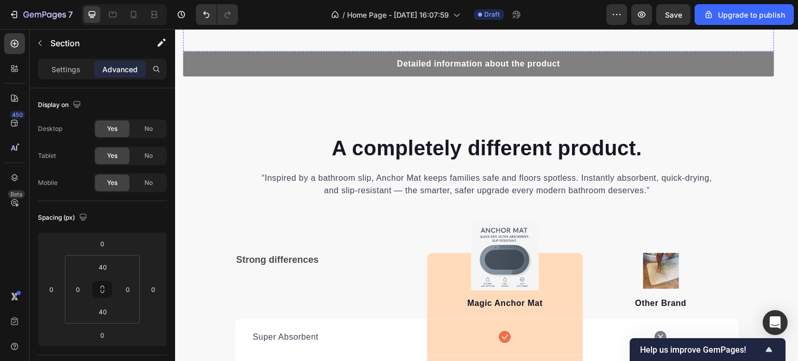
scroll to position [1403, 0]
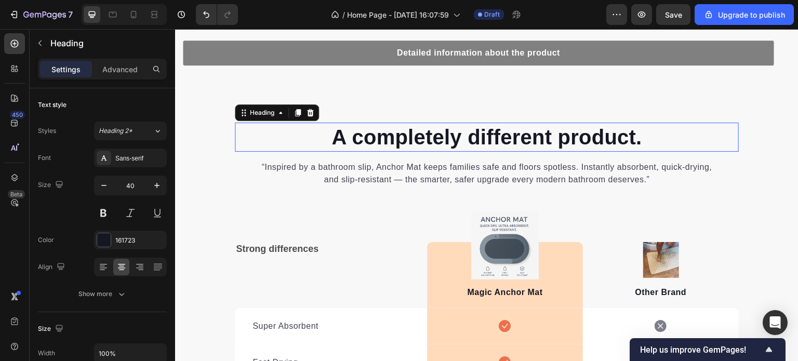
click at [406, 144] on h2 "A completely different product." at bounding box center [487, 137] width 504 height 29
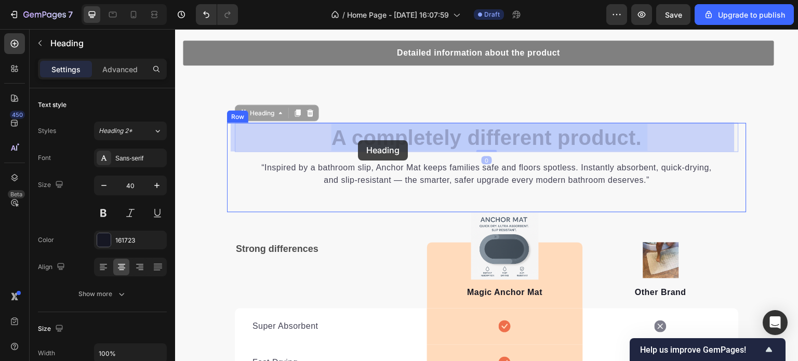
drag, startPoint x: 325, startPoint y: 139, endPoint x: 358, endPoint y: 140, distance: 33.3
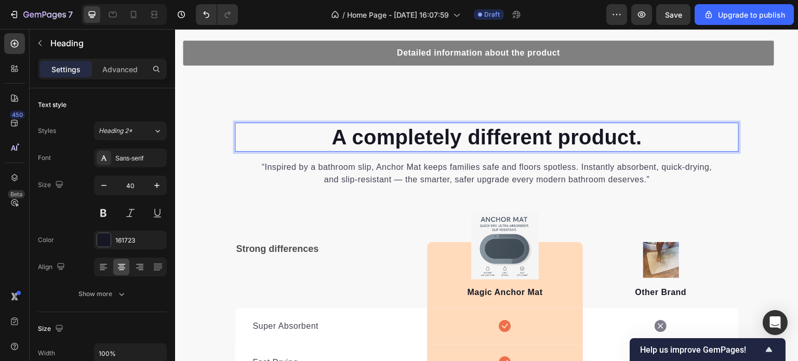
click at [643, 141] on p "A completely different product." at bounding box center [487, 137] width 502 height 27
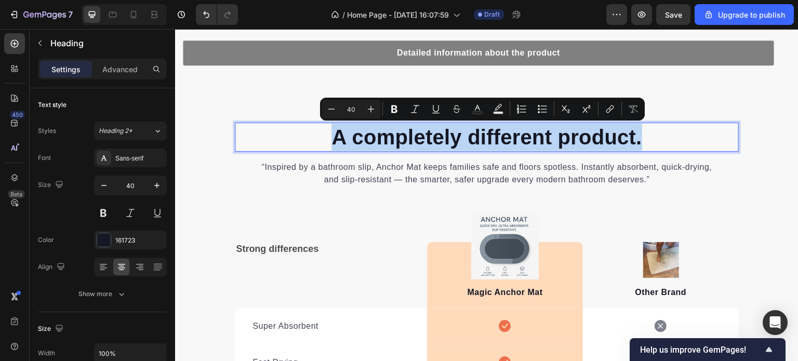
drag, startPoint x: 642, startPoint y: 141, endPoint x: 316, endPoint y: 138, distance: 326.3
click at [316, 138] on p "A completely different product." at bounding box center [487, 137] width 502 height 27
copy p "A completely different product."
click at [653, 140] on p "A completely different product." at bounding box center [487, 137] width 502 height 27
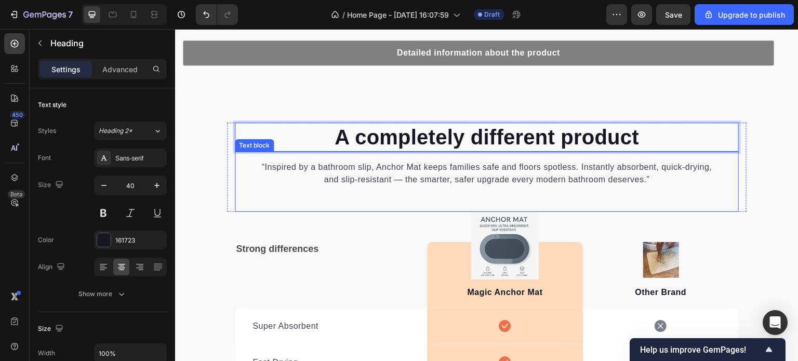
click at [607, 179] on p "“Inspired by a bathroom slip, Anchor Mat keeps families safe and floors spotles…" at bounding box center [487, 173] width 454 height 25
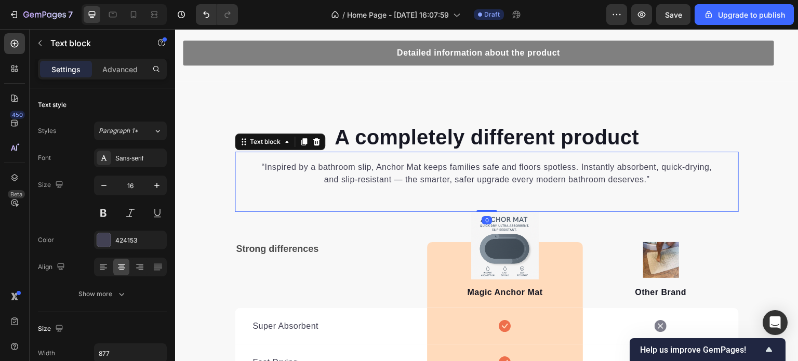
click at [642, 181] on p "“Inspired by a bathroom slip, Anchor Mat keeps families safe and floors spotles…" at bounding box center [487, 173] width 454 height 25
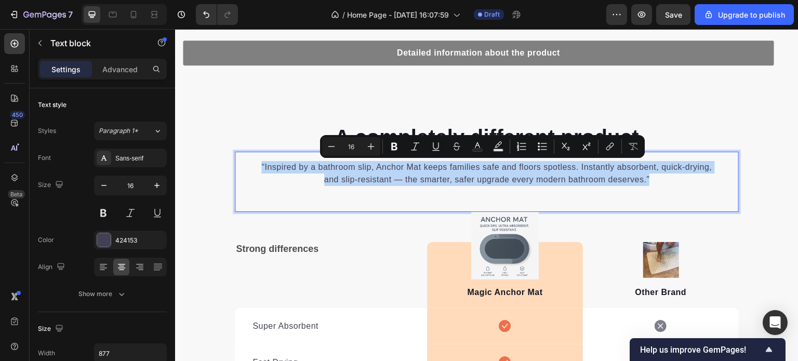
drag, startPoint x: 648, startPoint y: 181, endPoint x: 246, endPoint y: 165, distance: 402.5
click at [246, 165] on div "“Inspired by a bathroom slip, Anchor Mat keeps families safe and floors spotles…" at bounding box center [487, 173] width 504 height 27
copy p "“Inspired by a bathroom slip, Anchor Mat keeps families safe and floors spotles…"
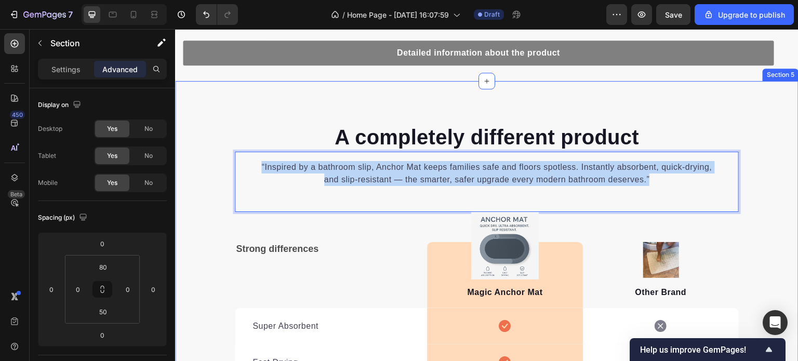
click at [762, 230] on div "A completely different product Heading “Inspired by a bathroom slip, Anchor Mat…" at bounding box center [486, 343] width 623 height 440
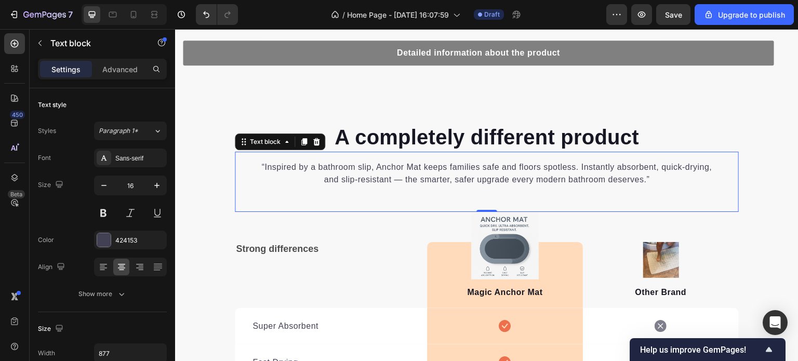
click at [570, 165] on p "“Inspired by a bathroom slip, Anchor Mat keeps families safe and floors spotles…" at bounding box center [487, 173] width 454 height 25
click at [156, 185] on icon "button" at bounding box center [156, 185] width 5 height 5
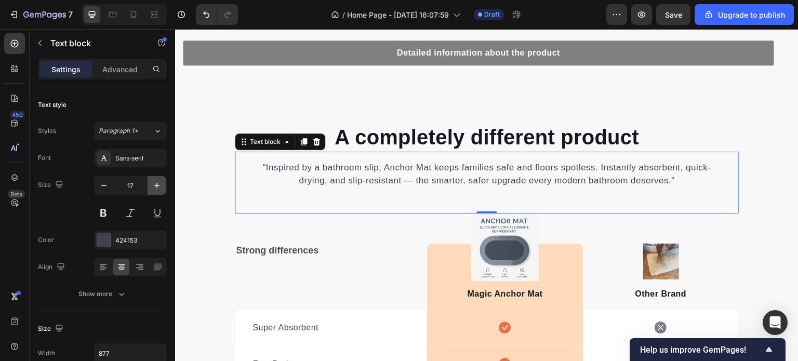
click at [156, 185] on icon "button" at bounding box center [156, 185] width 5 height 5
type input "18"
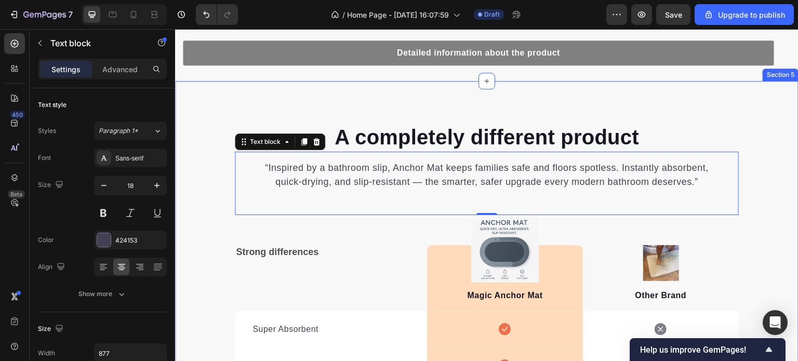
click at [756, 205] on div "A completely different product Heading “Inspired by a bathroom slip, Anchor Mat…" at bounding box center [486, 344] width 623 height 443
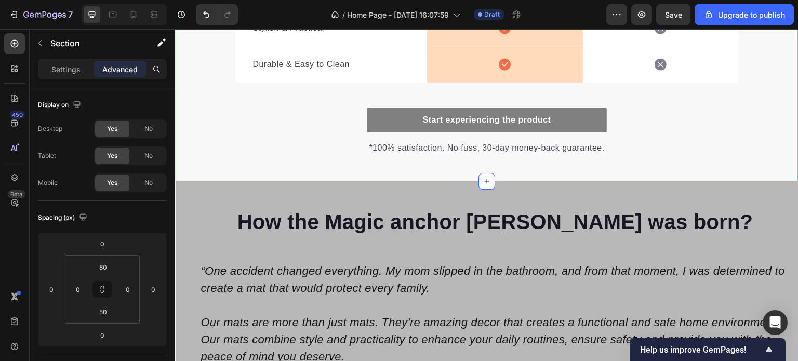
scroll to position [1818, 0]
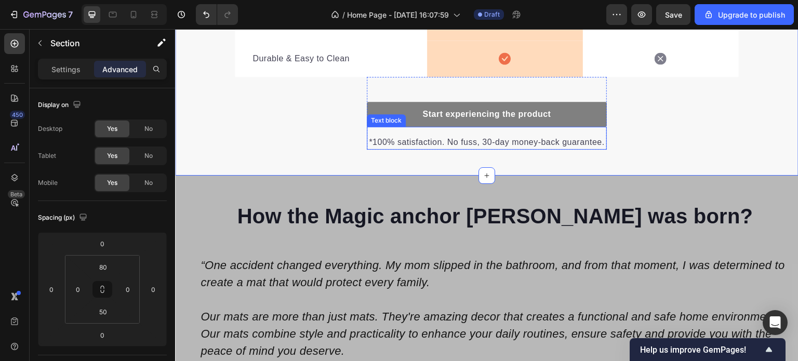
click at [534, 139] on p "*100% satisfaction. No fuss, 30-day money-back guarantee." at bounding box center [487, 142] width 238 height 12
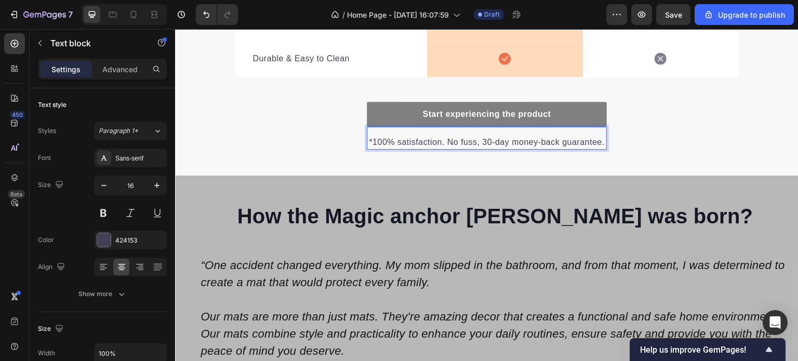
click at [539, 143] on p "*100% satisfaction. No fuss, 30-day money-back guarantee." at bounding box center [487, 142] width 238 height 12
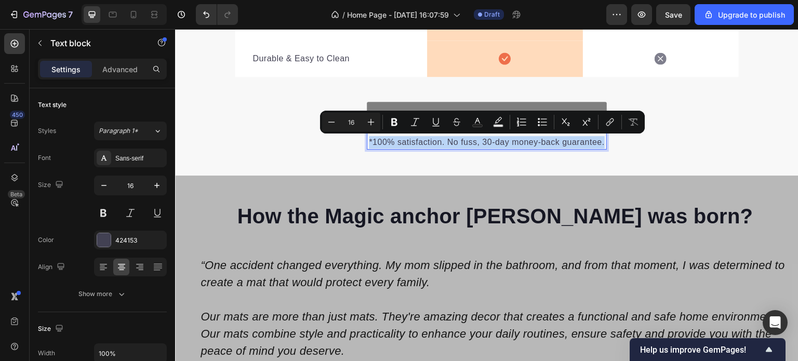
drag, startPoint x: 600, startPoint y: 143, endPoint x: 364, endPoint y: 145, distance: 236.4
click at [368, 145] on p "*100% satisfaction. No fuss, 30-day money-back guarantee." at bounding box center [487, 142] width 238 height 12
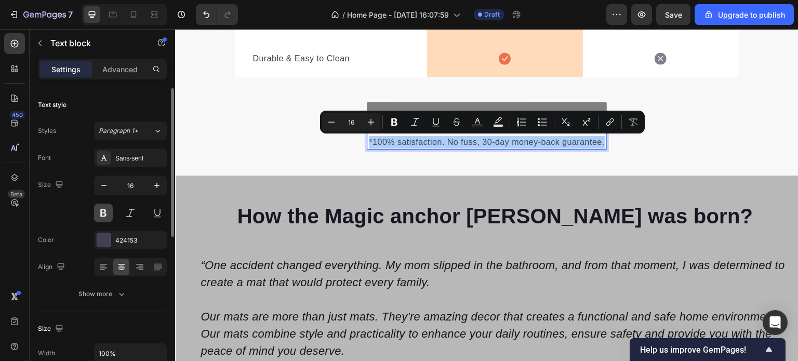
click at [100, 209] on button at bounding box center [103, 213] width 19 height 19
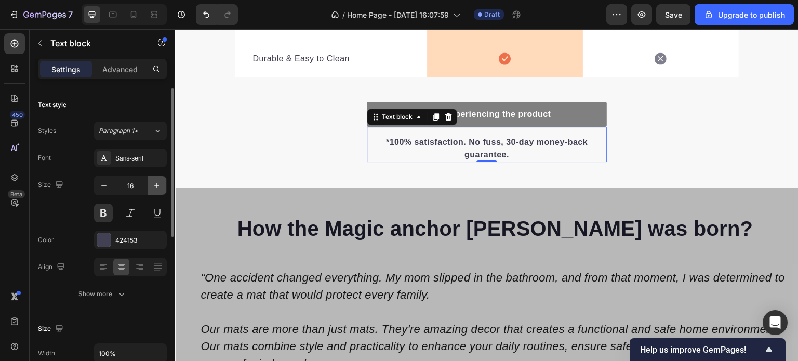
click at [155, 187] on icon "button" at bounding box center [157, 185] width 10 height 10
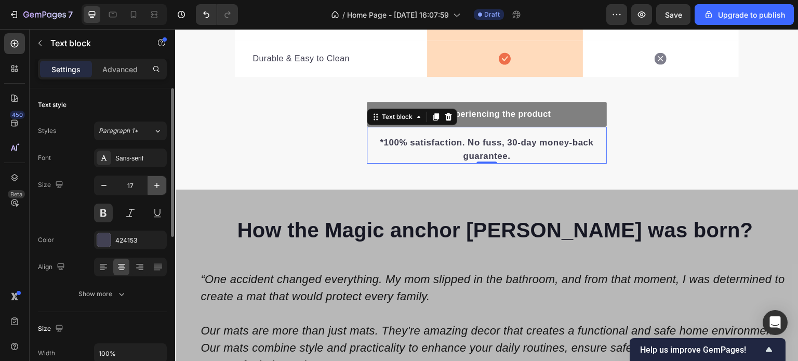
click at [155, 187] on icon "button" at bounding box center [157, 185] width 10 height 10
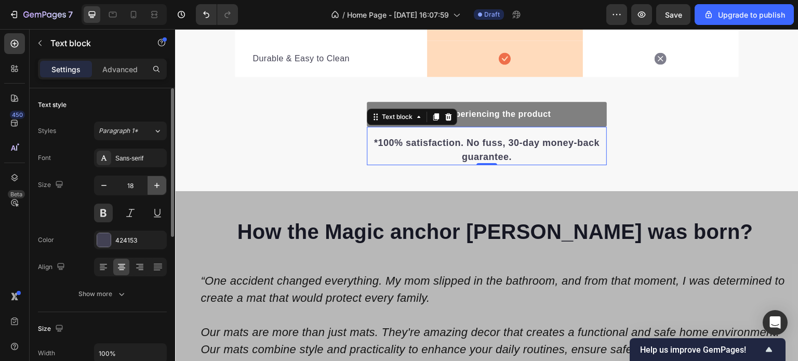
click at [155, 187] on icon "button" at bounding box center [157, 185] width 10 height 10
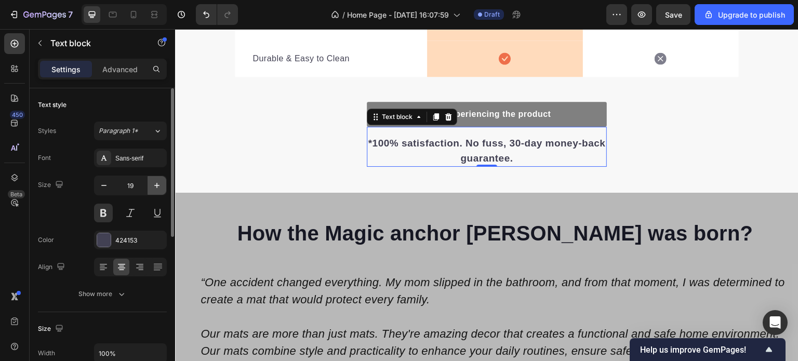
click at [155, 187] on icon "button" at bounding box center [157, 185] width 10 height 10
type input "20"
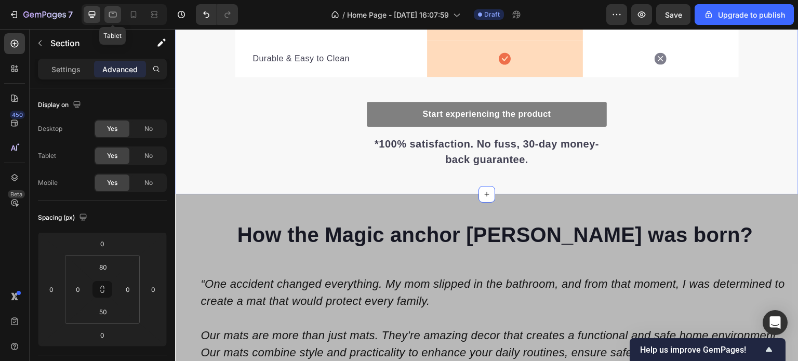
click at [115, 17] on icon at bounding box center [113, 15] width 8 height 6
type input "56"
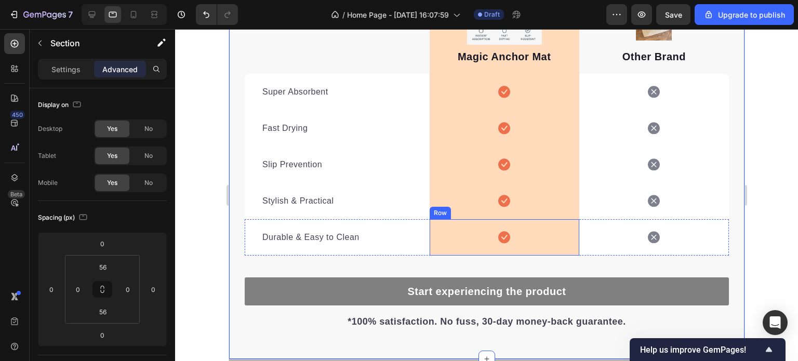
scroll to position [1782, 0]
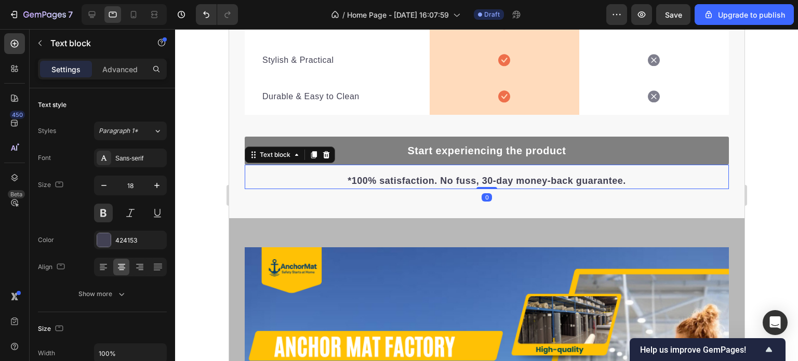
click at [416, 183] on p "*100% satisfaction. No fuss, 30-day money-back guarantee." at bounding box center [486, 181] width 482 height 14
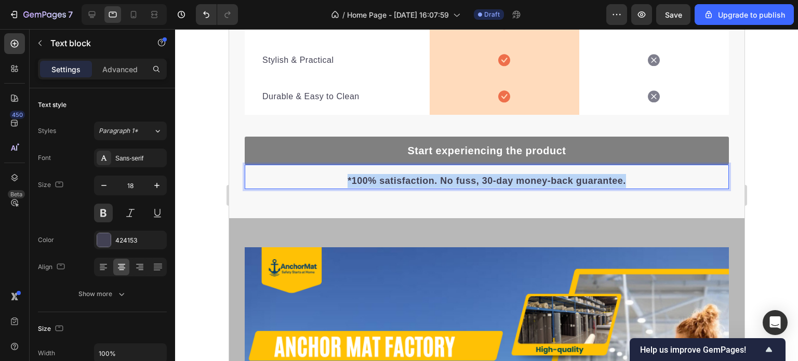
drag, startPoint x: 632, startPoint y: 180, endPoint x: 341, endPoint y: 179, distance: 290.9
click at [341, 179] on p "*100% satisfaction. No fuss, 30-day money-back guarantee." at bounding box center [486, 181] width 482 height 14
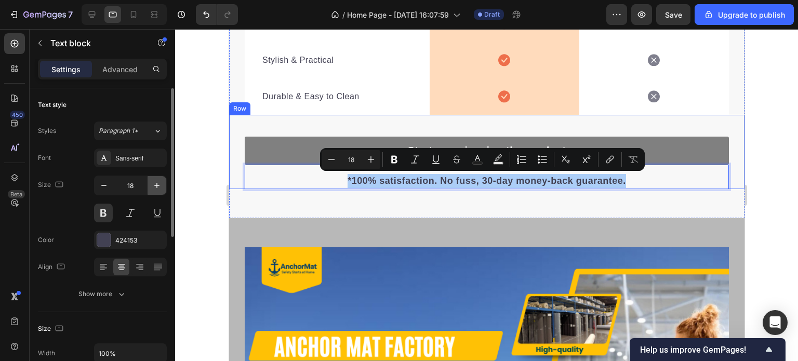
click at [159, 182] on icon "button" at bounding box center [157, 185] width 10 height 10
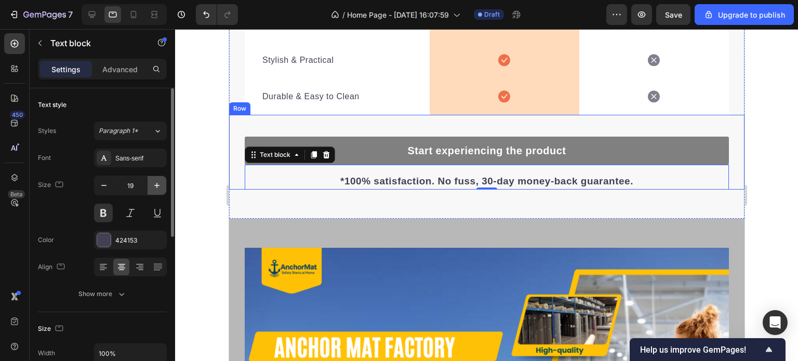
click at [159, 182] on icon "button" at bounding box center [157, 185] width 10 height 10
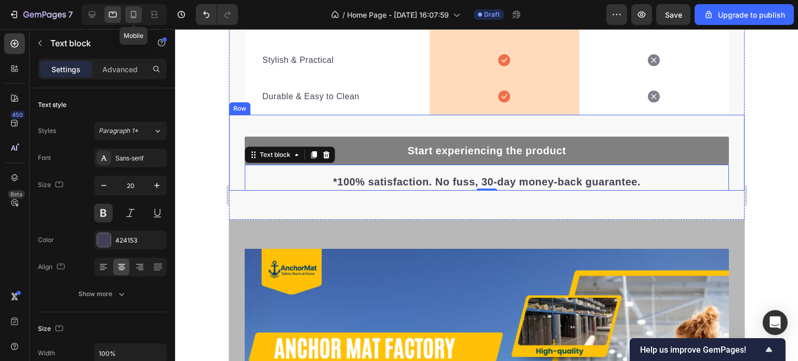
click at [135, 18] on icon at bounding box center [134, 14] width 6 height 7
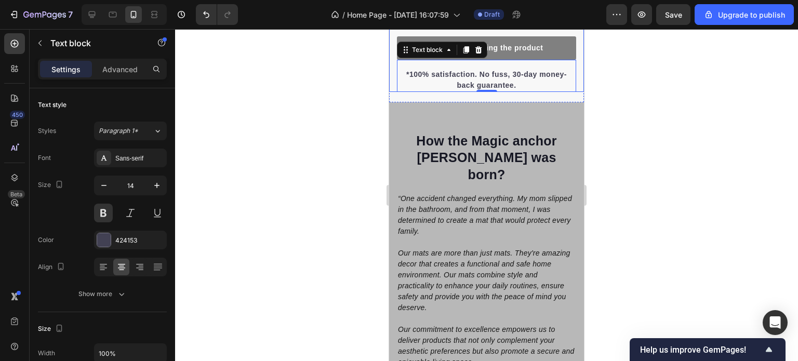
scroll to position [1858, 0]
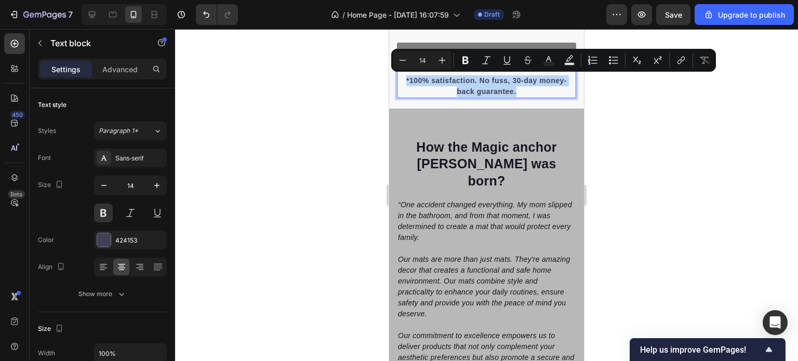
drag, startPoint x: 515, startPoint y: 90, endPoint x: 403, endPoint y: 79, distance: 112.8
click at [403, 79] on p "*100% satisfaction. No fuss, 30-day money-back guarantee." at bounding box center [486, 86] width 177 height 22
click at [154, 185] on icon "button" at bounding box center [156, 185] width 5 height 5
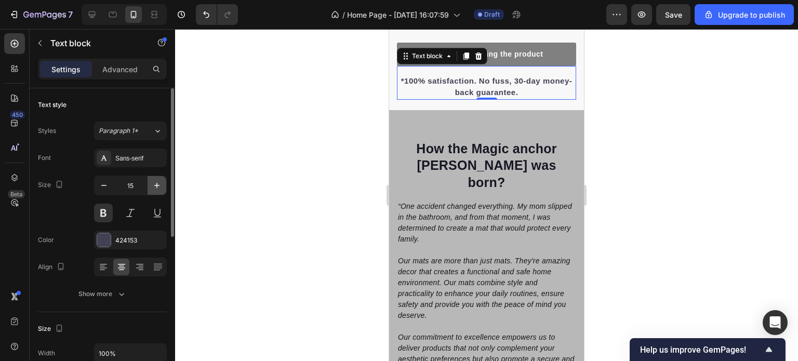
click at [154, 185] on icon "button" at bounding box center [156, 185] width 5 height 5
type input "16"
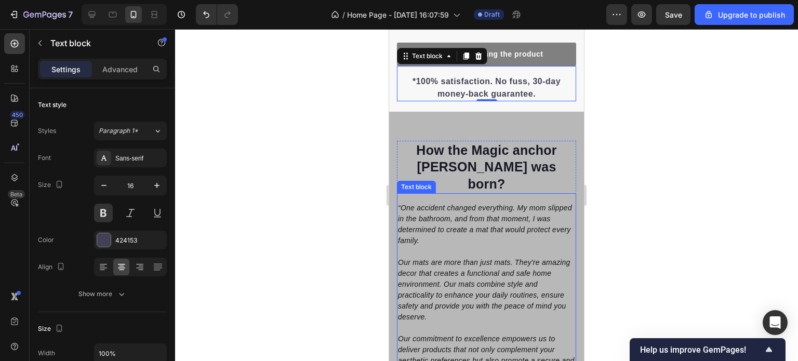
scroll to position [1754, 0]
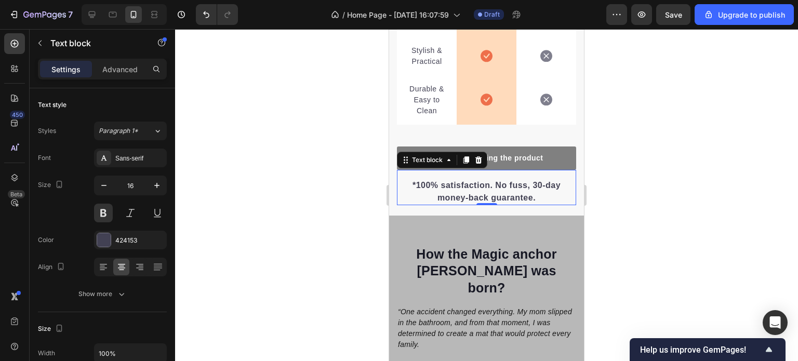
click at [600, 195] on div at bounding box center [486, 195] width 623 height 332
click at [491, 195] on p "*100% satisfaction. No fuss, 30-day money-back guarantee." at bounding box center [486, 191] width 177 height 25
click at [694, 210] on div at bounding box center [486, 195] width 623 height 332
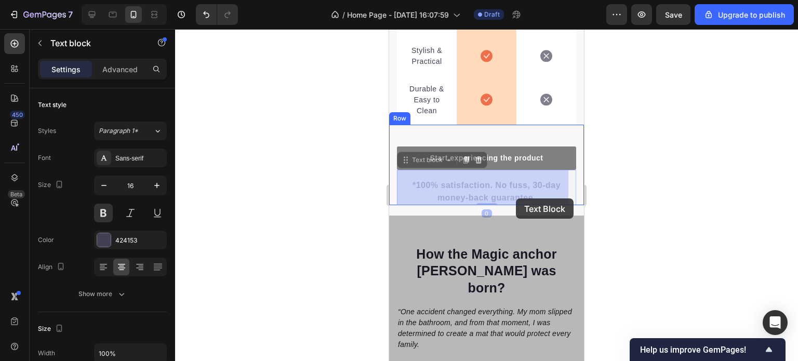
drag, startPoint x: 537, startPoint y: 200, endPoint x: 525, endPoint y: 199, distance: 12.0
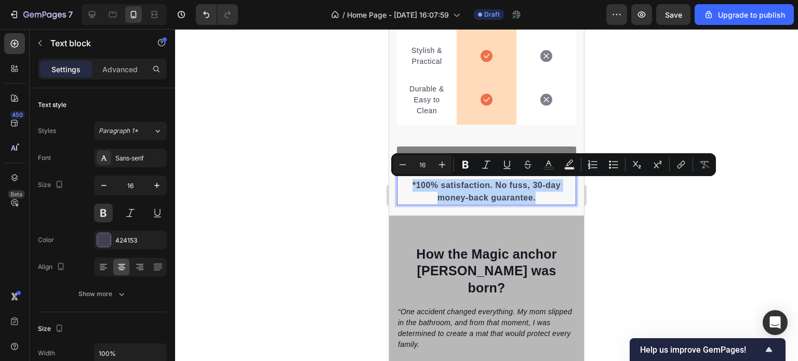
drag, startPoint x: 535, startPoint y: 198, endPoint x: 405, endPoint y: 187, distance: 129.9
click at [405, 187] on p "*100% satisfaction. No fuss, 30-day money-back guarantee." at bounding box center [486, 191] width 177 height 25
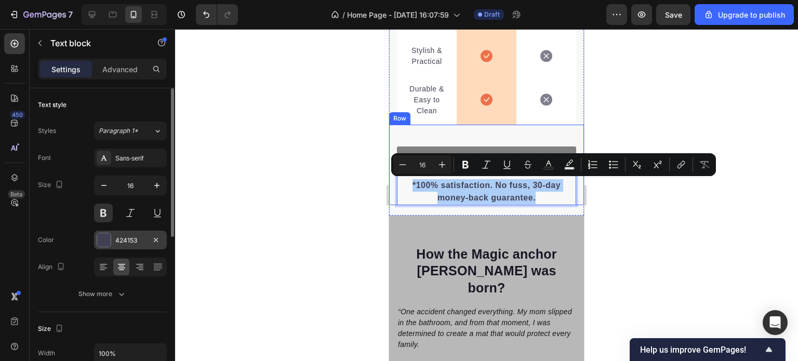
click at [103, 238] on div at bounding box center [104, 240] width 14 height 14
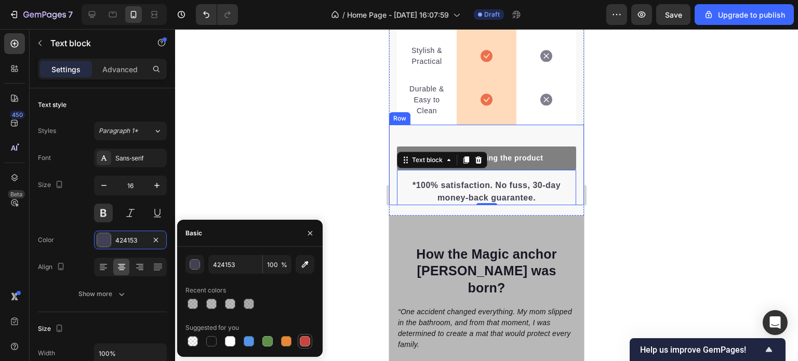
click at [305, 342] on div at bounding box center [305, 341] width 10 height 10
type input "C5453F"
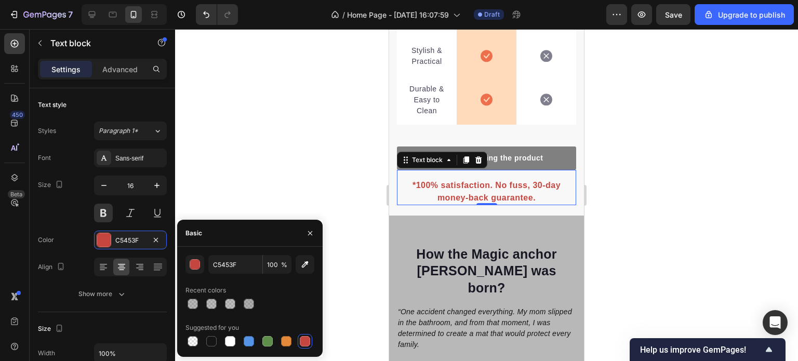
click at [630, 268] on div at bounding box center [486, 195] width 623 height 332
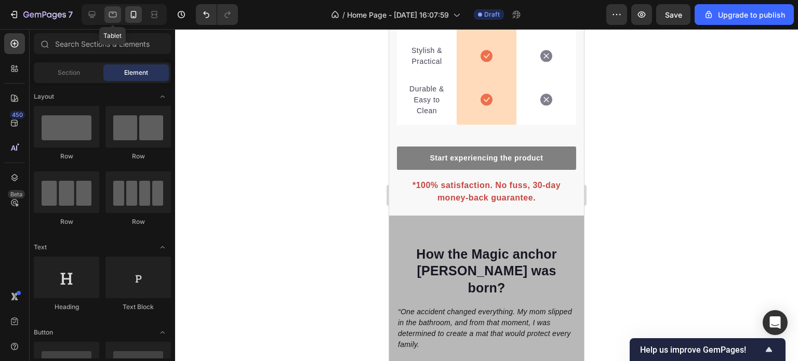
click at [115, 15] on icon at bounding box center [113, 14] width 10 height 10
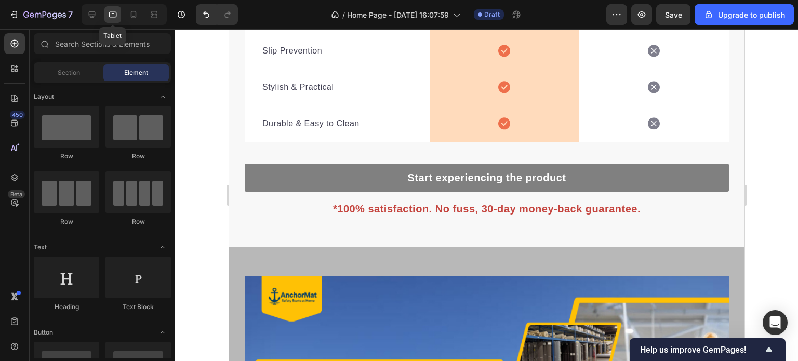
scroll to position [1704, 0]
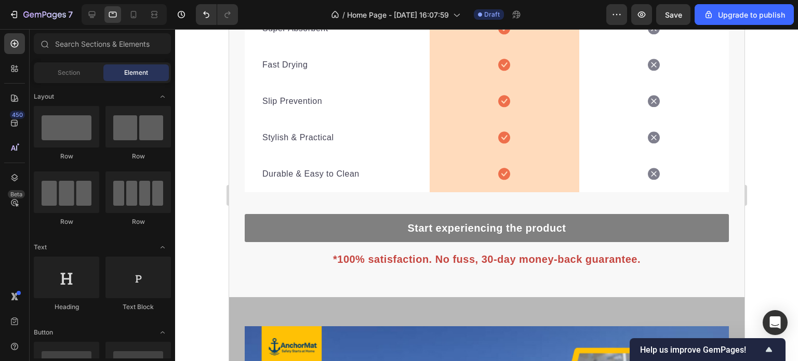
click at [776, 281] on div at bounding box center [486, 195] width 623 height 332
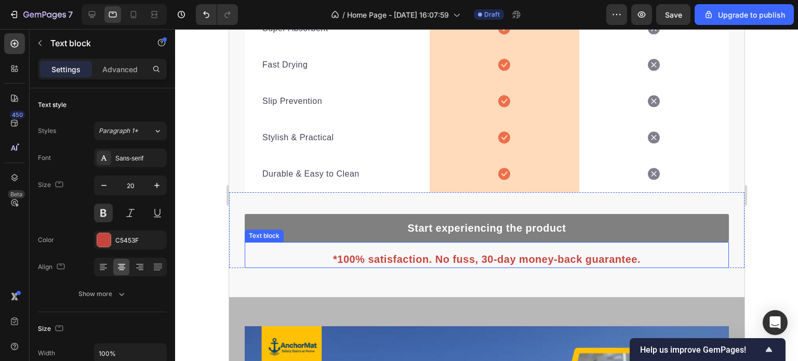
click at [519, 261] on p "*100% satisfaction. No fuss, 30-day money-back guarantee." at bounding box center [486, 259] width 482 height 16
click at [94, 18] on icon at bounding box center [92, 14] width 10 height 10
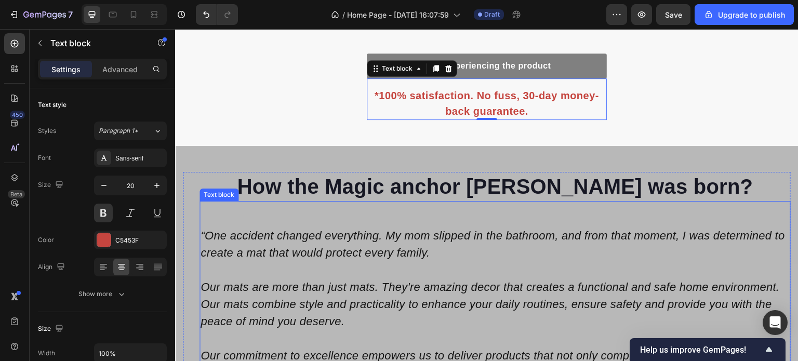
scroll to position [1880, 0]
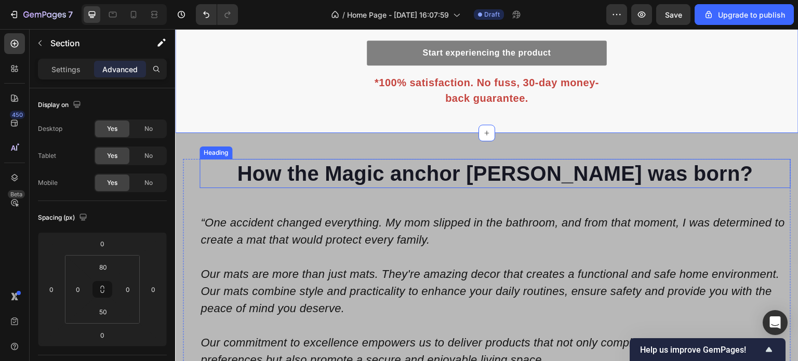
scroll to position [1776, 0]
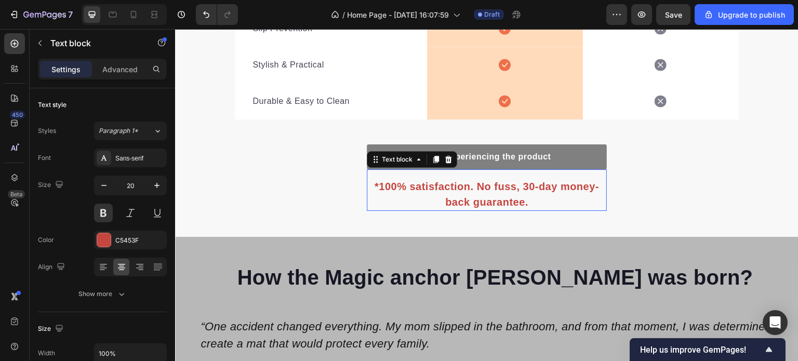
click at [531, 197] on p "*100% satisfaction. No fuss, 30-day money-back guarantee." at bounding box center [487, 194] width 238 height 31
click at [556, 132] on div "Start experiencing the product Button *100% satisfaction. No fuss, 30-day money…" at bounding box center [487, 164] width 240 height 91
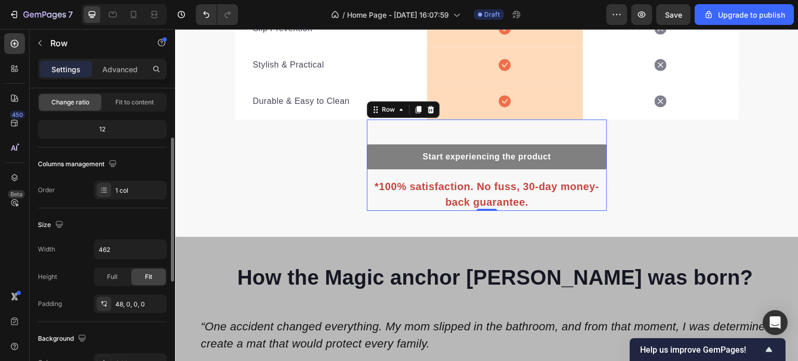
scroll to position [156, 0]
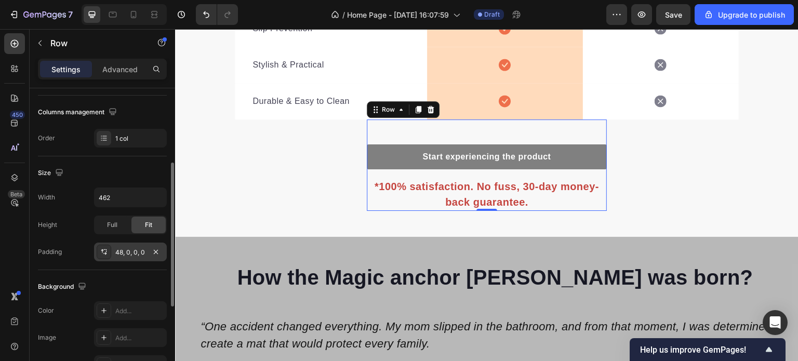
click at [101, 252] on icon at bounding box center [104, 252] width 8 height 8
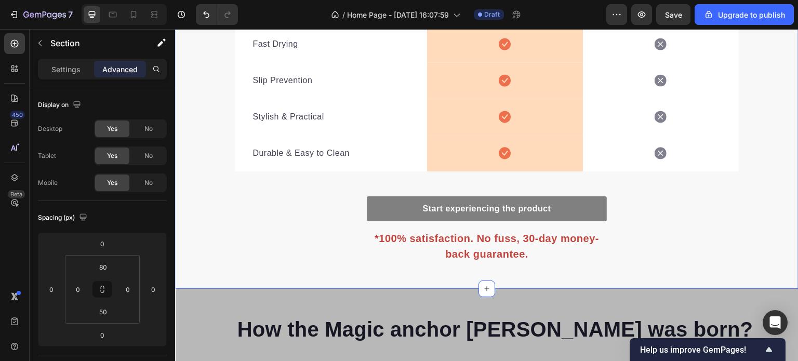
scroll to position [1776, 0]
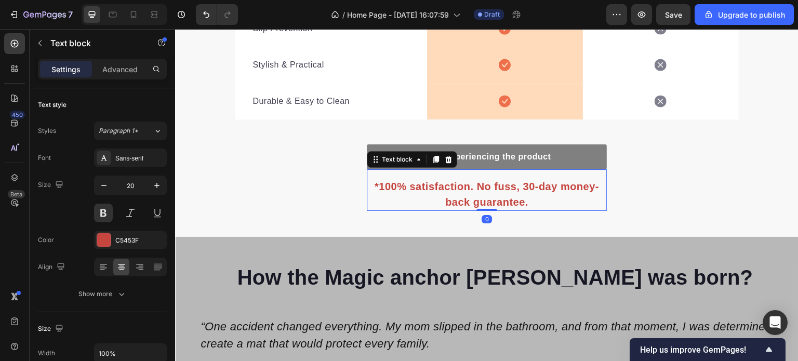
click at [564, 179] on p "*100% satisfaction. No fuss, 30-day money-back guarantee." at bounding box center [487, 194] width 238 height 31
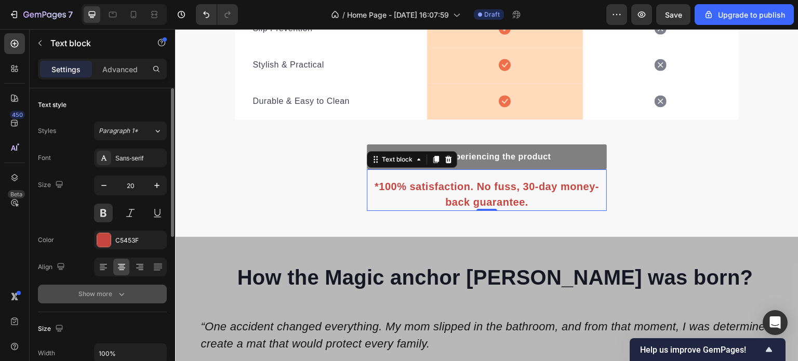
click at [118, 296] on icon "button" at bounding box center [121, 294] width 10 height 10
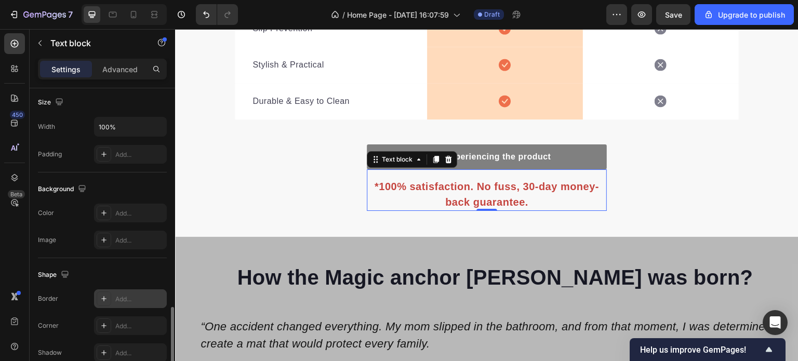
scroll to position [449, 0]
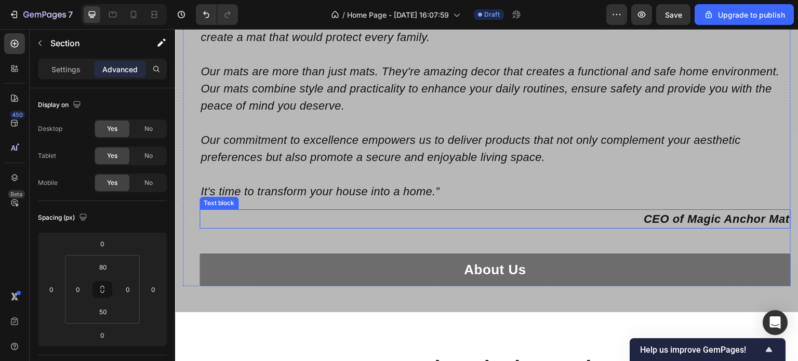
scroll to position [2088, 0]
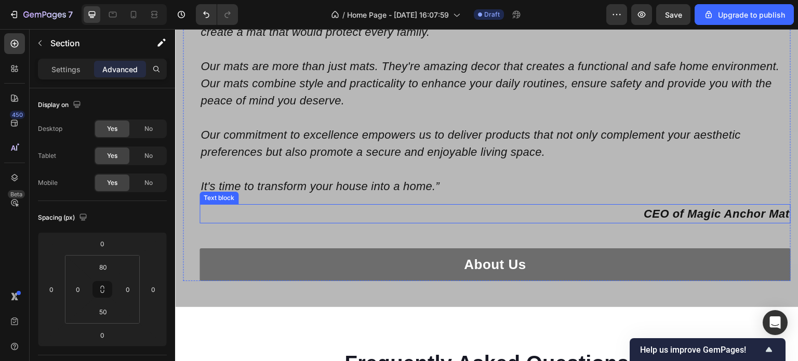
click at [637, 216] on p "CEO of Magic Anchor Mat" at bounding box center [495, 213] width 589 height 17
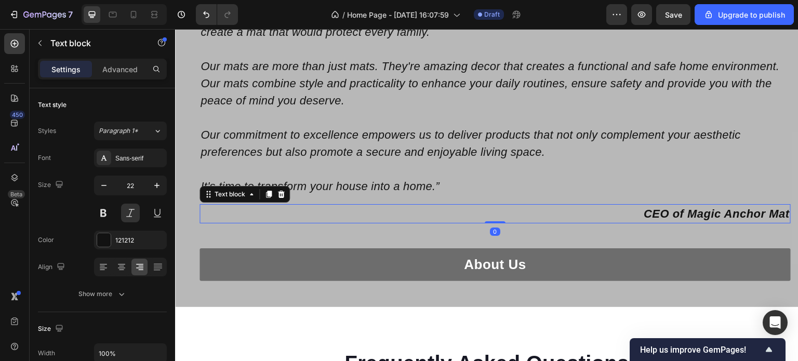
click at [635, 216] on p "CEO of Magic Anchor Mat" at bounding box center [495, 213] width 589 height 17
click at [119, 264] on icon at bounding box center [121, 264] width 7 height 1
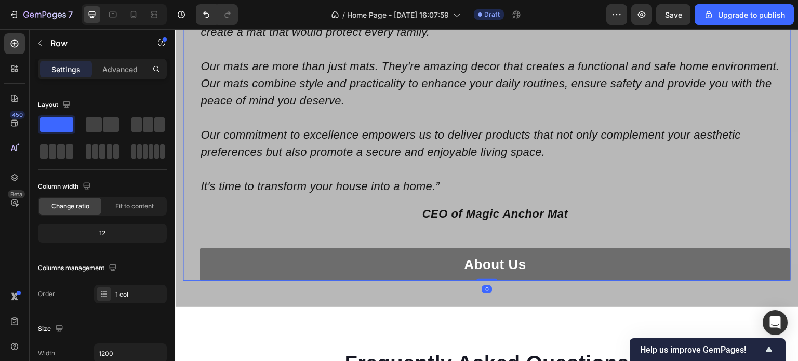
click at [714, 232] on div "About Us Button" at bounding box center [495, 252] width 591 height 58
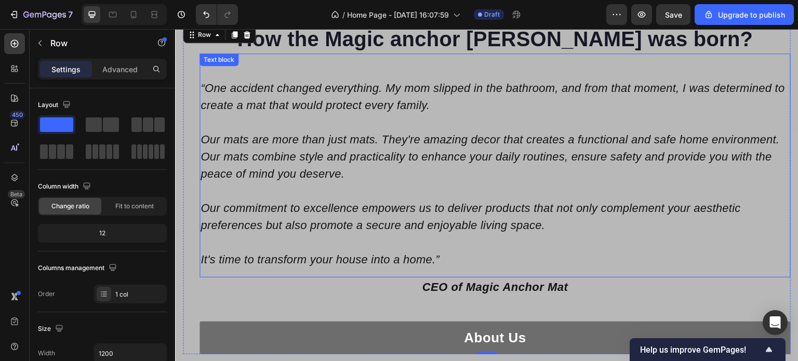
scroll to position [2036, 0]
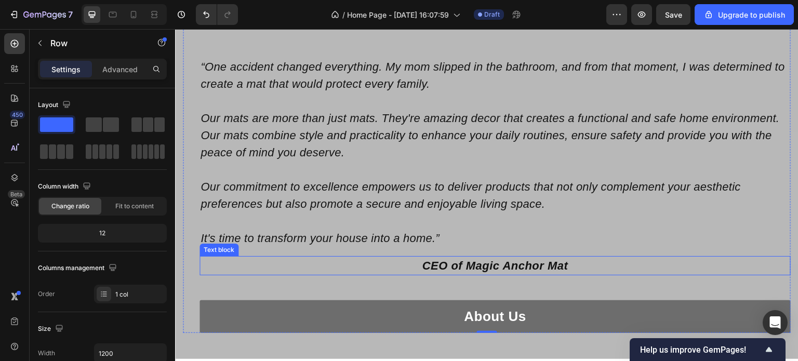
click at [462, 264] on p "CEO of Magic Anchor Mat" at bounding box center [495, 265] width 589 height 17
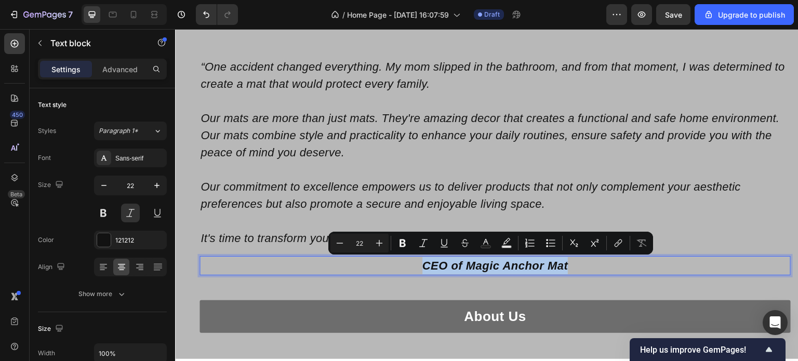
drag, startPoint x: 574, startPoint y: 265, endPoint x: 404, endPoint y: 267, distance: 169.9
click at [404, 267] on p "CEO of Magic Anchor Mat" at bounding box center [495, 265] width 589 height 17
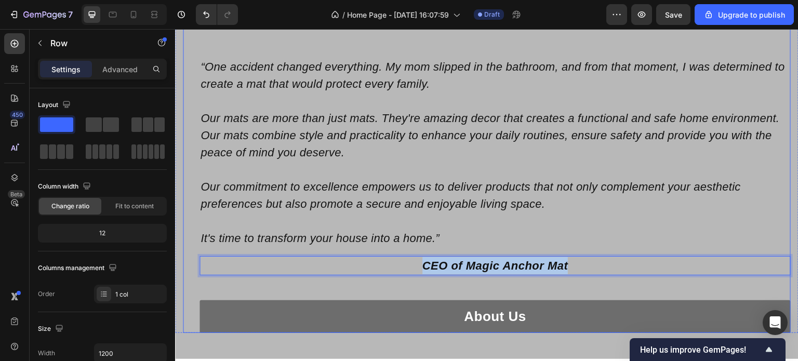
click at [621, 290] on div "About Us Button" at bounding box center [495, 304] width 591 height 58
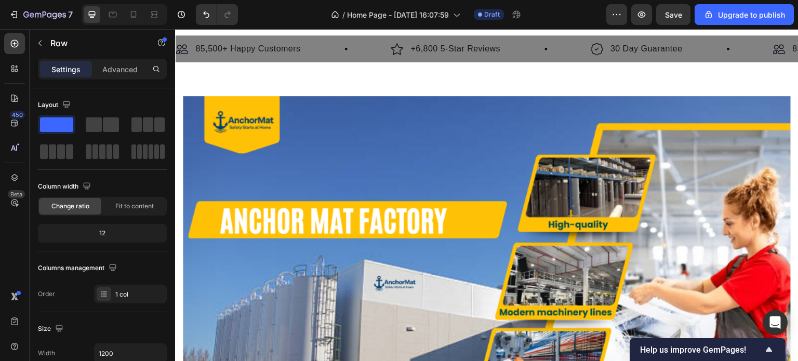
scroll to position [0, 0]
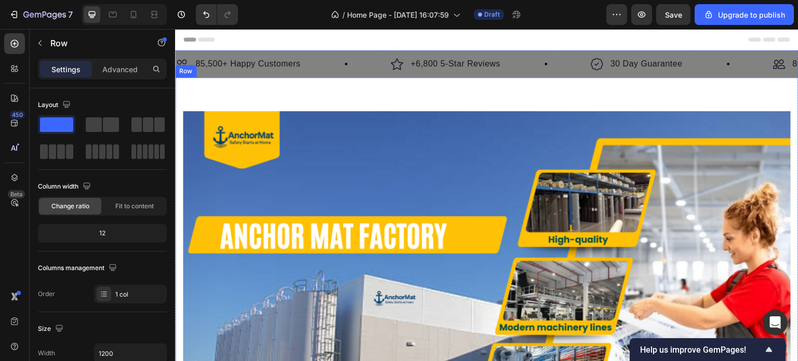
click at [396, 98] on div "Image Row Row" at bounding box center [486, 289] width 623 height 425
click at [115, 62] on div "Advanced" at bounding box center [120, 69] width 52 height 17
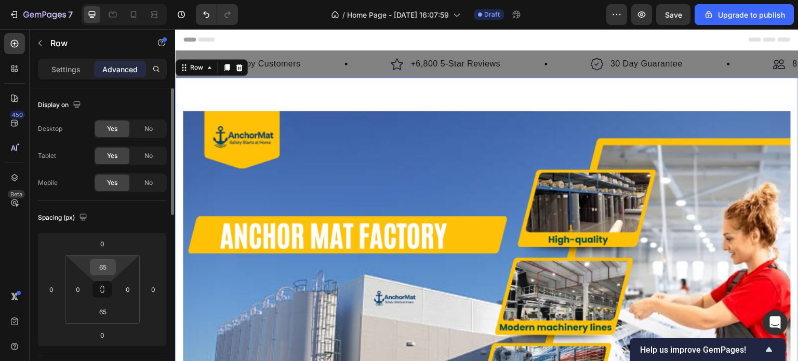
click at [107, 267] on input "65" at bounding box center [102, 267] width 21 height 16
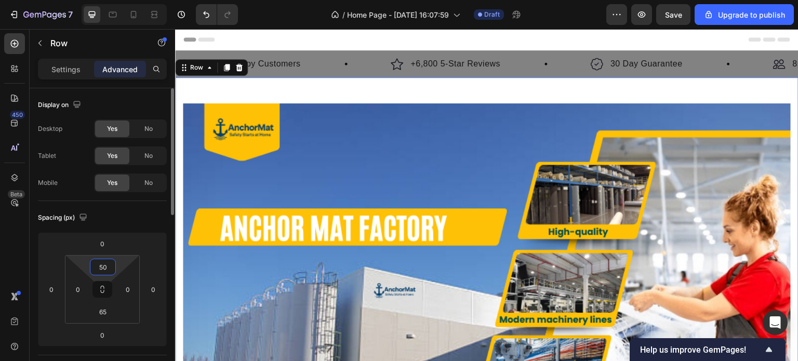
type input "5"
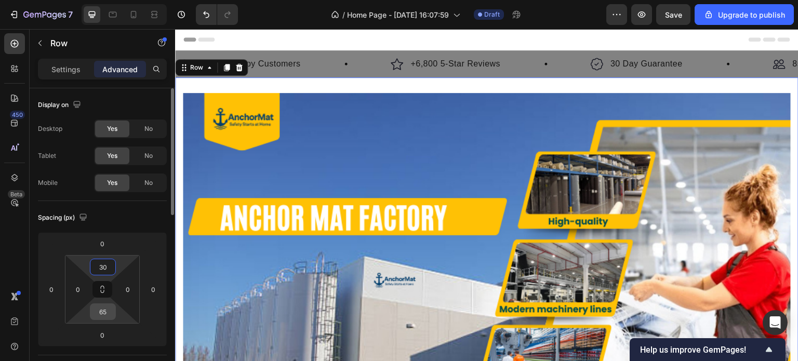
type input "30"
click at [107, 311] on input "65" at bounding box center [102, 312] width 21 height 16
type input "30"
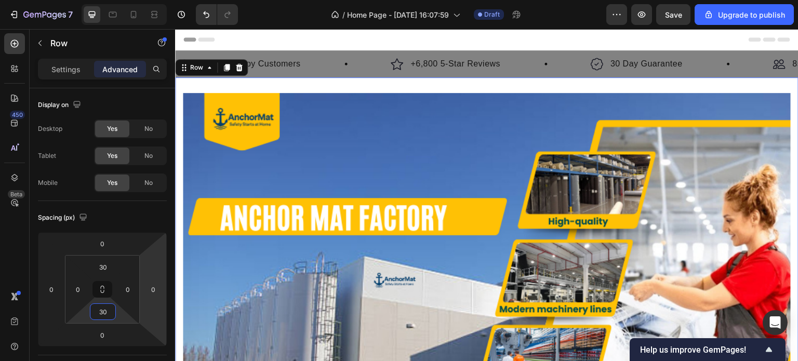
click at [463, 37] on div "Header" at bounding box center [486, 39] width 607 height 21
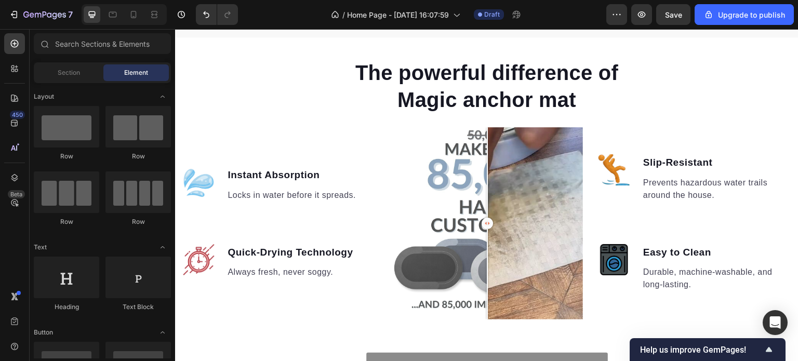
scroll to position [831, 0]
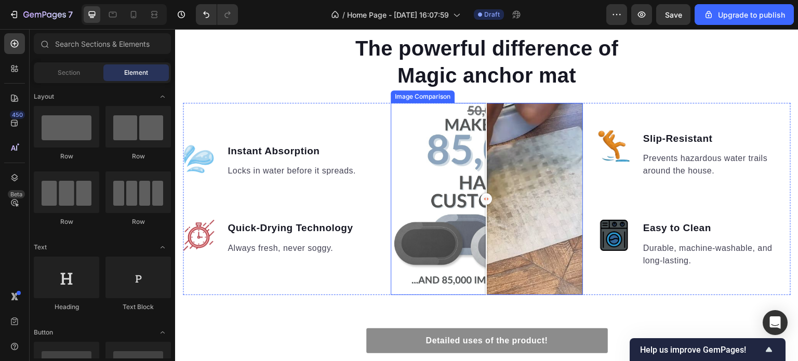
drag, startPoint x: 483, startPoint y: 195, endPoint x: 485, endPoint y: 204, distance: 8.7
click at [485, 204] on div at bounding box center [486, 198] width 11 height 11
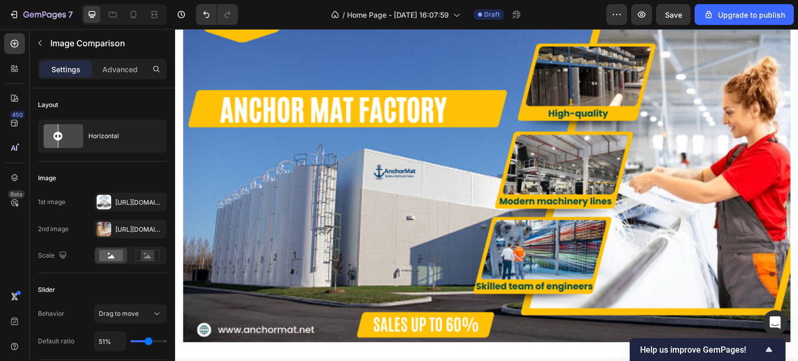
scroll to position [156, 0]
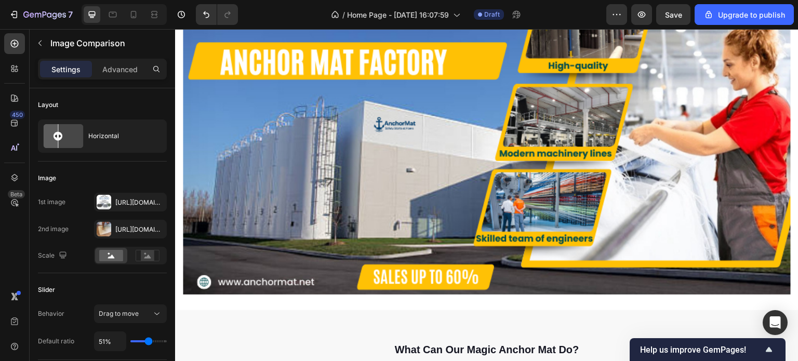
click at [317, 160] on img at bounding box center [487, 115] width 608 height 357
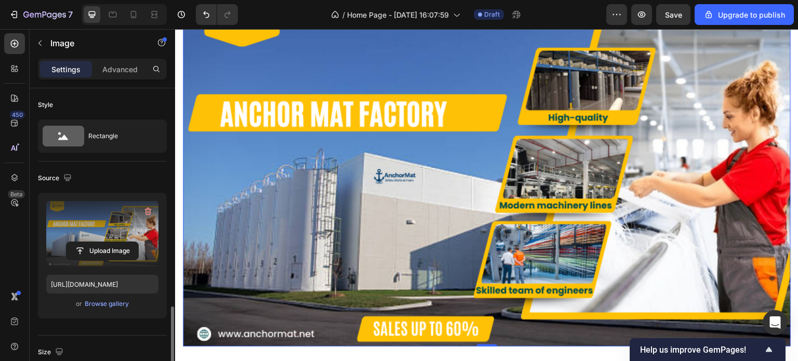
scroll to position [208, 0]
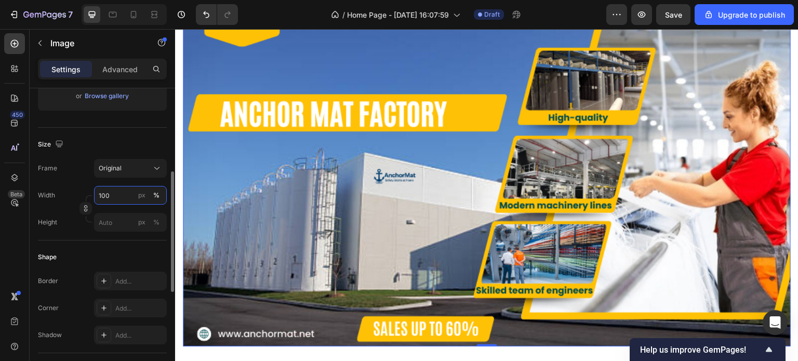
click at [112, 197] on input "100" at bounding box center [130, 195] width 73 height 19
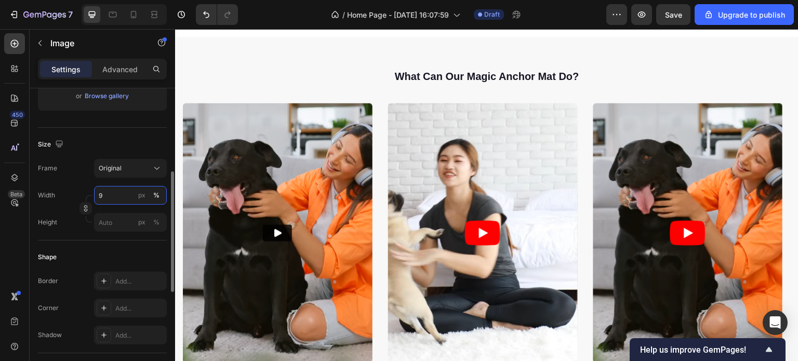
type input "95"
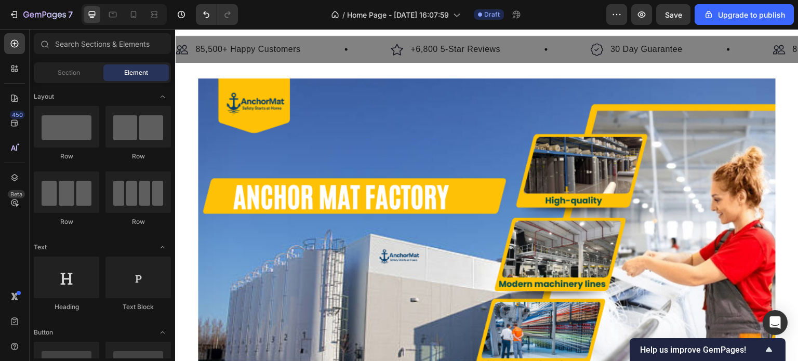
scroll to position [0, 0]
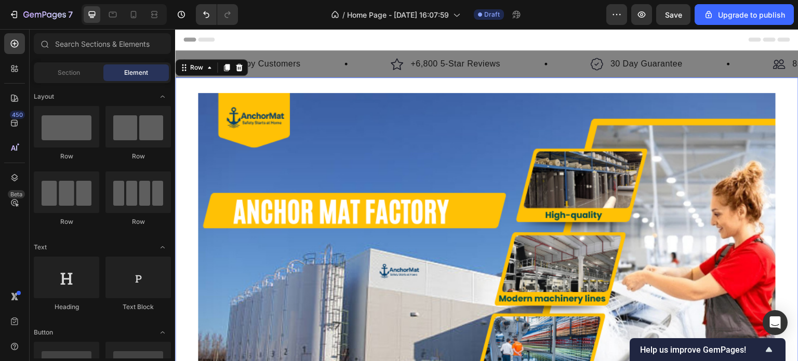
click at [558, 83] on div "Image Row Row 0" at bounding box center [486, 262] width 623 height 371
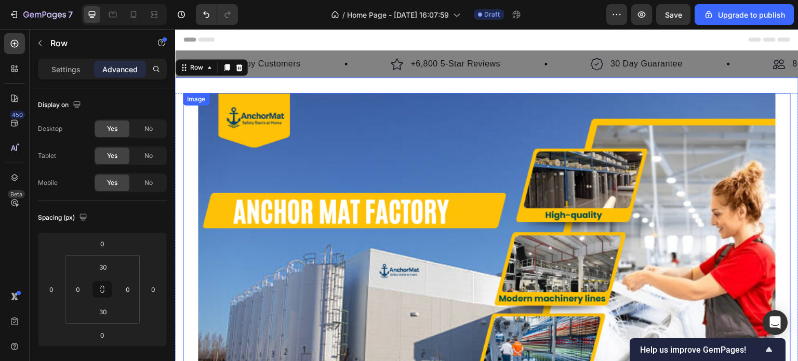
click at [351, 139] on img at bounding box center [487, 263] width 578 height 340
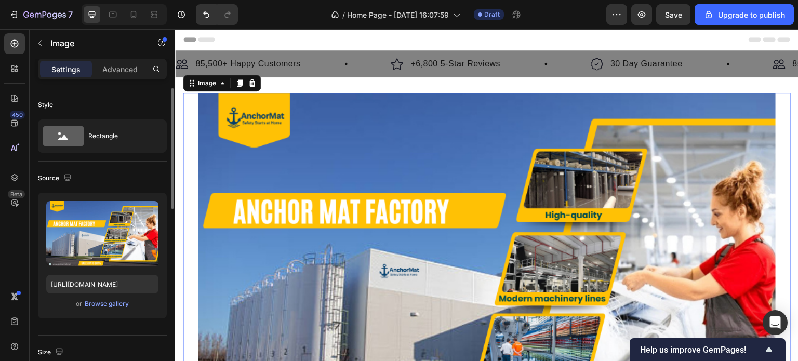
scroll to position [104, 0]
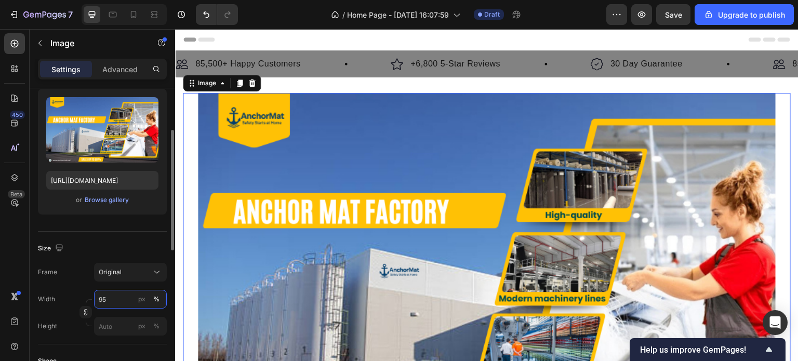
click at [118, 300] on input "95" at bounding box center [130, 299] width 73 height 19
click at [113, 326] on p "Full 100%" at bounding box center [128, 323] width 60 height 9
type input "100"
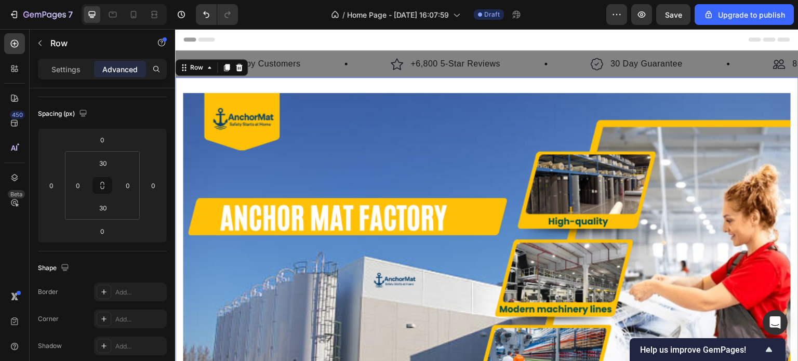
click at [411, 84] on div "Image Row Row 0" at bounding box center [486, 271] width 623 height 389
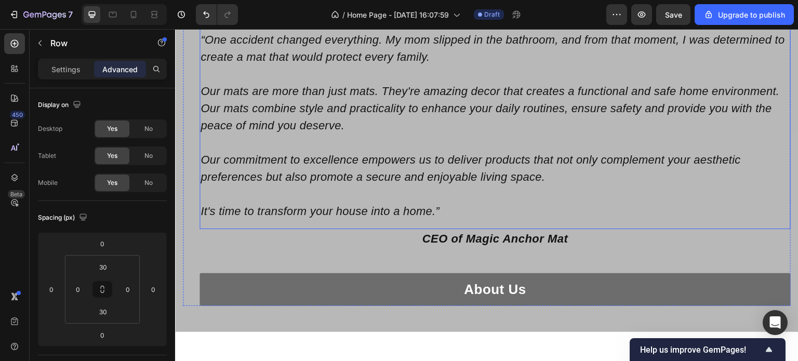
scroll to position [1974, 0]
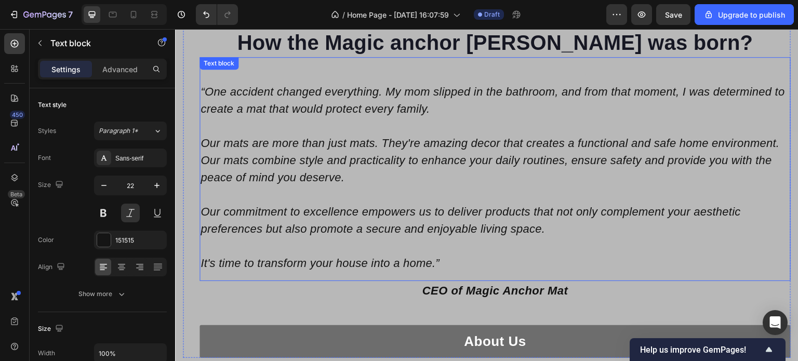
click at [452, 265] on p "It's time to transform your house into a home.”" at bounding box center [495, 263] width 589 height 17
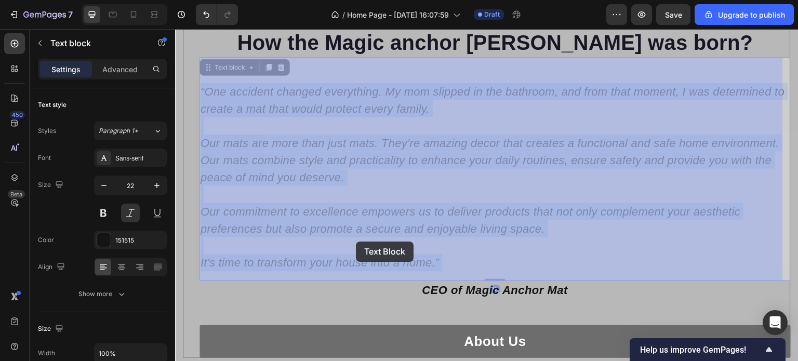
drag, startPoint x: 448, startPoint y: 265, endPoint x: 356, endPoint y: 242, distance: 95.0
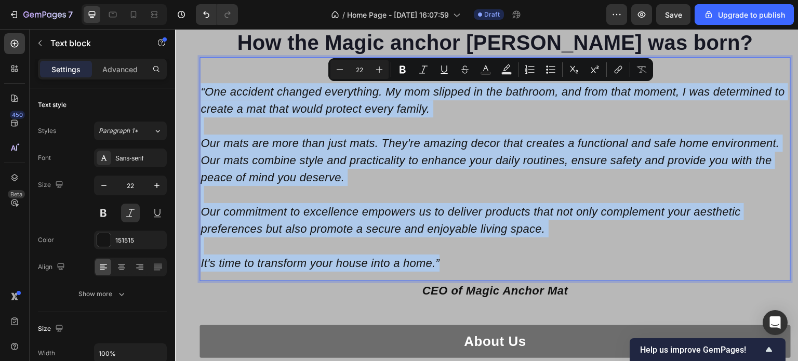
drag, startPoint x: 441, startPoint y: 263, endPoint x: 200, endPoint y: 89, distance: 297.0
click at [200, 89] on div "“One accident changed everything. My mom slipped in the bathroom, and from that…" at bounding box center [495, 177] width 591 height 191
copy div "“One accident changed everything. My mom slipped in the bathroom, and from that…"
click at [299, 107] on p "“One accident changed everything. My mom slipped in the bathroom, and from that…" at bounding box center [495, 100] width 589 height 34
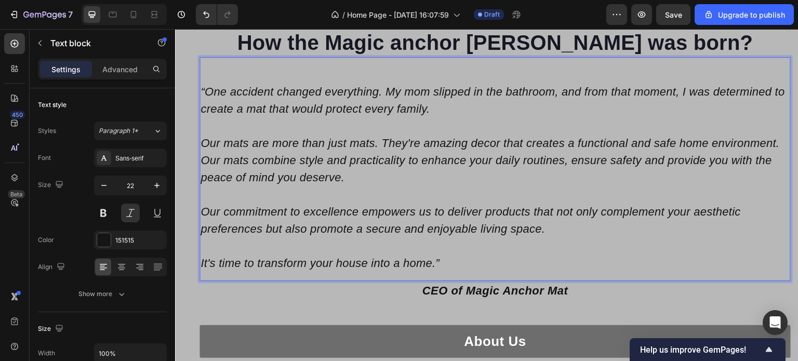
click at [451, 111] on p "“One accident changed everything. My mom slipped in the bathroom, and from that…" at bounding box center [495, 100] width 589 height 34
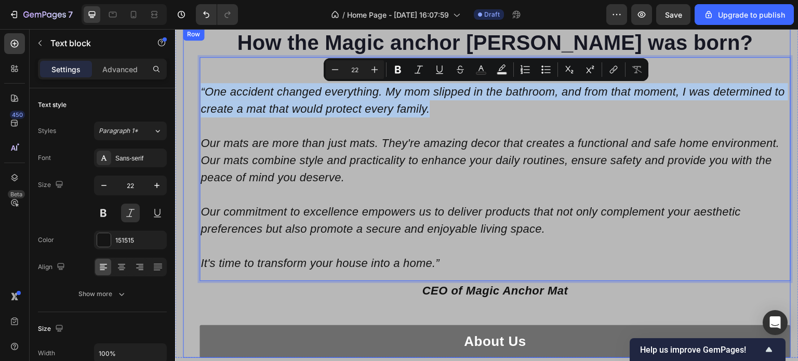
drag, startPoint x: 451, startPoint y: 111, endPoint x: 195, endPoint y: 91, distance: 257.5
click at [195, 91] on div "How the Magic anchor mat was born? Heading “One accident changed everything. My…" at bounding box center [487, 193] width 608 height 330
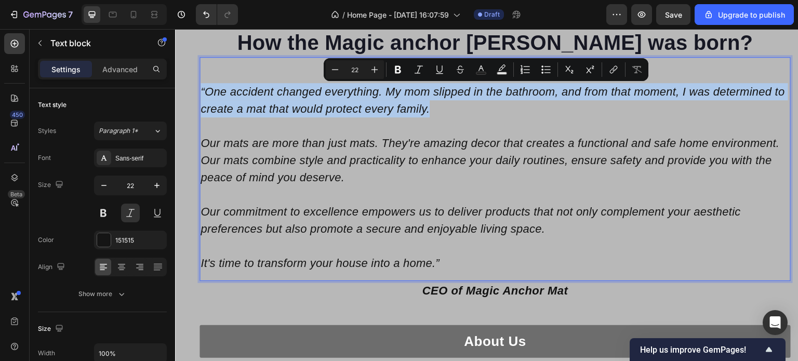
copy p "“One accident changed everything. My mom slipped in the bathroom, and from that…"
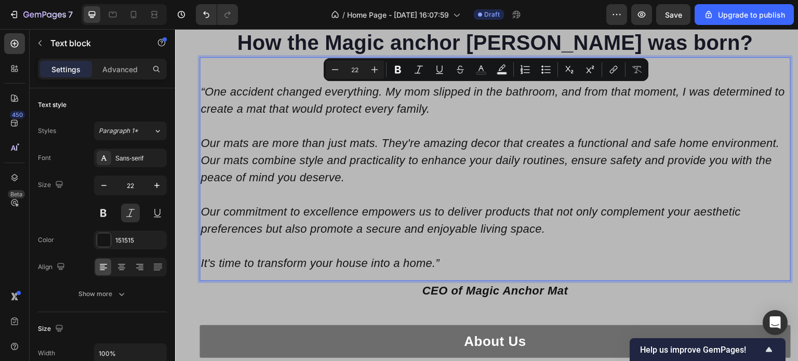
click at [303, 154] on p "Our mats are more than just mats. They're amazing decor that creates a function…" at bounding box center [495, 160] width 589 height 51
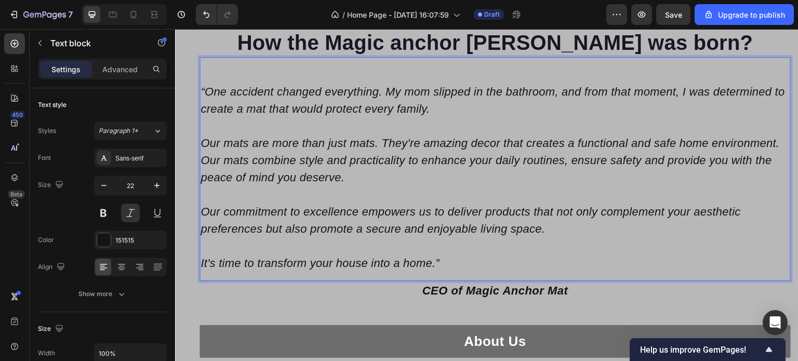
click at [447, 110] on p "“One accident changed everything. My mom slipped in the bathroom, and from that…" at bounding box center [495, 100] width 589 height 34
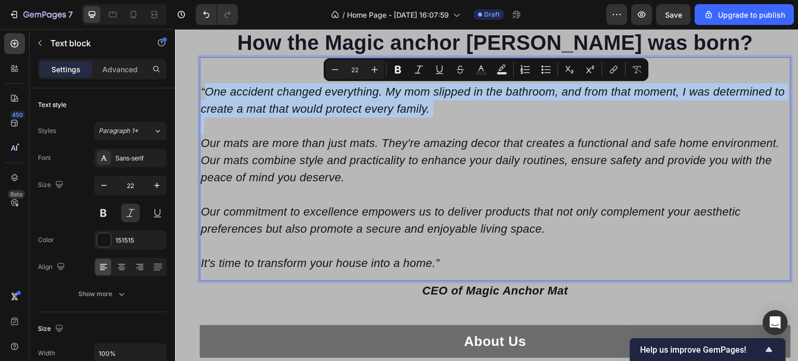
drag, startPoint x: 447, startPoint y: 110, endPoint x: 213, endPoint y: 94, distance: 234.3
click at [213, 94] on p "“One accident changed everything. My mom slipped in the bathroom, and from that…" at bounding box center [495, 100] width 589 height 34
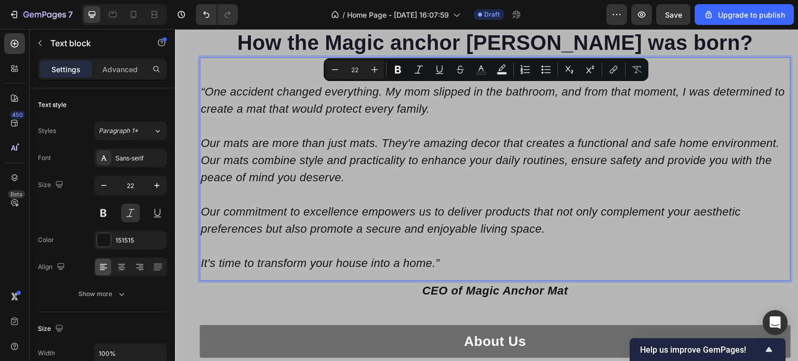
click at [228, 103] on p "“One accident changed everything. My mom slipped in the bathroom, and from that…" at bounding box center [495, 100] width 589 height 34
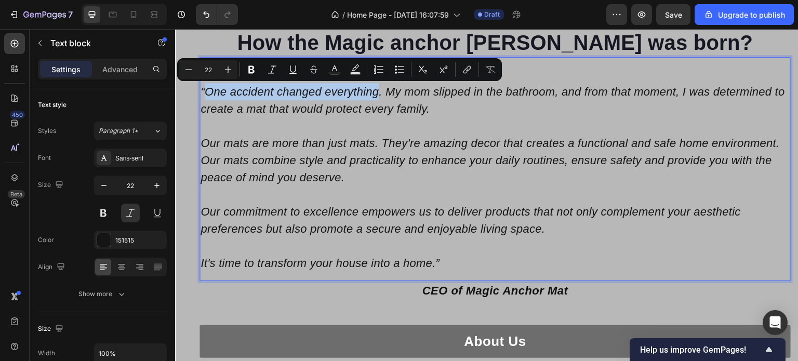
drag, startPoint x: 206, startPoint y: 91, endPoint x: 378, endPoint y: 97, distance: 171.5
click at [378, 97] on p "“One accident changed everything. My mom slipped in the bathroom, and from that…" at bounding box center [495, 100] width 589 height 34
copy p "One accident changed everything"
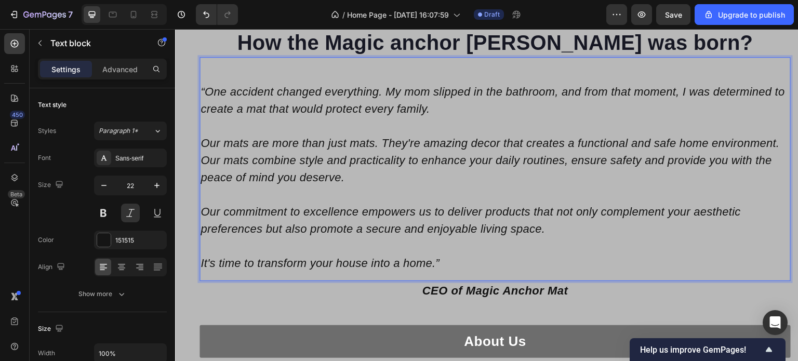
click at [416, 115] on p "“One accident changed everything. My mom slipped in the bathroom, and from that…" at bounding box center [495, 100] width 589 height 34
click at [457, 109] on p "“One accident changed everything. My mom slipped in the bathroom, and from that…" at bounding box center [495, 100] width 589 height 34
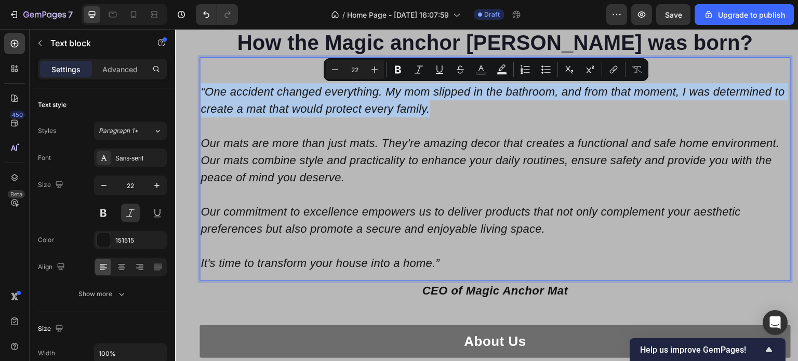
drag, startPoint x: 452, startPoint y: 110, endPoint x: 202, endPoint y: 94, distance: 250.4
click at [202, 94] on p "“One accident changed everything. My mom slipped in the bathroom, and from that…" at bounding box center [495, 100] width 589 height 34
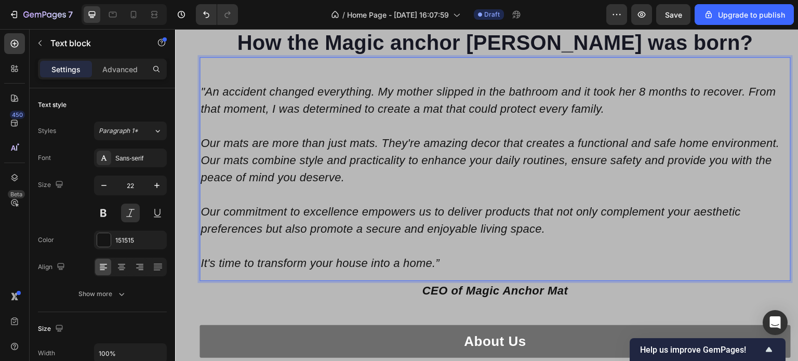
click at [340, 109] on p ""An accident changed everything. My mother slipped in the bathroom and it took …" at bounding box center [495, 100] width 589 height 34
click at [136, 68] on p "Advanced" at bounding box center [119, 69] width 35 height 11
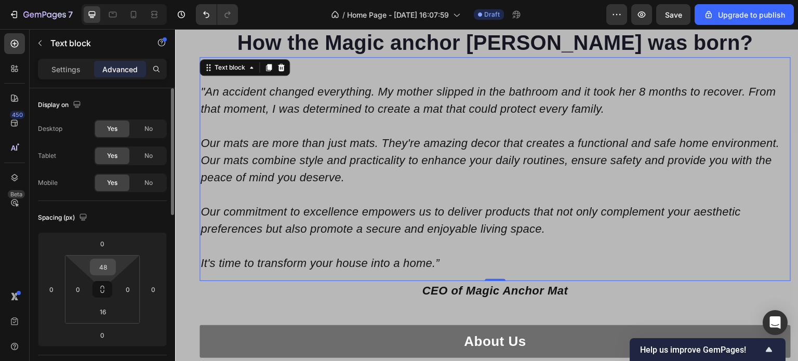
click at [106, 268] on input "48" at bounding box center [102, 267] width 21 height 16
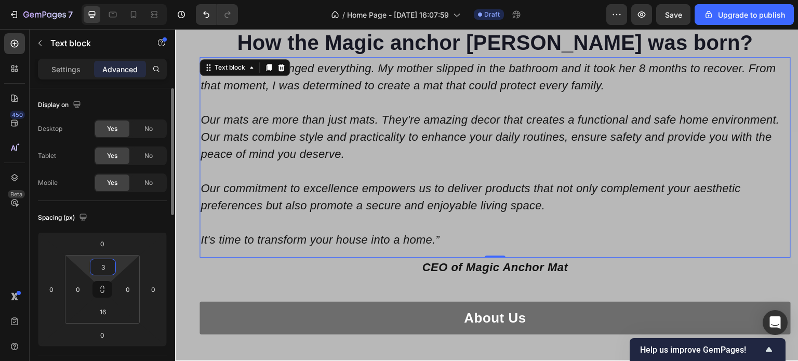
type input "30"
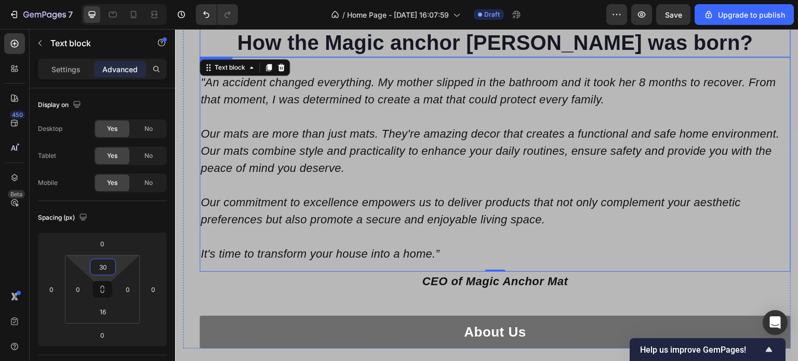
click at [280, 43] on h2 "How the Magic anchor [PERSON_NAME] was born?" at bounding box center [495, 42] width 591 height 29
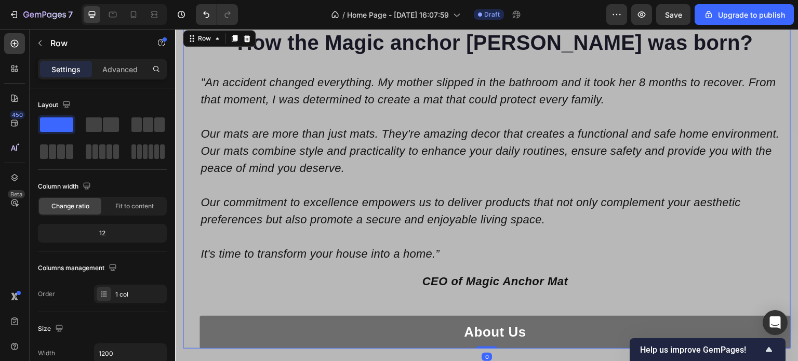
click at [353, 293] on div "About Us Button" at bounding box center [495, 320] width 591 height 58
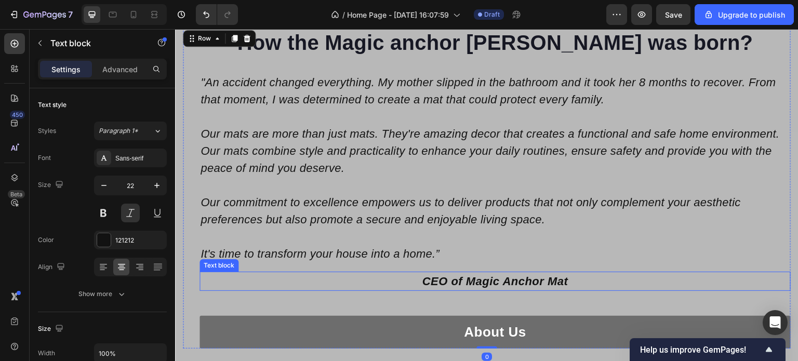
click at [473, 281] on p "CEO of Magic Anchor Mat" at bounding box center [495, 281] width 589 height 17
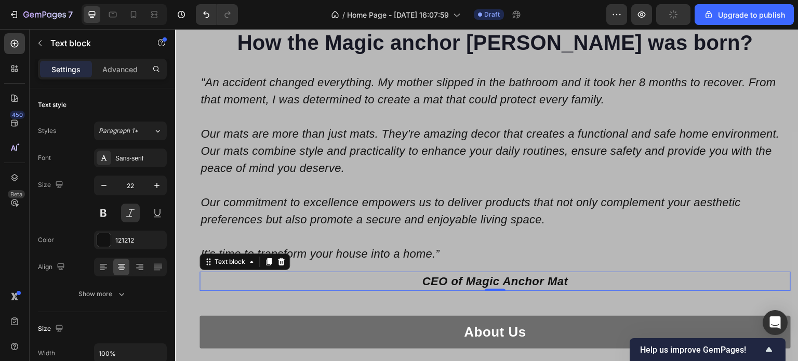
click at [477, 276] on p "CEO of Magic Anchor Mat" at bounding box center [495, 281] width 589 height 17
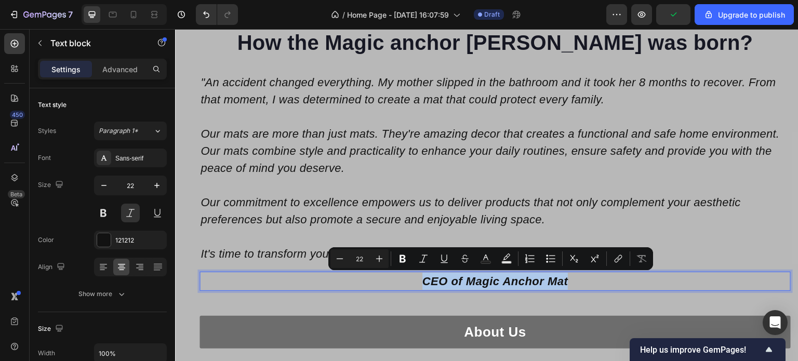
drag, startPoint x: 571, startPoint y: 282, endPoint x: 420, endPoint y: 281, distance: 151.7
click at [420, 281] on p "CEO of Magic Anchor Mat" at bounding box center [495, 281] width 589 height 17
click at [156, 188] on icon "button" at bounding box center [157, 185] width 10 height 10
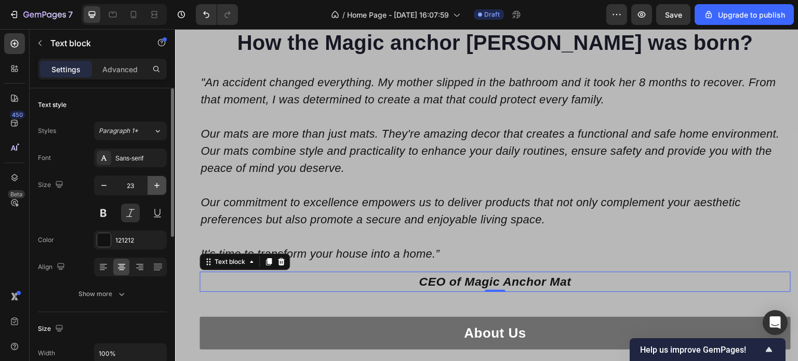
click at [156, 188] on icon "button" at bounding box center [157, 185] width 10 height 10
type input "24"
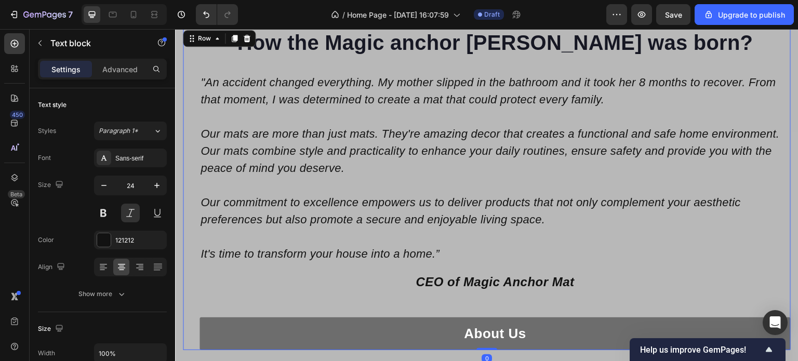
click at [442, 304] on div "About Us Button" at bounding box center [495, 322] width 591 height 58
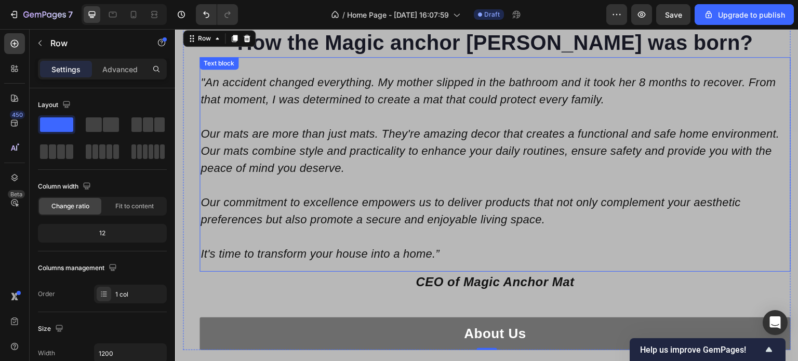
click at [327, 188] on p "Rich Text Editor. Editing area: main" at bounding box center [495, 185] width 589 height 17
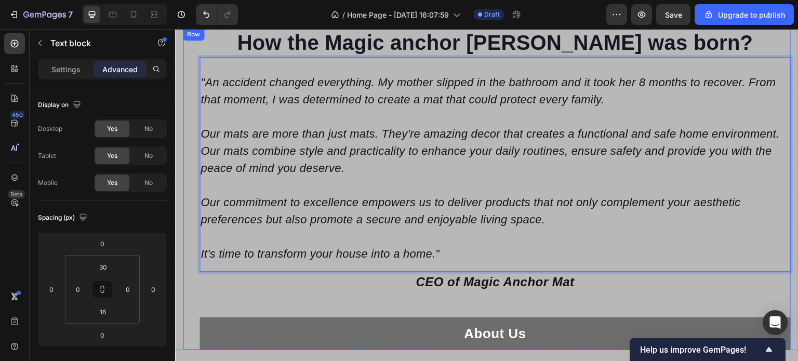
click at [363, 304] on div "About Us Button" at bounding box center [495, 322] width 591 height 58
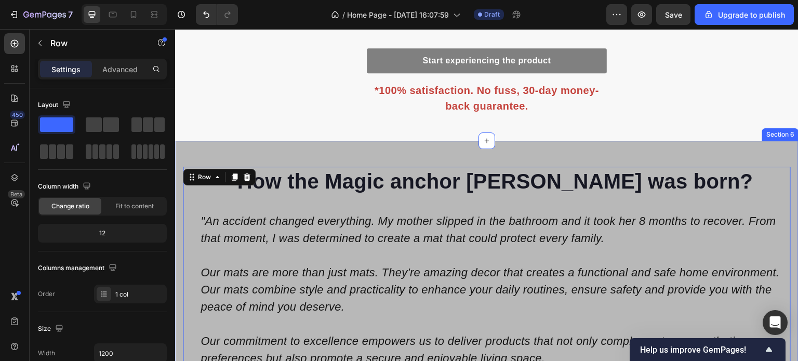
scroll to position [1766, 0]
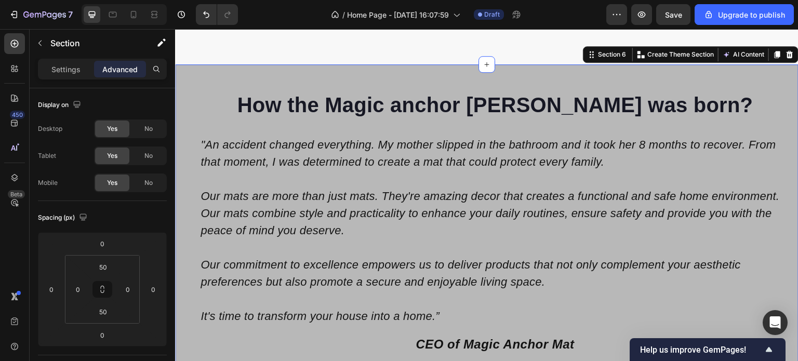
scroll to position [1974, 0]
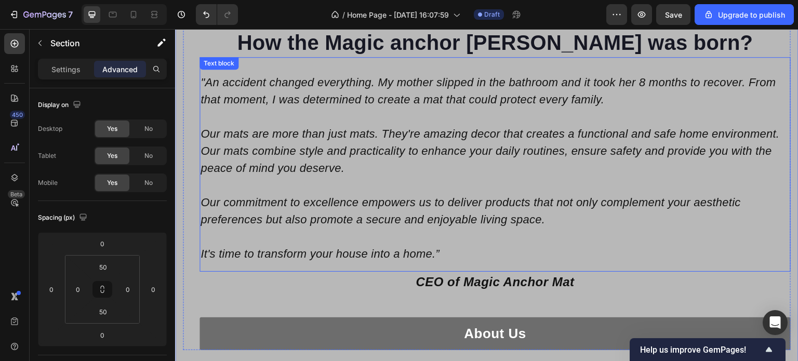
click at [357, 144] on p "Our mats are more than just mats. They're amazing decor that creates a function…" at bounding box center [495, 150] width 589 height 51
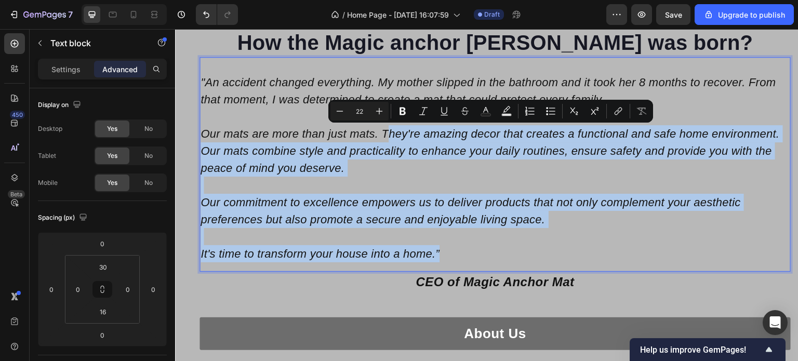
drag, startPoint x: 385, startPoint y: 134, endPoint x: 444, endPoint y: 247, distance: 127.8
click at [444, 247] on div ""An accident changed everything. My mother slipped in the bathroom and it took …" at bounding box center [495, 168] width 591 height 191
click at [444, 258] on p "It's time to transform your house into a home.”" at bounding box center [495, 253] width 589 height 17
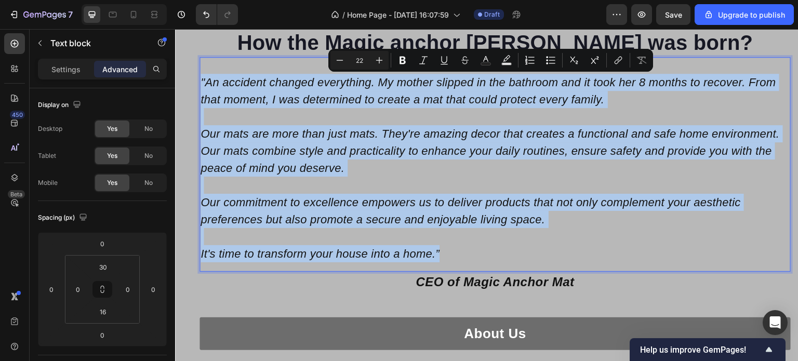
drag, startPoint x: 445, startPoint y: 256, endPoint x: 202, endPoint y: 78, distance: 301.1
click at [202, 78] on div ""An accident changed everything. My mother slipped in the bathroom and it took …" at bounding box center [495, 168] width 591 height 191
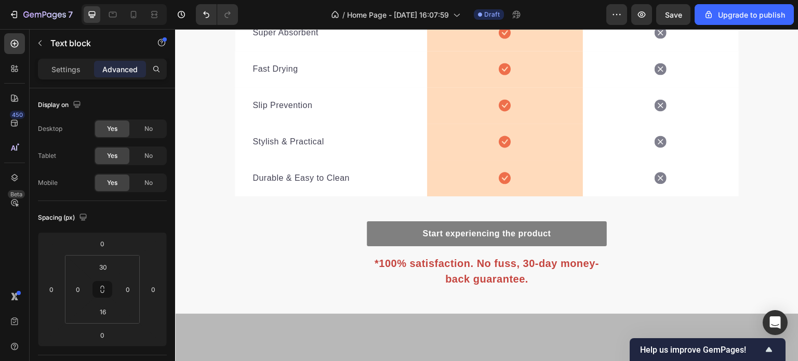
type input "16"
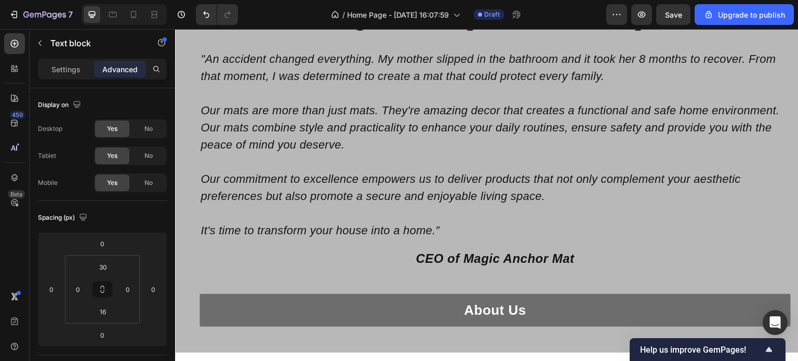
scroll to position [1923, 0]
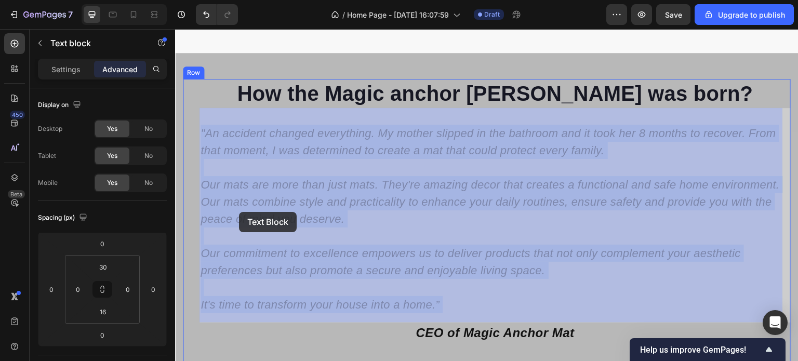
drag, startPoint x: 444, startPoint y: 304, endPoint x: 239, endPoint y: 212, distance: 224.9
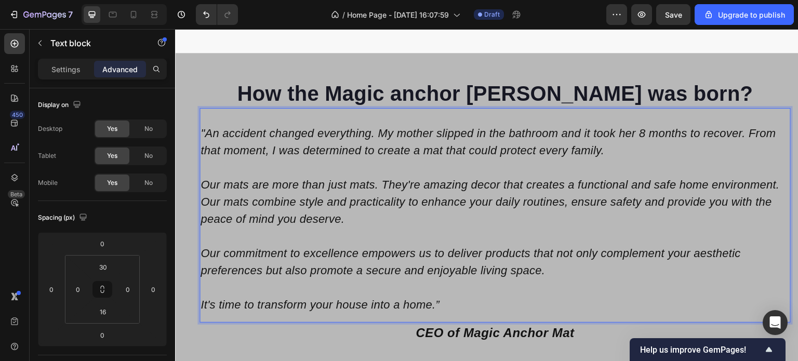
scroll to position [1975, 0]
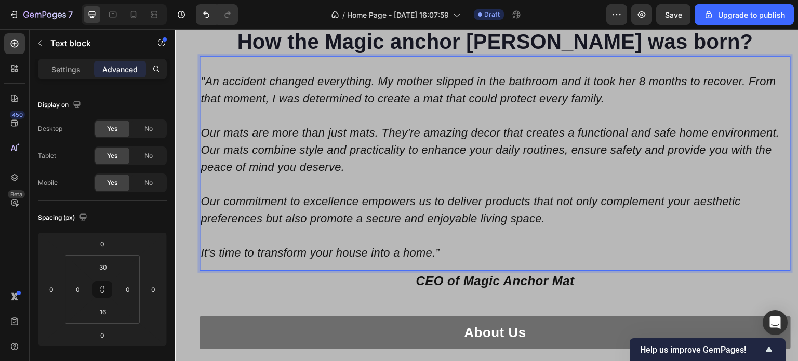
click at [427, 236] on p "Rich Text Editor. Editing area: main" at bounding box center [495, 235] width 589 height 17
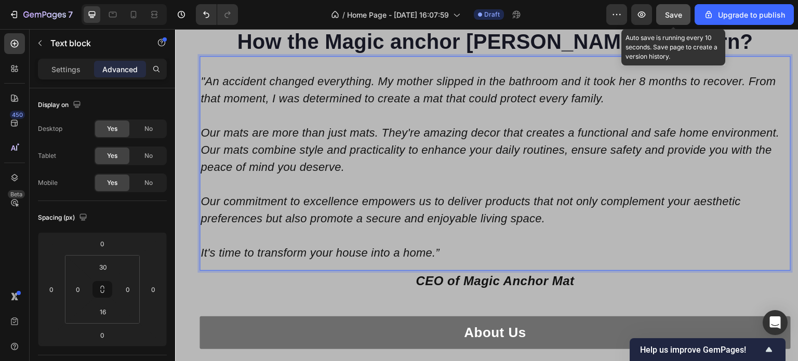
click at [673, 14] on span "Save" at bounding box center [673, 14] width 17 height 9
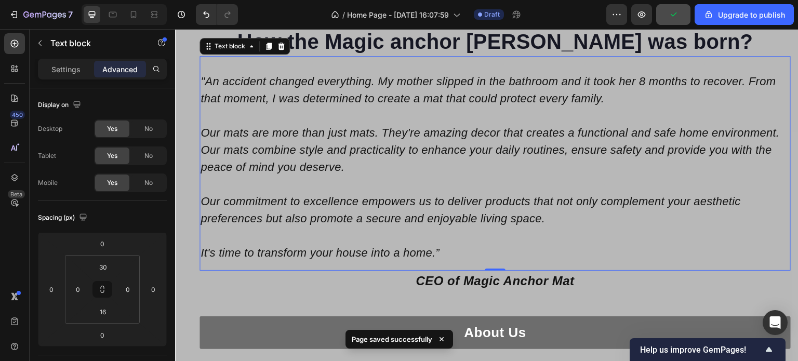
click at [258, 103] on p ""An accident changed everything. My mother slipped in the bathroom and it took …" at bounding box center [495, 90] width 589 height 34
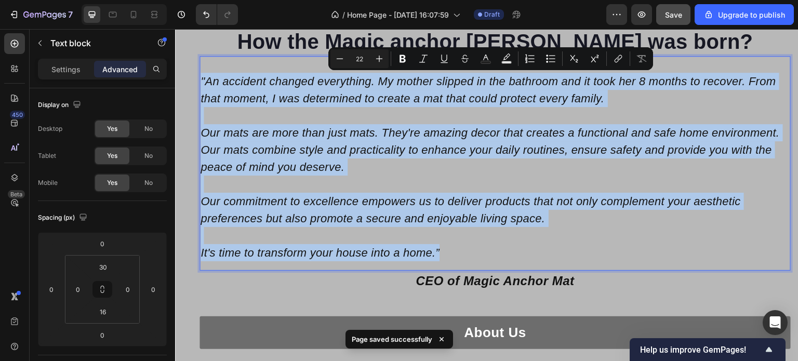
drag, startPoint x: 448, startPoint y: 251, endPoint x: 202, endPoint y: 79, distance: 300.7
click at [202, 79] on div ""An accident changed everything. My mother slipped in the bathroom and it took …" at bounding box center [495, 167] width 591 height 191
copy div ""An accident changed everything. My mother slipped in the bathroom and it took …"
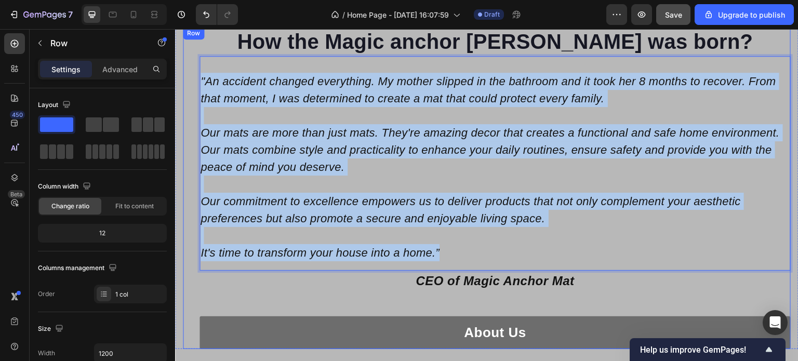
click at [374, 304] on div "About Us Button" at bounding box center [495, 320] width 591 height 58
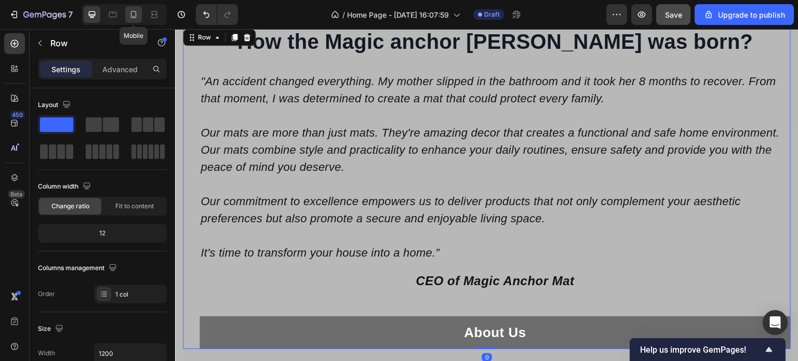
click at [132, 14] on icon at bounding box center [133, 14] width 10 height 10
type input "100%"
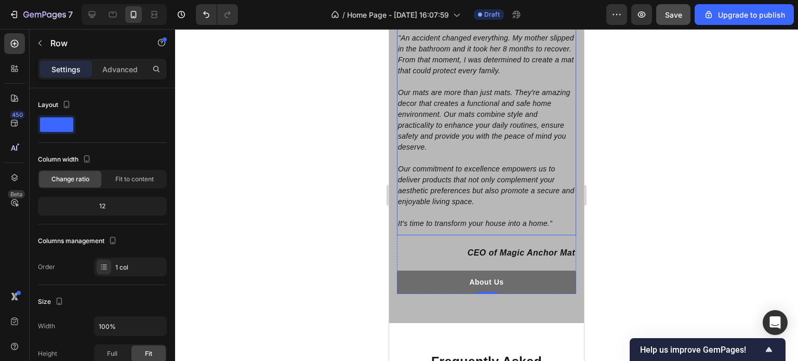
scroll to position [2044, 0]
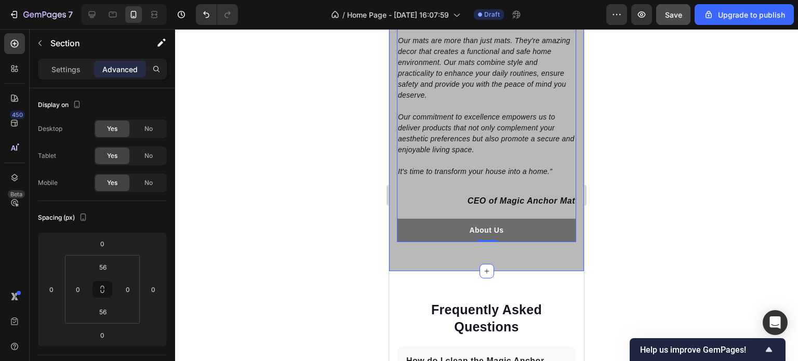
click at [537, 241] on div "Image How the Magic anchor mat was born? Heading "An accident changed everythin…" at bounding box center [486, 81] width 195 height 382
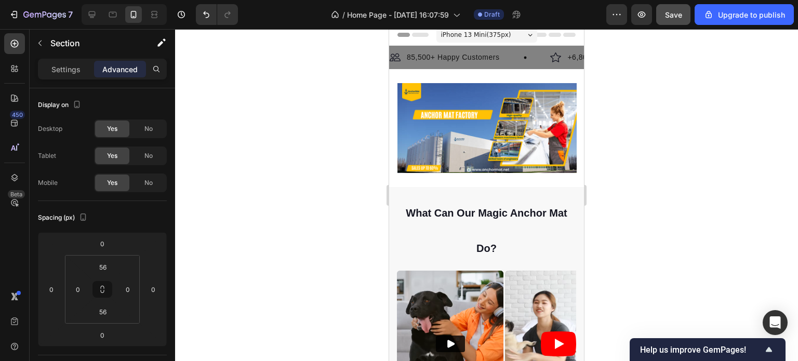
scroll to position [0, 0]
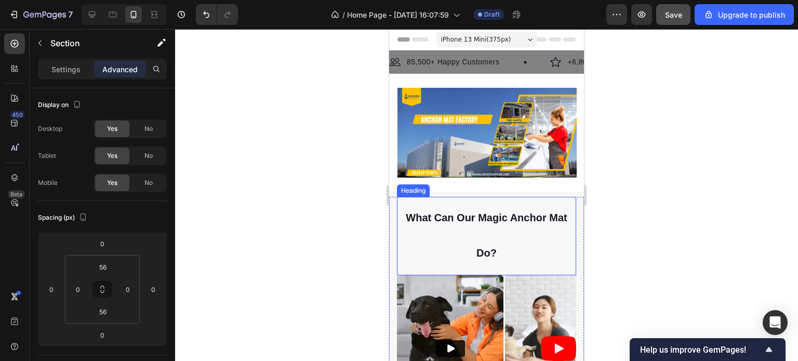
click at [521, 239] on h2 "what can our magic anchor mat do?" at bounding box center [486, 234] width 179 height 74
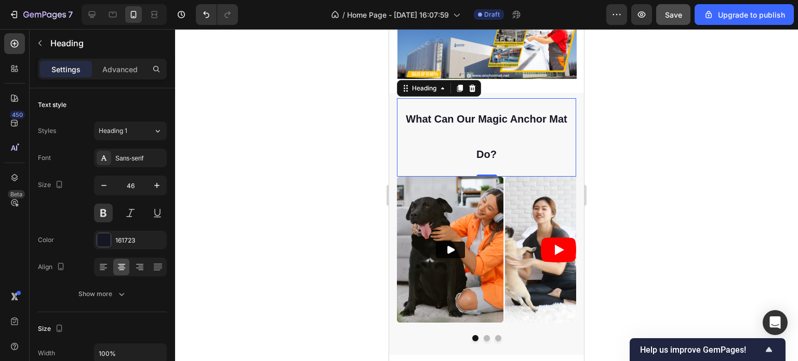
scroll to position [104, 0]
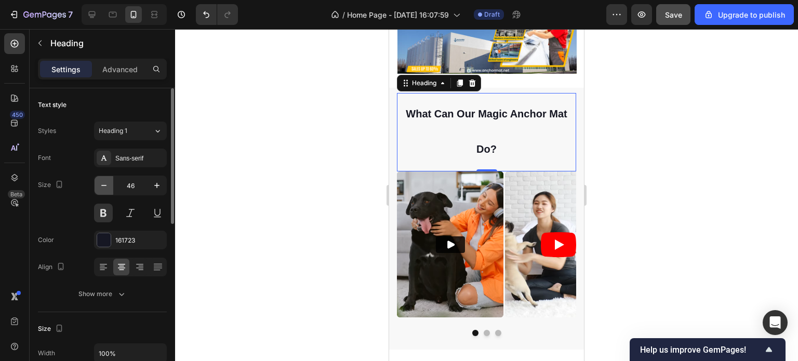
click at [99, 185] on icon "button" at bounding box center [104, 185] width 10 height 10
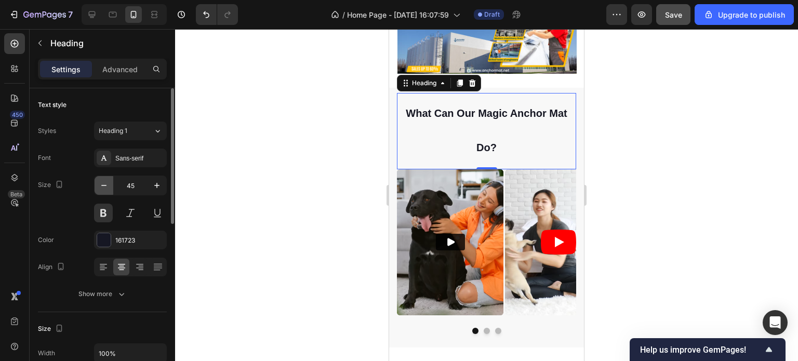
click at [102, 185] on icon "button" at bounding box center [103, 185] width 5 height 1
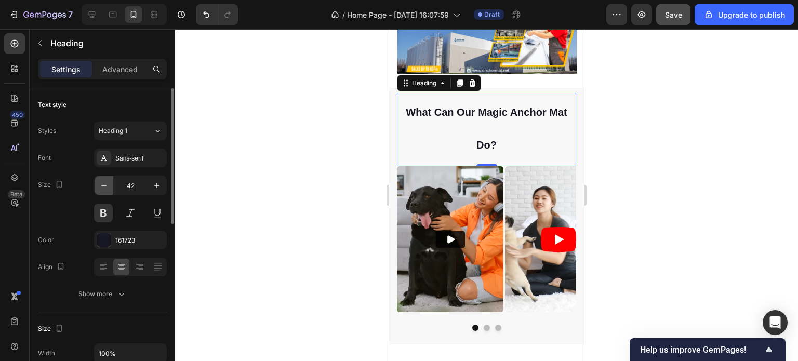
click at [102, 185] on icon "button" at bounding box center [103, 185] width 5 height 1
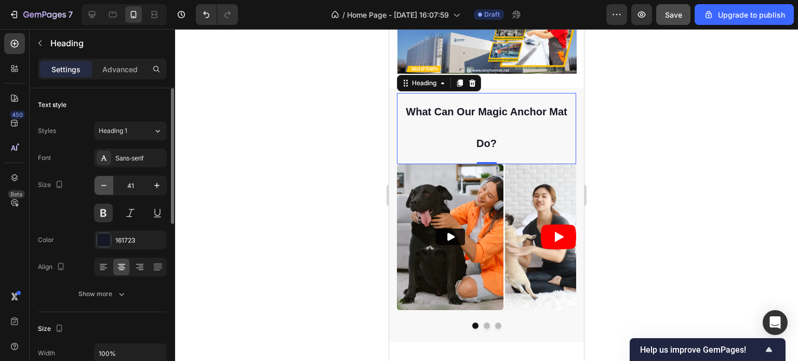
click at [102, 185] on icon "button" at bounding box center [103, 185] width 5 height 1
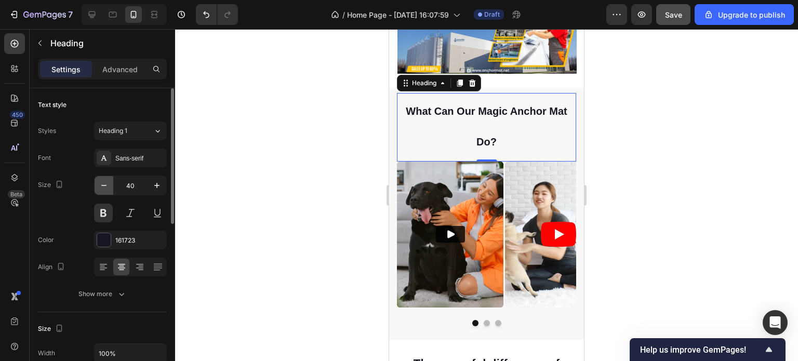
click at [102, 185] on icon "button" at bounding box center [103, 185] width 5 height 1
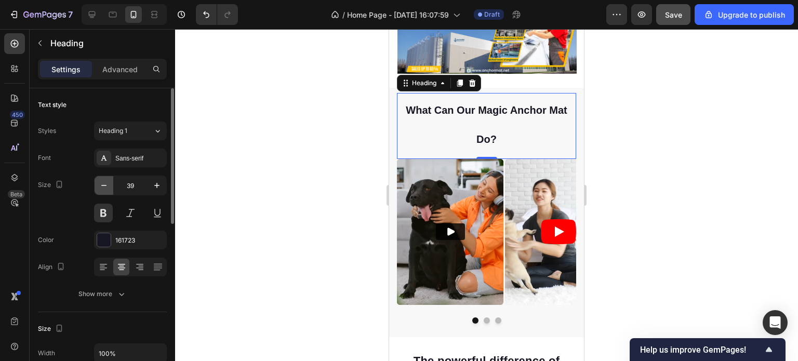
click at [102, 185] on icon "button" at bounding box center [103, 185] width 5 height 1
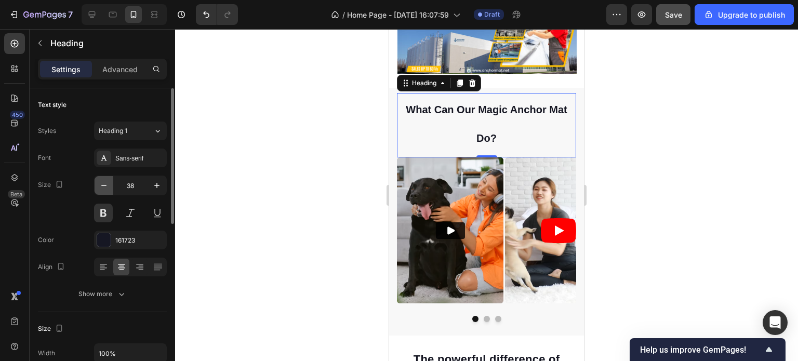
click at [102, 185] on icon "button" at bounding box center [103, 185] width 5 height 1
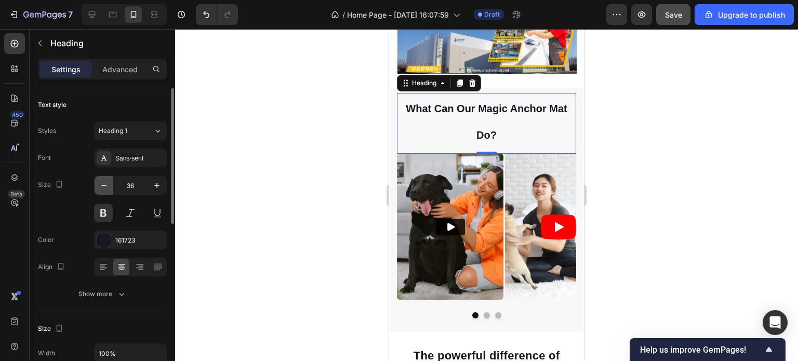
click at [102, 185] on icon "button" at bounding box center [103, 185] width 5 height 1
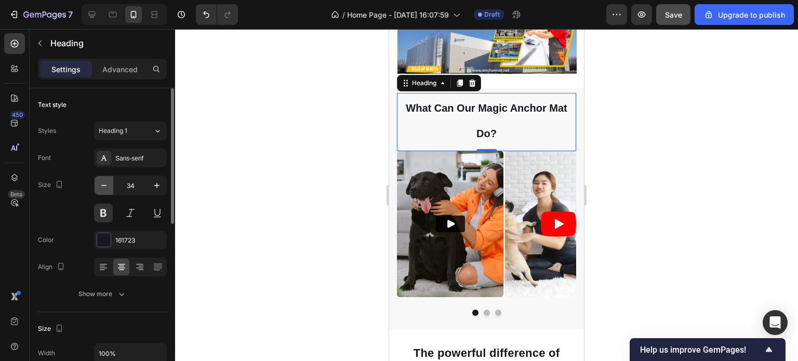
click at [102, 185] on icon "button" at bounding box center [103, 185] width 5 height 1
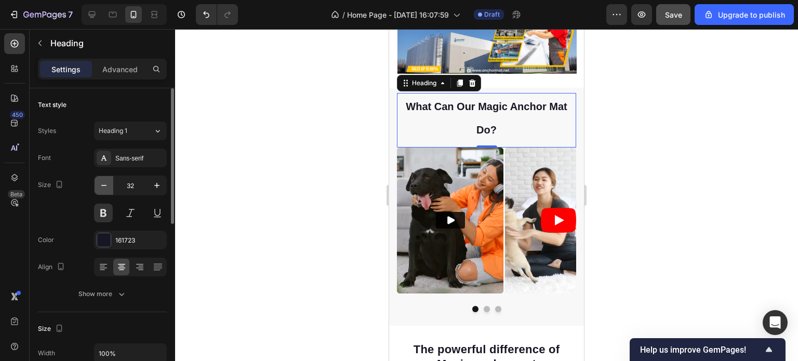
click at [102, 185] on icon "button" at bounding box center [103, 185] width 5 height 1
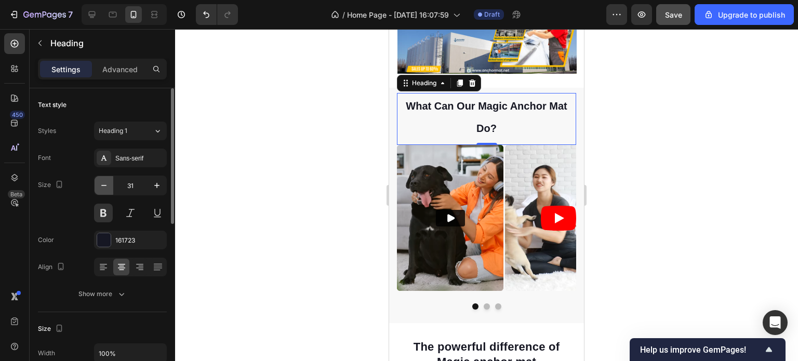
click at [102, 185] on icon "button" at bounding box center [103, 185] width 5 height 1
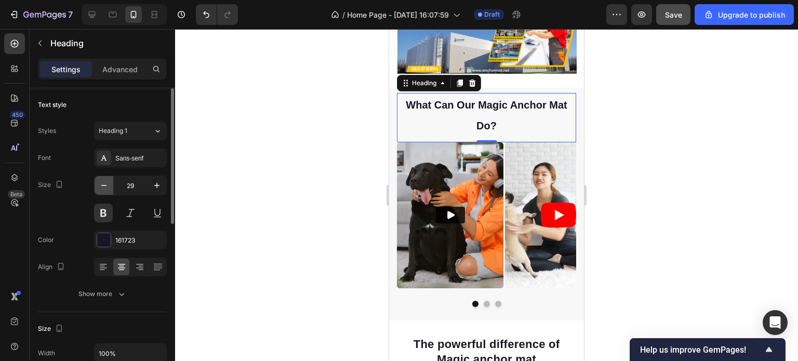
click at [102, 185] on icon "button" at bounding box center [103, 185] width 5 height 1
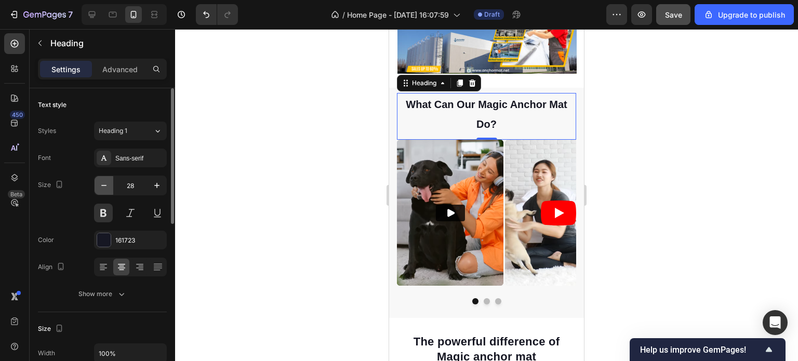
click at [102, 185] on icon "button" at bounding box center [103, 185] width 5 height 1
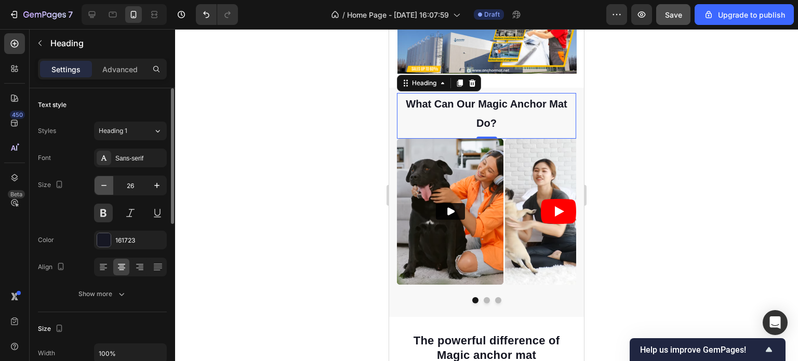
click at [102, 185] on icon "button" at bounding box center [103, 185] width 5 height 1
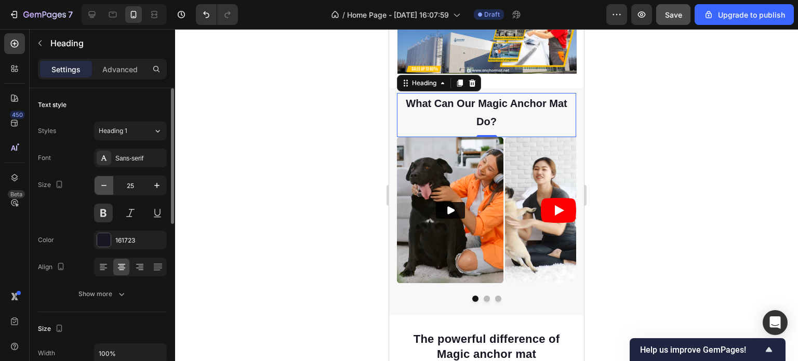
click at [102, 185] on icon "button" at bounding box center [103, 185] width 5 height 1
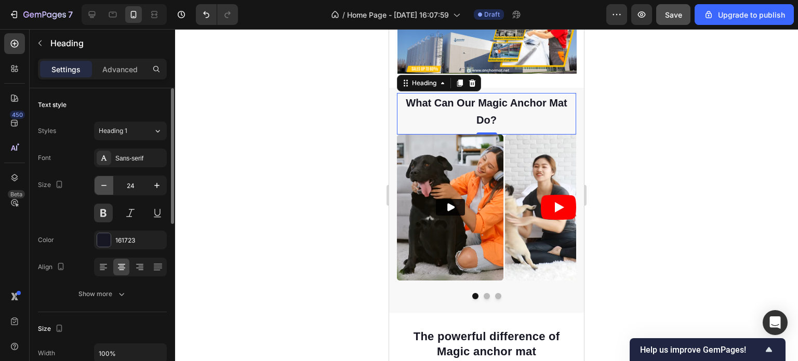
click at [102, 185] on icon "button" at bounding box center [103, 185] width 5 height 1
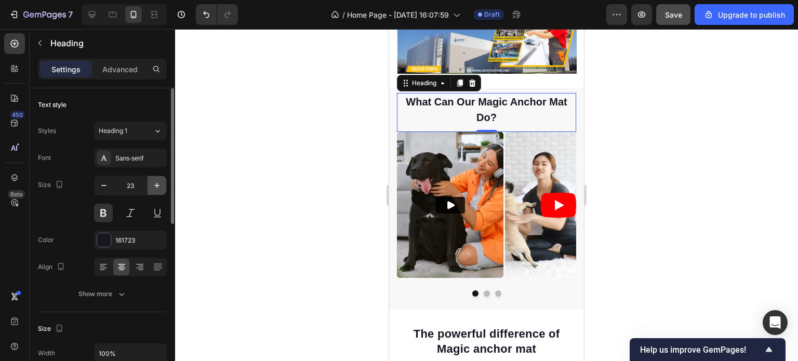
click at [156, 184] on icon "button" at bounding box center [157, 185] width 10 height 10
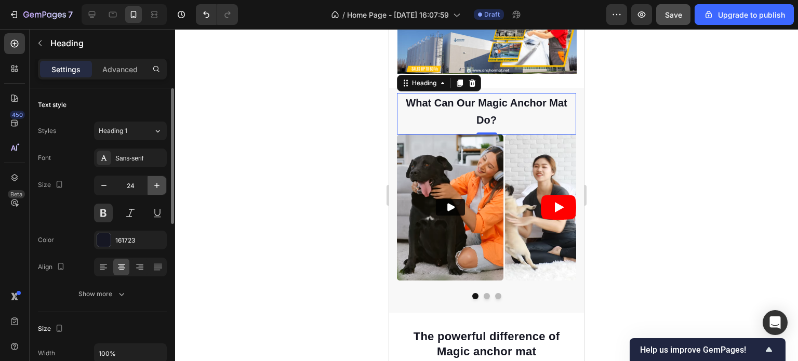
click at [156, 184] on icon "button" at bounding box center [157, 185] width 10 height 10
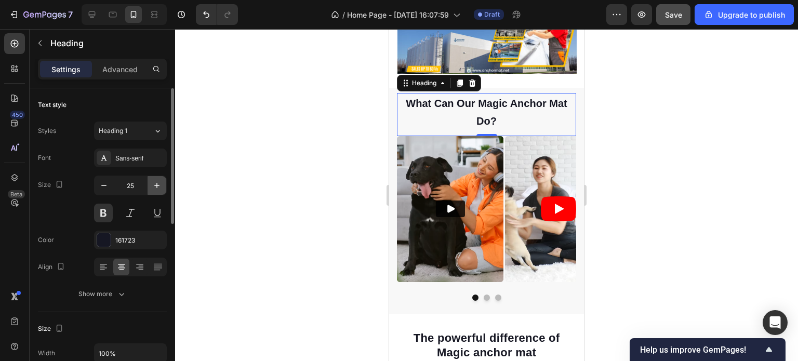
click at [156, 184] on icon "button" at bounding box center [157, 185] width 10 height 10
type input "26"
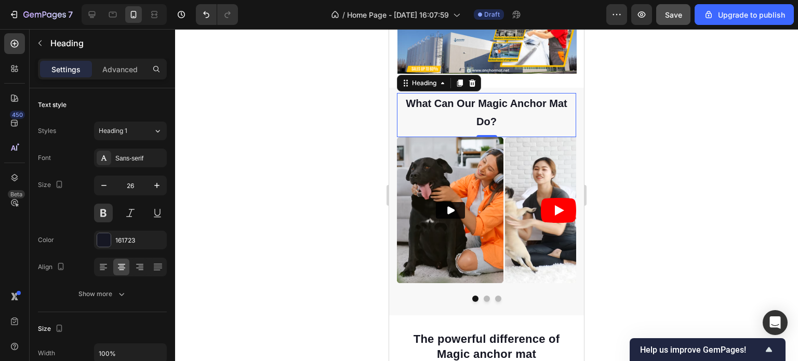
click at [632, 177] on div at bounding box center [486, 195] width 623 height 332
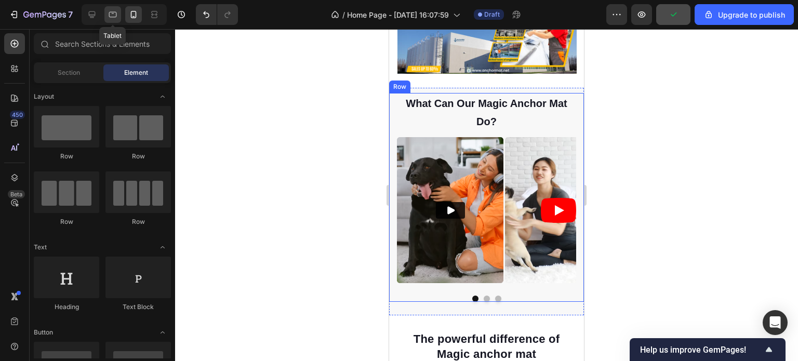
click at [114, 16] on icon at bounding box center [113, 14] width 10 height 10
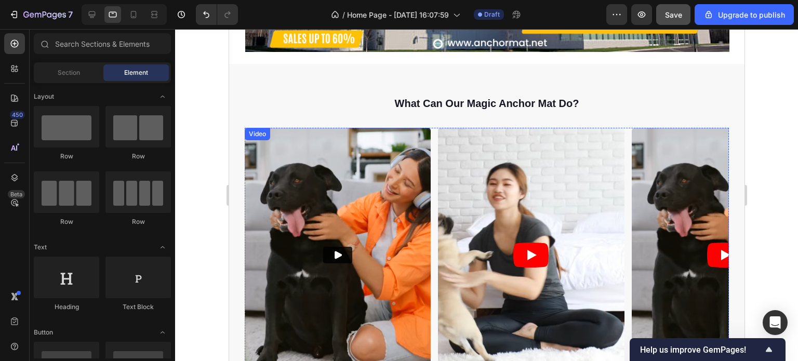
scroll to position [260, 0]
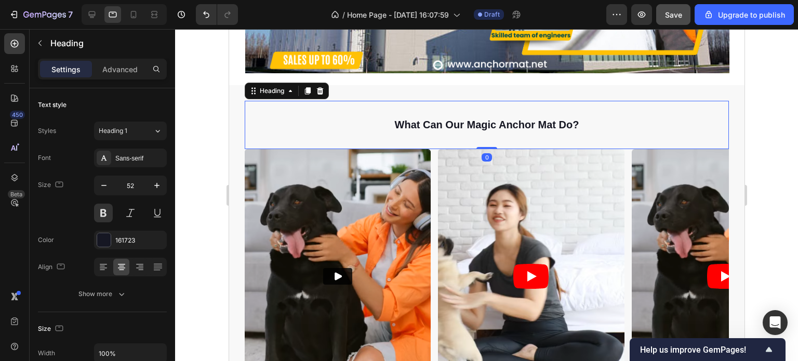
click at [451, 122] on span "what can our magic anchor mat do?" at bounding box center [486, 124] width 184 height 11
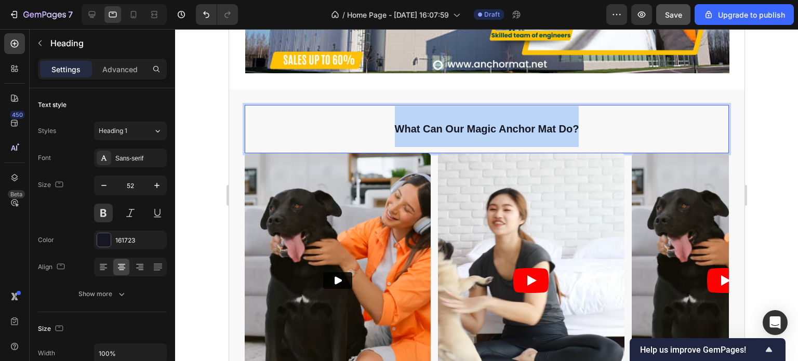
drag, startPoint x: 391, startPoint y: 123, endPoint x: 578, endPoint y: 125, distance: 186.5
click at [578, 125] on p "what can our magic anchor mat do?" at bounding box center [486, 126] width 482 height 41
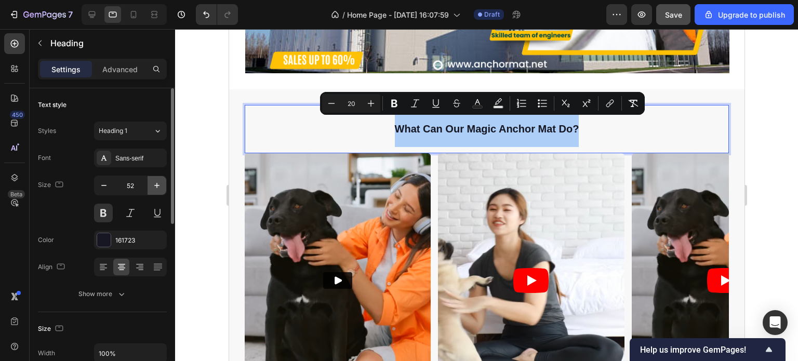
click at [154, 188] on icon "button" at bounding box center [157, 185] width 10 height 10
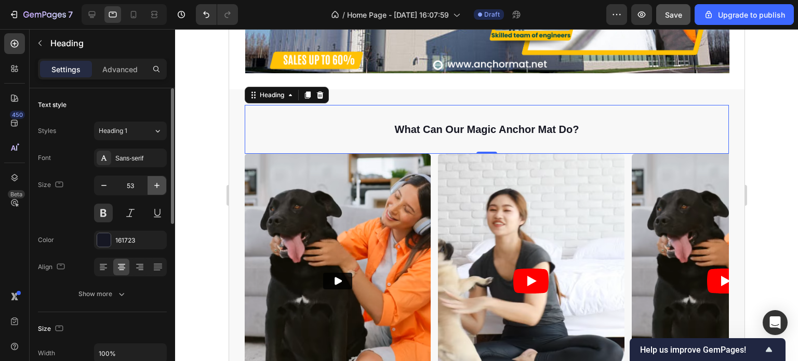
click at [154, 188] on icon "button" at bounding box center [157, 185] width 10 height 10
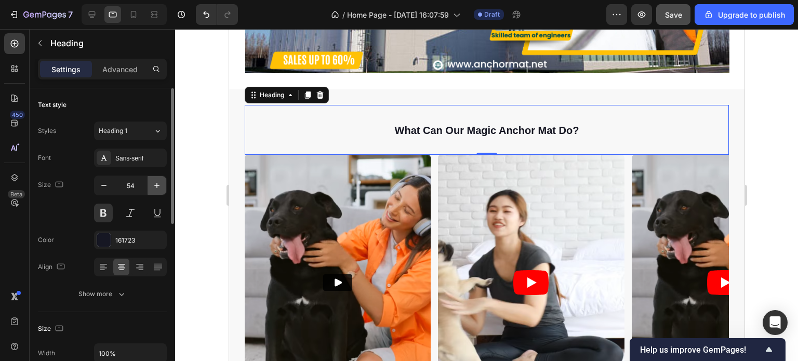
click at [154, 188] on icon "button" at bounding box center [157, 185] width 10 height 10
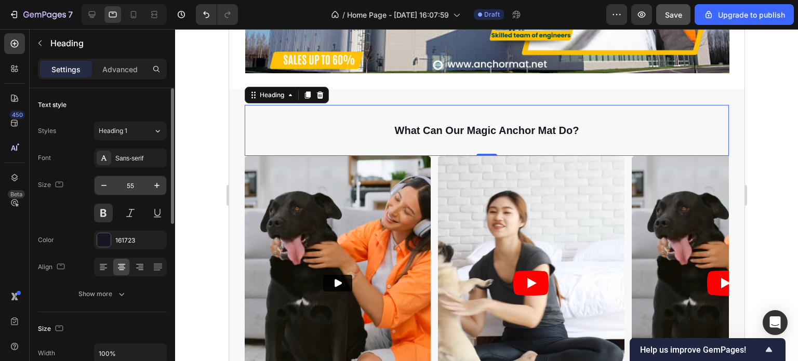
click at [138, 182] on input "55" at bounding box center [130, 185] width 34 height 19
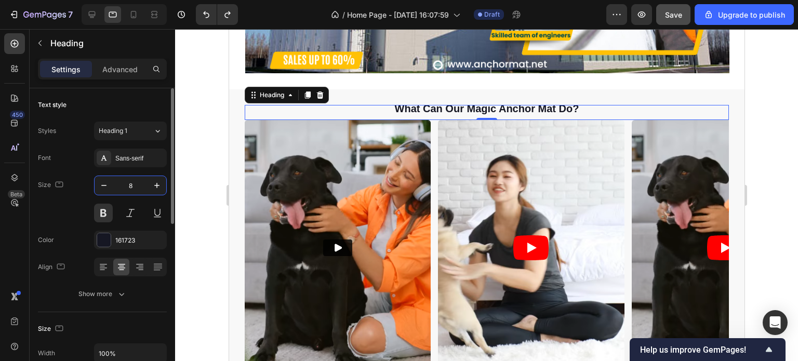
type input "55"
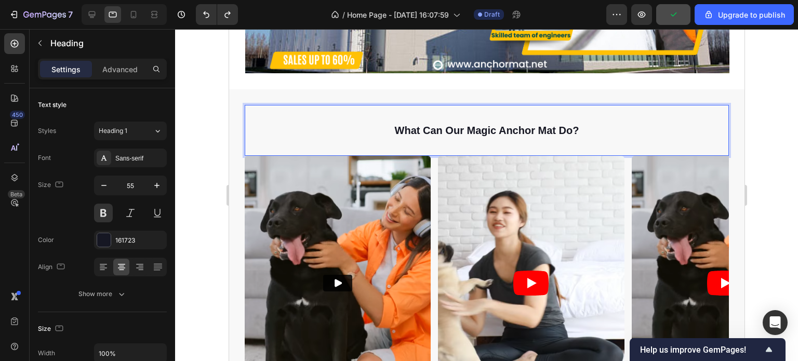
click at [524, 128] on span "what can our magic anchor mat do?" at bounding box center [486, 130] width 184 height 11
drag, startPoint x: 510, startPoint y: 124, endPoint x: 562, endPoint y: 124, distance: 52.0
click at [562, 125] on span "what can our magic anchor mat do?" at bounding box center [486, 130] width 184 height 11
click at [568, 125] on span "what can our magic anchor mat do?" at bounding box center [486, 130] width 184 height 11
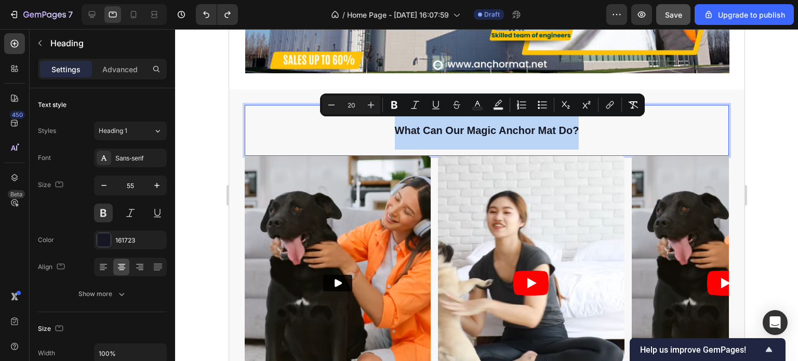
drag, startPoint x: 575, startPoint y: 128, endPoint x: 383, endPoint y: 129, distance: 191.7
click at [383, 129] on p "what can our magic anchor mat do?" at bounding box center [486, 128] width 482 height 44
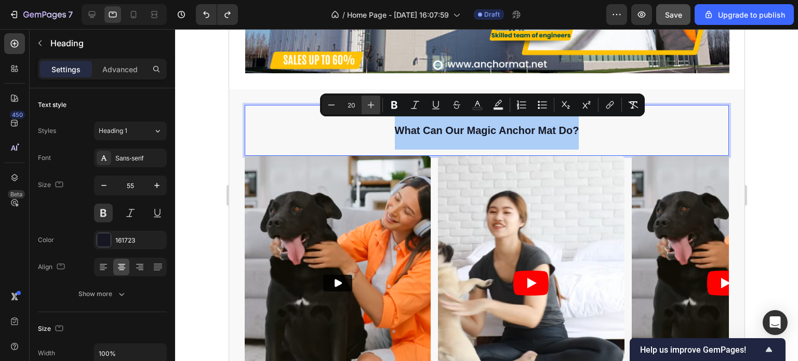
click at [374, 109] on icon "Editor contextual toolbar" at bounding box center [371, 105] width 10 height 10
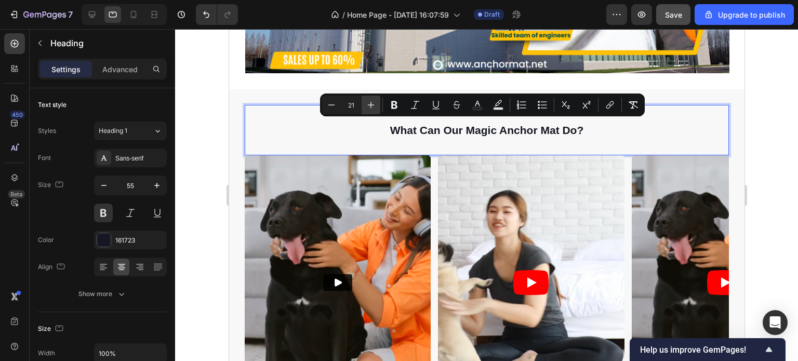
click at [372, 108] on icon "Editor contextual toolbar" at bounding box center [371, 105] width 10 height 10
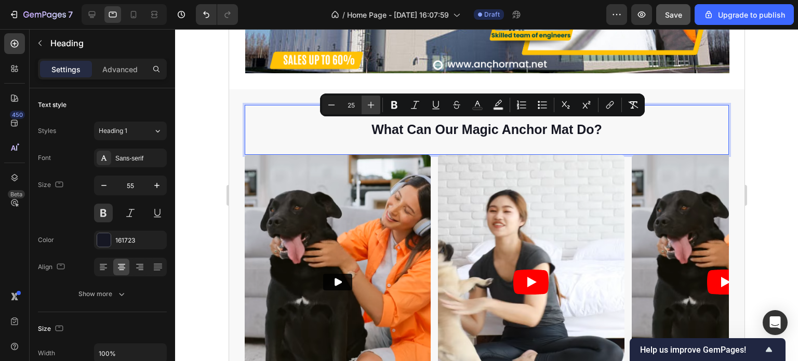
click at [372, 108] on icon "Editor contextual toolbar" at bounding box center [371, 105] width 10 height 10
type input "26"
click at [761, 154] on div at bounding box center [486, 195] width 623 height 332
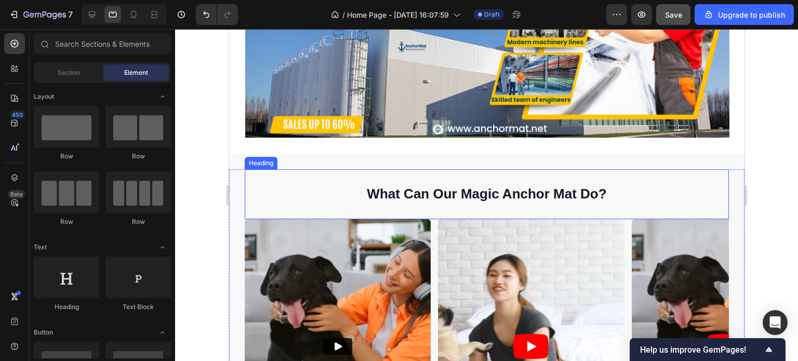
scroll to position [156, 0]
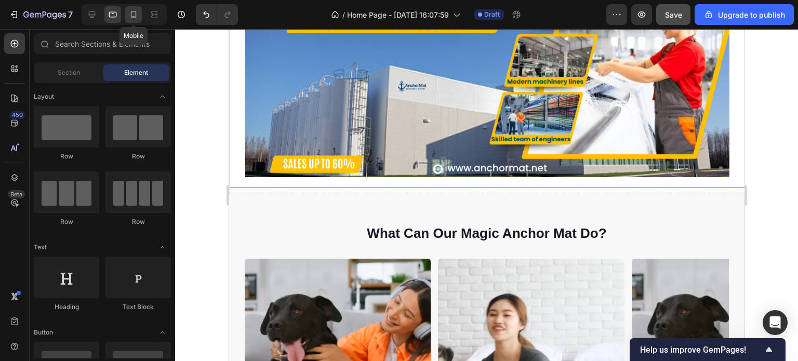
click at [135, 14] on icon at bounding box center [133, 14] width 10 height 10
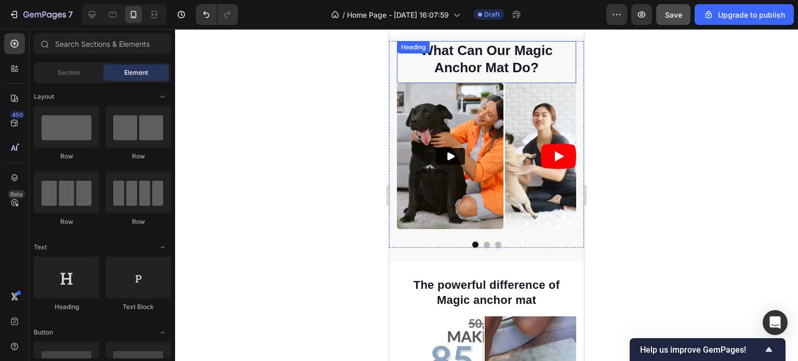
click at [479, 62] on span "what can our magic anchor mat do?" at bounding box center [486, 59] width 132 height 33
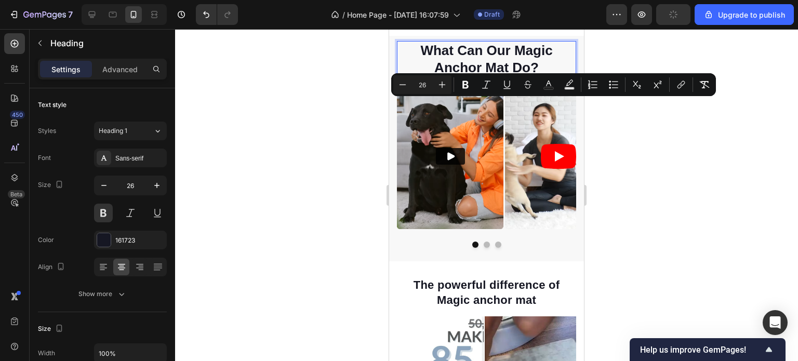
scroll to position [52, 0]
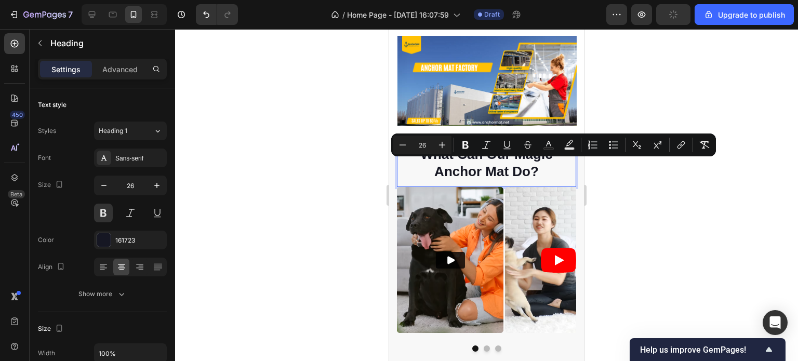
click at [646, 200] on div at bounding box center [486, 195] width 623 height 332
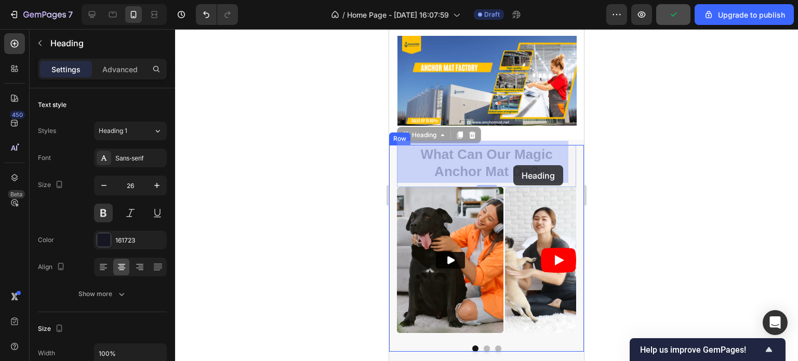
drag, startPoint x: 538, startPoint y: 166, endPoint x: 512, endPoint y: 165, distance: 26.0
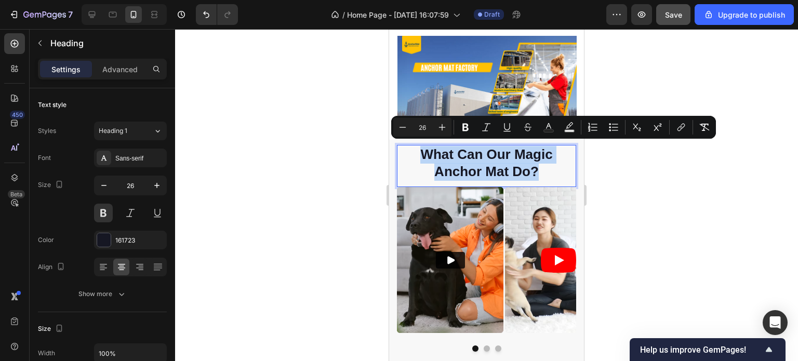
drag, startPoint x: 538, startPoint y: 170, endPoint x: 420, endPoint y: 152, distance: 119.8
click at [420, 152] on p "what can our magic anchor mat do?" at bounding box center [486, 163] width 177 height 35
click at [129, 68] on p "Advanced" at bounding box center [119, 69] width 35 height 11
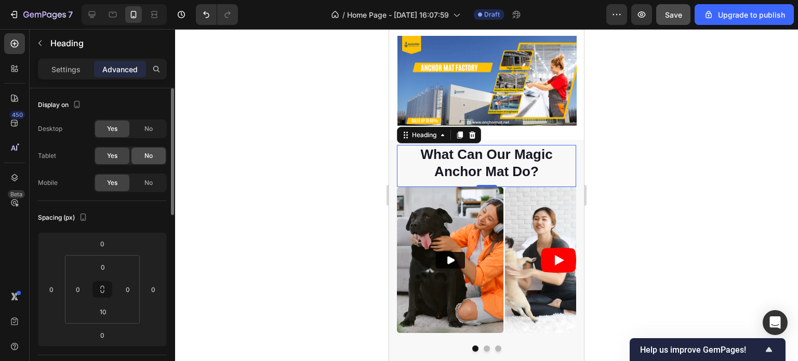
click at [148, 158] on span "No" at bounding box center [148, 155] width 8 height 9
click at [149, 132] on span "No" at bounding box center [148, 128] width 8 height 9
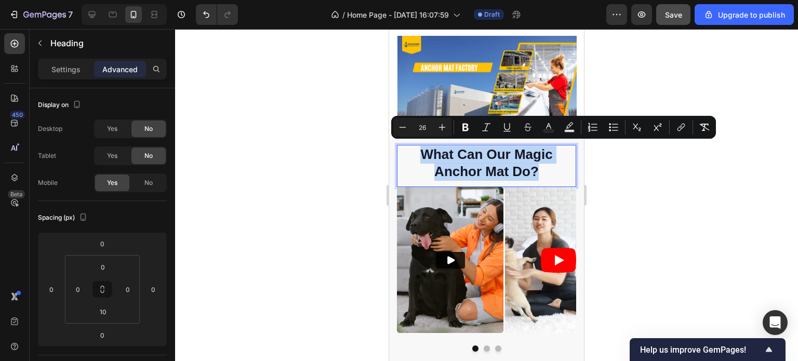
drag, startPoint x: 534, startPoint y: 171, endPoint x: 415, endPoint y: 150, distance: 120.4
click at [415, 150] on p "what can our magic anchor mat do?" at bounding box center [486, 163] width 177 height 35
click at [404, 127] on icon "Editor contextual toolbar" at bounding box center [403, 127] width 7 height 1
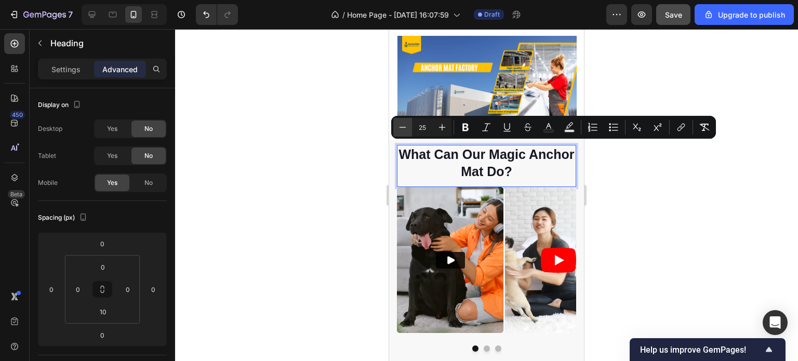
click at [404, 127] on icon "Editor contextual toolbar" at bounding box center [403, 127] width 7 height 1
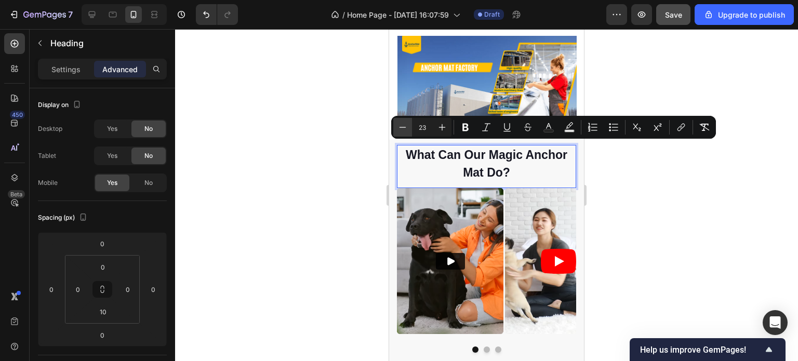
click at [404, 127] on icon "Editor contextual toolbar" at bounding box center [403, 127] width 7 height 1
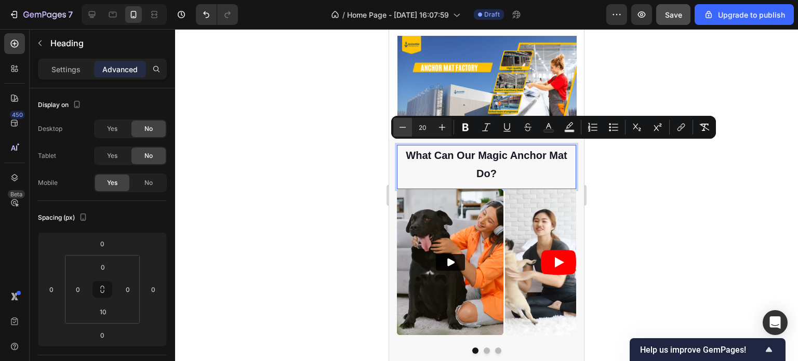
click at [401, 128] on icon "Editor contextual toolbar" at bounding box center [402, 127] width 10 height 10
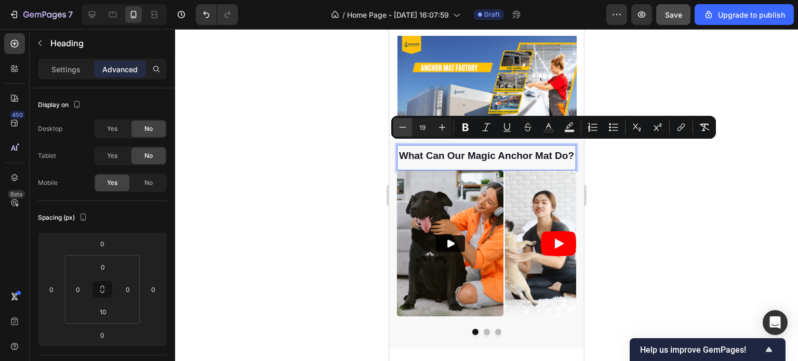
click at [401, 128] on icon "Editor contextual toolbar" at bounding box center [402, 127] width 10 height 10
type input "18"
click at [667, 220] on div at bounding box center [486, 195] width 623 height 332
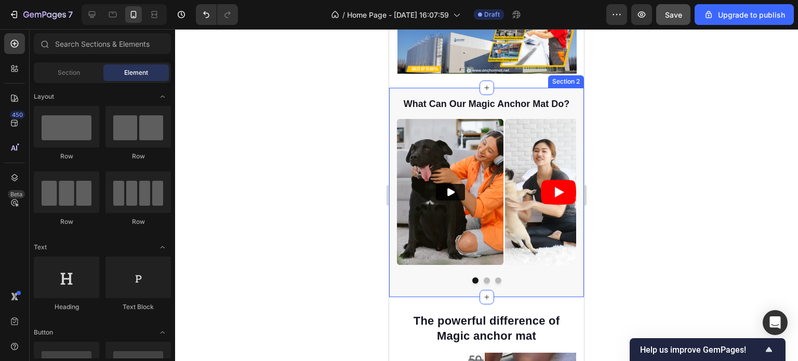
scroll to position [156, 0]
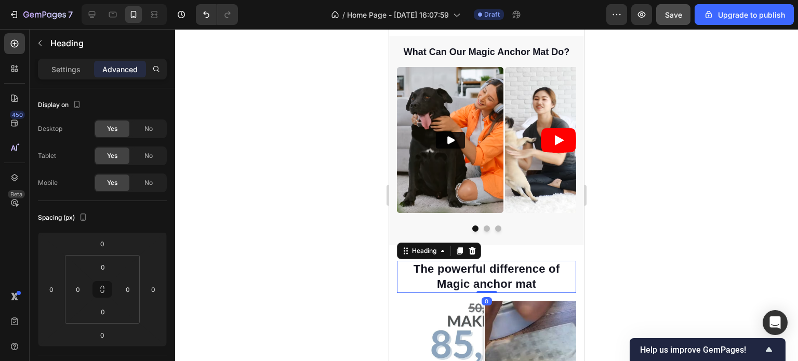
click at [514, 281] on h2 "The powerful difference of Magic anchor mat" at bounding box center [486, 277] width 179 height 32
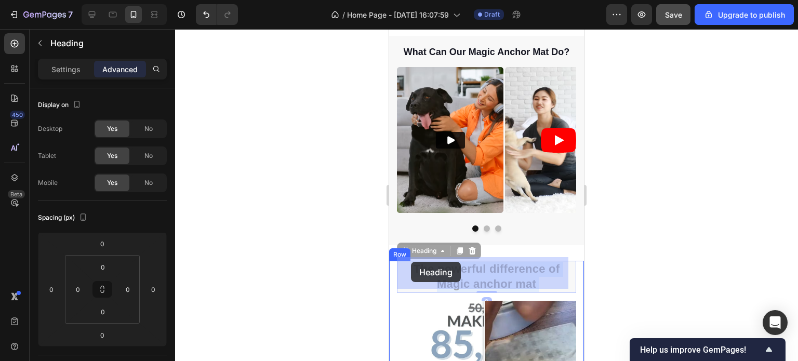
drag, startPoint x: 534, startPoint y: 281, endPoint x: 411, endPoint y: 262, distance: 124.1
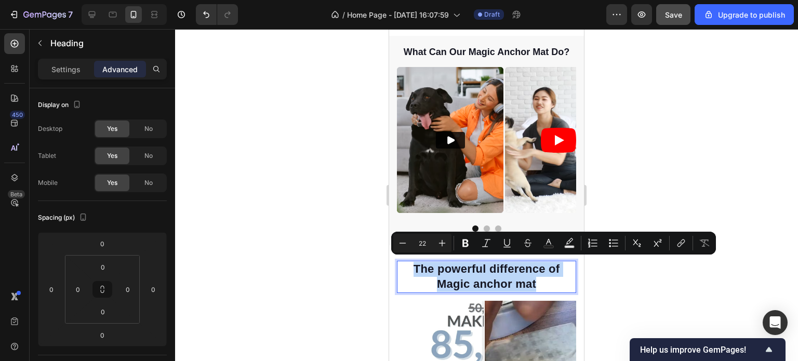
drag, startPoint x: 534, startPoint y: 278, endPoint x: 410, endPoint y: 269, distance: 124.5
click at [410, 269] on p "The powerful difference of Magic anchor mat" at bounding box center [486, 277] width 177 height 30
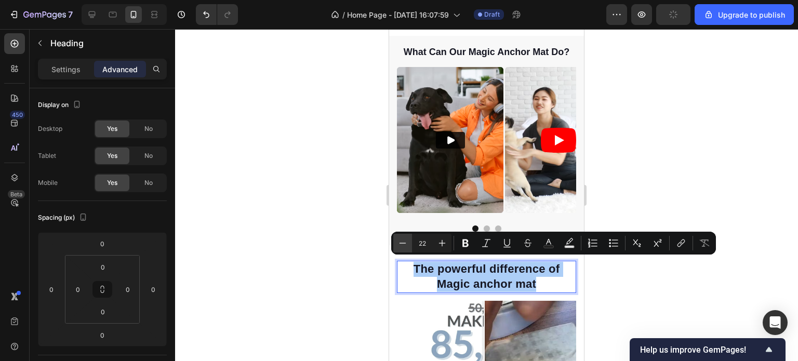
click at [401, 243] on icon "Editor contextual toolbar" at bounding box center [403, 243] width 7 height 1
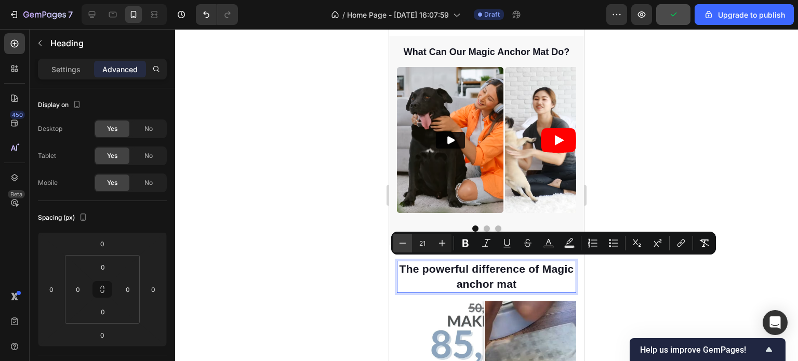
click at [401, 243] on icon "Editor contextual toolbar" at bounding box center [403, 243] width 7 height 1
type input "18"
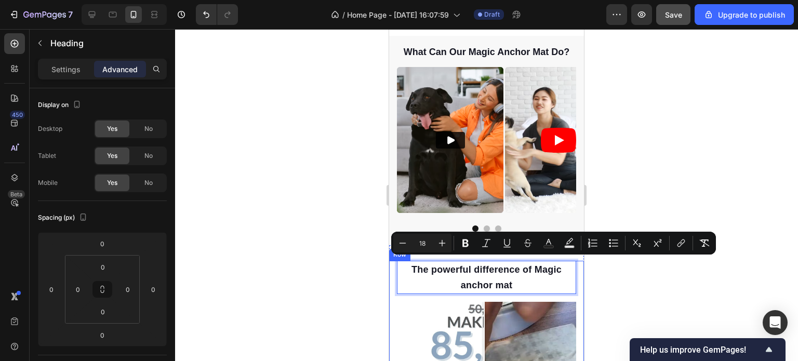
click at [646, 283] on div at bounding box center [486, 195] width 623 height 332
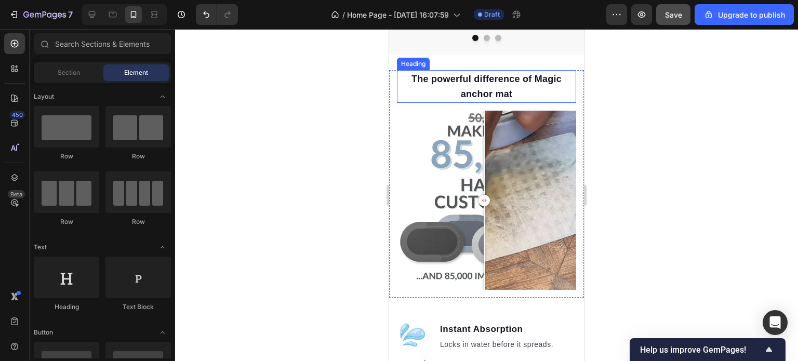
scroll to position [364, 0]
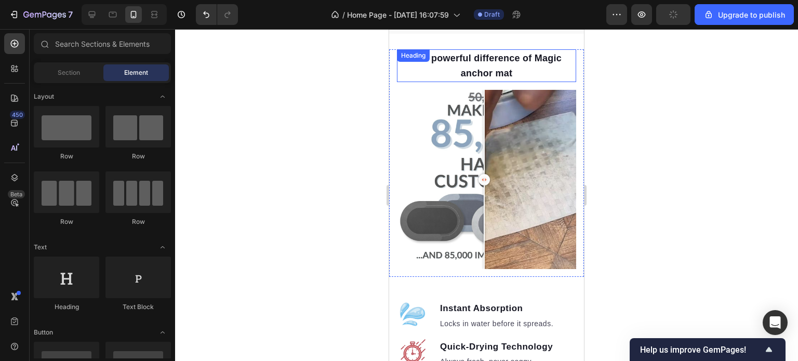
click at [531, 58] on span "The powerful difference of Magic anchor mat" at bounding box center [486, 66] width 150 height 26
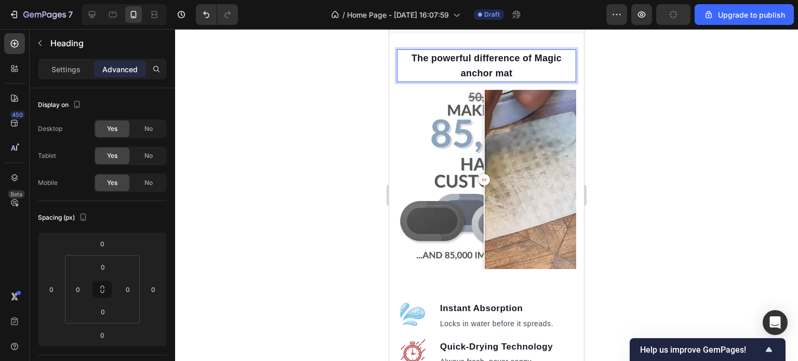
click at [531, 58] on span "The powerful difference of Magic anchor mat" at bounding box center [486, 66] width 150 height 26
click at [646, 137] on div at bounding box center [486, 195] width 623 height 332
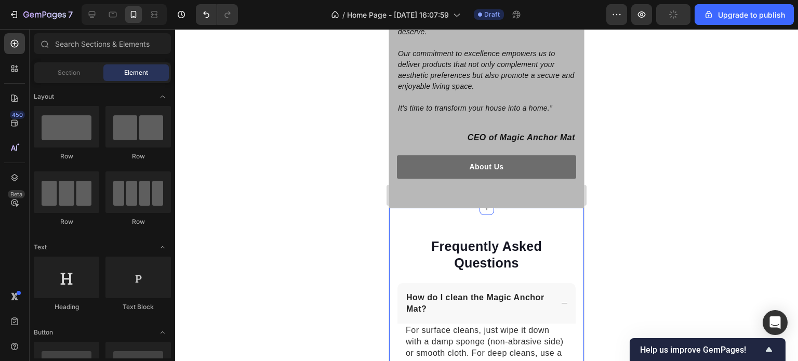
scroll to position [1870, 0]
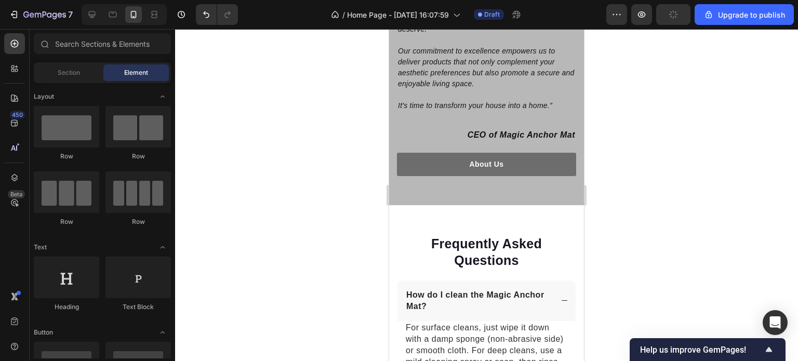
click at [650, 224] on div at bounding box center [486, 195] width 623 height 332
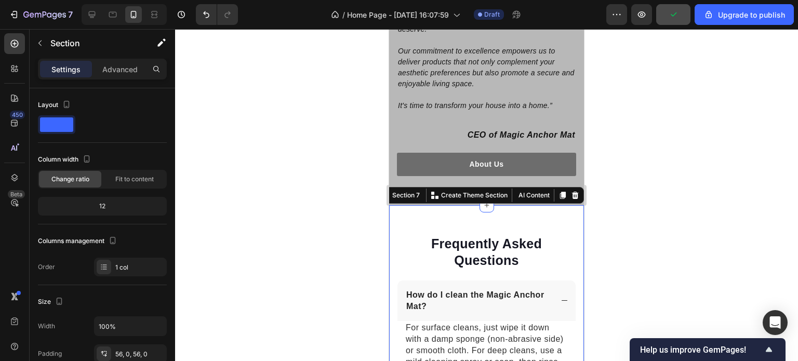
scroll to position [1922, 0]
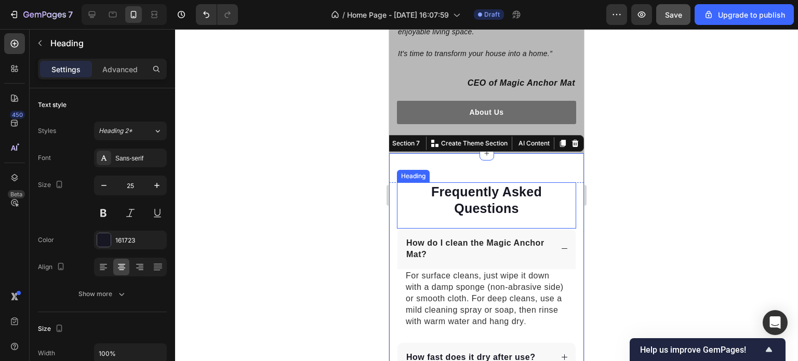
click at [421, 182] on h2 "Frequently Asked Questions" at bounding box center [486, 200] width 179 height 36
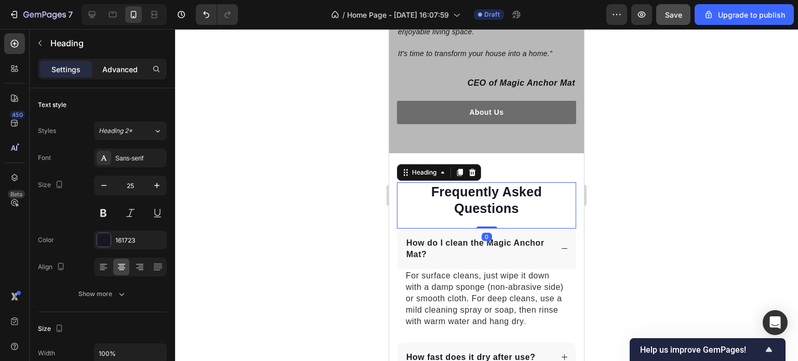
click at [119, 69] on p "Advanced" at bounding box center [119, 69] width 35 height 11
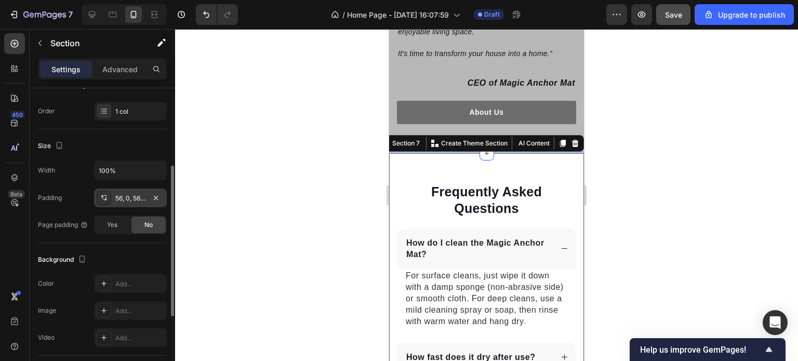
click at [114, 199] on div "56, 0, 56, 0" at bounding box center [130, 198] width 73 height 19
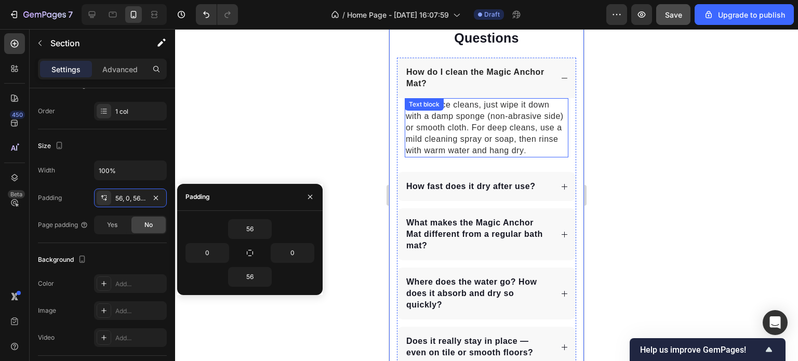
scroll to position [1920, 0]
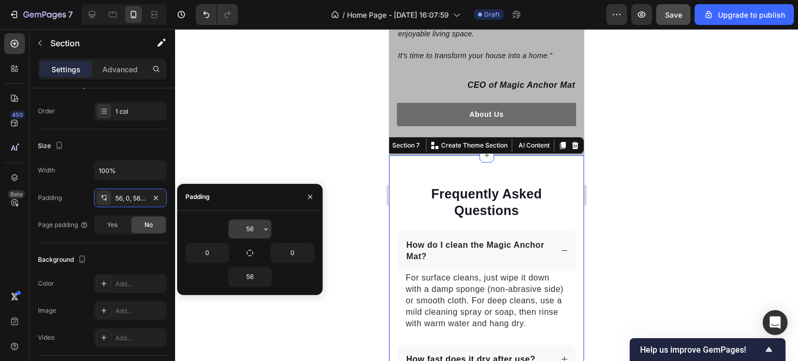
click at [257, 230] on input "56" at bounding box center [250, 229] width 43 height 19
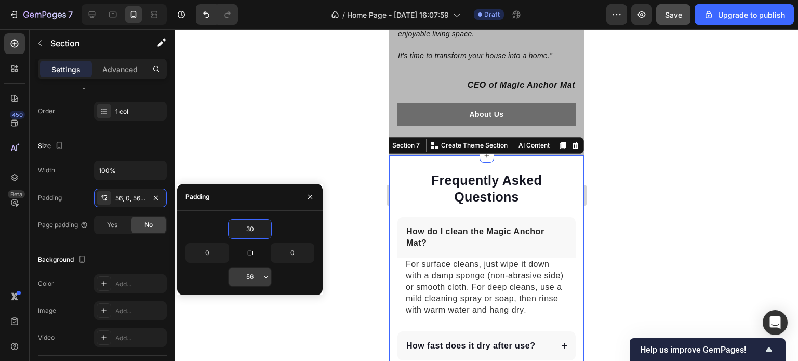
type input "30"
click at [256, 273] on input "56" at bounding box center [250, 277] width 43 height 19
type input "30"
click at [709, 263] on div at bounding box center [486, 195] width 623 height 332
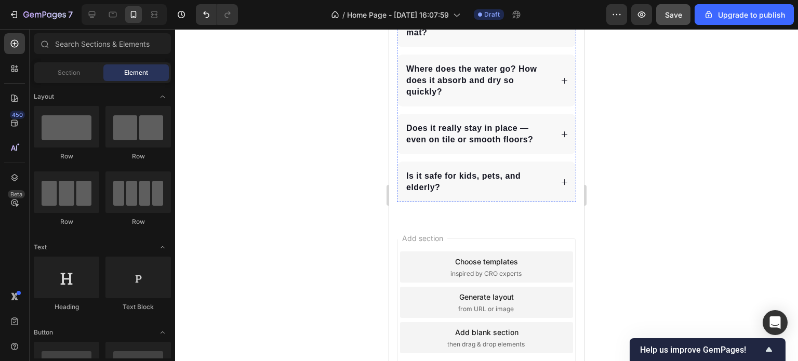
scroll to position [2309, 0]
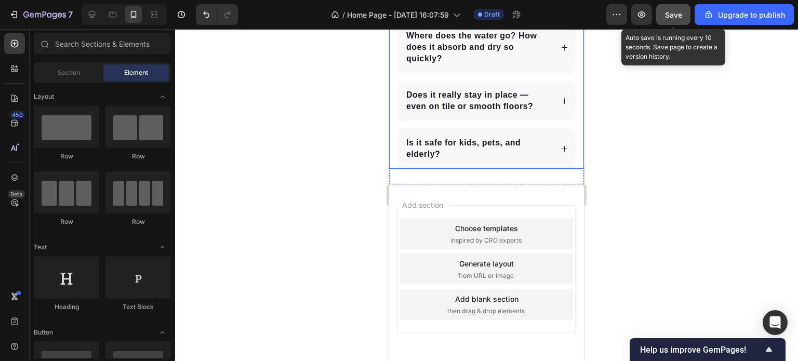
click at [672, 15] on span "Save" at bounding box center [673, 14] width 17 height 9
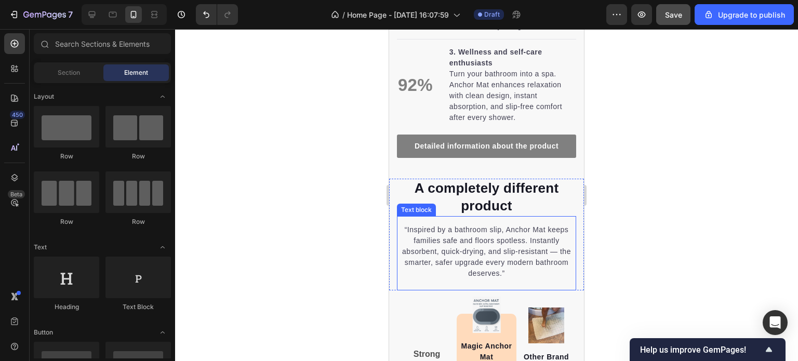
scroll to position [1143, 0]
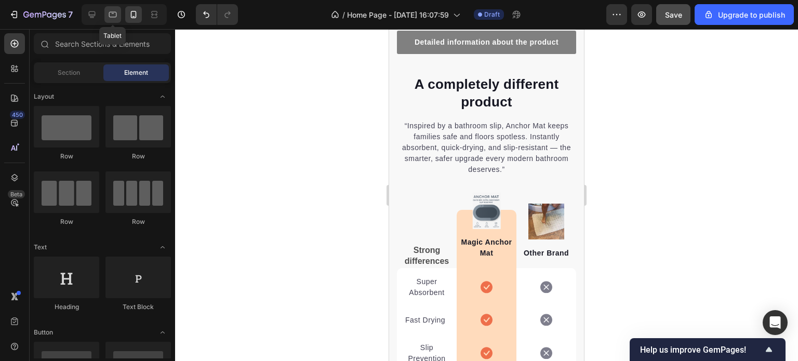
click at [110, 14] on icon at bounding box center [113, 14] width 10 height 10
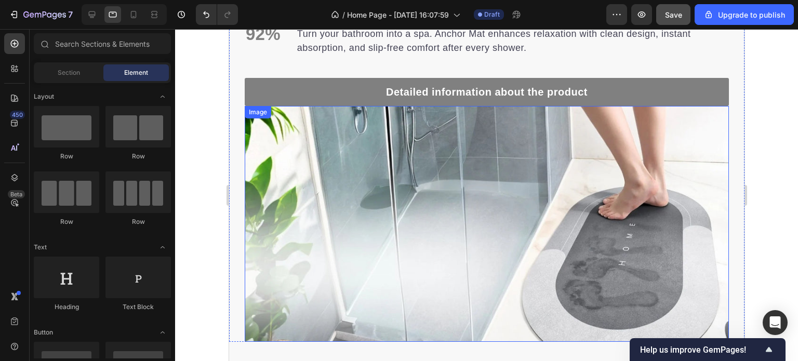
scroll to position [1008, 0]
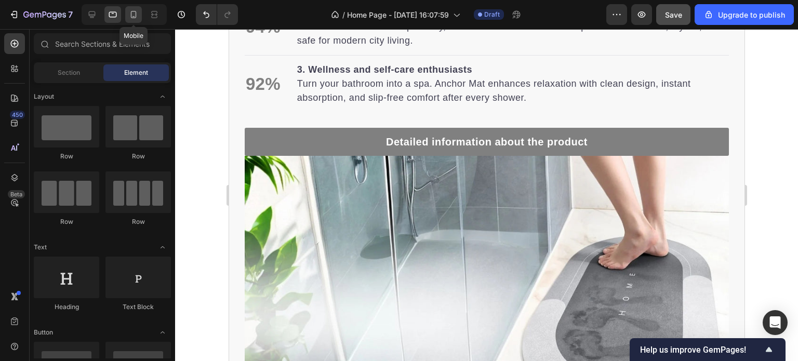
click at [133, 15] on icon at bounding box center [133, 14] width 10 height 10
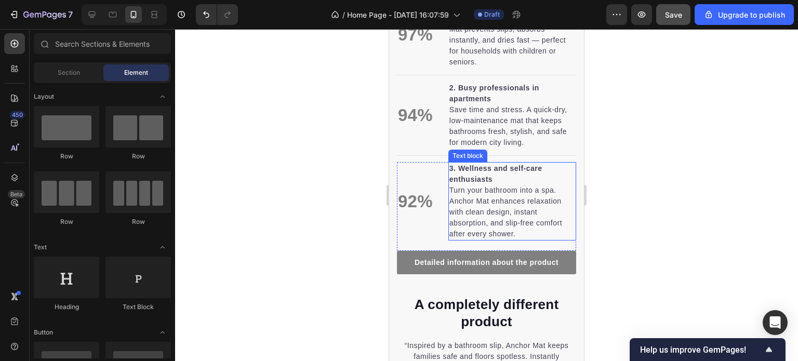
scroll to position [767, 0]
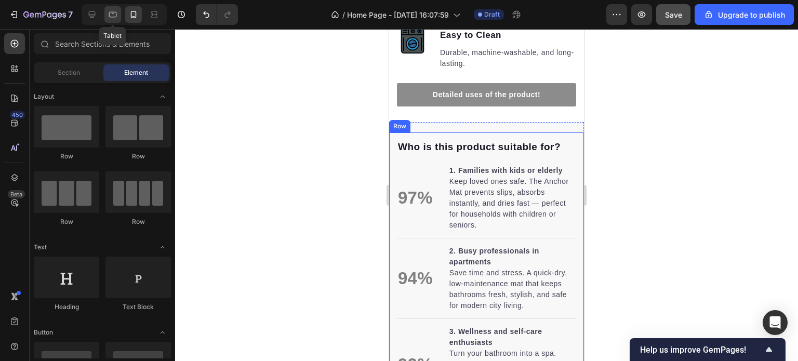
click at [110, 14] on icon at bounding box center [113, 14] width 10 height 10
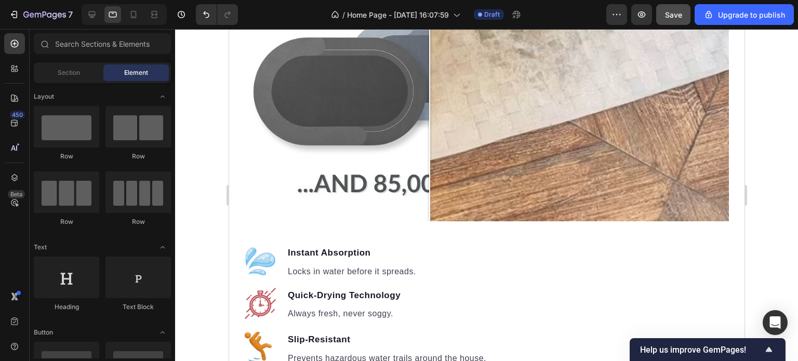
scroll to position [971, 0]
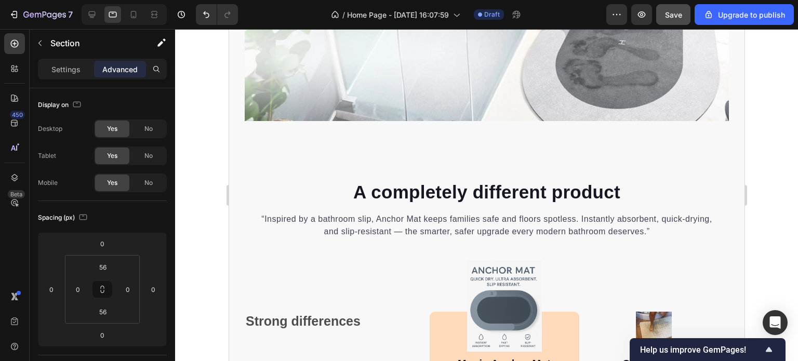
scroll to position [1646, 0]
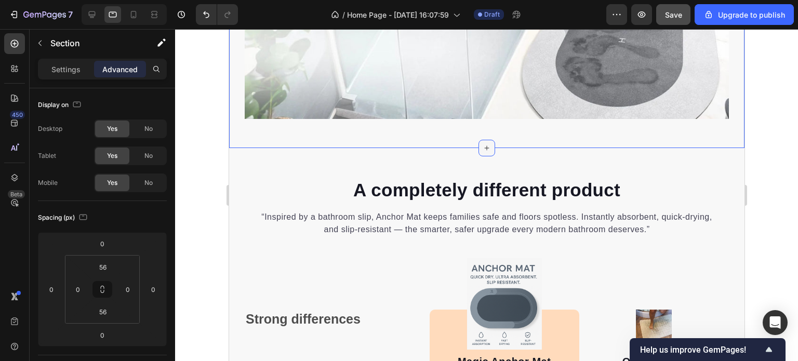
click at [485, 144] on icon at bounding box center [486, 148] width 8 height 8
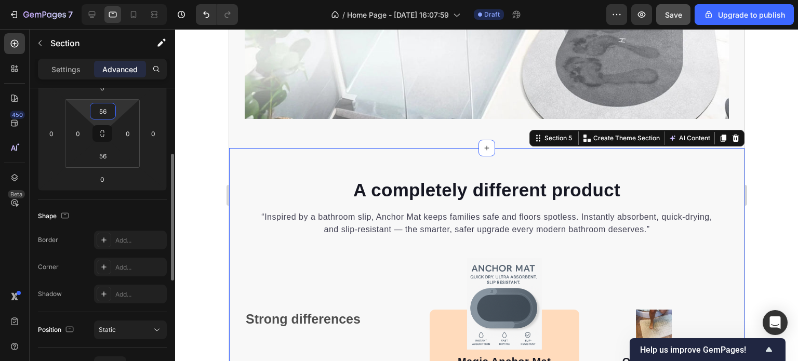
click at [109, 113] on input "56" at bounding box center [102, 111] width 21 height 16
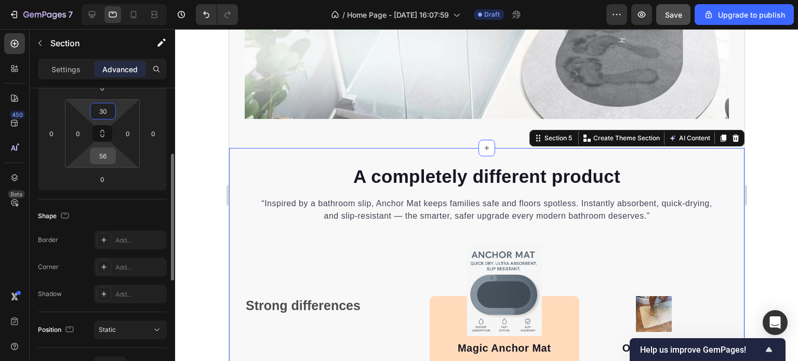
type input "30"
click at [107, 156] on input "56" at bounding box center [102, 156] width 21 height 16
type input "30"
click at [204, 166] on div at bounding box center [486, 195] width 623 height 332
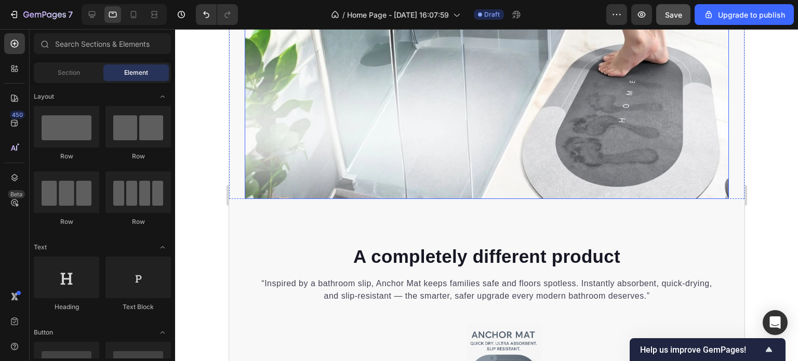
scroll to position [1618, 0]
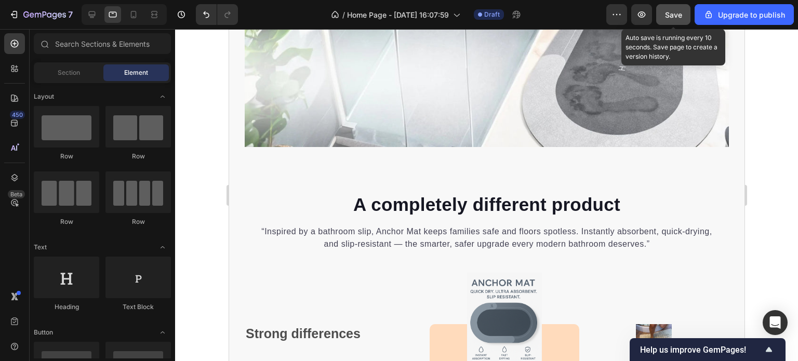
click at [680, 10] on span "Save" at bounding box center [673, 14] width 17 height 9
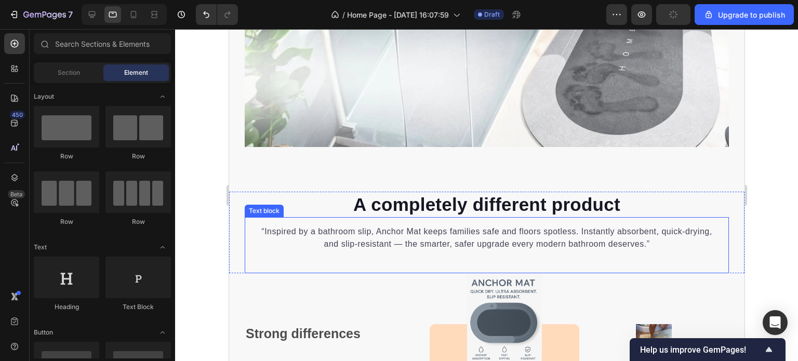
click at [590, 236] on p "“Inspired by a bathroom slip, Anchor Mat keeps families safe and floors spotles…" at bounding box center [487, 237] width 454 height 25
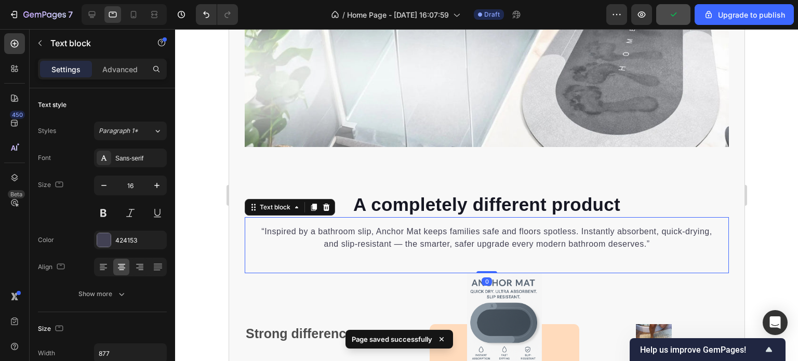
click at [645, 243] on p "“Inspired by a bathroom slip, Anchor Mat keeps families safe and floors spotles…" at bounding box center [487, 237] width 454 height 25
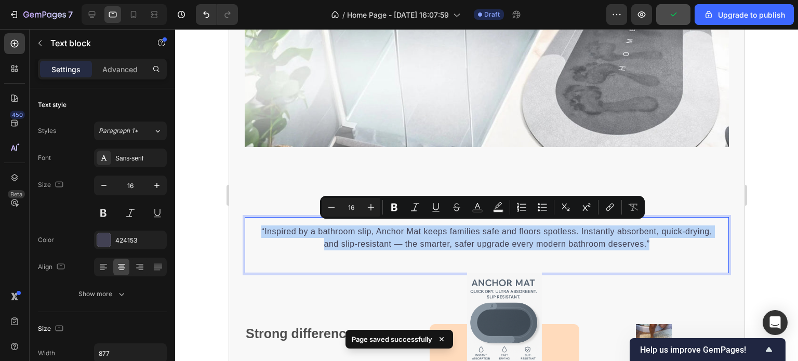
drag, startPoint x: 653, startPoint y: 243, endPoint x: 255, endPoint y: 226, distance: 397.8
click at [260, 226] on p "“Inspired by a bathroom slip, Anchor Mat keeps families safe and floors spotles…" at bounding box center [487, 237] width 454 height 25
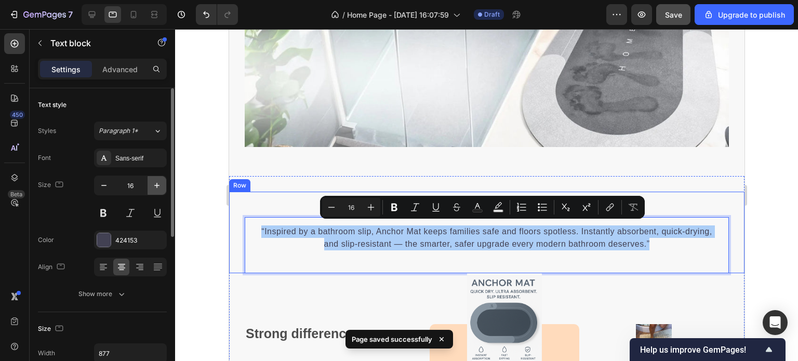
click at [154, 187] on icon "button" at bounding box center [157, 185] width 10 height 10
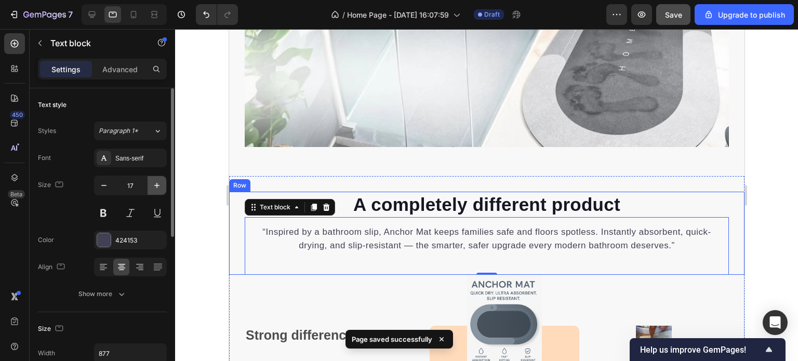
click at [154, 187] on icon "button" at bounding box center [157, 185] width 10 height 10
type input "18"
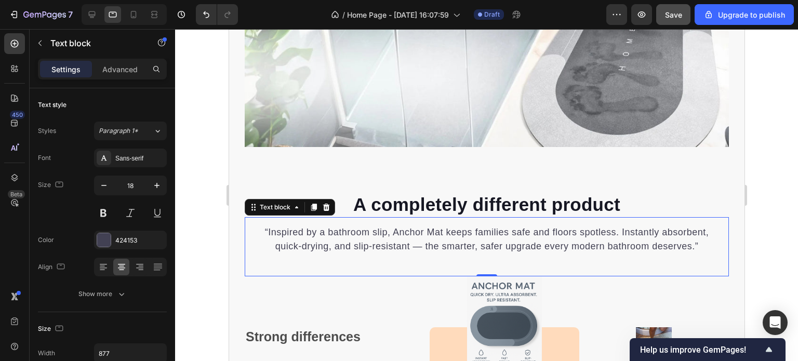
click at [769, 247] on div at bounding box center [486, 195] width 623 height 332
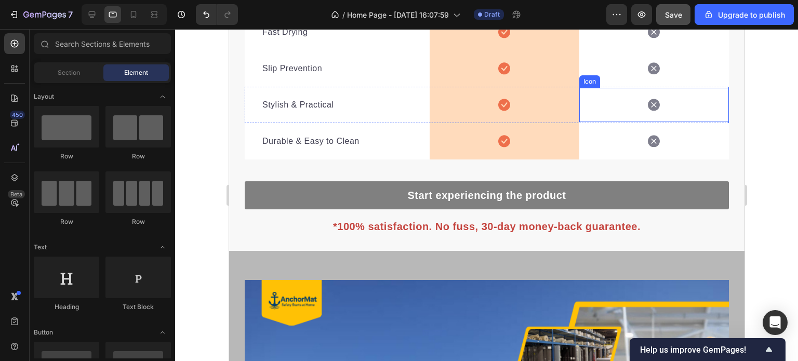
scroll to position [2033, 0]
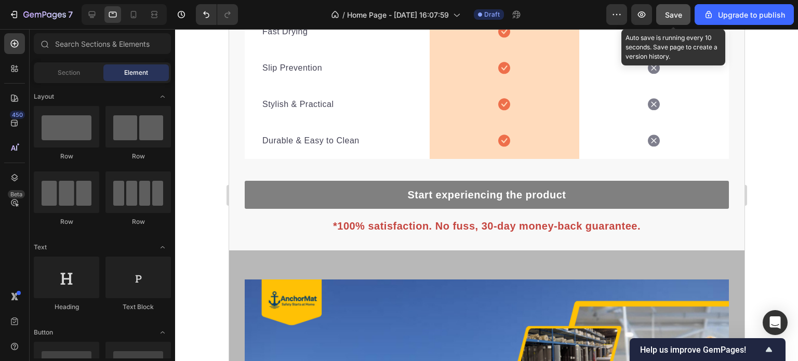
click at [671, 16] on span "Save" at bounding box center [673, 14] width 17 height 9
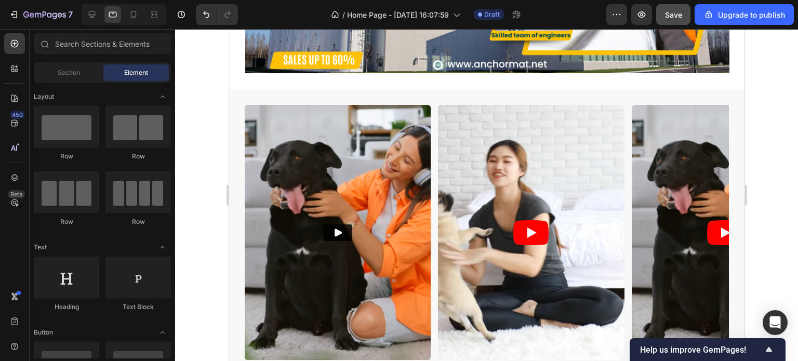
scroll to position [364, 0]
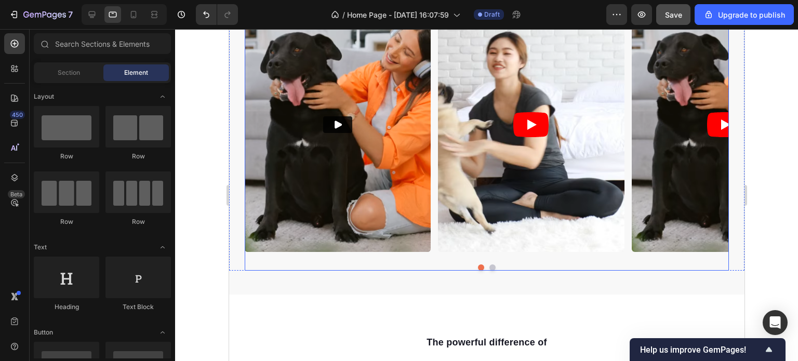
click at [489, 265] on button "Dot" at bounding box center [492, 267] width 6 height 6
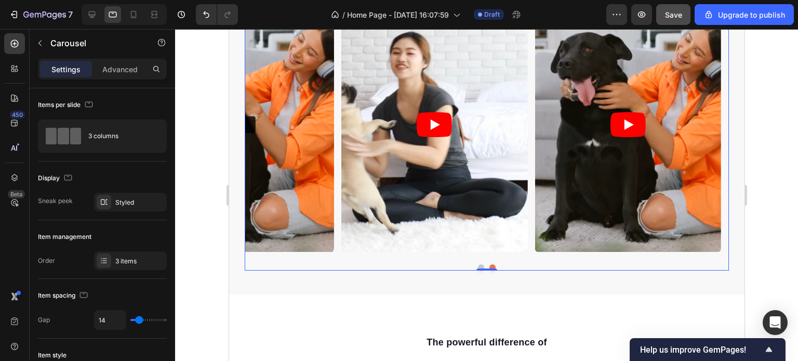
click at [477, 265] on button "Dot" at bounding box center [480, 267] width 6 height 6
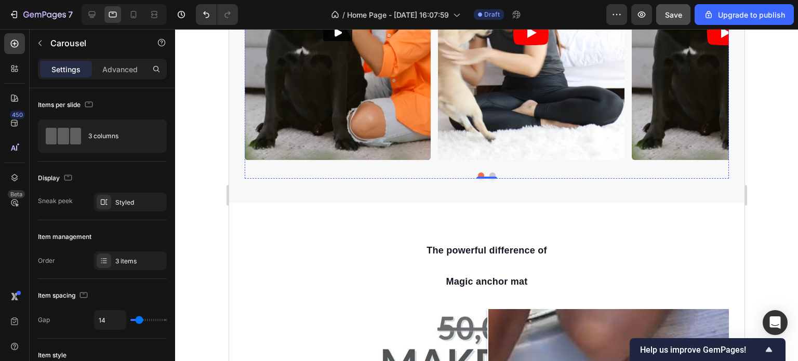
scroll to position [468, 0]
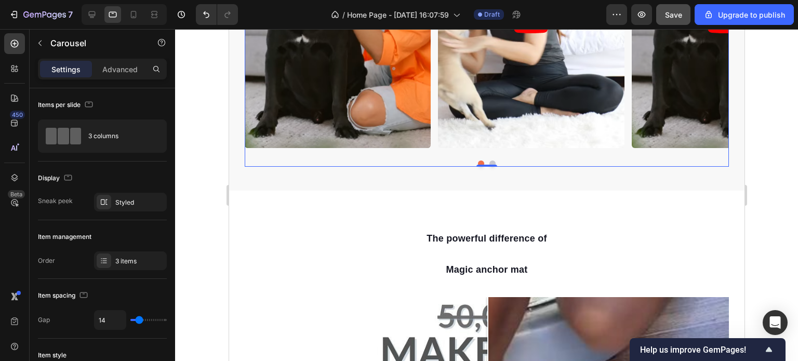
click at [489, 162] on button "Dot" at bounding box center [492, 164] width 6 height 6
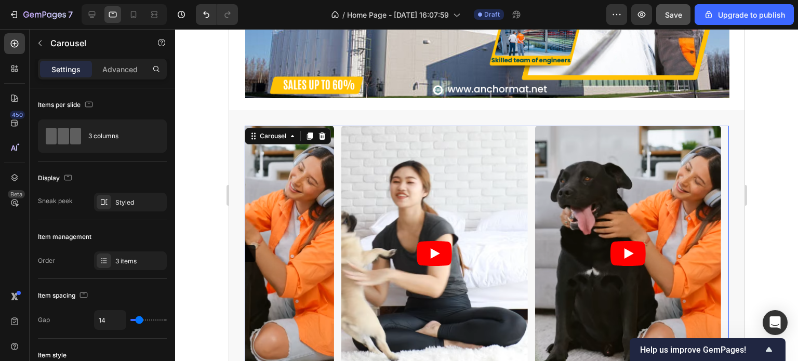
scroll to position [156, 0]
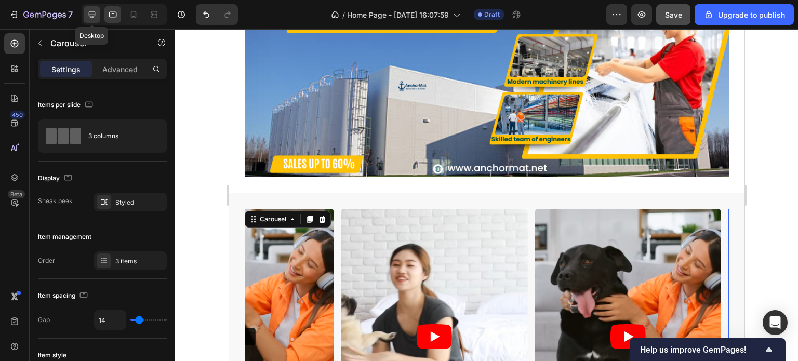
click at [94, 15] on icon at bounding box center [92, 14] width 10 height 10
type input "30"
type input "1200"
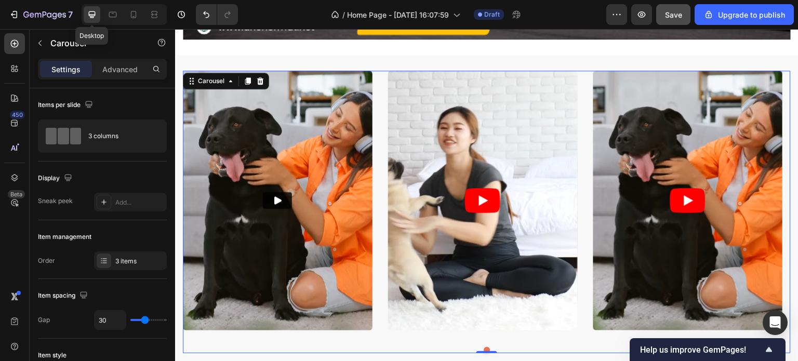
scroll to position [411, 0]
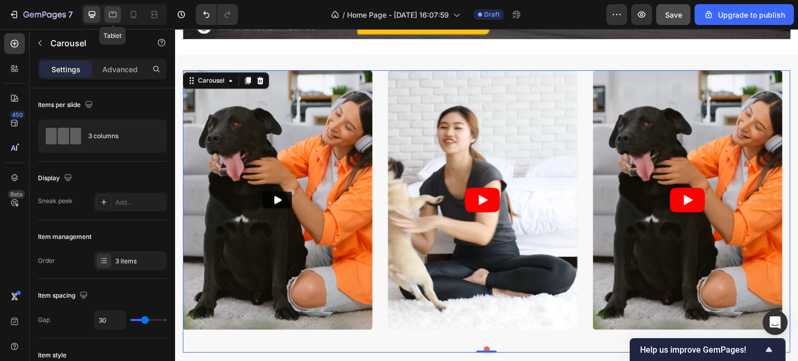
click at [114, 14] on icon at bounding box center [113, 14] width 10 height 10
type input "14"
type input "100%"
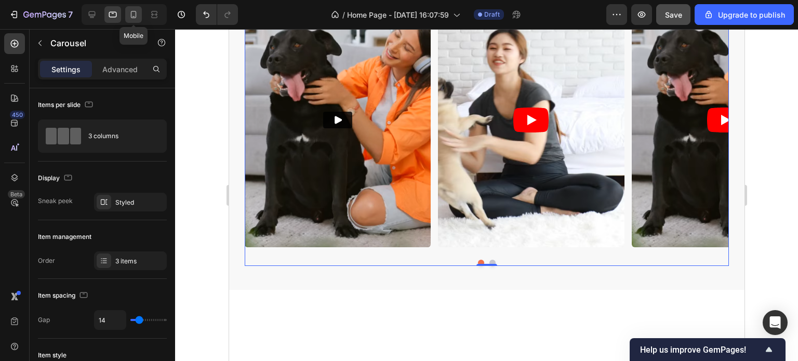
click at [130, 16] on icon at bounding box center [133, 14] width 10 height 10
type input "3"
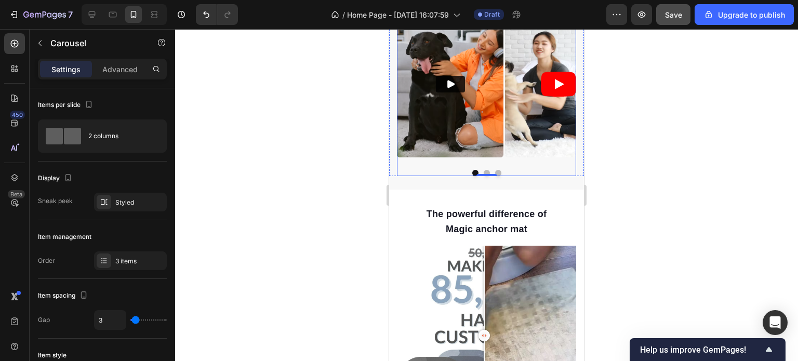
scroll to position [104, 0]
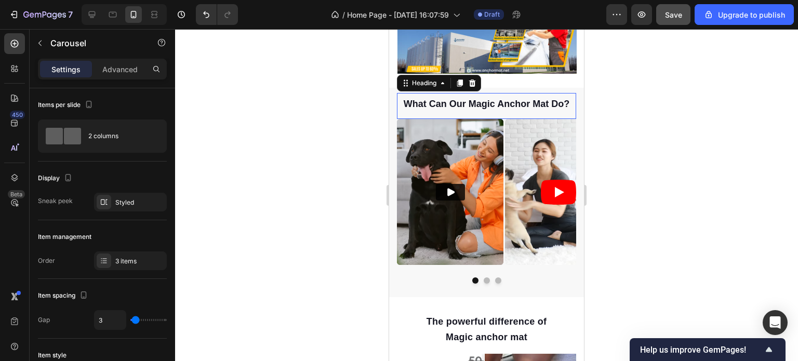
click at [404, 99] on span "what can our magic anchor mat do?" at bounding box center [487, 104] width 166 height 10
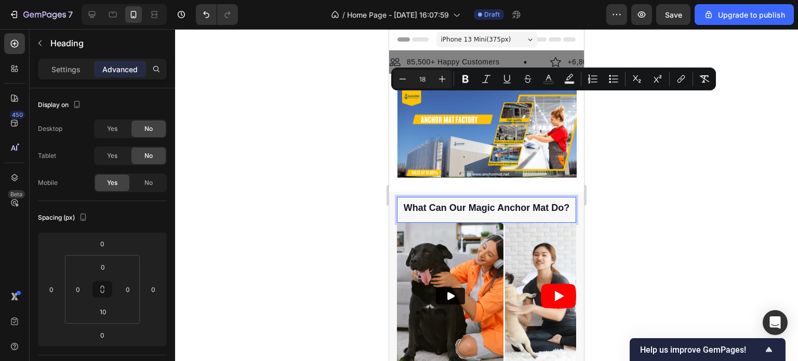
scroll to position [104, 0]
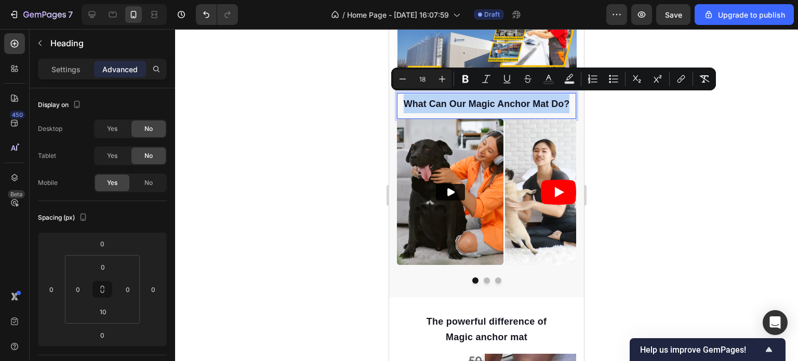
click at [563, 99] on span "what can our magic anchor mat do?" at bounding box center [487, 104] width 166 height 10
copy span "what can our magic anchor mat do?"
click at [115, 12] on icon at bounding box center [113, 14] width 10 height 10
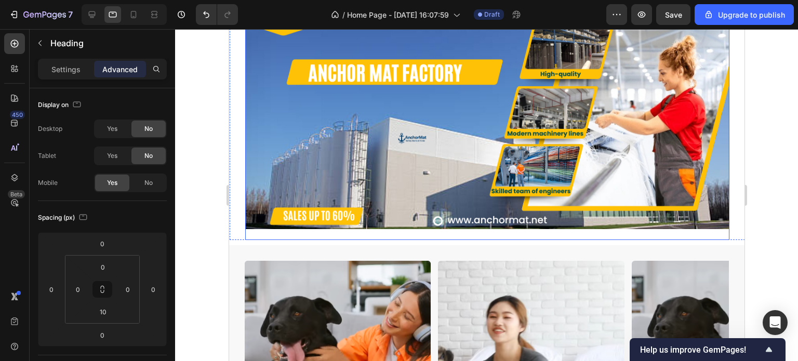
scroll to position [68, 0]
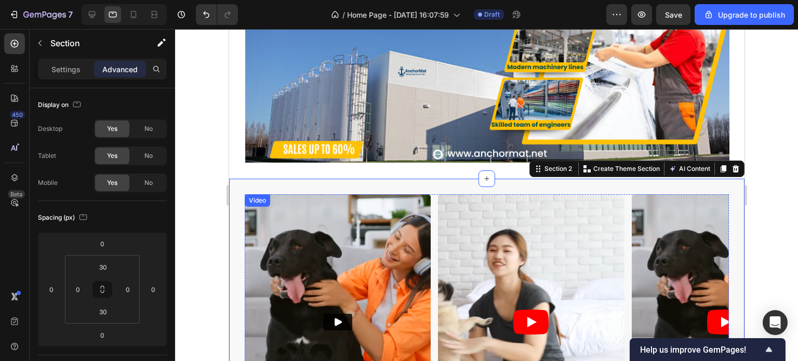
scroll to position [171, 0]
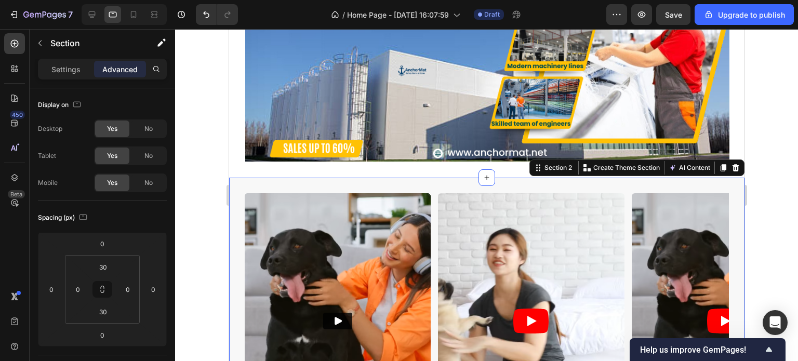
click at [465, 180] on div "⁠⁠⁠⁠⁠⁠⁠ what can our magic anchor mat do? Heading Video Video Video Carousel Ro…" at bounding box center [486, 334] width 515 height 313
click at [542, 166] on div "Section 2" at bounding box center [558, 167] width 32 height 9
click at [593, 164] on p "Create Theme Section" at bounding box center [626, 167] width 67 height 9
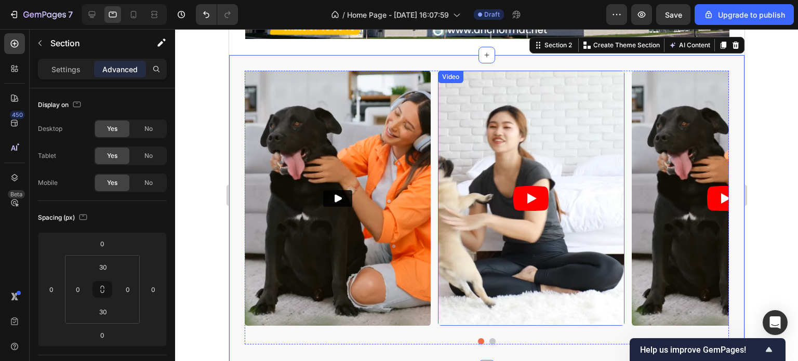
scroll to position [327, 0]
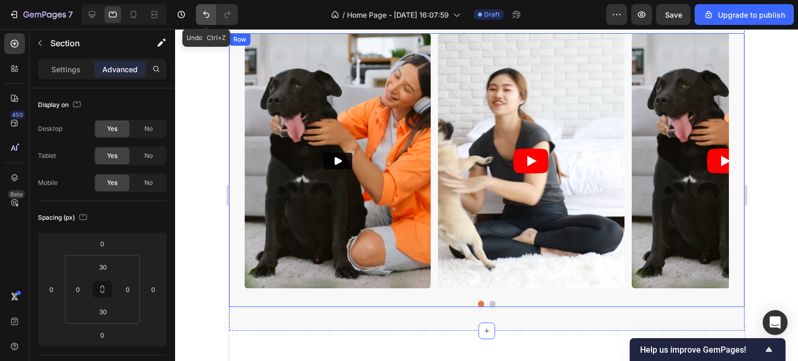
click at [205, 15] on icon "Undo/Redo" at bounding box center [206, 14] width 10 height 10
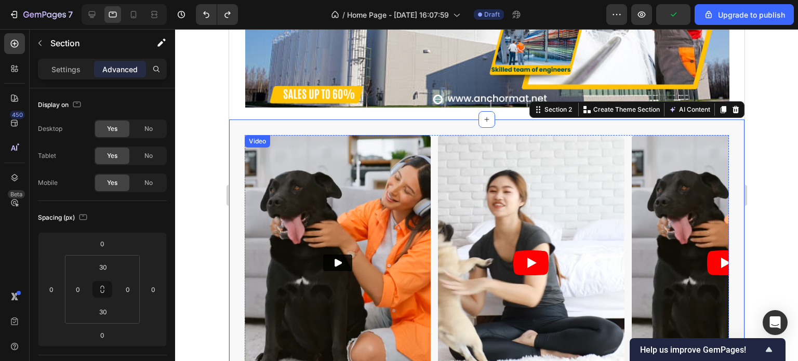
scroll to position [223, 0]
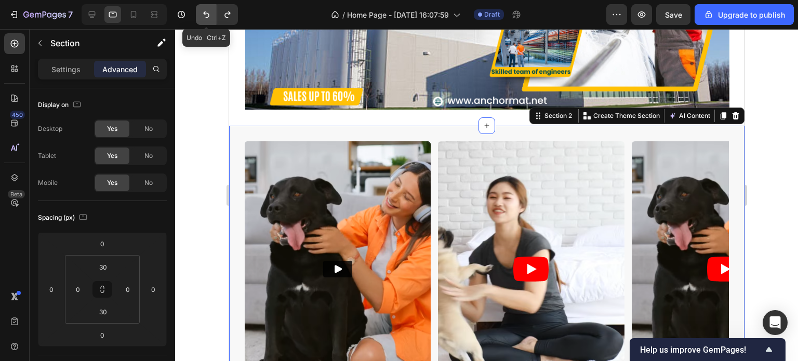
click at [203, 13] on icon "Undo/Redo" at bounding box center [206, 14] width 6 height 7
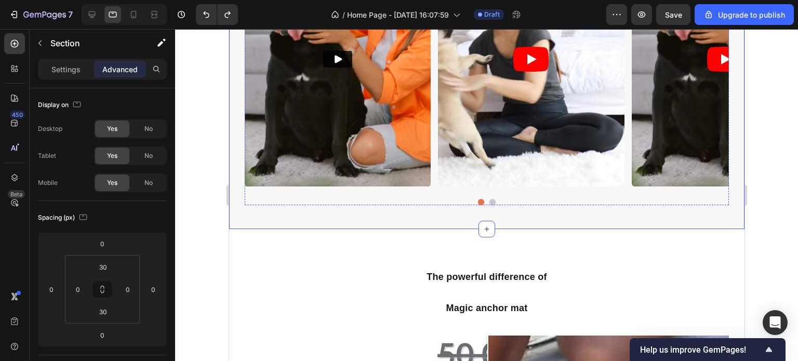
scroll to position [520, 0]
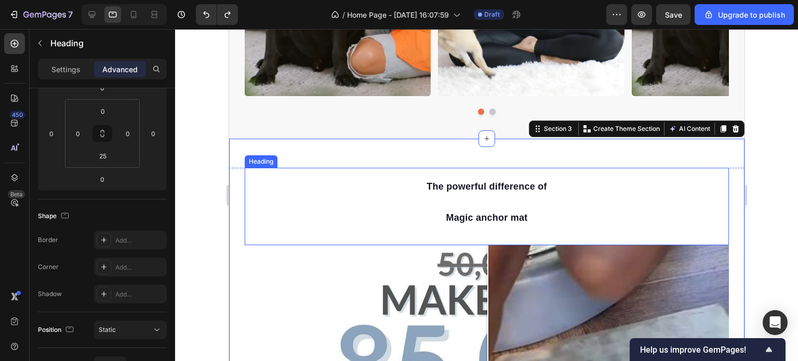
click at [462, 191] on span "The powerful difference of" at bounding box center [486, 186] width 121 height 10
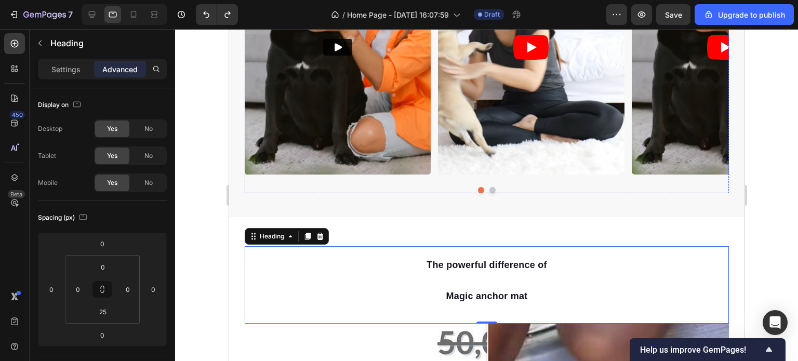
scroll to position [416, 0]
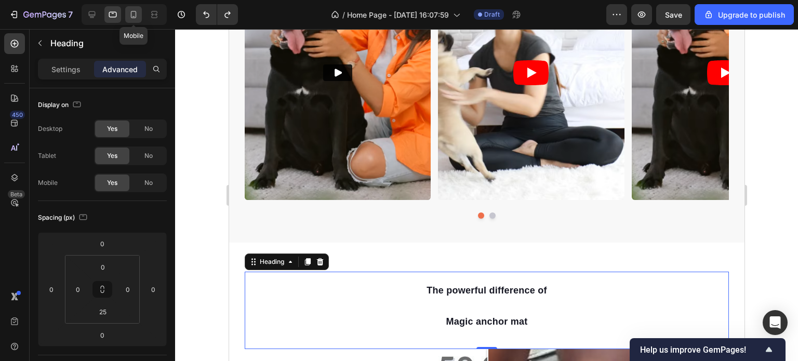
click at [133, 11] on icon at bounding box center [134, 14] width 6 height 7
type input "0"
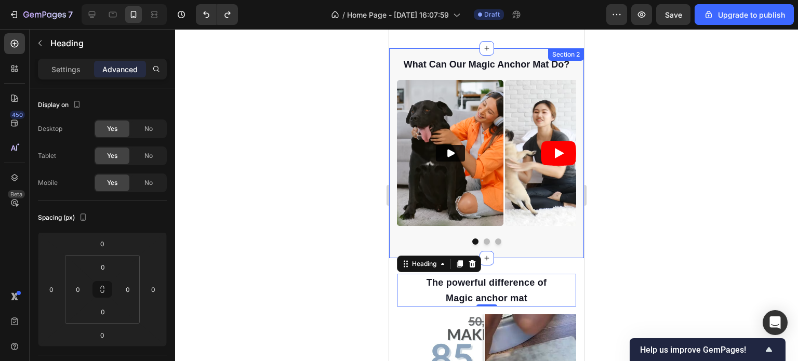
scroll to position [245, 0]
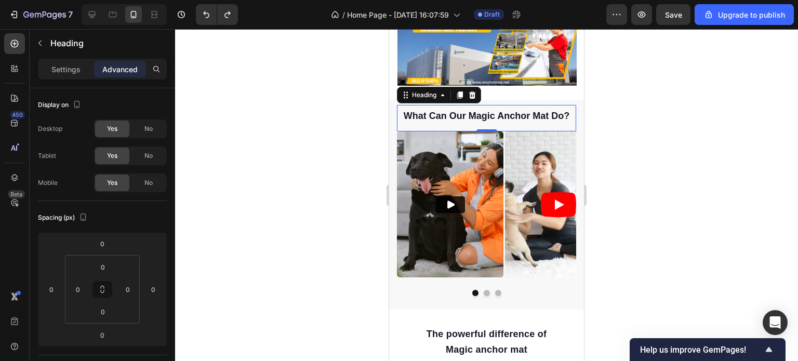
click at [502, 112] on span "what can our magic anchor mat do?" at bounding box center [487, 116] width 166 height 10
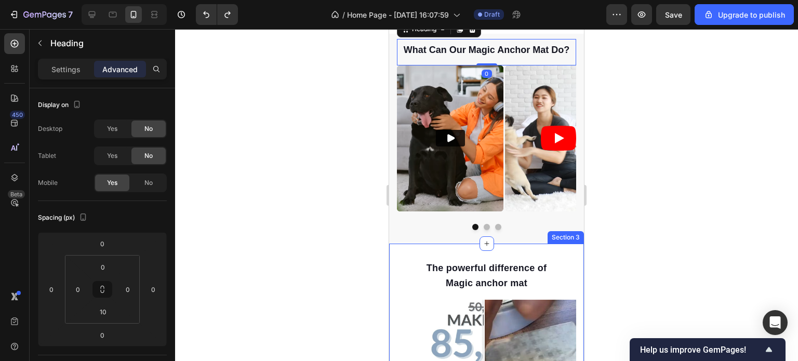
scroll to position [89, 0]
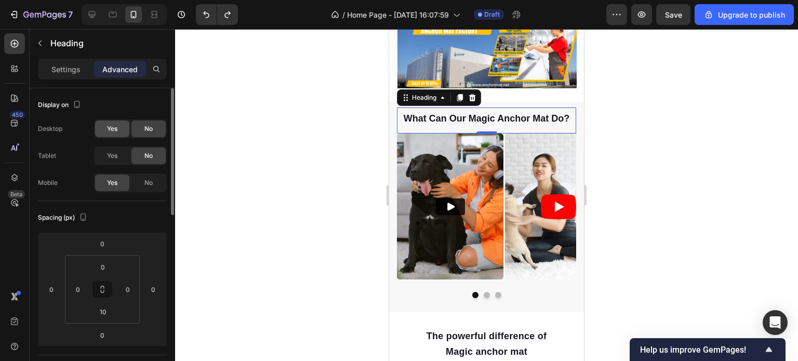
click at [110, 130] on span "Yes" at bounding box center [112, 128] width 10 height 9
click at [110, 157] on span "Yes" at bounding box center [112, 155] width 10 height 9
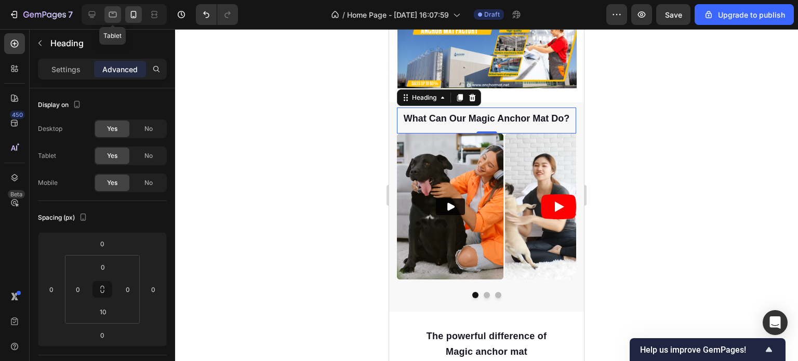
click at [114, 15] on icon at bounding box center [113, 14] width 10 height 10
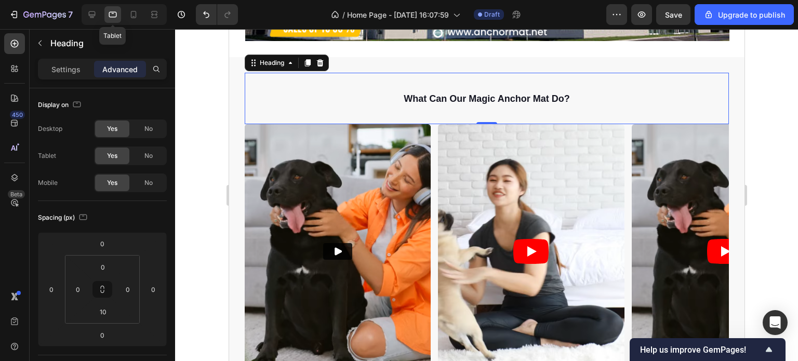
scroll to position [295, 0]
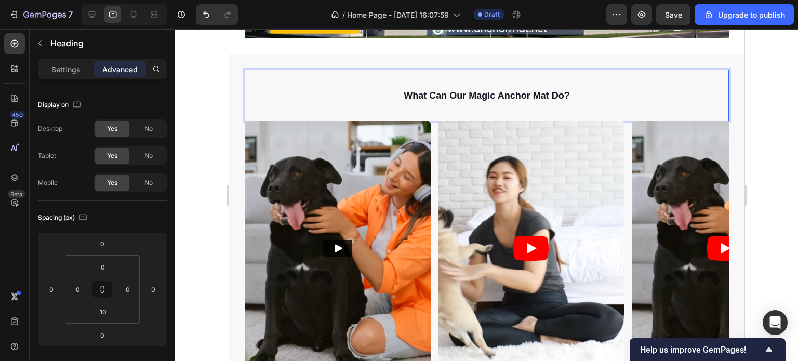
click at [513, 91] on span "what can our magic anchor mat do?" at bounding box center [486, 95] width 166 height 10
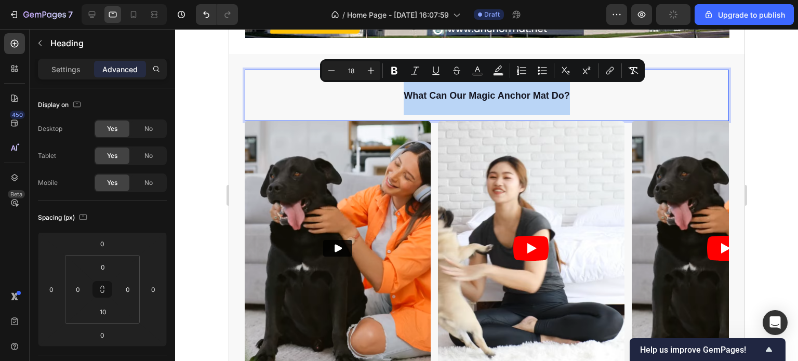
drag, startPoint x: 402, startPoint y: 88, endPoint x: 565, endPoint y: 88, distance: 163.1
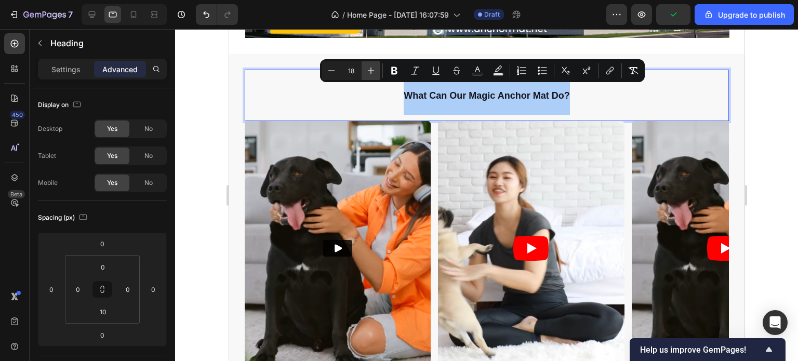
click at [371, 74] on icon "Editor contextual toolbar" at bounding box center [371, 70] width 10 height 10
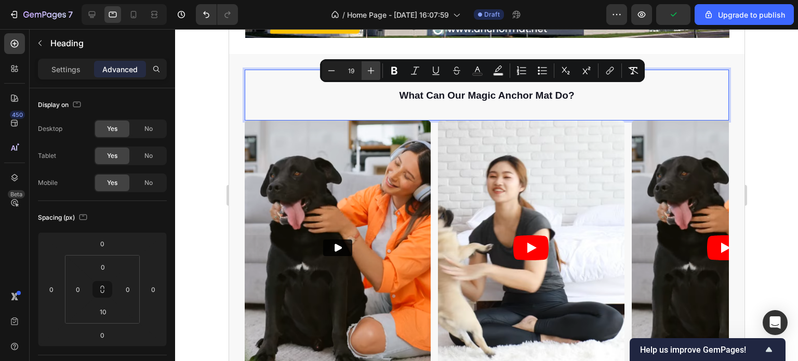
click at [371, 74] on icon "Editor contextual toolbar" at bounding box center [371, 70] width 10 height 10
type input "20"
click at [365, 98] on p "what can our magic anchor mat do?" at bounding box center [486, 93] width 482 height 44
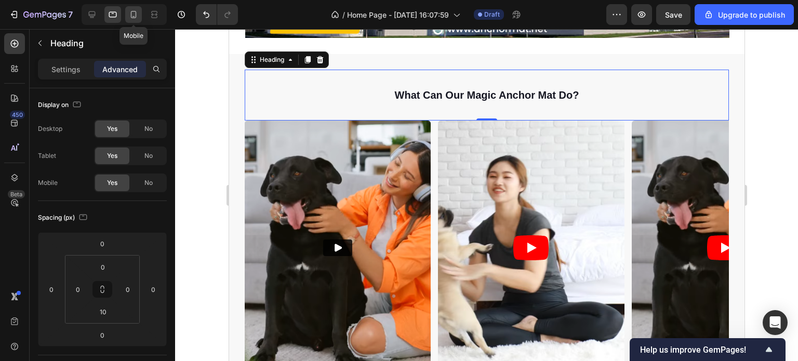
click at [132, 16] on icon at bounding box center [133, 14] width 10 height 10
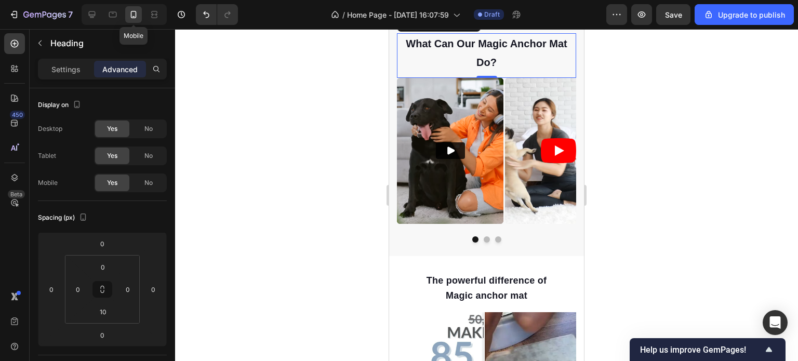
scroll to position [262, 0]
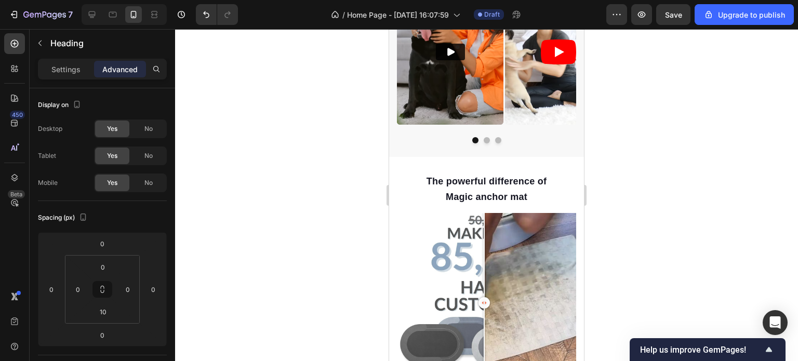
click at [597, 168] on div at bounding box center [486, 195] width 623 height 332
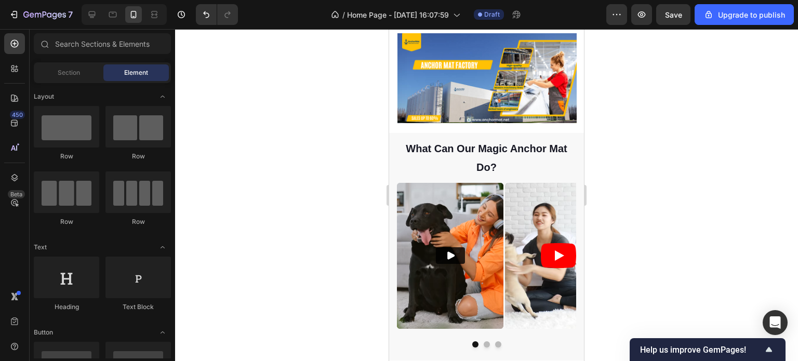
scroll to position [3, 0]
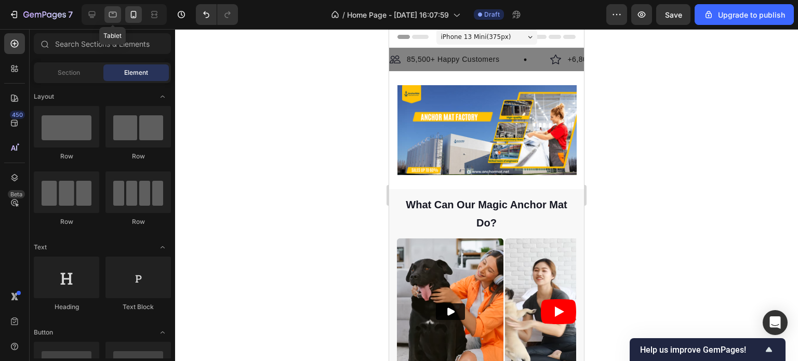
click at [111, 16] on icon at bounding box center [113, 14] width 10 height 10
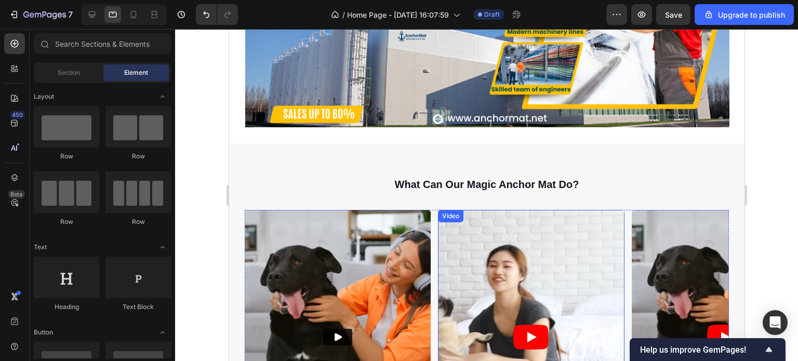
scroll to position [210, 0]
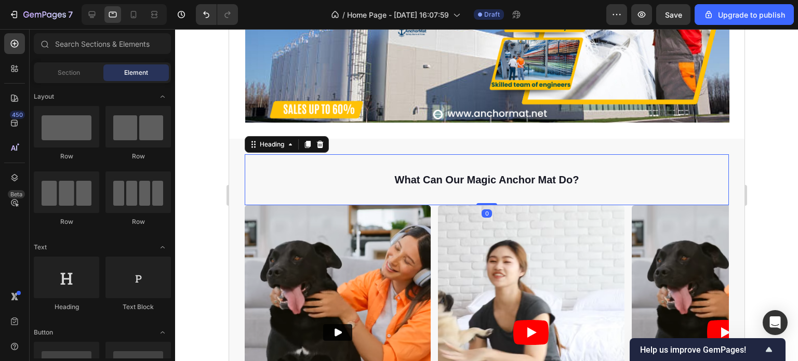
click at [395, 178] on span "what can our magic anchor mat do?" at bounding box center [486, 179] width 184 height 11
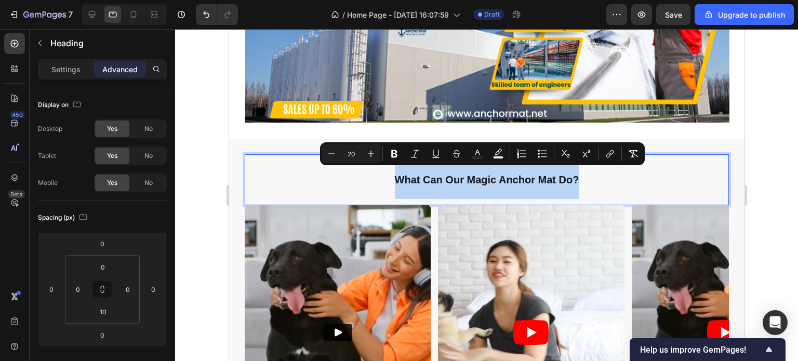
drag, startPoint x: 395, startPoint y: 175, endPoint x: 576, endPoint y: 174, distance: 180.8
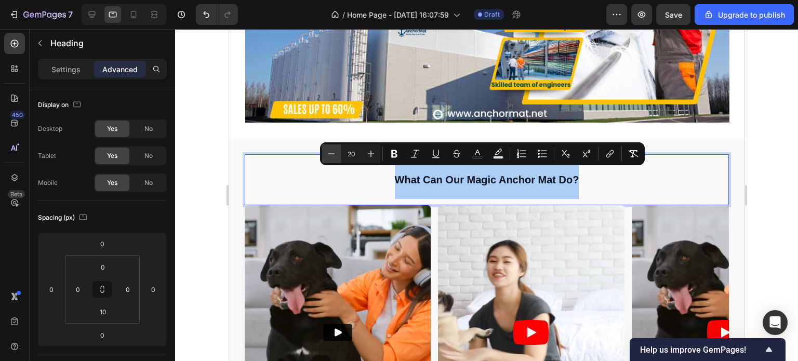
click at [328, 153] on icon "Editor contextual toolbar" at bounding box center [331, 154] width 10 height 10
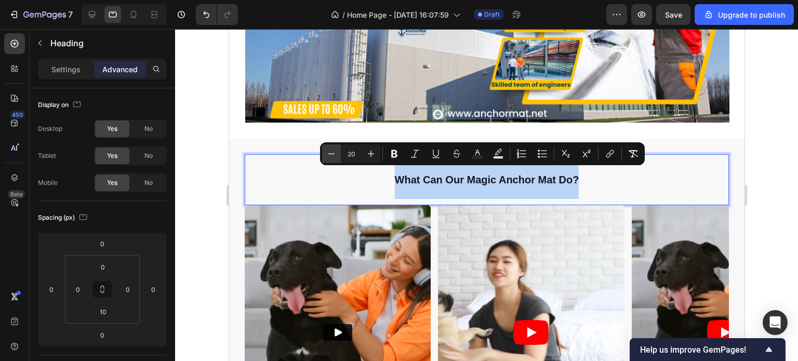
type input "19"
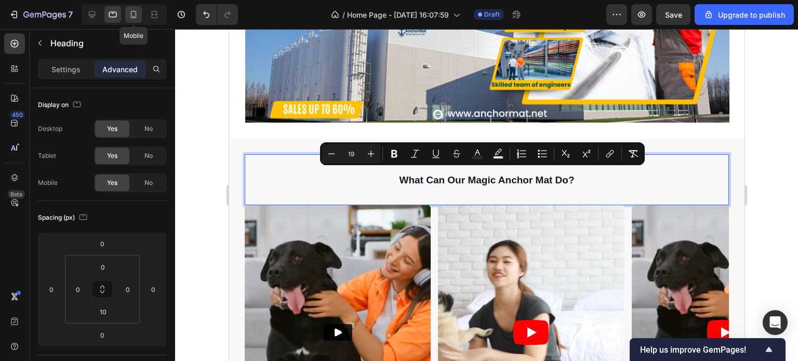
click at [136, 12] on icon at bounding box center [134, 14] width 6 height 7
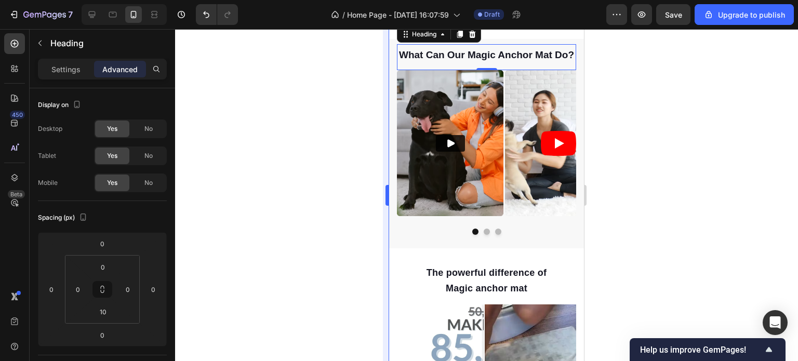
scroll to position [127, 0]
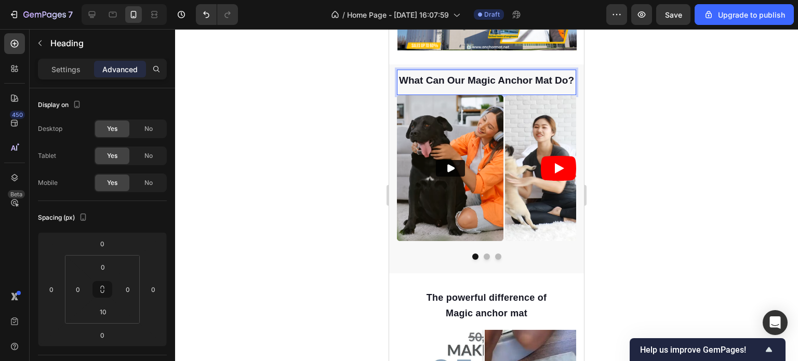
click at [486, 78] on span "what can our magic anchor mat do?" at bounding box center [486, 80] width 175 height 11
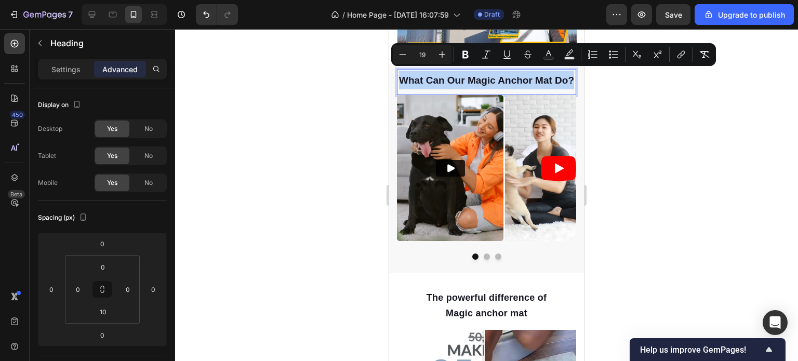
drag, startPoint x: 495, startPoint y: 93, endPoint x: 402, endPoint y: 69, distance: 96.0
click at [402, 71] on p "what can our magic anchor mat do?" at bounding box center [486, 80] width 177 height 19
click at [401, 55] on icon "Editor contextual toolbar" at bounding box center [402, 54] width 10 height 10
type input "18"
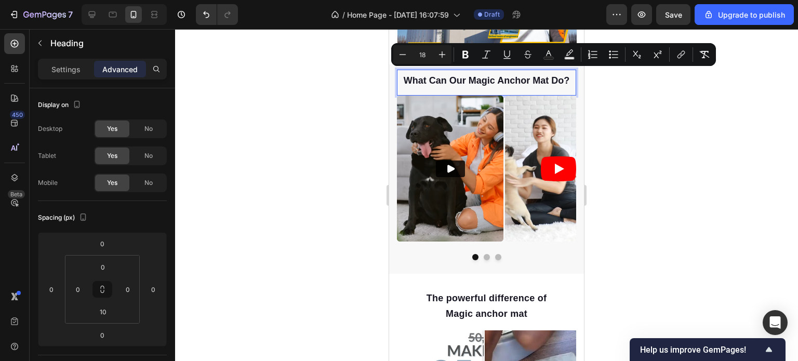
click at [628, 135] on div at bounding box center [486, 195] width 623 height 332
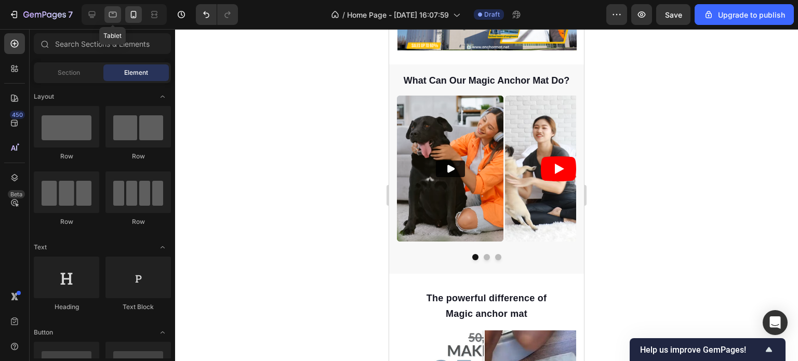
click at [115, 19] on icon at bounding box center [113, 14] width 10 height 10
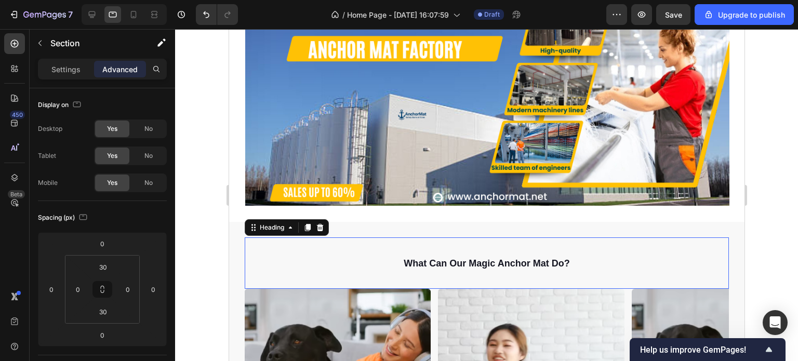
click at [449, 238] on p "⁠⁠⁠⁠⁠⁠⁠ what can our magic anchor mat do?" at bounding box center [486, 260] width 482 height 44
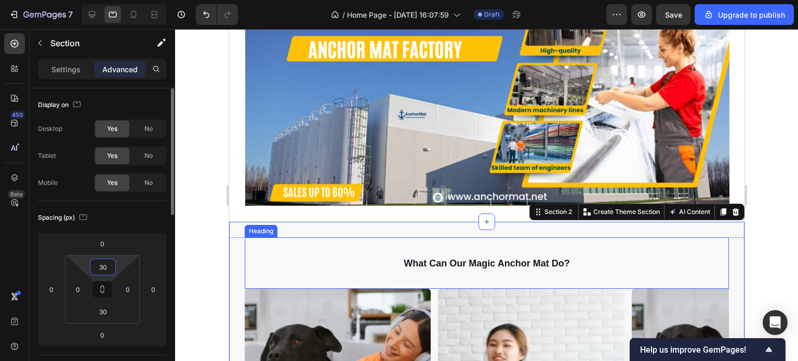
click at [108, 265] on input "30" at bounding box center [102, 267] width 21 height 16
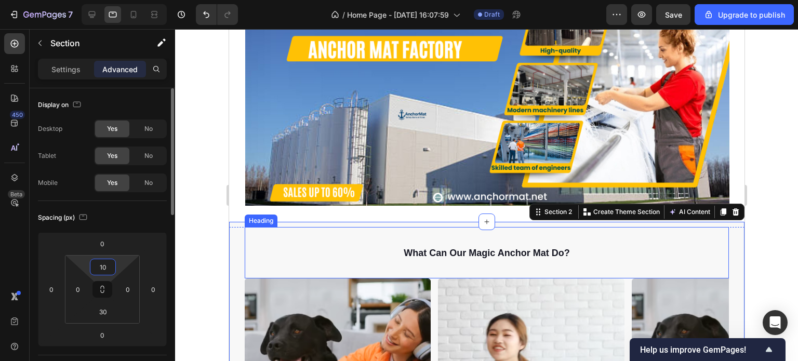
type input "1"
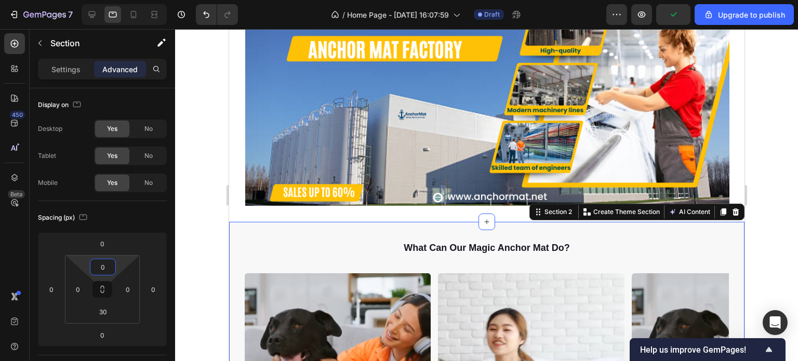
click at [763, 234] on div at bounding box center [486, 195] width 623 height 332
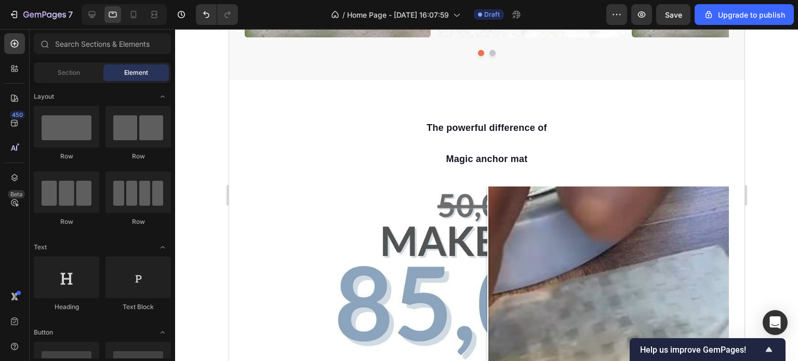
scroll to position [623, 0]
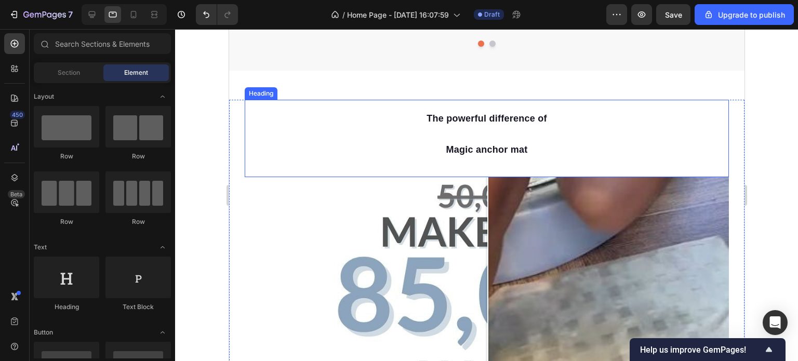
click at [491, 119] on span "The powerful difference of" at bounding box center [486, 118] width 121 height 10
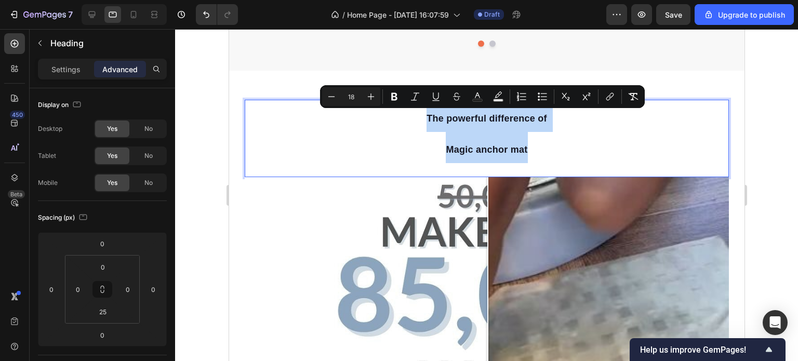
drag, startPoint x: 529, startPoint y: 149, endPoint x: 421, endPoint y: 118, distance: 112.5
click at [421, 118] on p "The powerful difference of Magic anchor mat" at bounding box center [486, 132] width 276 height 62
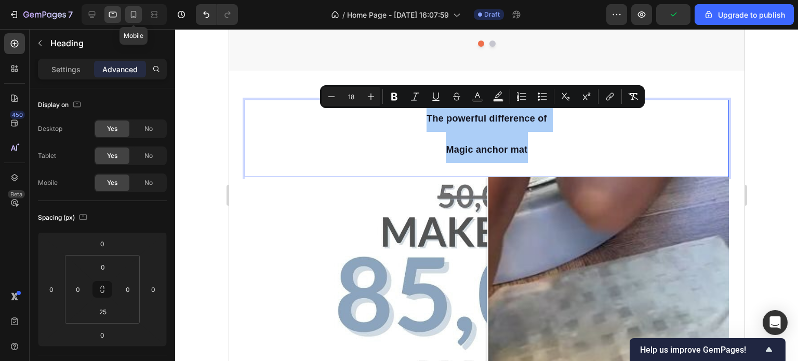
click at [130, 16] on icon at bounding box center [133, 14] width 10 height 10
type input "0"
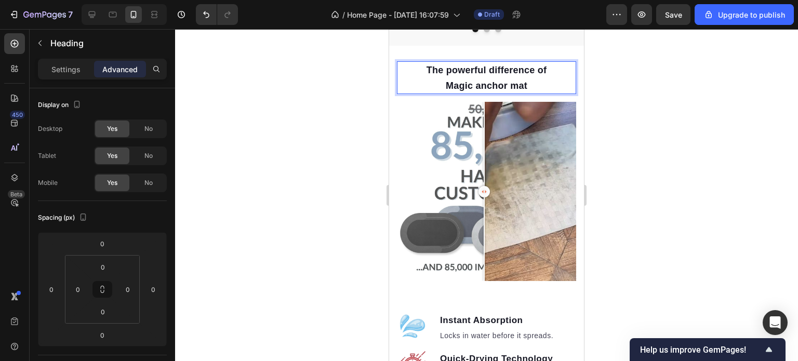
scroll to position [505, 0]
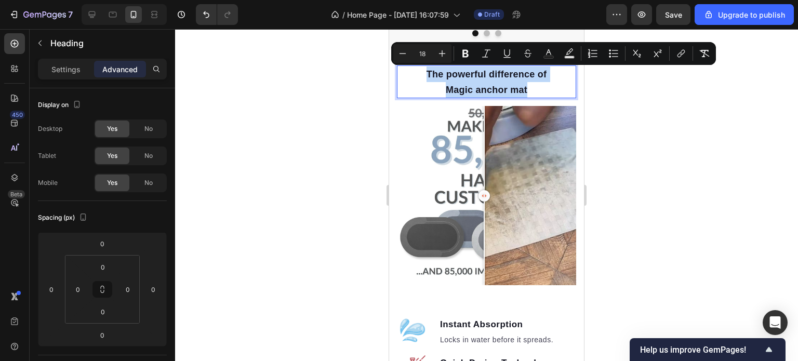
drag, startPoint x: 528, startPoint y: 88, endPoint x: 421, endPoint y: 74, distance: 107.9
click at [421, 74] on p "The powerful difference of Magic anchor mat" at bounding box center [486, 82] width 177 height 31
click at [441, 55] on icon "Editor contextual toolbar" at bounding box center [442, 53] width 10 height 10
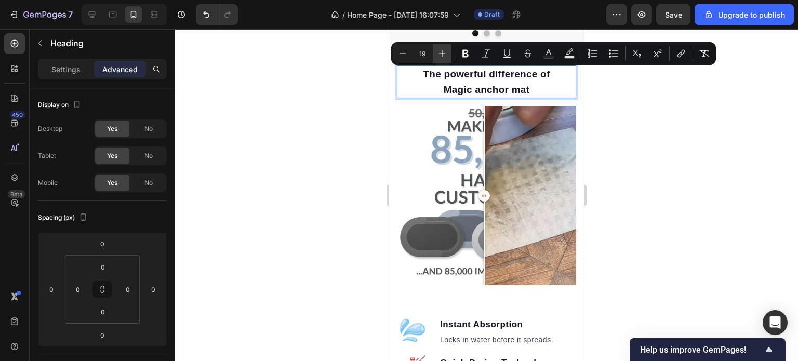
click at [441, 55] on icon "Editor contextual toolbar" at bounding box center [442, 53] width 10 height 10
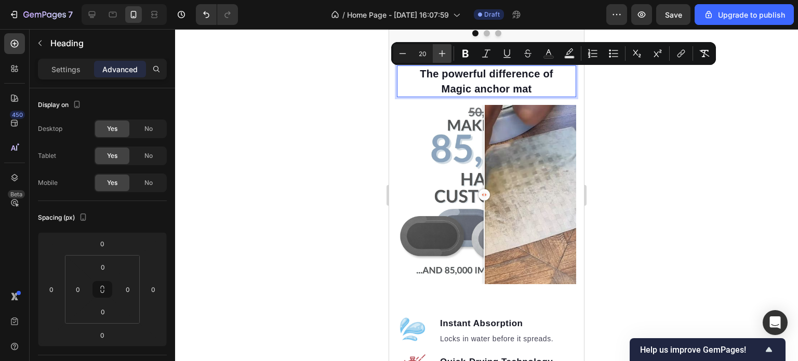
click at [441, 55] on icon "Editor contextual toolbar" at bounding box center [442, 53] width 10 height 10
type input "22"
click at [638, 135] on div at bounding box center [486, 195] width 623 height 332
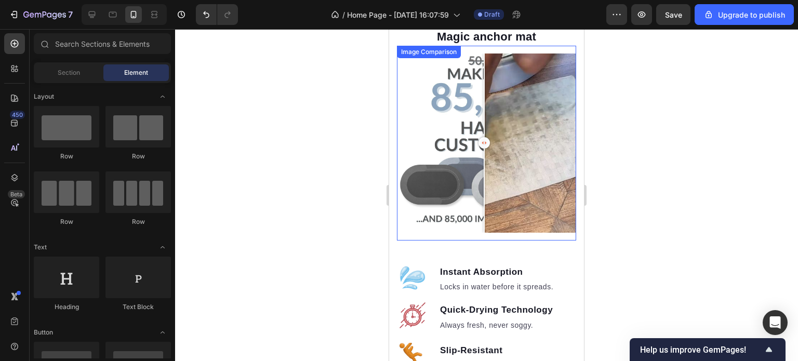
scroll to position [453, 0]
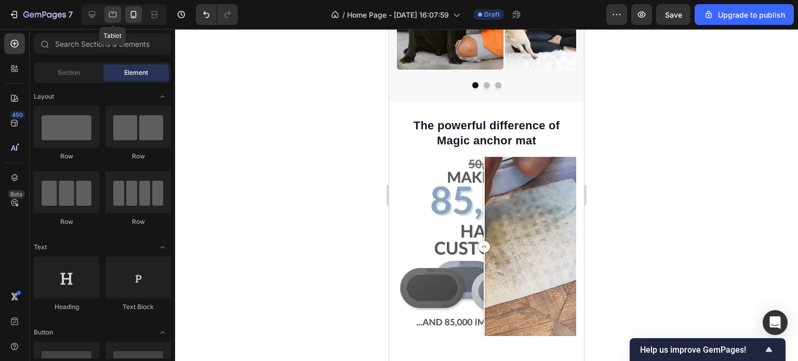
click at [116, 19] on icon at bounding box center [113, 14] width 10 height 10
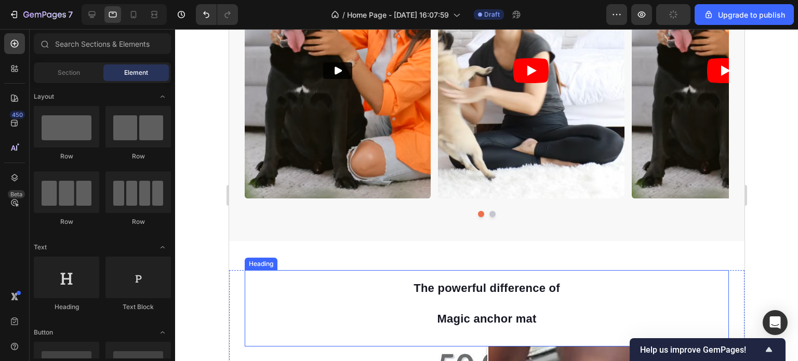
click at [495, 287] on span "The powerful difference of" at bounding box center [486, 288] width 147 height 13
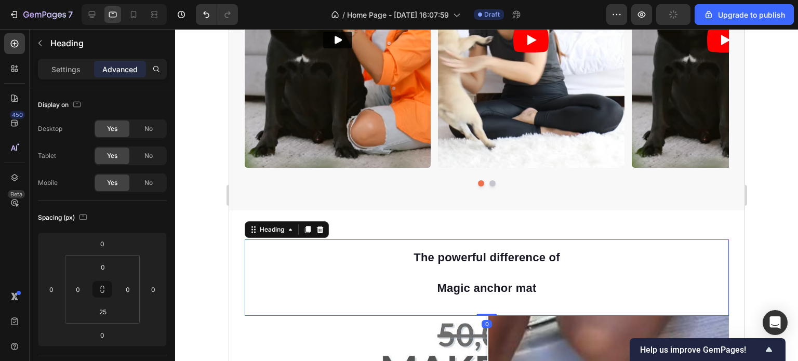
scroll to position [505, 0]
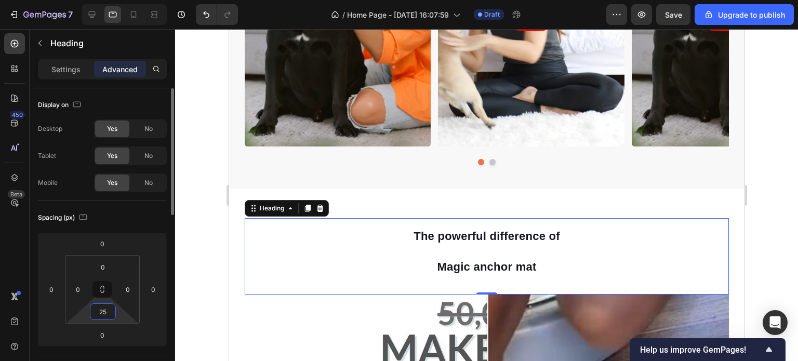
click at [107, 314] on input "25" at bounding box center [102, 312] width 21 height 16
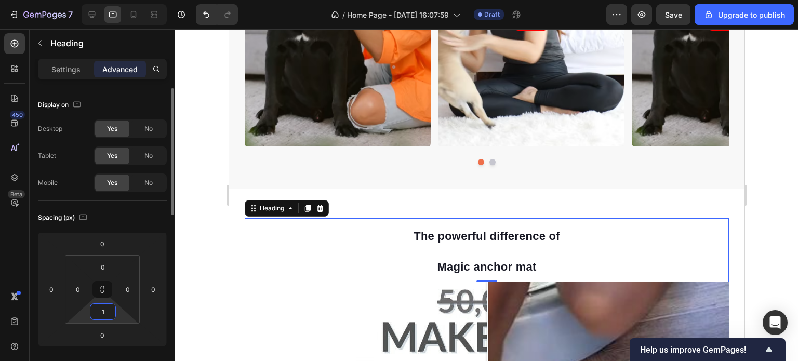
type input "10"
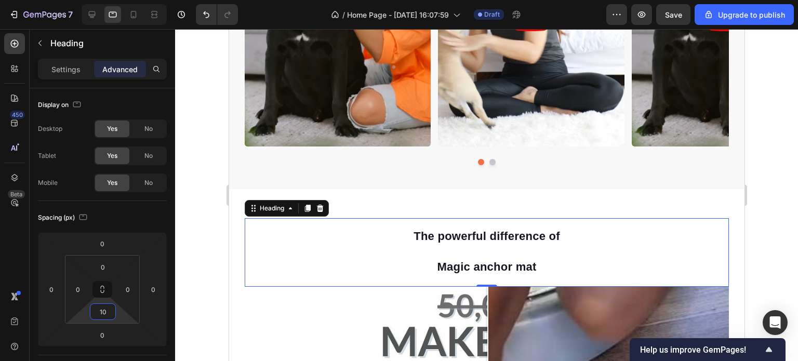
click at [759, 260] on div at bounding box center [486, 195] width 623 height 332
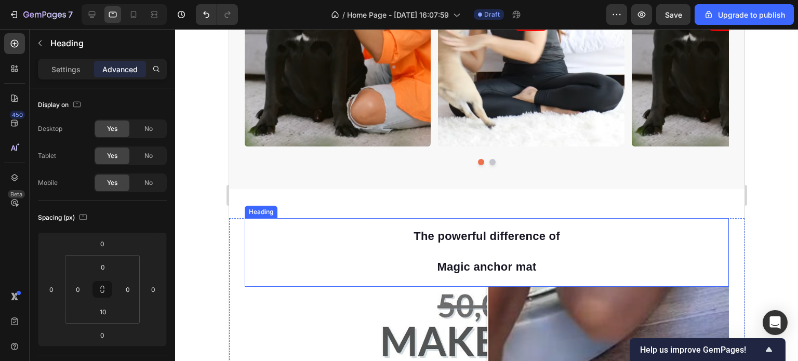
click at [487, 218] on h2 "⁠⁠⁠⁠⁠⁠⁠ The powerful difference of Magic anchor mat" at bounding box center [486, 249] width 278 height 63
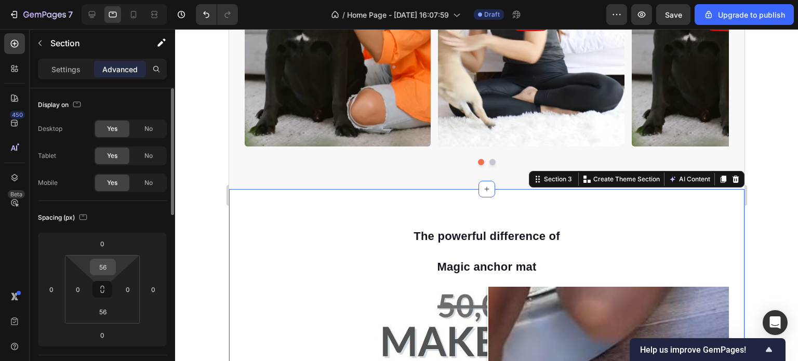
click at [111, 265] on input "56" at bounding box center [102, 267] width 21 height 16
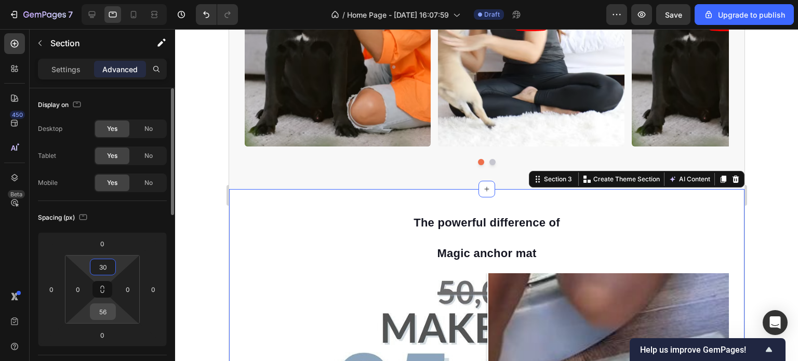
type input "30"
click at [110, 312] on input "56" at bounding box center [102, 312] width 21 height 16
type input "30"
click at [759, 260] on div at bounding box center [486, 195] width 623 height 332
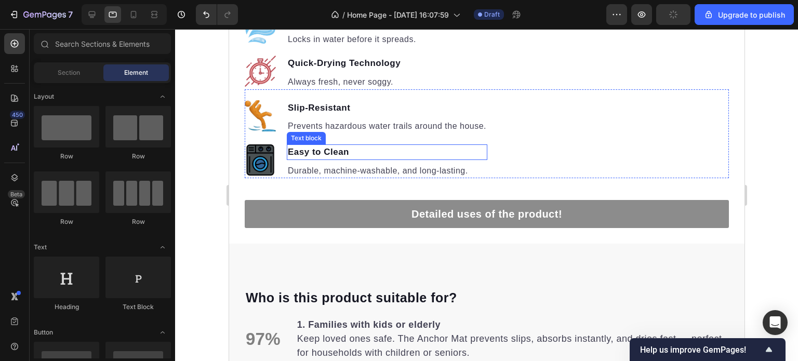
scroll to position [1284, 0]
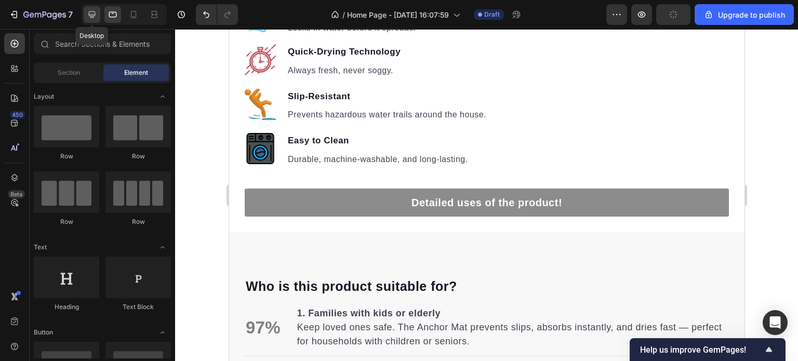
click at [93, 12] on icon at bounding box center [92, 14] width 10 height 10
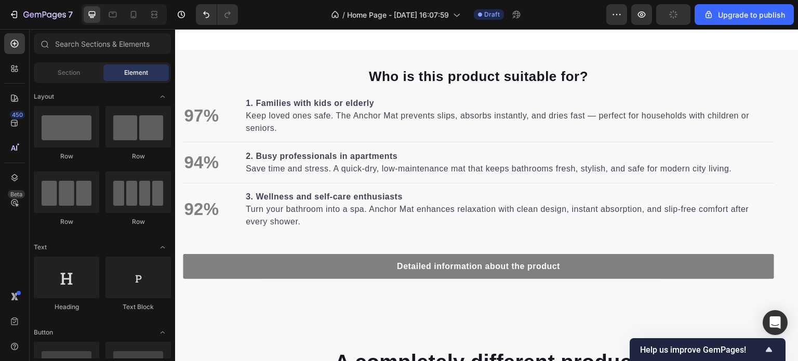
scroll to position [1104, 0]
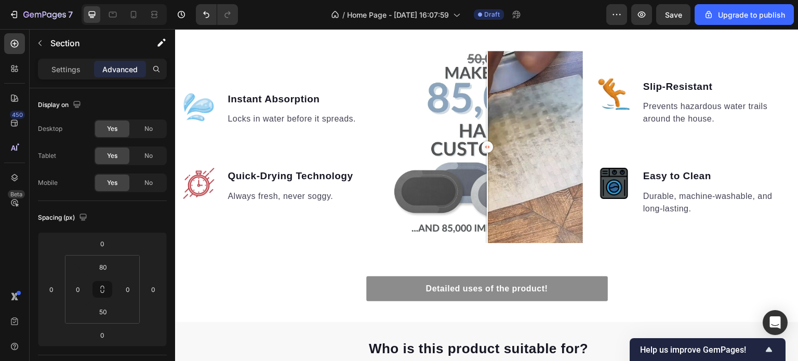
scroll to position [688, 0]
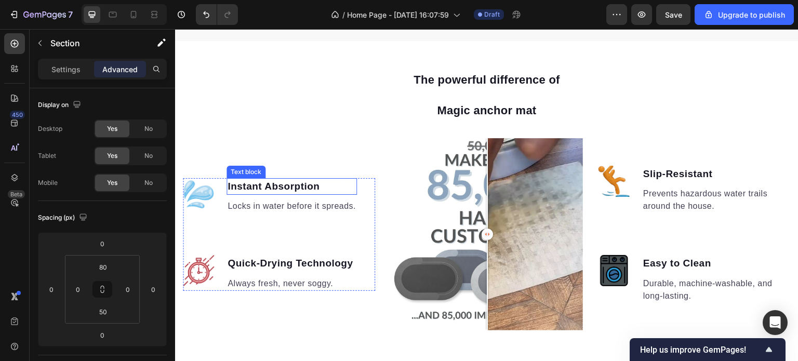
click at [283, 183] on strong "Instant Absorption" at bounding box center [274, 186] width 92 height 11
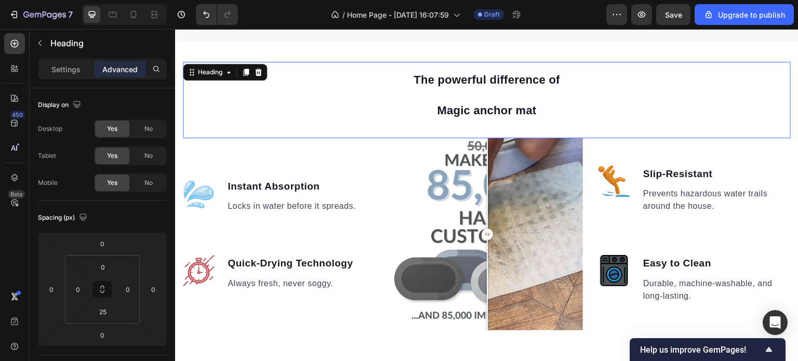
click at [485, 106] on span "Magic anchor mat" at bounding box center [486, 110] width 99 height 13
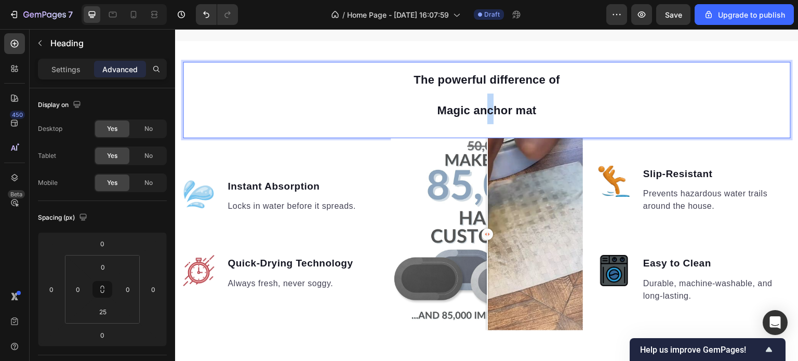
drag, startPoint x: 484, startPoint y: 107, endPoint x: 493, endPoint y: 108, distance: 9.4
click at [493, 108] on span "Magic anchor mat" at bounding box center [486, 110] width 99 height 13
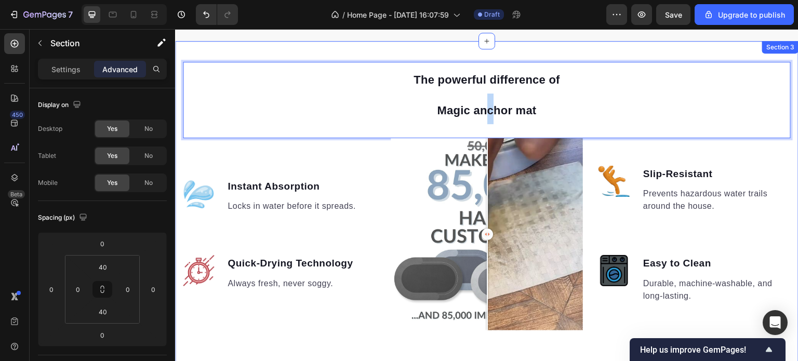
click at [687, 49] on div "The powerful difference of Magic anchor mat Heading 0 Image Instant Absorption …" at bounding box center [486, 225] width 623 height 368
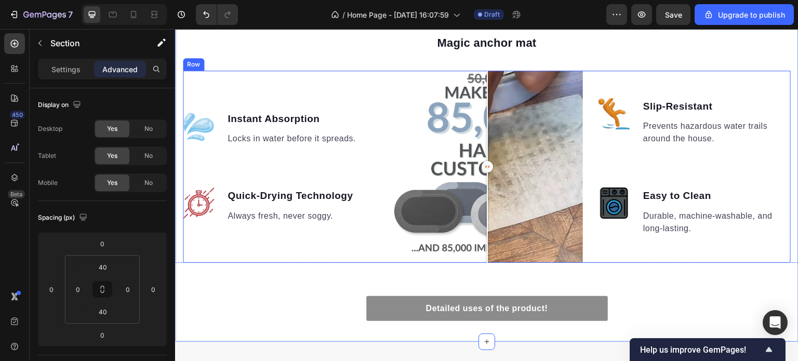
scroll to position [792, 0]
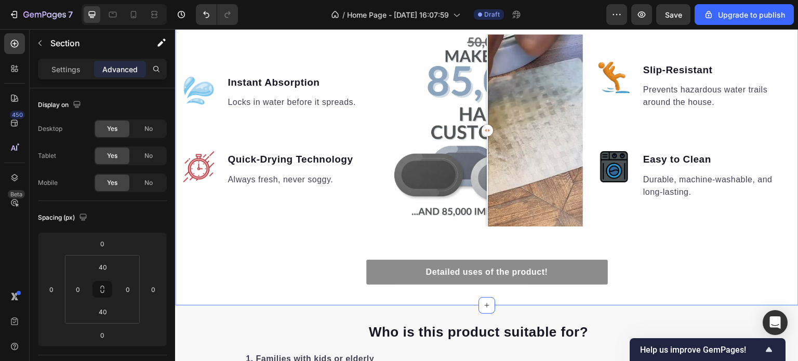
click at [704, 269] on div "⁠⁠⁠⁠⁠⁠⁠ The powerful difference of Magic anchor mat Heading Image Instant Absor…" at bounding box center [486, 121] width 623 height 327
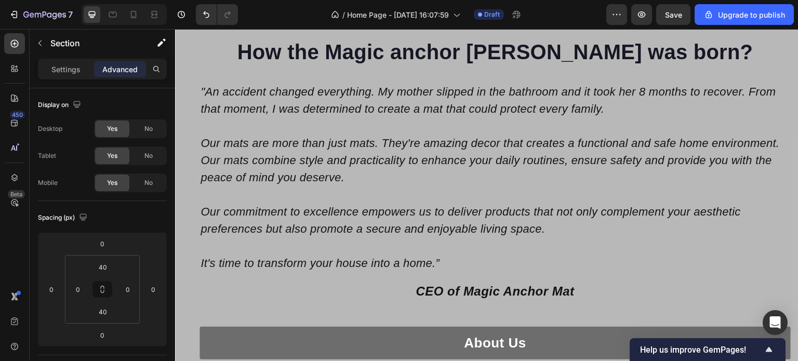
scroll to position [1815, 0]
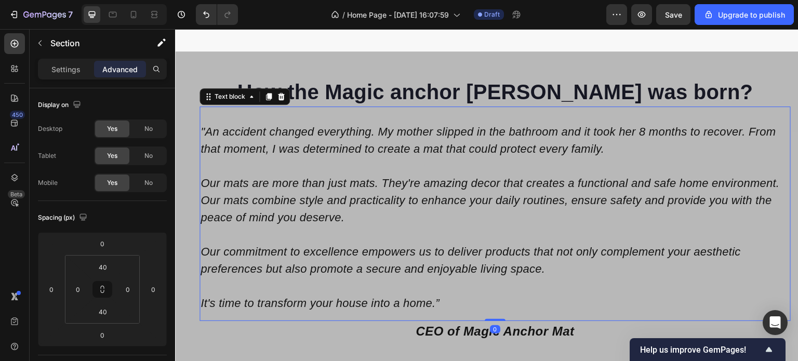
click at [387, 189] on p "Our mats are more than just mats. They're amazing decor that creates a function…" at bounding box center [495, 200] width 589 height 51
click at [381, 189] on p "Our mats are more than just mats. They're amazing decor that creates a function…" at bounding box center [495, 200] width 589 height 51
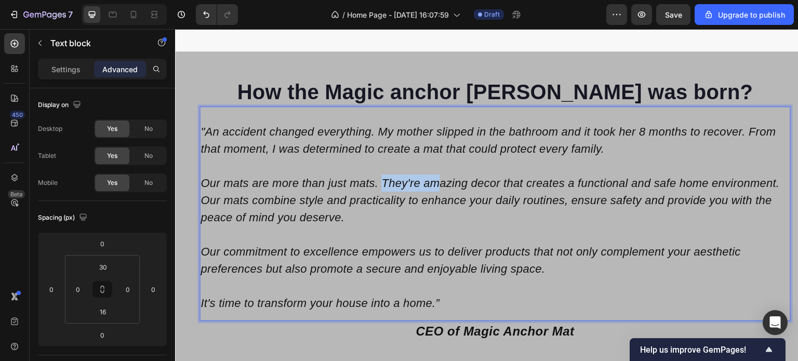
drag, startPoint x: 383, startPoint y: 184, endPoint x: 437, endPoint y: 184, distance: 54.0
click at [437, 184] on p "Our mats are more than just mats. They're amazing decor that creates a function…" at bounding box center [495, 200] width 589 height 51
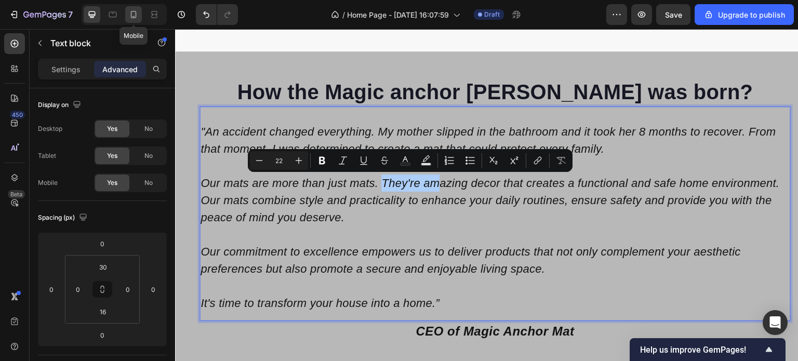
click at [130, 15] on icon at bounding box center [133, 14] width 10 height 10
type input "16"
type input "10"
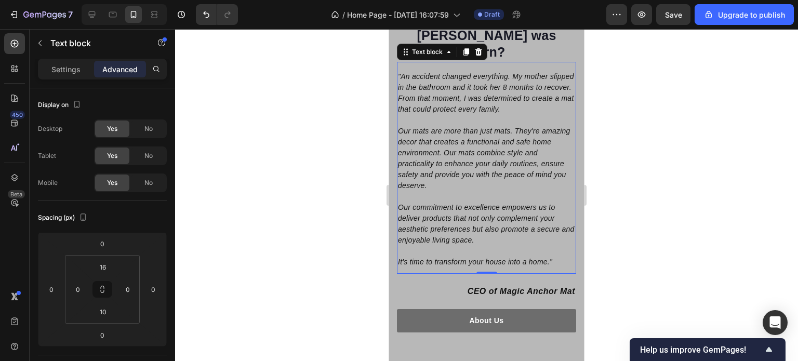
scroll to position [1717, 0]
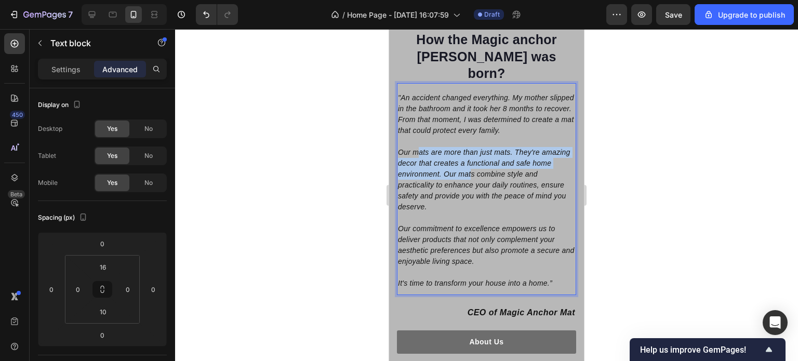
drag, startPoint x: 420, startPoint y: 140, endPoint x: 491, endPoint y: 159, distance: 73.7
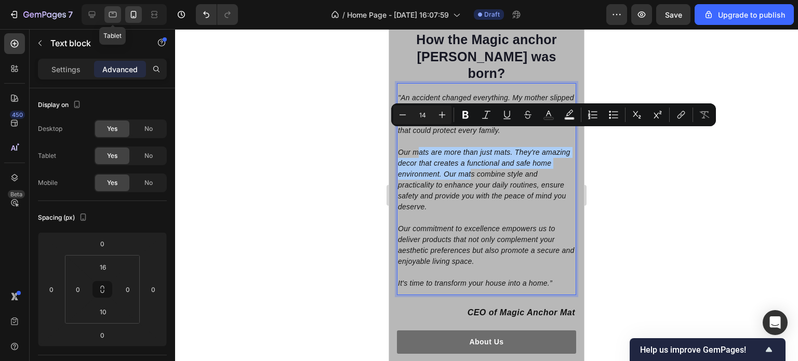
click at [112, 17] on icon at bounding box center [113, 15] width 8 height 6
type input "28"
type input "16"
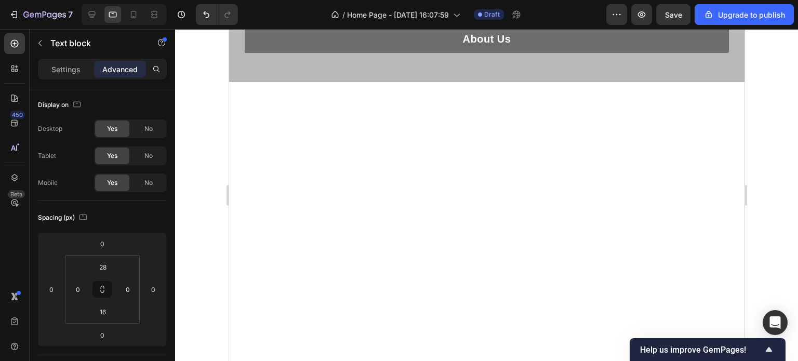
scroll to position [2001, 0]
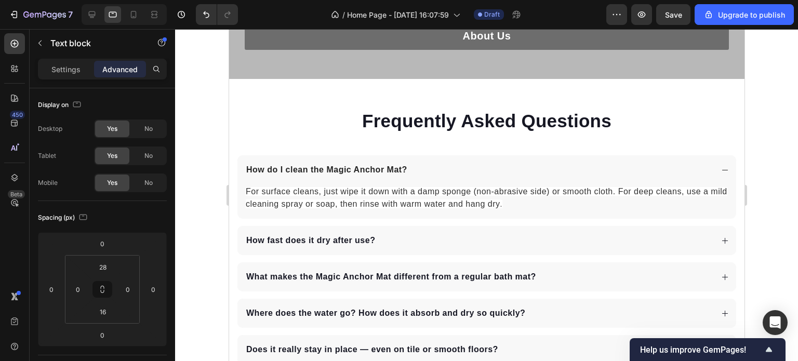
drag, startPoint x: 347, startPoint y: 151, endPoint x: 461, endPoint y: 176, distance: 116.6
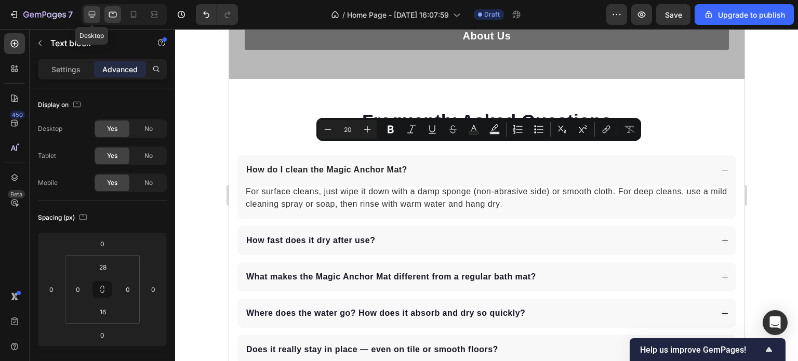
click at [92, 14] on icon at bounding box center [92, 14] width 10 height 10
type input "30"
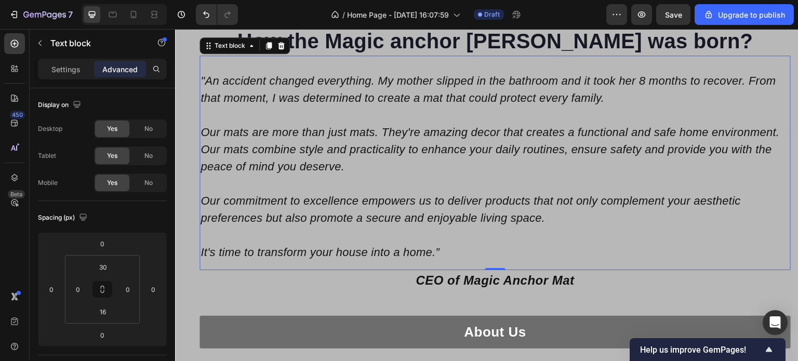
scroll to position [1707, 0]
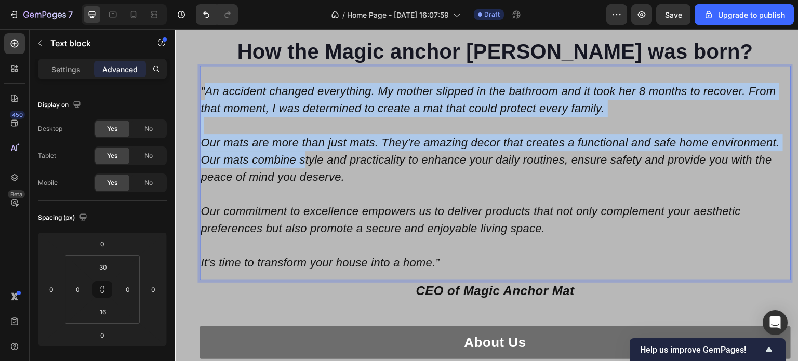
drag, startPoint x: 203, startPoint y: 89, endPoint x: 304, endPoint y: 153, distance: 119.3
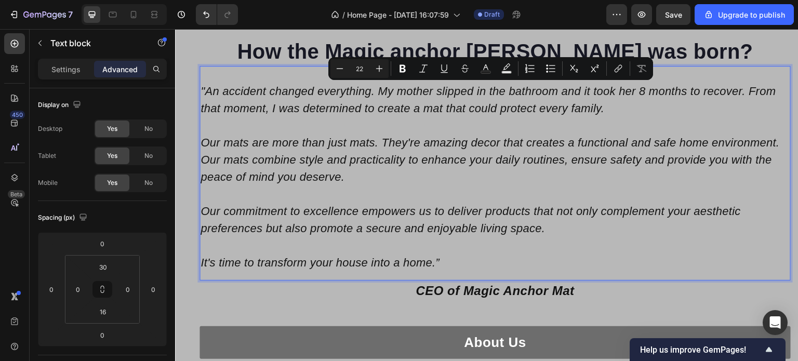
click at [409, 229] on p "Our commitment to excellence empowers us to deliver products that not only comp…" at bounding box center [495, 220] width 589 height 34
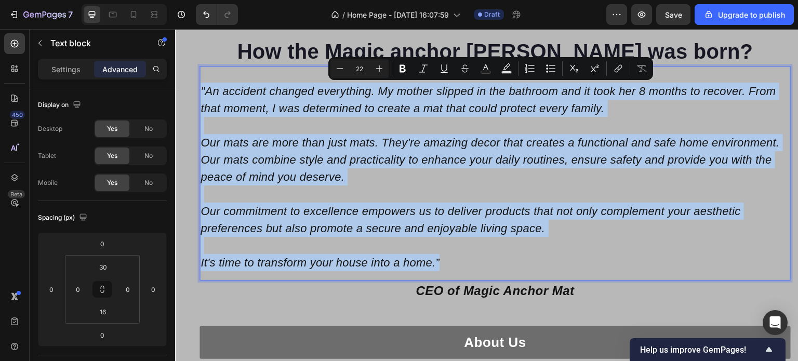
drag, startPoint x: 445, startPoint y: 262, endPoint x: 202, endPoint y: 92, distance: 296.6
click at [202, 92] on div ""An accident changed everything. My mother slipped in the bathroom and it took …" at bounding box center [495, 177] width 591 height 191
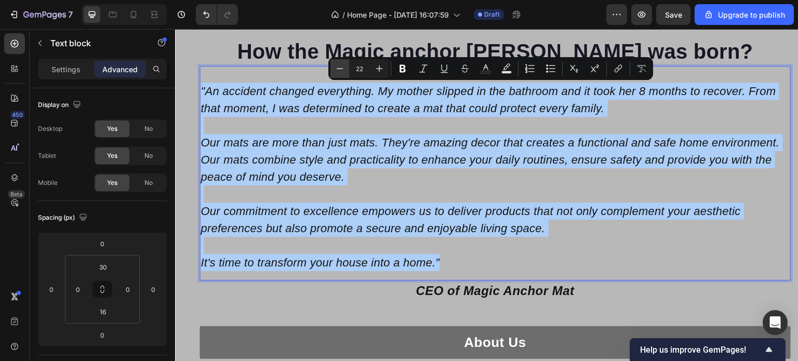
click at [340, 69] on icon "Editor contextual toolbar" at bounding box center [340, 68] width 10 height 10
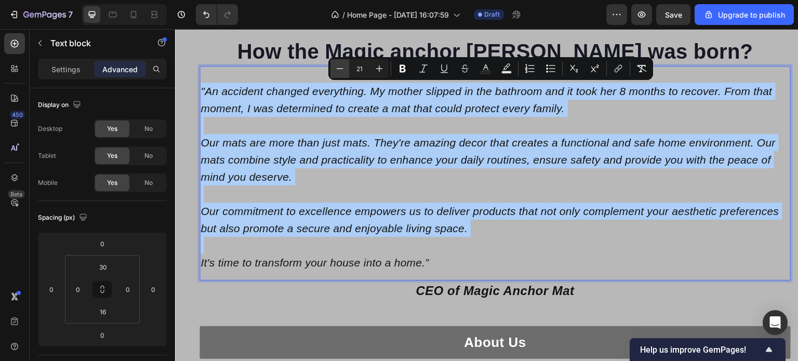
click at [340, 69] on icon "Editor contextual toolbar" at bounding box center [340, 68] width 10 height 10
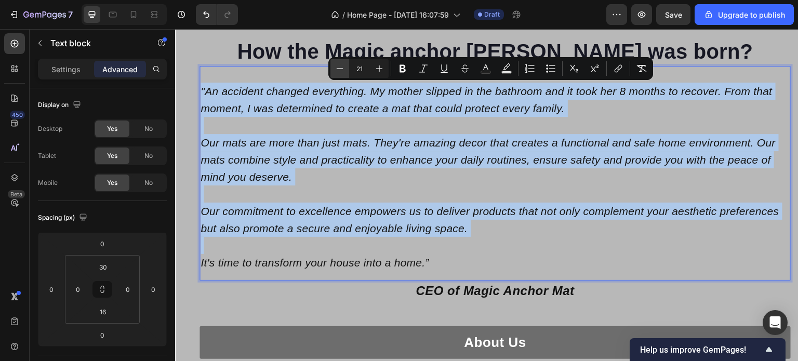
type input "20"
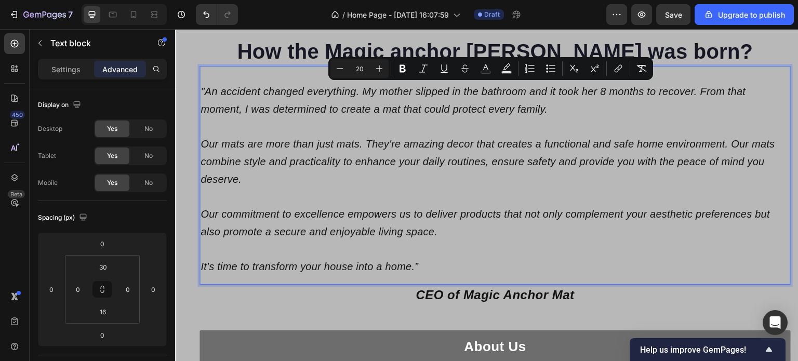
click at [480, 246] on p "Rich Text Editor. Editing area: main" at bounding box center [495, 249] width 589 height 17
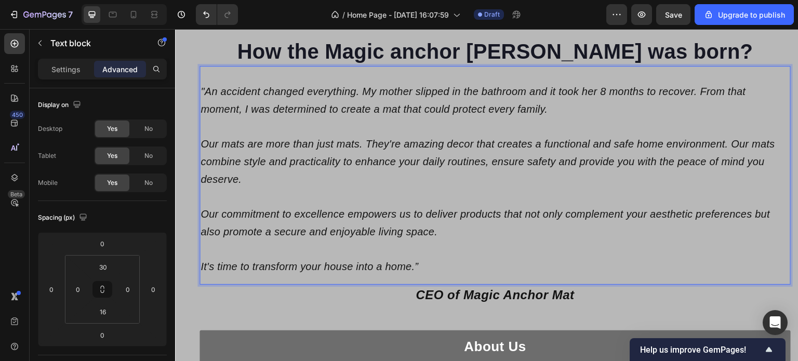
click at [237, 197] on p "Rich Text Editor. Editing area: main" at bounding box center [495, 196] width 589 height 17
click at [239, 125] on p "Rich Text Editor. Editing area: main" at bounding box center [495, 126] width 589 height 17
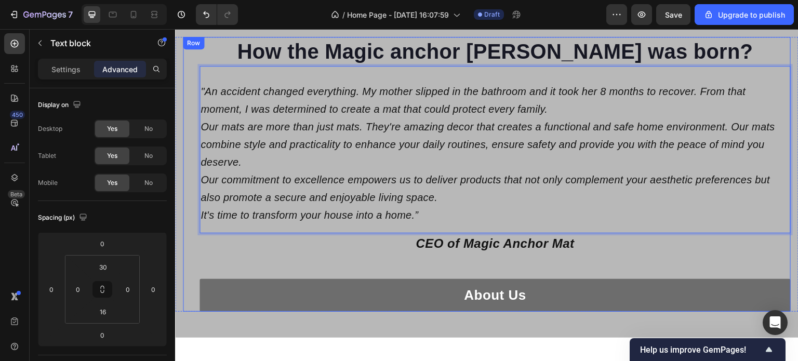
click at [367, 261] on div "About Us Button" at bounding box center [495, 283] width 591 height 58
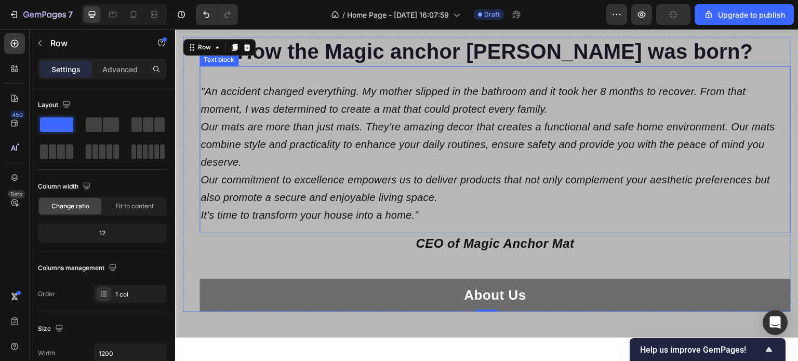
click at [370, 214] on span "It's time to transform your house into a home.”" at bounding box center [310, 214] width 218 height 11
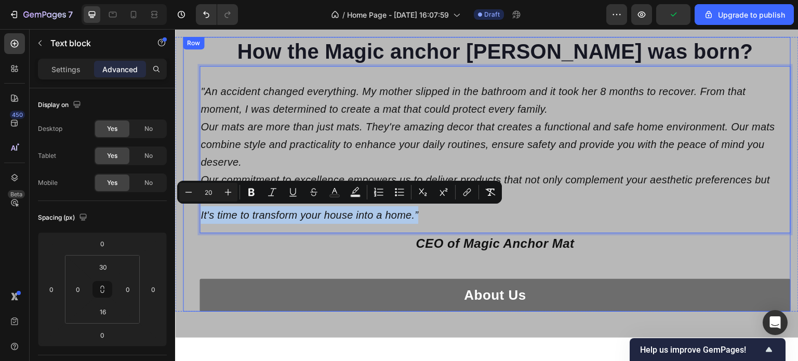
drag, startPoint x: 428, startPoint y: 216, endPoint x: 193, endPoint y: 212, distance: 234.4
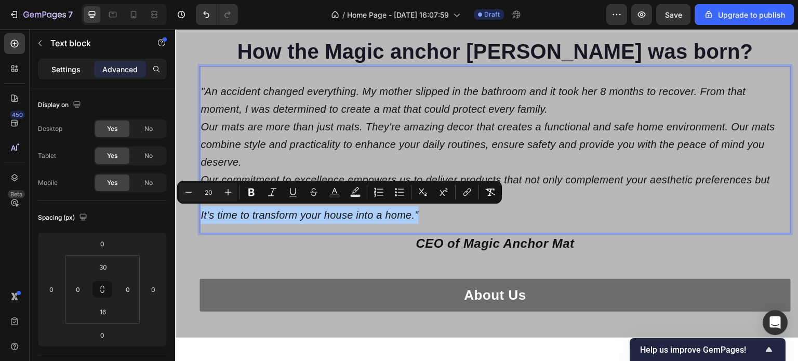
click at [67, 69] on p "Settings" at bounding box center [65, 69] width 29 height 11
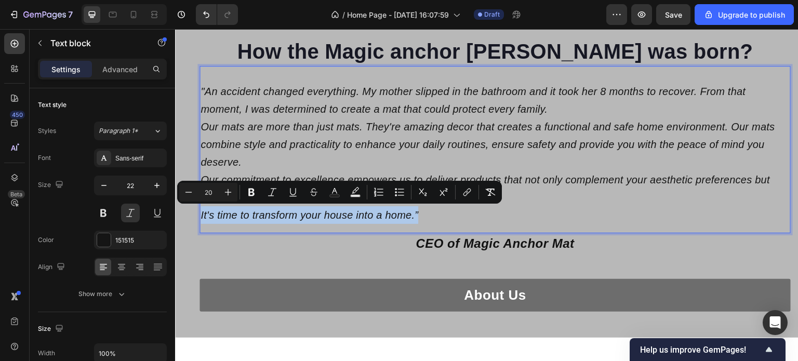
drag, startPoint x: 429, startPoint y: 215, endPoint x: 201, endPoint y: 211, distance: 228.6
click at [201, 211] on p "It's time to transform your house into a home.”" at bounding box center [495, 215] width 589 height 18
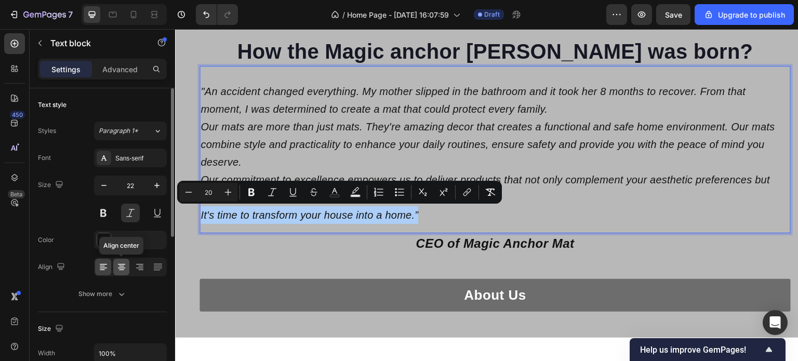
click at [123, 270] on icon at bounding box center [121, 270] width 5 height 1
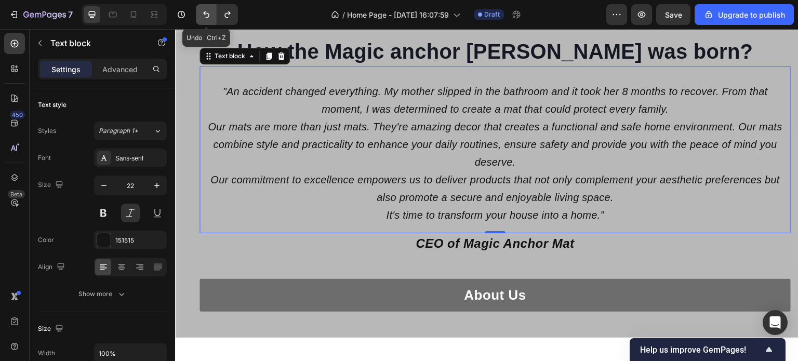
click at [206, 12] on icon "Undo/Redo" at bounding box center [206, 14] width 6 height 7
click at [102, 267] on icon at bounding box center [103, 267] width 10 height 10
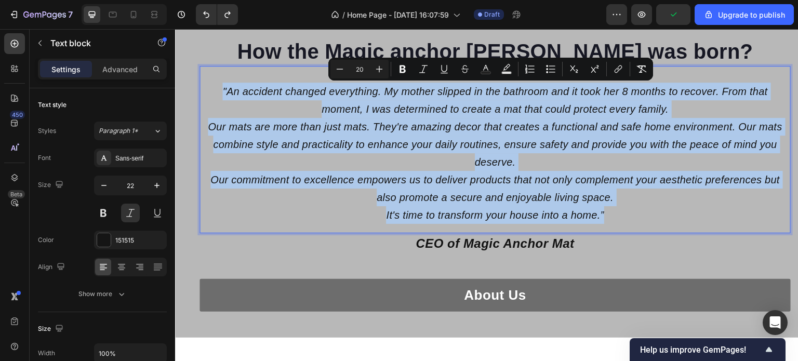
drag, startPoint x: 613, startPoint y: 214, endPoint x: 217, endPoint y: 83, distance: 416.3
click at [217, 83] on div ""An accident changed everything. My mother slipped in the bathroom and it took …" at bounding box center [495, 153] width 591 height 143
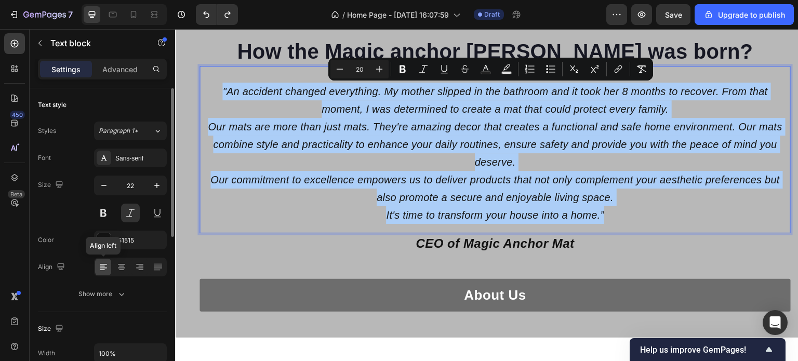
click at [102, 269] on icon at bounding box center [103, 267] width 10 height 10
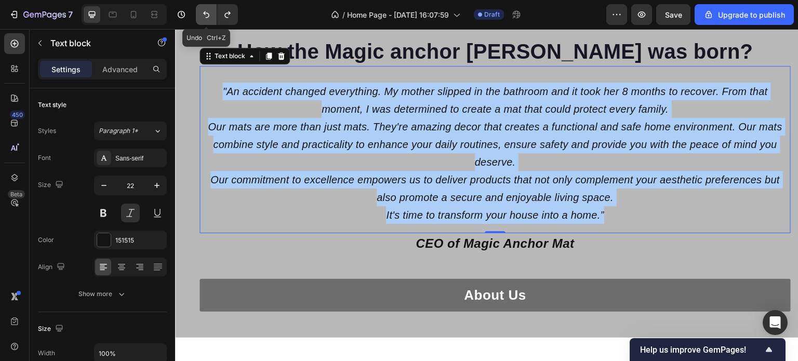
click at [204, 11] on icon "Undo/Redo" at bounding box center [206, 14] width 10 height 10
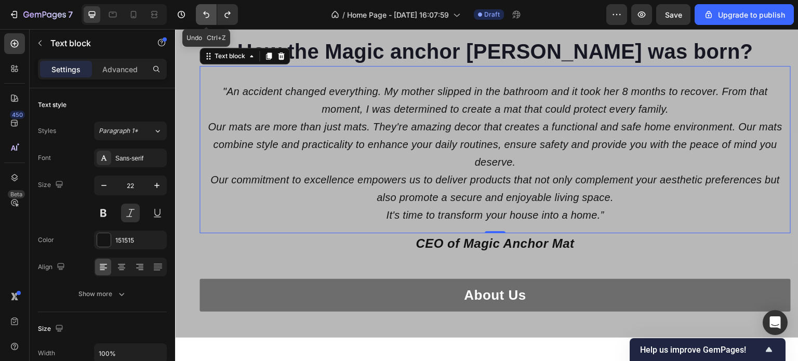
click at [204, 11] on icon "Undo/Redo" at bounding box center [206, 14] width 10 height 10
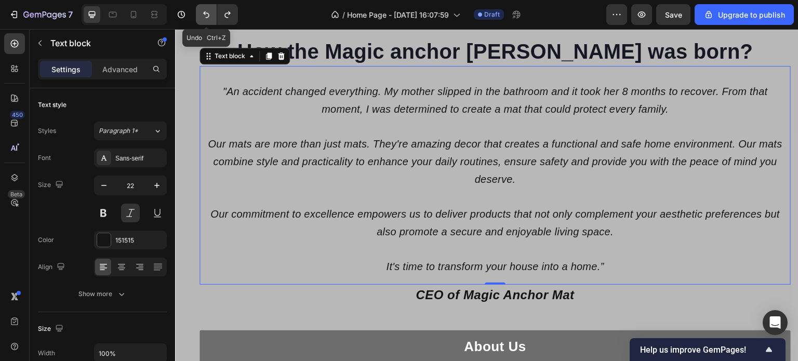
click at [204, 11] on icon "Undo/Redo" at bounding box center [206, 14] width 10 height 10
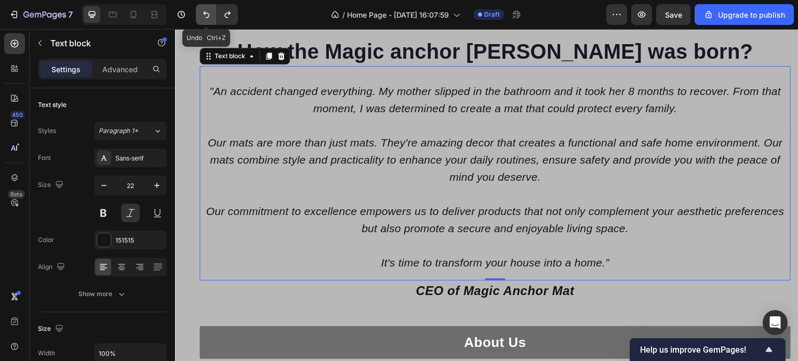
click at [204, 11] on icon "Undo/Redo" at bounding box center [206, 14] width 10 height 10
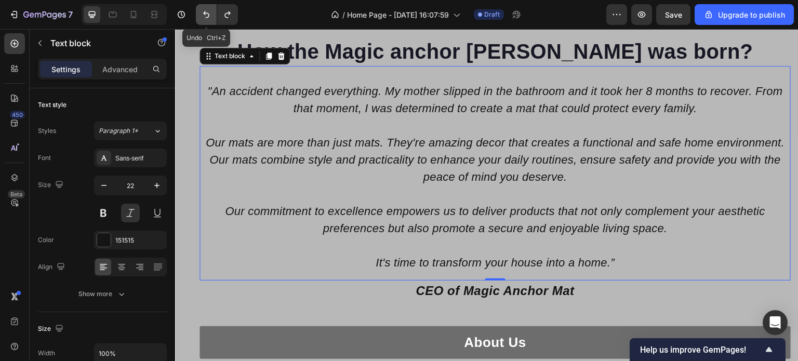
click at [204, 11] on icon "Undo/Redo" at bounding box center [206, 14] width 10 height 10
click at [205, 16] on icon "Undo/Redo" at bounding box center [206, 14] width 10 height 10
click at [205, 10] on icon "Undo/Redo" at bounding box center [206, 14] width 10 height 10
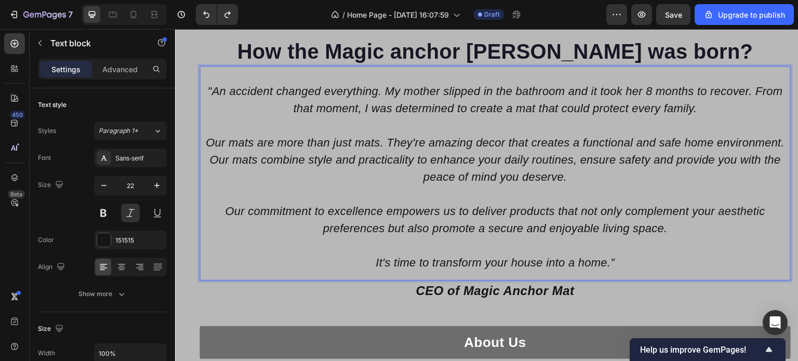
click at [292, 105] on p ""An accident changed everything. My mother slipped in the bathroom and it took …" at bounding box center [495, 100] width 589 height 34
click at [291, 108] on p ""An accident changed everything. My mother slipped in the bathroom and it took …" at bounding box center [495, 100] width 589 height 34
click at [460, 231] on p "Our commitment to excellence empowers us to deliver products that not only comp…" at bounding box center [495, 220] width 589 height 34
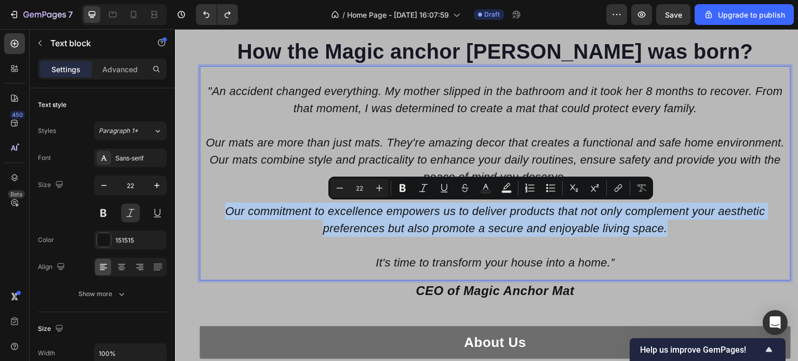
drag, startPoint x: 677, startPoint y: 229, endPoint x: 221, endPoint y: 218, distance: 456.3
click at [221, 218] on p "Our commitment to excellence empowers us to deliver products that not only comp…" at bounding box center [495, 220] width 589 height 34
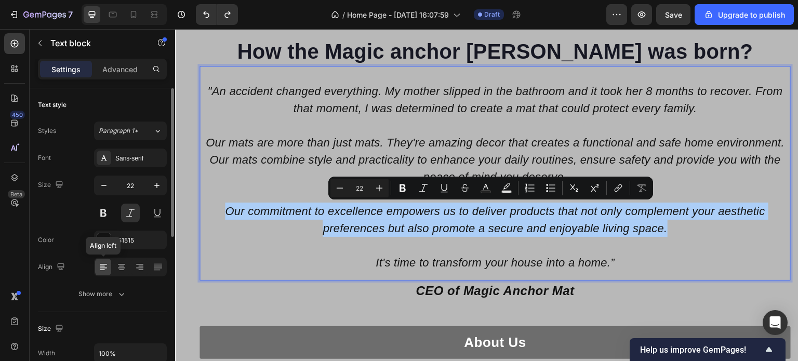
click at [104, 270] on icon at bounding box center [103, 267] width 10 height 10
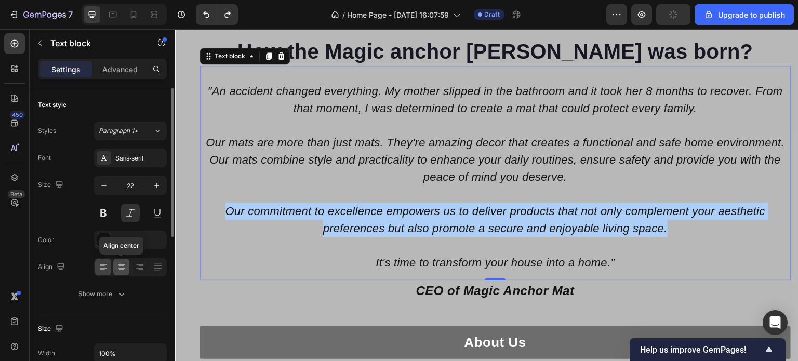
click at [124, 268] on icon at bounding box center [121, 268] width 7 height 1
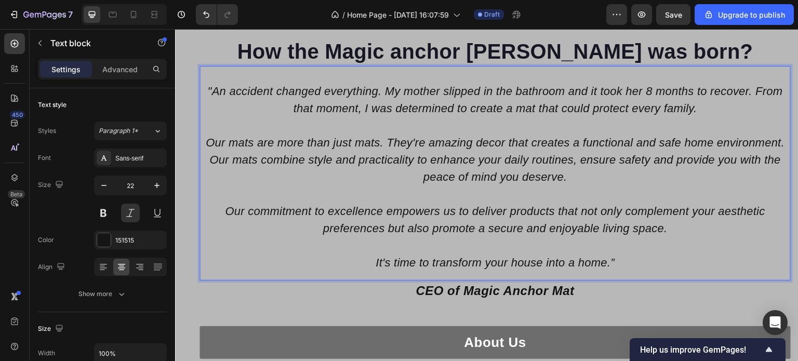
click at [460, 218] on p "Our commitment to excellence empowers us to deliver products that not only comp…" at bounding box center [495, 220] width 589 height 34
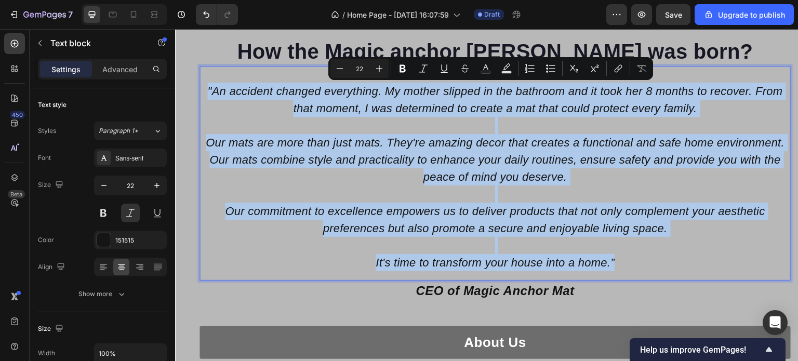
drag, startPoint x: 624, startPoint y: 262, endPoint x: 200, endPoint y: 89, distance: 457.9
click at [200, 89] on div ""An accident changed everything. My mother slipped in the bathroom and it took …" at bounding box center [495, 177] width 591 height 191
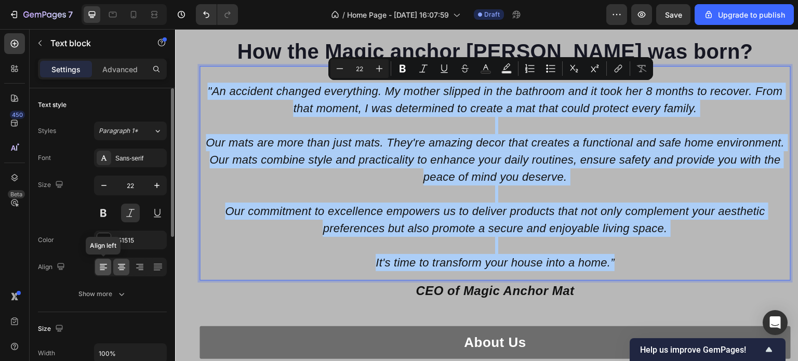
click at [105, 270] on icon at bounding box center [103, 267] width 10 height 10
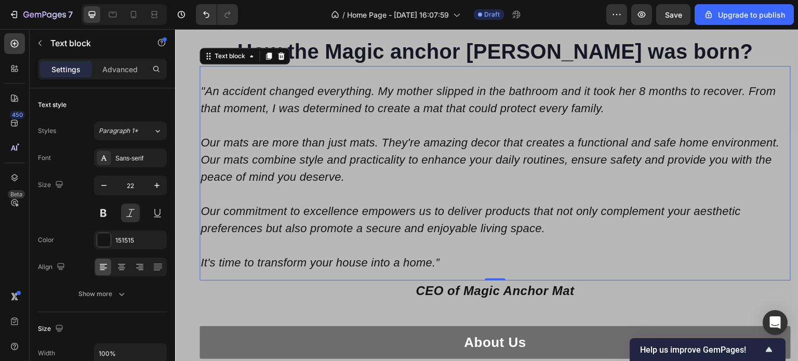
click at [358, 195] on p "Rich Text Editor. Editing area: main" at bounding box center [495, 193] width 589 height 17
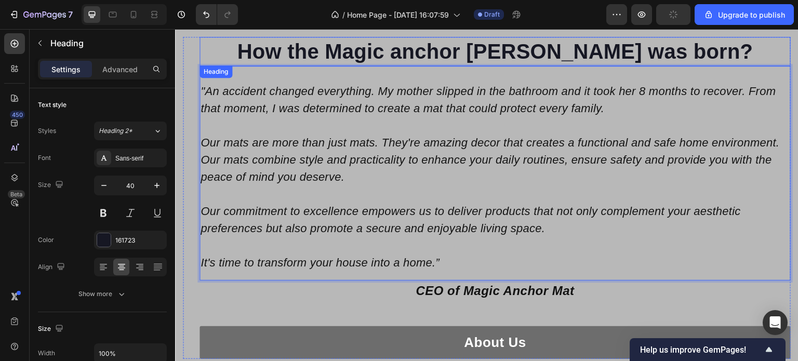
click at [275, 50] on h2 "How the Magic anchor [PERSON_NAME] was born?" at bounding box center [495, 51] width 591 height 29
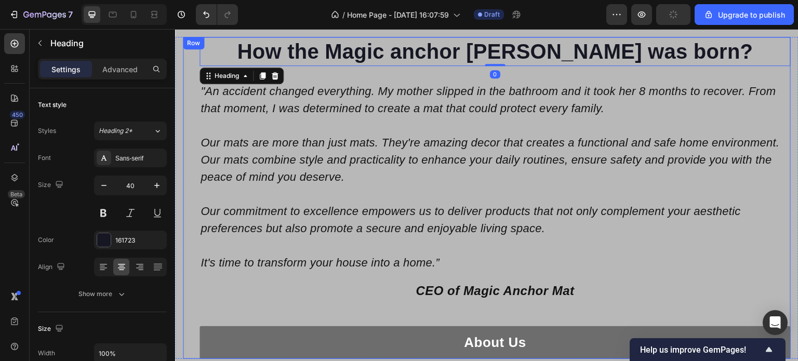
click at [680, 308] on div "About Us Button" at bounding box center [495, 330] width 591 height 58
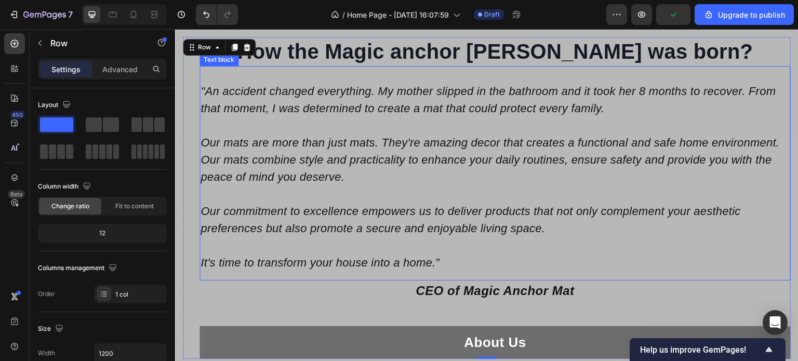
click at [390, 157] on p "Our mats are more than just mats. They're amazing decor that creates a function…" at bounding box center [495, 159] width 589 height 51
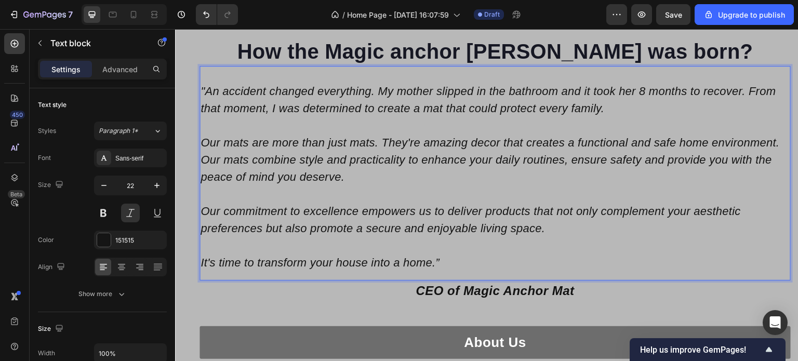
drag, startPoint x: 344, startPoint y: 157, endPoint x: 356, endPoint y: 157, distance: 11.9
click at [368, 295] on p "CEO of Magic Anchor Mat" at bounding box center [495, 291] width 589 height 19
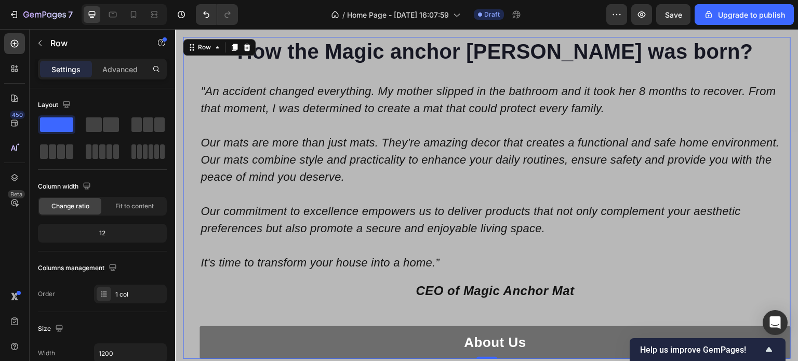
click at [374, 310] on div "About Us Button" at bounding box center [495, 330] width 591 height 58
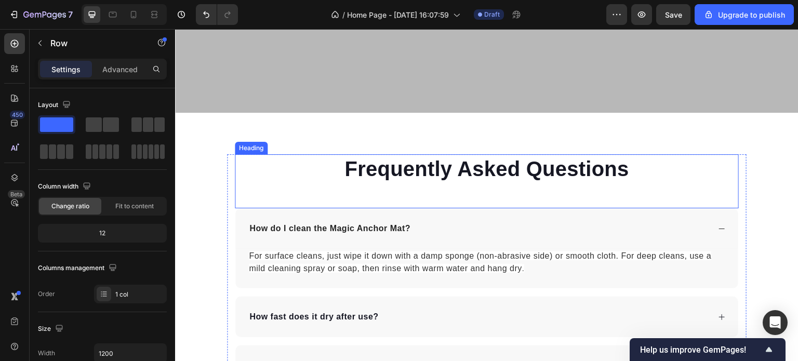
scroll to position [2070, 0]
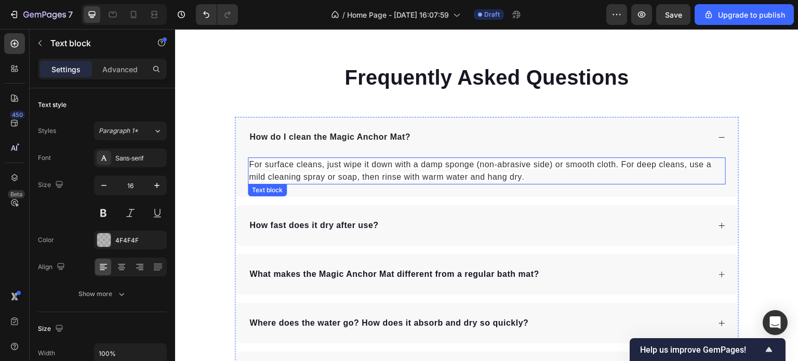
click at [419, 172] on span "For surface cleans, just wipe it down with a damp sponge (non-abrasive side) or…" at bounding box center [480, 170] width 462 height 21
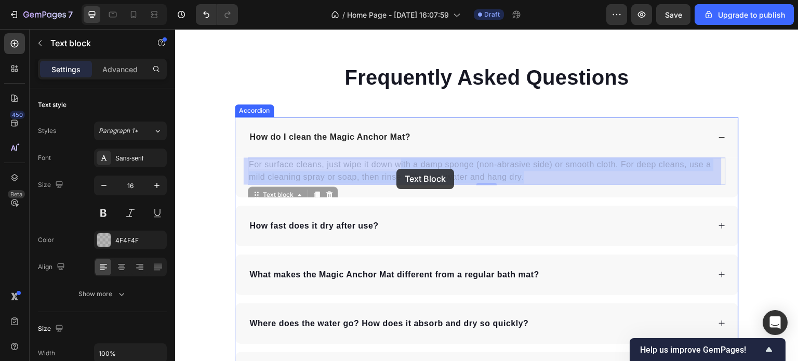
drag, startPoint x: 529, startPoint y: 175, endPoint x: 396, endPoint y: 169, distance: 132.6
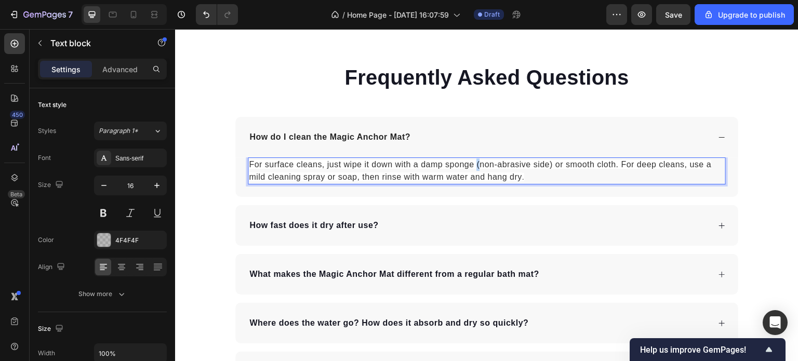
click at [474, 166] on span "For surface cleans, just wipe it down with a damp sponge (non-abrasive side) or…" at bounding box center [480, 170] width 462 height 21
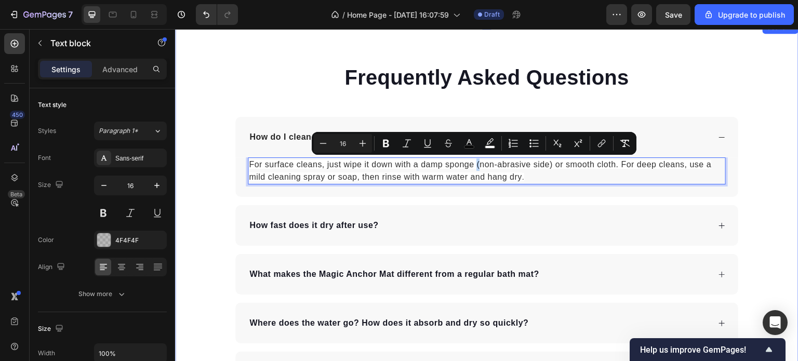
click at [772, 187] on div "Frequently Asked Questions Heading How do I clean the Magic Anchor Mat ? For su…" at bounding box center [486, 252] width 623 height 378
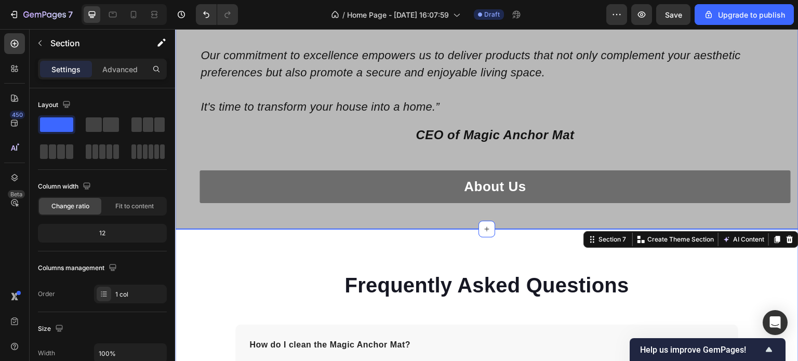
scroll to position [2018, 0]
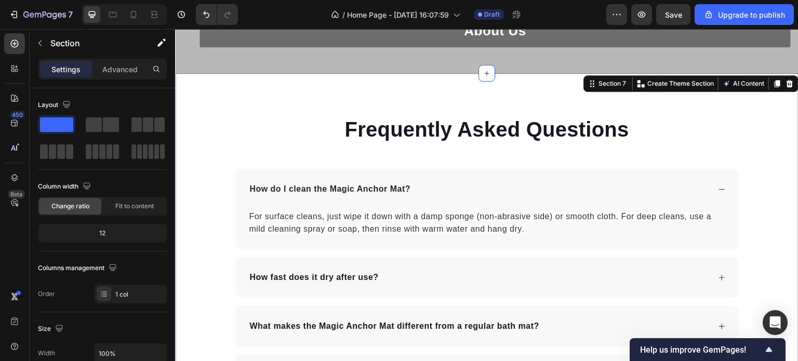
click at [515, 102] on div "Frequently Asked Questions Heading How do I clean the Magic Anchor Mat ? For su…" at bounding box center [486, 303] width 623 height 461
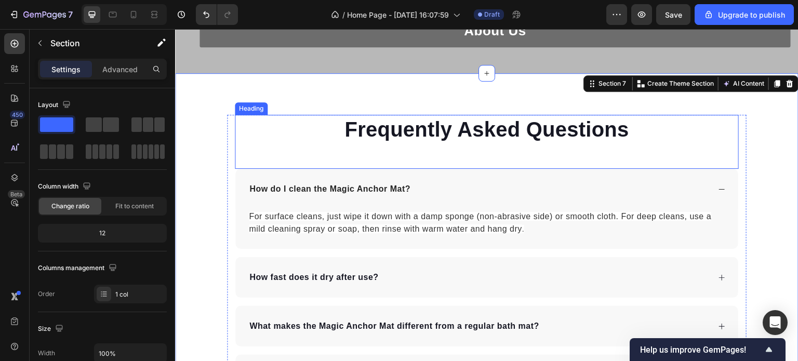
click at [463, 145] on div "Frequently Asked Questions Heading" at bounding box center [487, 142] width 504 height 54
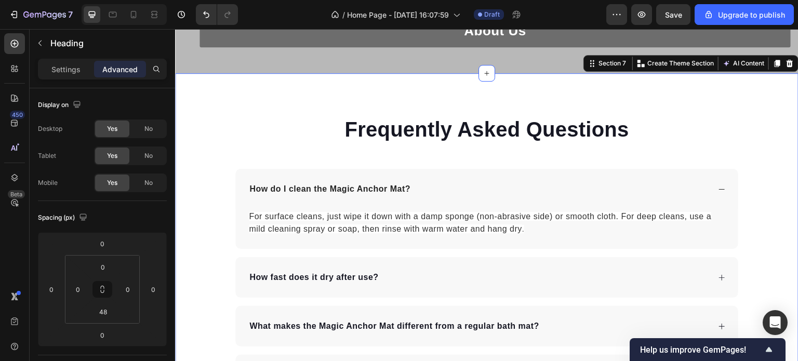
click at [364, 92] on div "Frequently Asked Questions Heading How do I clean the Magic Anchor Mat ? For su…" at bounding box center [486, 303] width 623 height 461
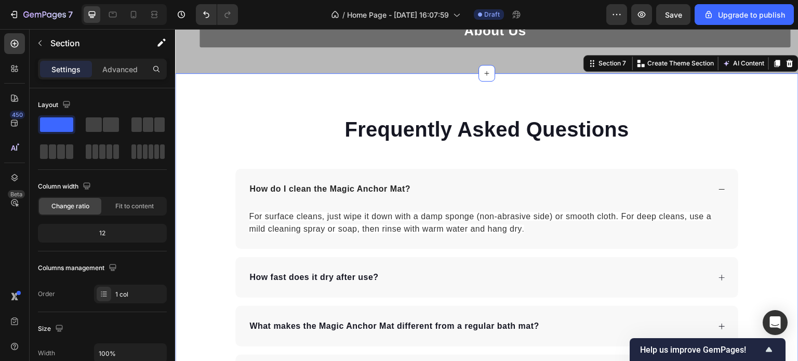
click at [373, 98] on div "Frequently Asked Questions Heading How do I clean the Magic Anchor Mat ? For su…" at bounding box center [486, 303] width 623 height 461
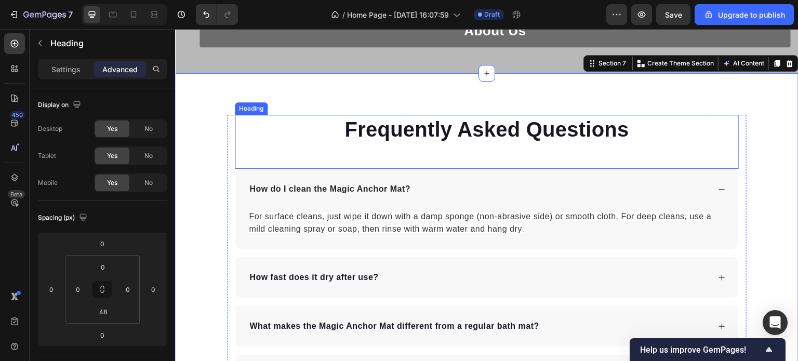
click at [306, 143] on h2 "Frequently Asked Questions" at bounding box center [487, 129] width 504 height 29
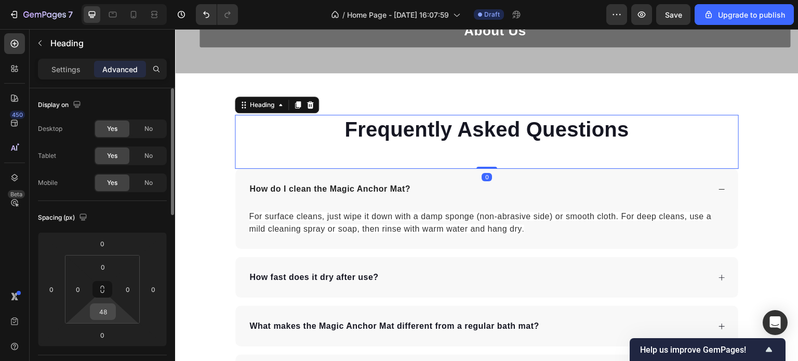
click at [108, 309] on input "48" at bounding box center [102, 312] width 21 height 16
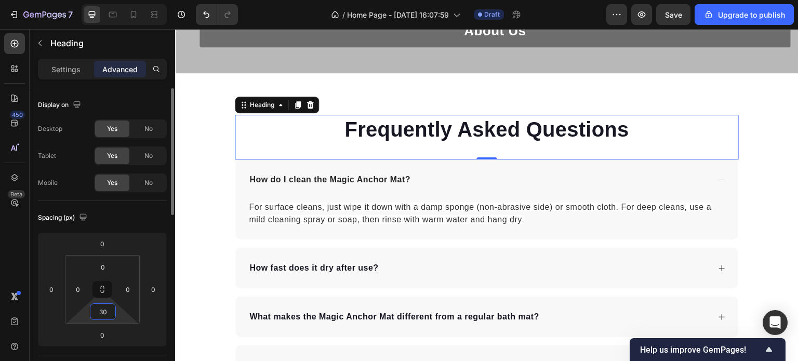
type input "3"
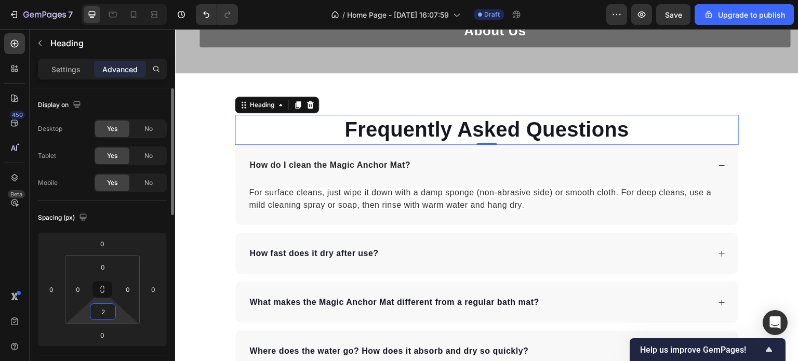
type input "20"
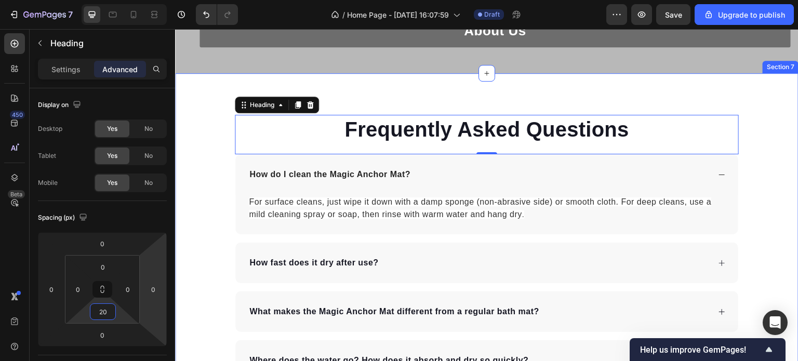
click at [770, 223] on div "Frequently Asked Questions Heading 0 How do I clean the Magic Anchor Mat ? For …" at bounding box center [486, 297] width 623 height 364
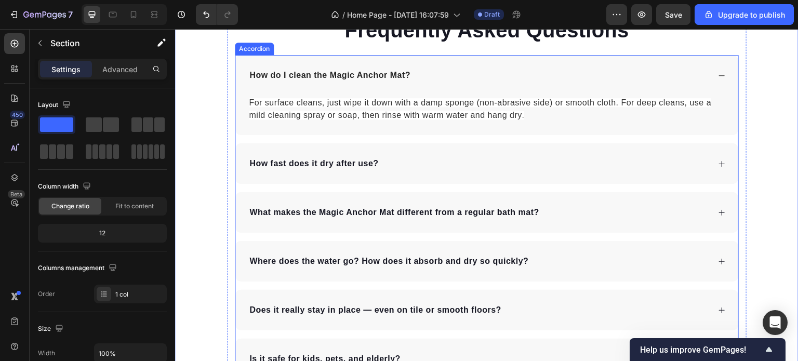
scroll to position [1910, 0]
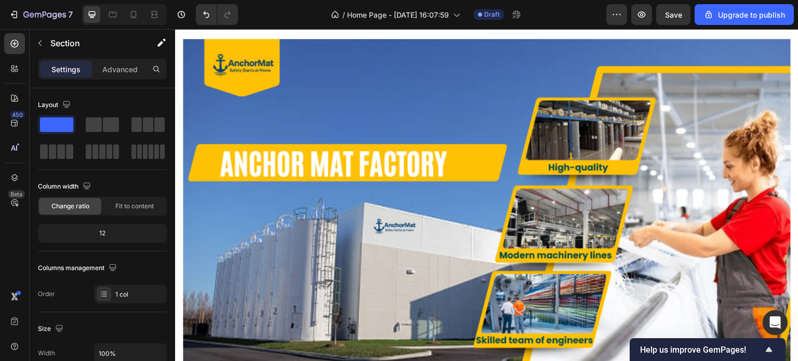
scroll to position [0, 0]
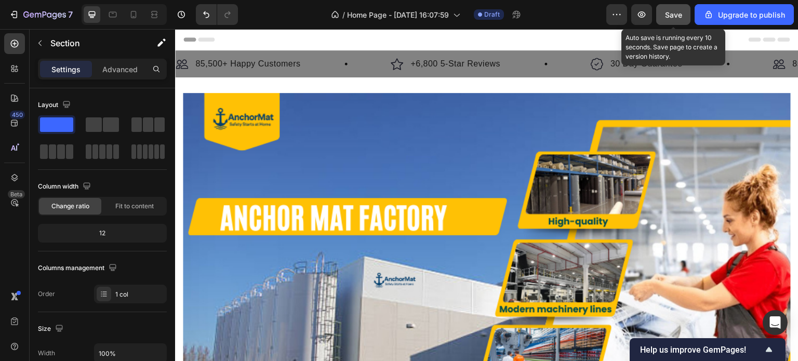
click at [673, 14] on span "Save" at bounding box center [673, 14] width 17 height 9
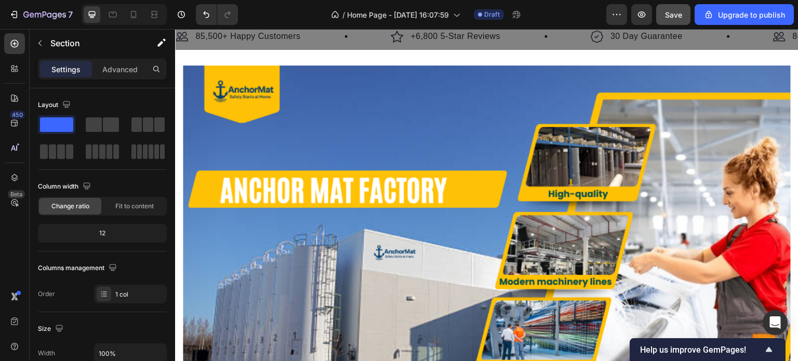
scroll to position [52, 0]
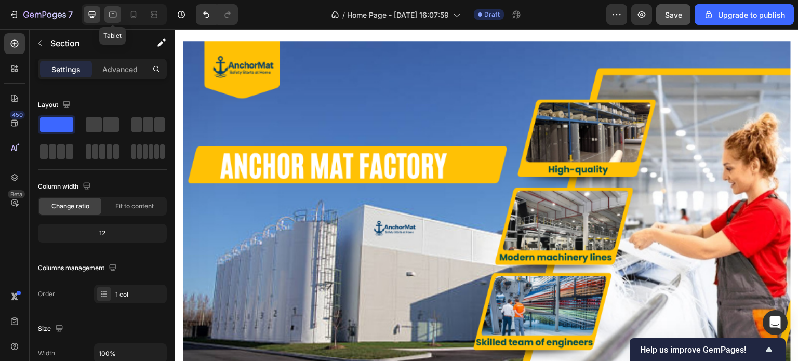
click at [111, 17] on icon at bounding box center [113, 15] width 8 height 6
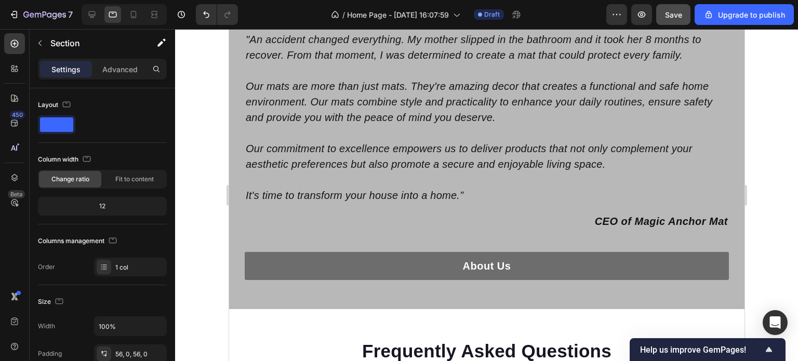
scroll to position [2222, 0]
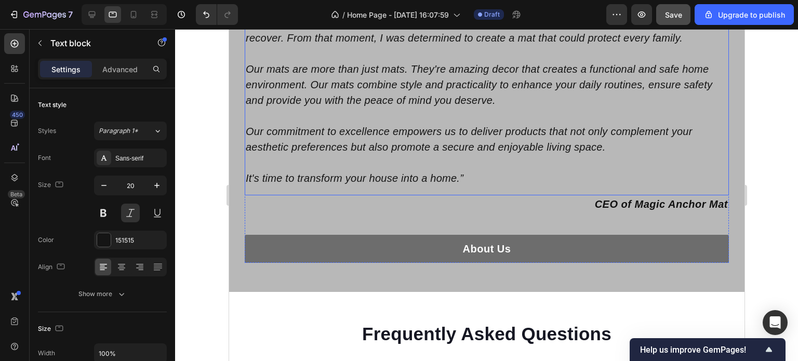
click at [353, 124] on p "Our commitment to excellence empowers us to deliver products that not only comp…" at bounding box center [486, 139] width 482 height 31
drag, startPoint x: 378, startPoint y: 134, endPoint x: 345, endPoint y: 133, distance: 32.7
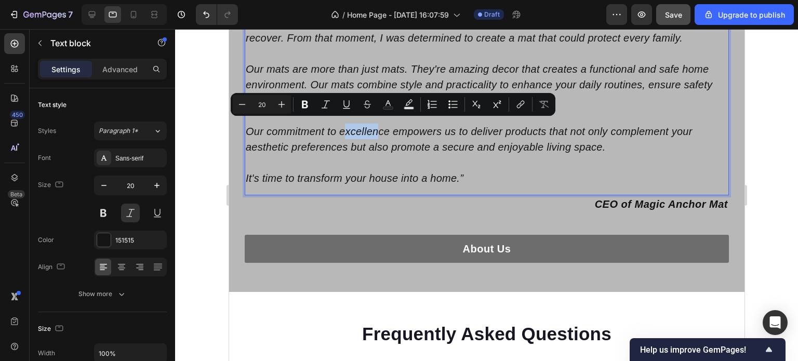
scroll to position [2118, 0]
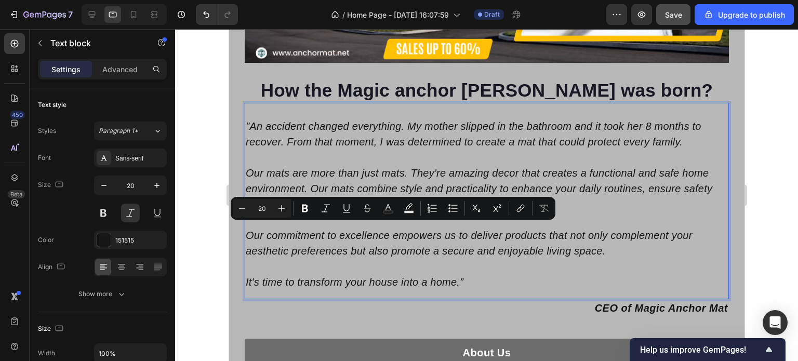
click at [464, 141] on p ""An accident changed everything. My mother slipped in the bathroom and it took …" at bounding box center [486, 133] width 482 height 31
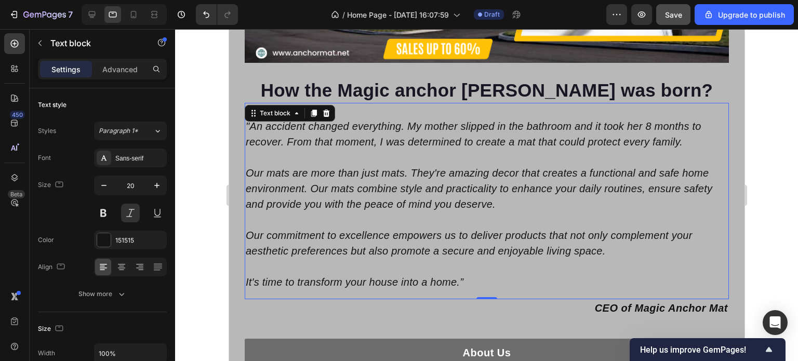
click at [765, 123] on div at bounding box center [486, 195] width 623 height 332
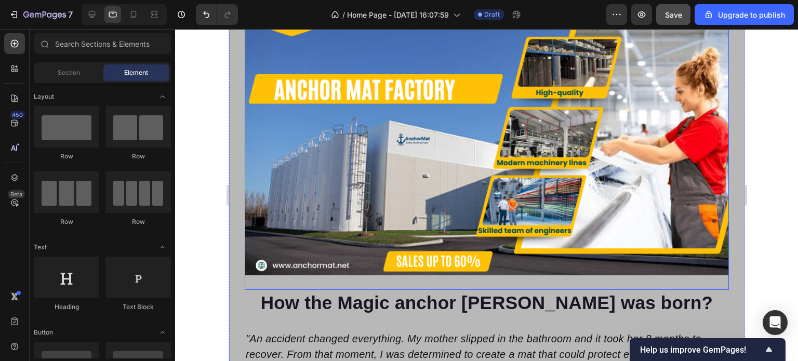
scroll to position [1766, 0]
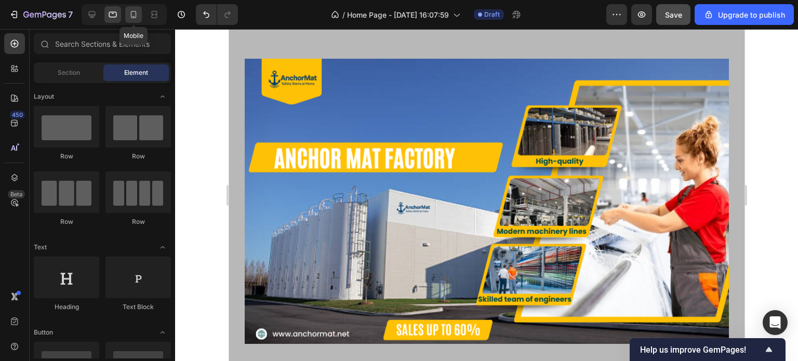
click at [134, 15] on icon at bounding box center [133, 14] width 10 height 10
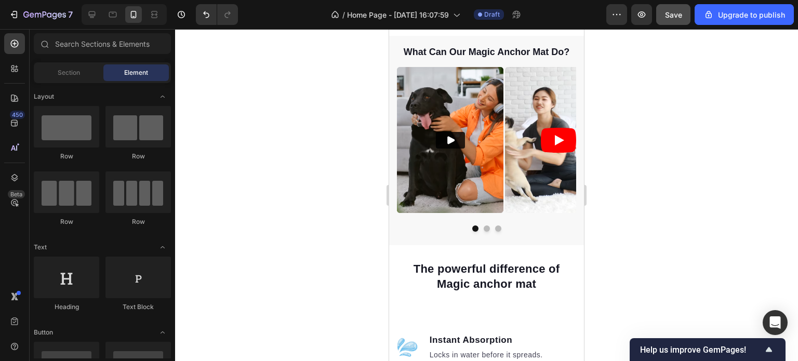
scroll to position [312, 0]
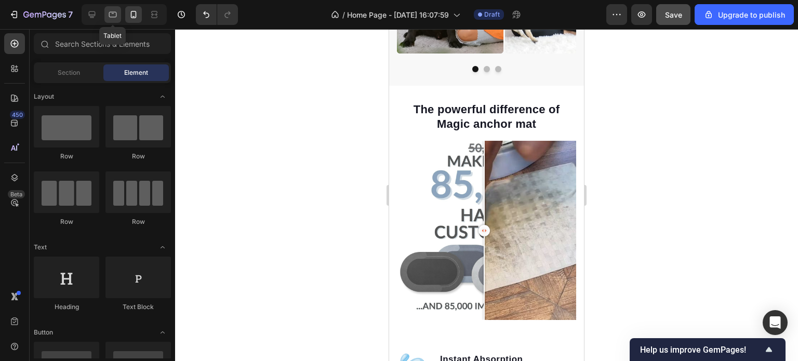
click at [113, 15] on icon at bounding box center [113, 14] width 10 height 10
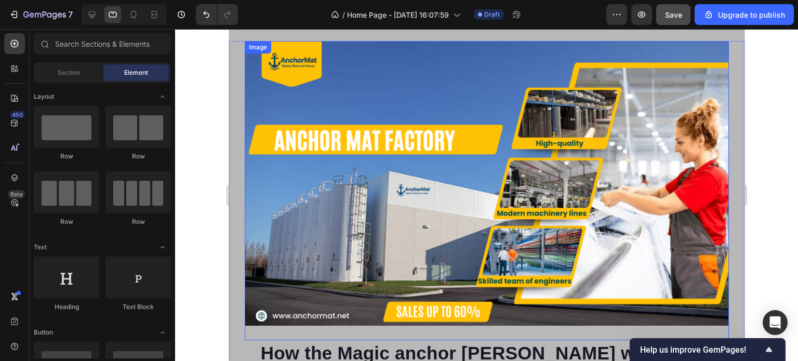
scroll to position [2026, 0]
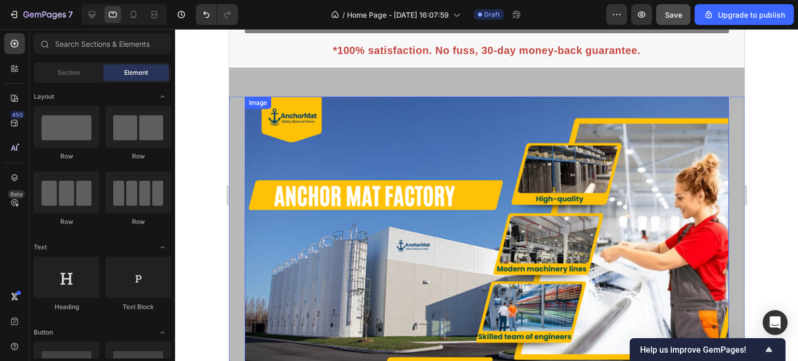
click at [379, 125] on img at bounding box center [486, 239] width 484 height 285
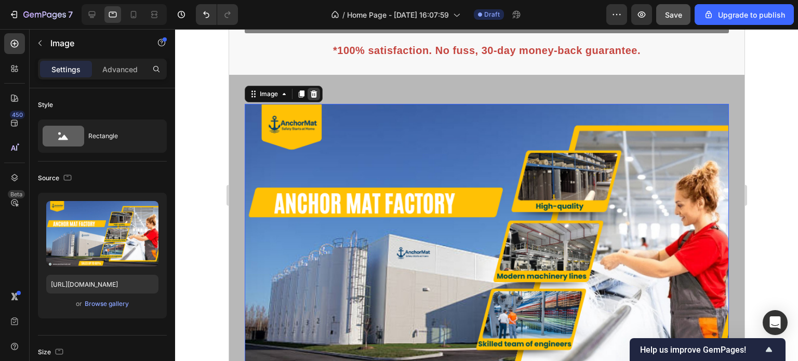
click at [314, 94] on icon at bounding box center [313, 94] width 8 height 8
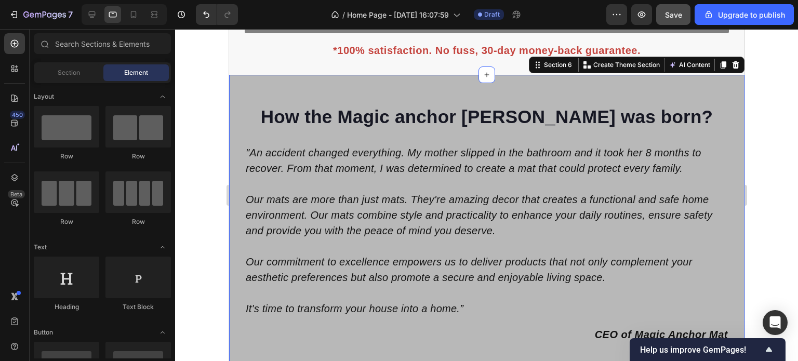
click at [374, 99] on div "How the Magic anchor mat was born? Heading "An accident changed everything. My …" at bounding box center [486, 249] width 515 height 348
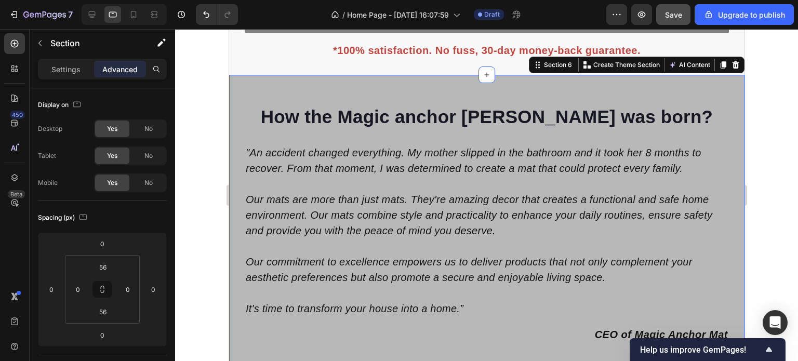
click at [772, 147] on div at bounding box center [486, 195] width 623 height 332
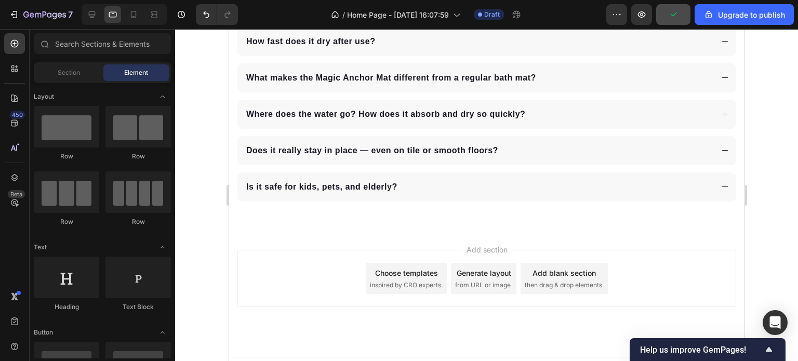
scroll to position [2586, 0]
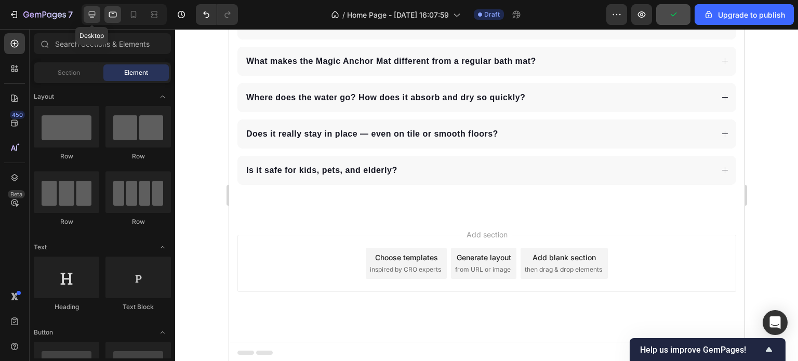
click at [90, 16] on icon at bounding box center [92, 14] width 7 height 7
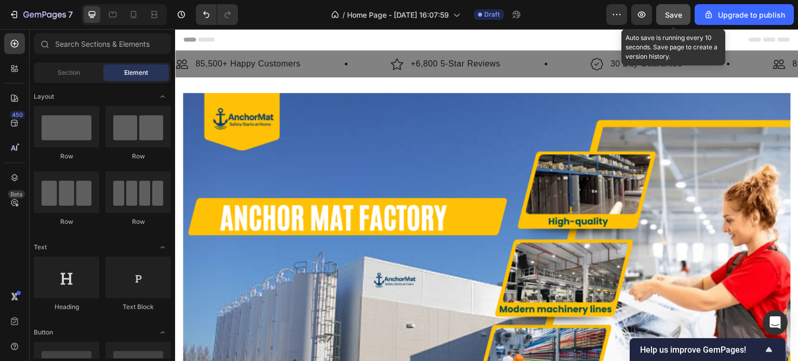
click at [673, 14] on span "Save" at bounding box center [673, 14] width 17 height 9
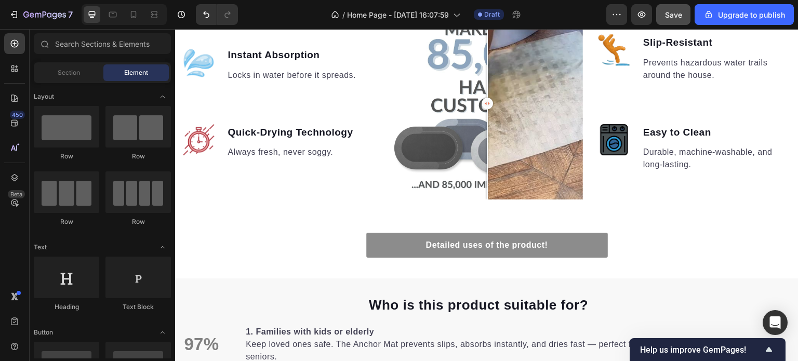
scroll to position [831, 0]
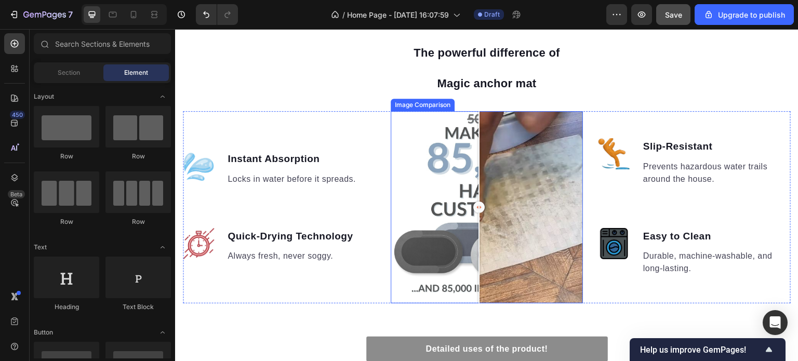
drag, startPoint x: 485, startPoint y: 203, endPoint x: 476, endPoint y: 218, distance: 17.5
click at [476, 218] on div at bounding box center [479, 207] width 21 height 192
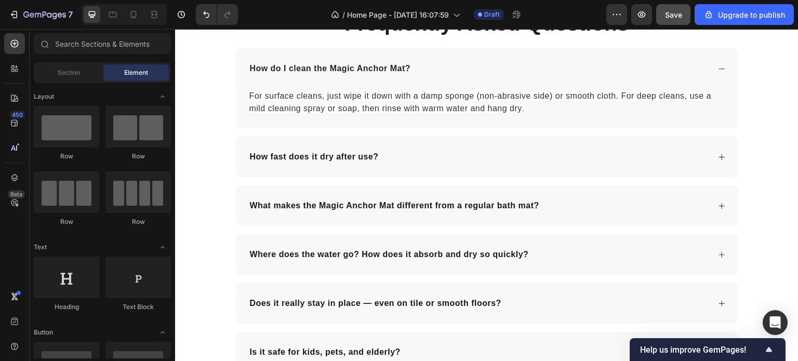
scroll to position [2591, 0]
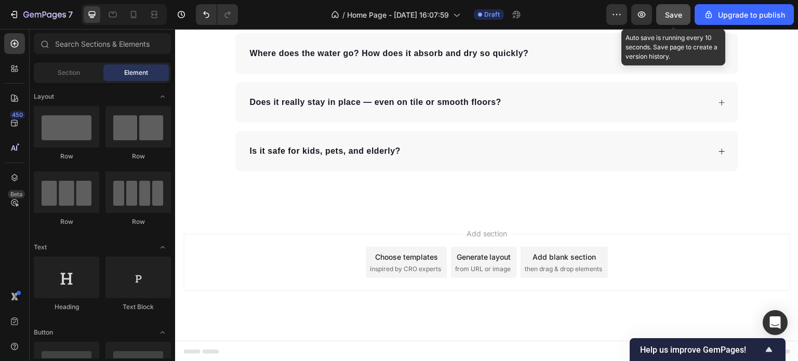
click at [676, 12] on span "Save" at bounding box center [673, 14] width 17 height 9
